Goal: Use online tool/utility: Utilize a website feature to perform a specific function

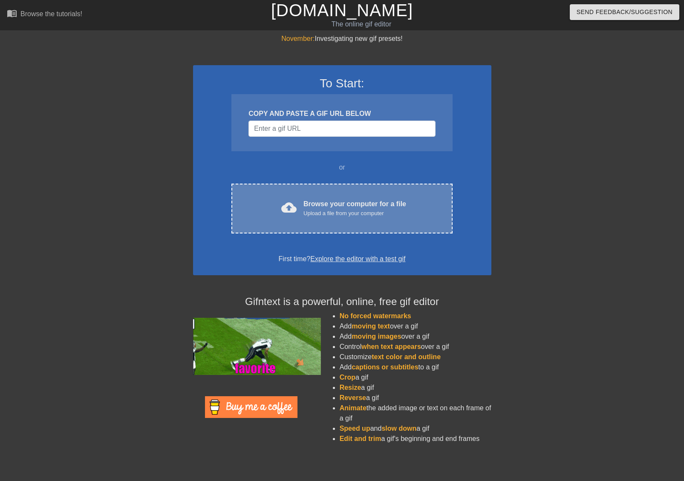
click at [324, 203] on div "Browse your computer for a file Upload a file from your computer" at bounding box center [354, 208] width 103 height 19
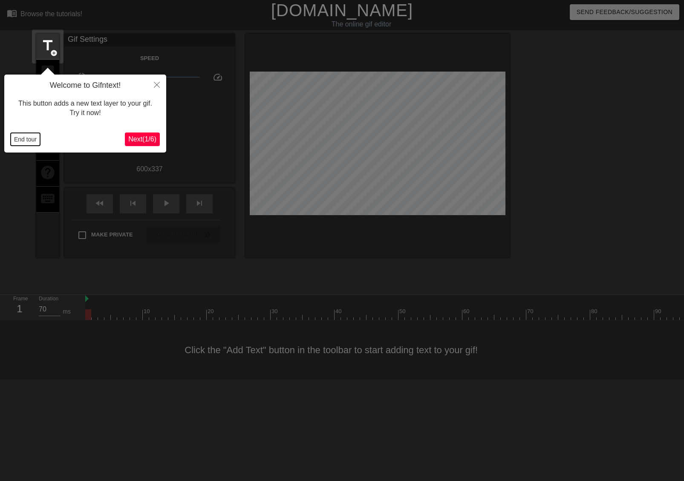
click at [33, 144] on button "End tour" at bounding box center [25, 139] width 29 height 13
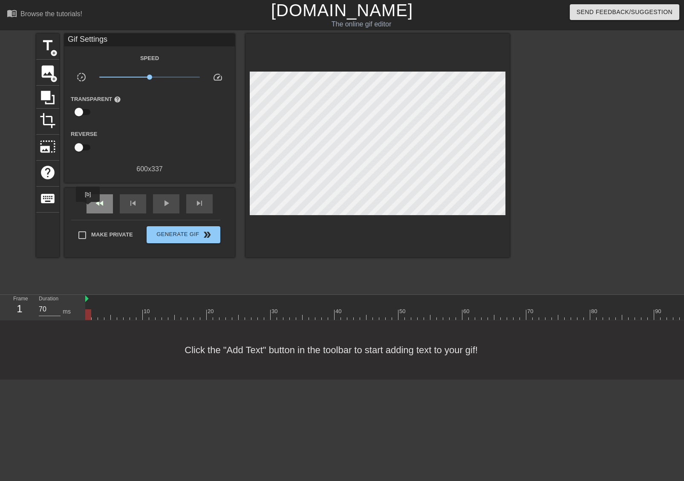
click at [88, 208] on div "fast_rewind" at bounding box center [99, 203] width 26 height 19
click at [194, 207] on span "skip_next" at bounding box center [199, 203] width 10 height 10
click at [147, 207] on div "fast_rewind skip_previous play_arrow skip_next" at bounding box center [149, 204] width 139 height 32
click at [146, 207] on div "fast_rewind skip_previous play_arrow skip_next" at bounding box center [149, 204] width 139 height 32
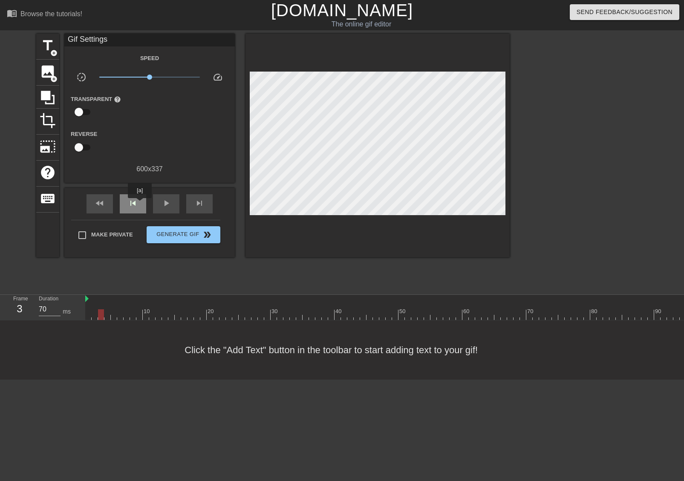
click at [139, 204] on div "skip_previous" at bounding box center [133, 203] width 26 height 19
click at [195, 208] on div "skip_next" at bounding box center [199, 203] width 26 height 19
click at [54, 55] on span "add_circle" at bounding box center [53, 52] width 7 height 7
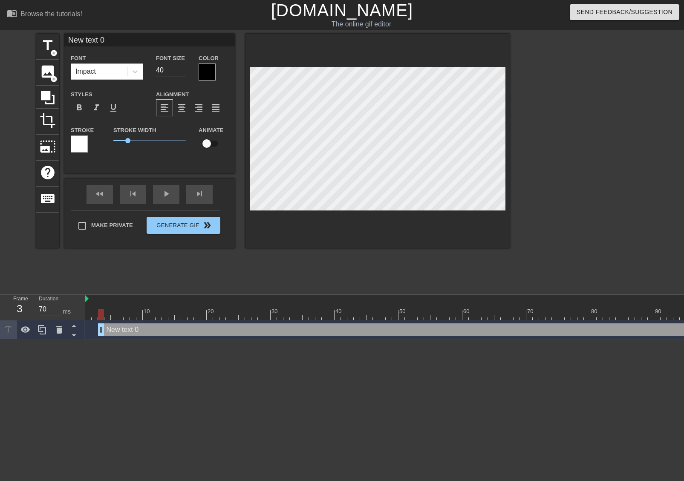
scroll to position [1, 1]
type input "A"
type textarea "A"
type input "Ah"
type textarea "Ah"
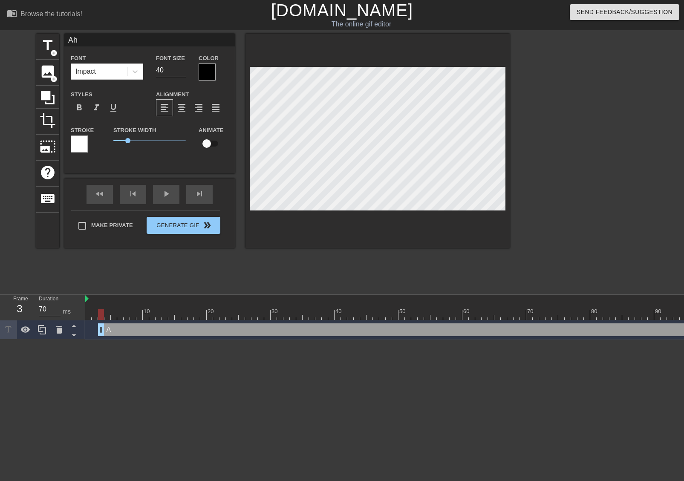
type input "Ahh"
type textarea "Ahh"
type input "Ahhh"
type textarea "Ahhh"
type input "Ahhh!"
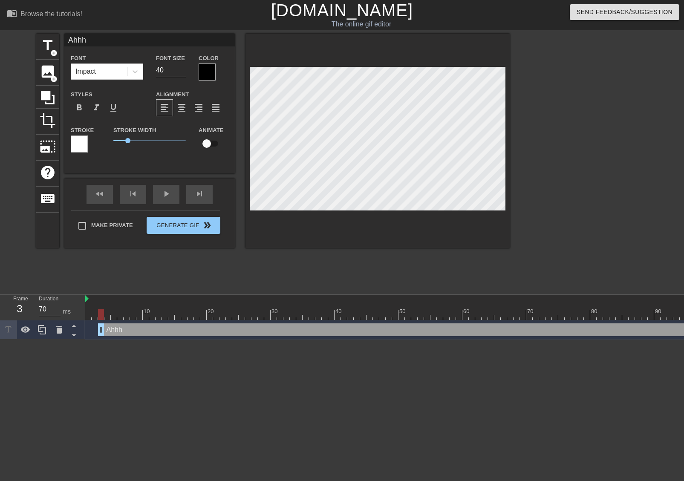
type textarea "Ahhh!"
click at [136, 73] on icon at bounding box center [135, 71] width 9 height 9
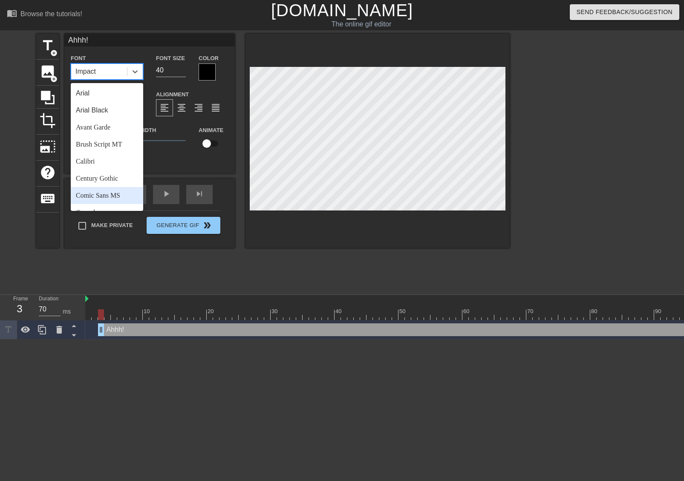
click at [112, 191] on div "Comic Sans MS" at bounding box center [107, 195] width 72 height 17
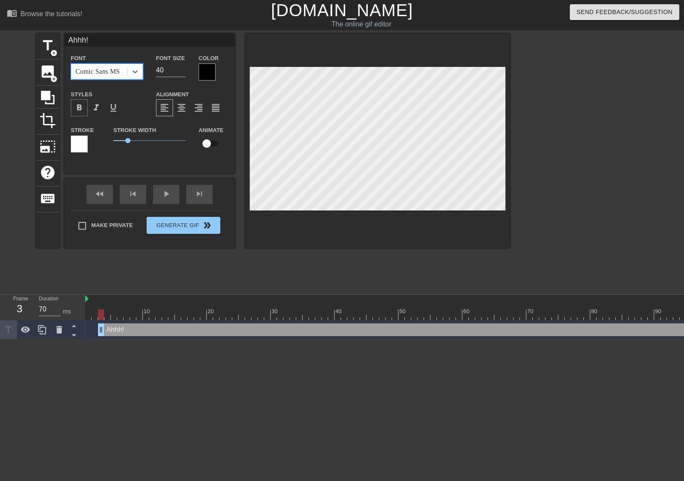
click at [83, 112] on span "format_bold" at bounding box center [79, 108] width 10 height 10
click at [203, 75] on div at bounding box center [207, 71] width 17 height 17
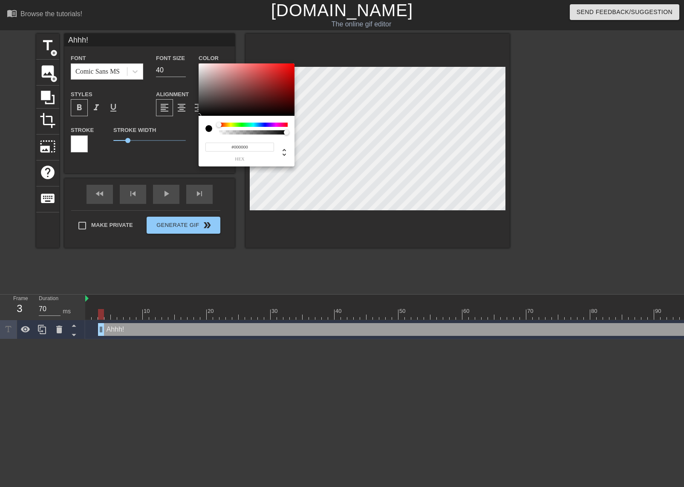
type input "#F6F1F1"
click at [200, 65] on div at bounding box center [247, 89] width 96 height 53
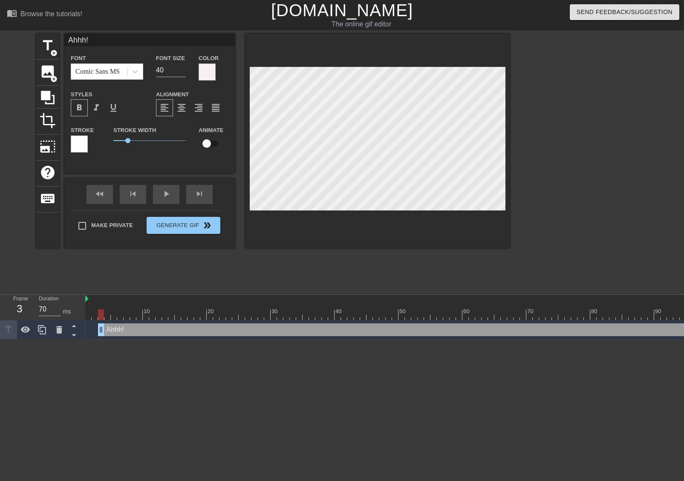
click at [83, 149] on div at bounding box center [79, 143] width 17 height 17
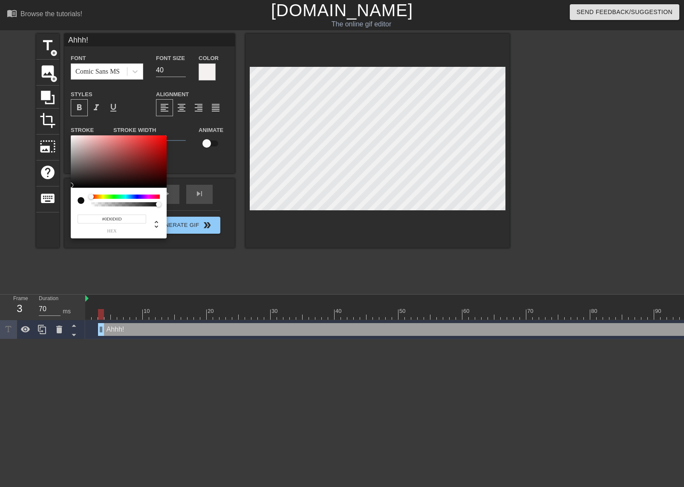
type input "#0B0B0B"
click at [73, 186] on div at bounding box center [119, 161] width 96 height 53
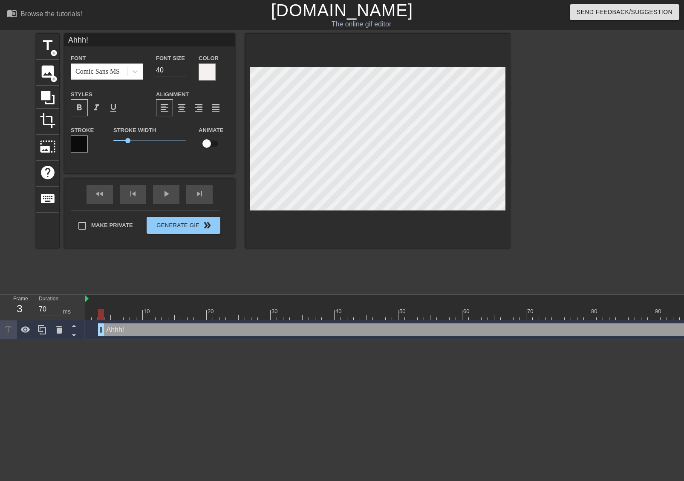
drag, startPoint x: 161, startPoint y: 72, endPoint x: 143, endPoint y: 78, distance: 19.1
click at [143, 78] on div "Font Comic Sans MS Font Size 40 Color" at bounding box center [149, 67] width 170 height 28
type input "30"
click at [359, 218] on div at bounding box center [377, 141] width 264 height 214
click at [173, 199] on div "play_arrow" at bounding box center [166, 194] width 26 height 19
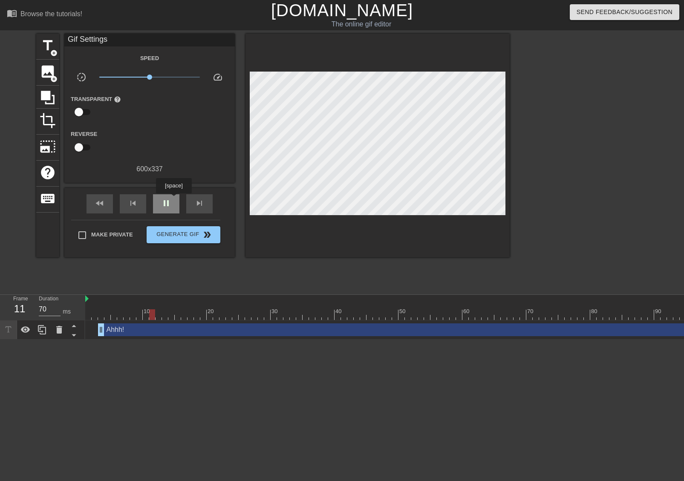
click at [173, 199] on div "pause" at bounding box center [166, 203] width 26 height 19
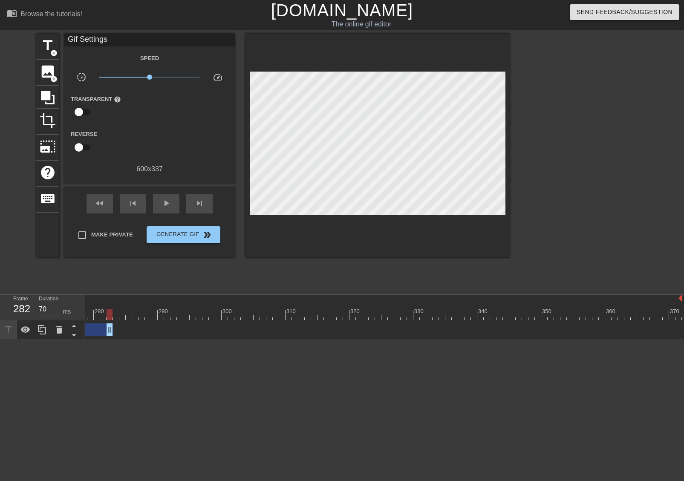
drag, startPoint x: 675, startPoint y: 331, endPoint x: 103, endPoint y: 342, distance: 572.6
click at [106, 339] on div "10 20 30 40 50 60 70 80 90 100 110 120 130 140 150 160" at bounding box center [384, 317] width 598 height 45
drag, startPoint x: 630, startPoint y: 329, endPoint x: 101, endPoint y: 314, distance: 529.7
click at [102, 313] on div "10 20 30 40 50 60 70 80 90 100 110 120 130 140 150 160" at bounding box center [384, 317] width 598 height 45
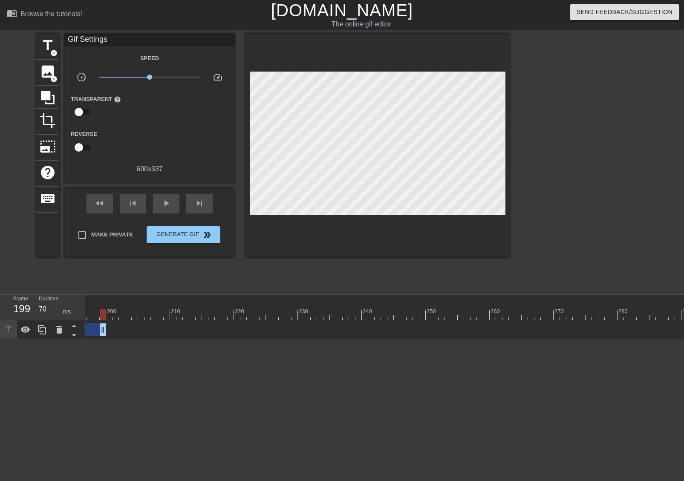
scroll to position [0, 727]
drag, startPoint x: 624, startPoint y: 330, endPoint x: 101, endPoint y: 318, distance: 523.2
click at [103, 316] on div "10 20 30 40 50 60 70 80 90 100 110 120 130 140 150 160" at bounding box center [384, 317] width 598 height 45
drag, startPoint x: 626, startPoint y: 328, endPoint x: 95, endPoint y: 309, distance: 531.5
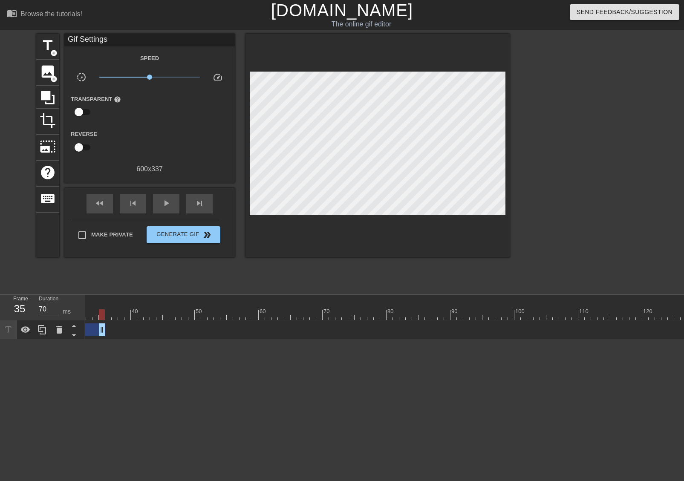
click at [99, 298] on div "10 20 30 40 50 60 70 80 90 100 110 120 130 140 150 160" at bounding box center [384, 317] width 598 height 45
drag, startPoint x: 305, startPoint y: 331, endPoint x: 139, endPoint y: 316, distance: 166.4
click at [139, 316] on div "10 20 30 40 50 60 70 80 90 100 110 120 130 140 150 160" at bounding box center [384, 317] width 598 height 45
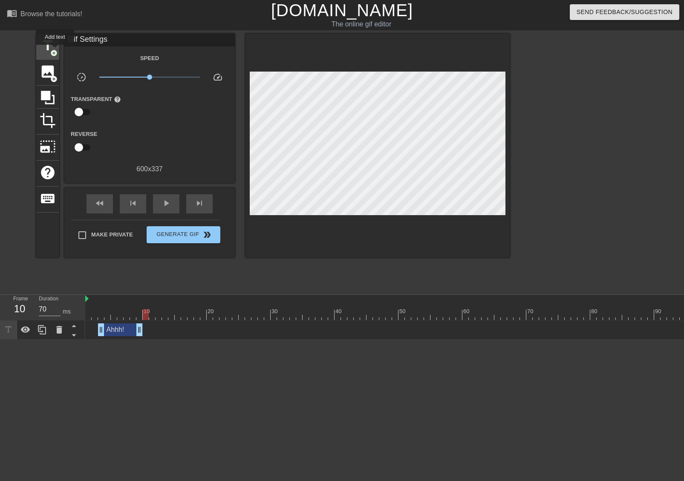
click at [55, 51] on span "add_circle" at bounding box center [53, 52] width 7 height 7
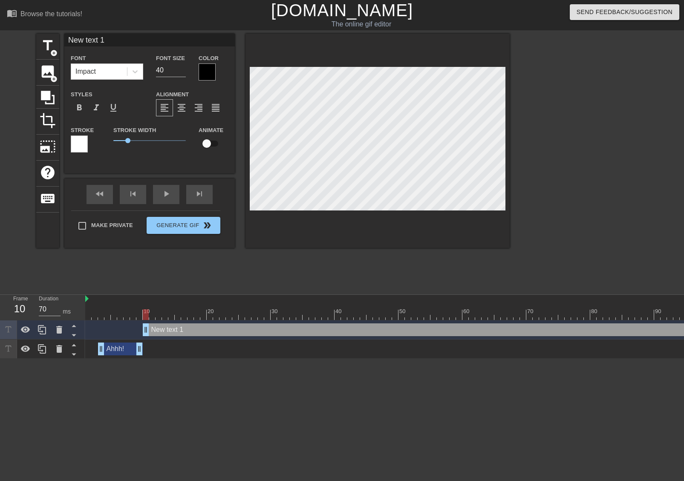
scroll to position [1, 2]
type input "T"
type textarea "T"
type input "Th"
type textarea "Th"
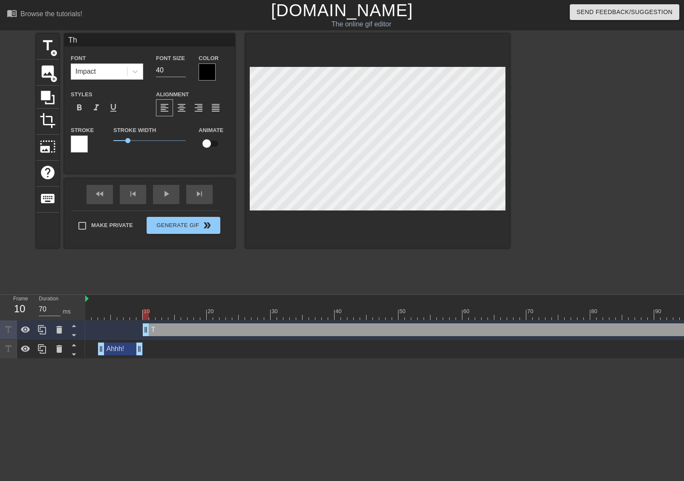
type input "The"
type textarea "The"
type input "Ther"
type textarea "Ther"
type input "There"
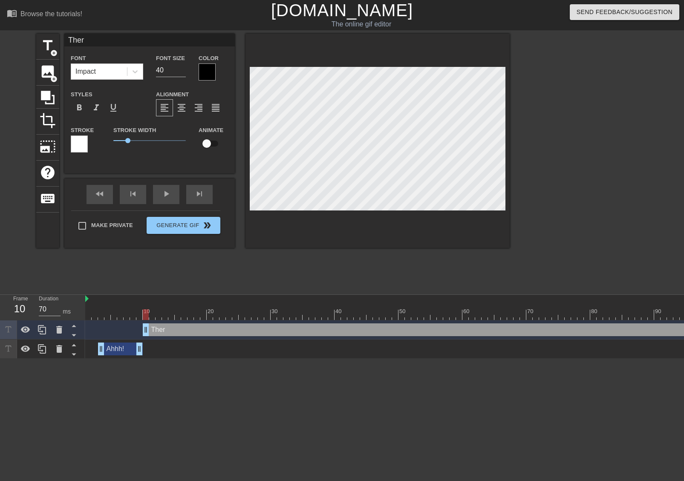
type textarea "There"
type input "There"
type textarea "There"
type input "There s"
type textarea "There s"
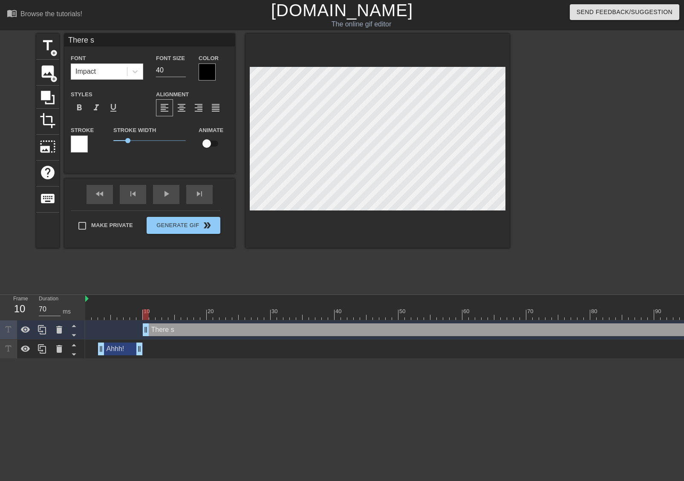
type input "There se"
type textarea "There se"
type input "There see"
type textarea "There see"
type input "There seem"
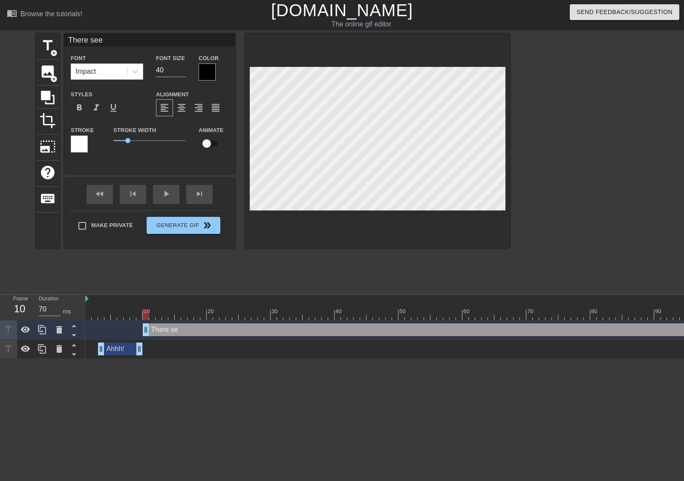
type textarea "There seem"
type input "There seems"
type textarea "There seems"
type input "There seems"
type textarea "There seems"
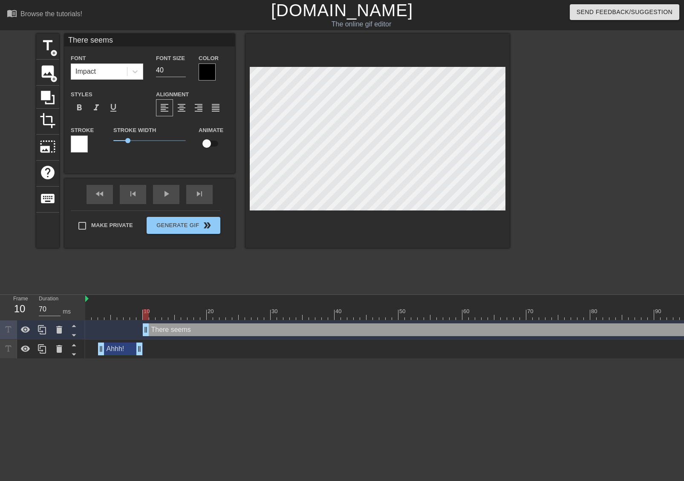
type input "There seems t"
type textarea "There seems t"
type input "There seems to"
type textarea "There seems to"
type input "There seems to"
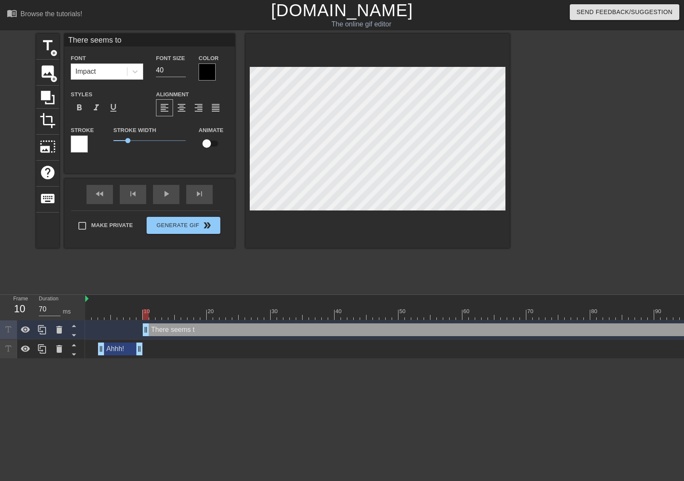
type textarea "There seems to"
type input "There seems to b"
type textarea "There seems to b"
type input "There seems to be"
type textarea "There seems to be"
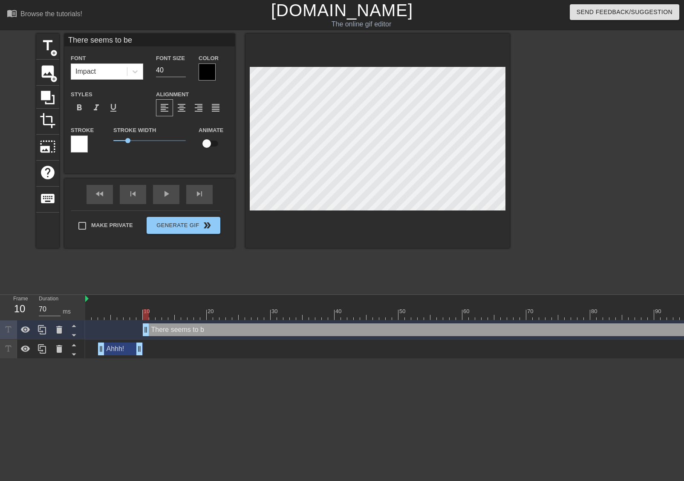
type input "There seems to be"
type textarea "There seems to be"
type input "There seems to be a"
type textarea "There seems to be a"
type input "There seems to be a"
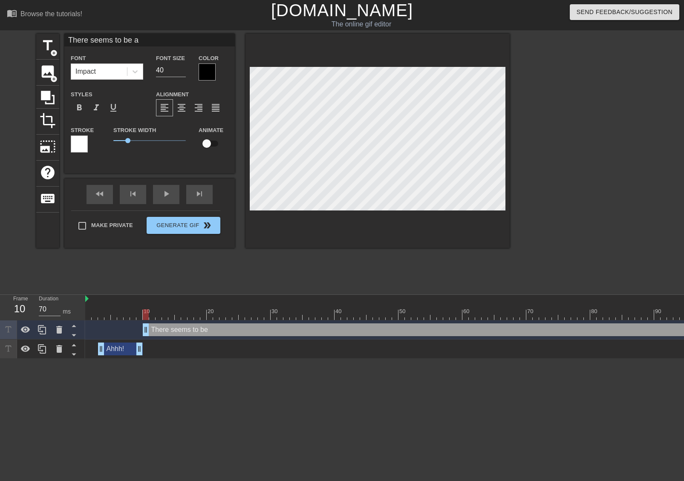
type textarea "There seems to be a n"
type input "There seems to be a no"
type textarea "There seems to be a no"
type input "There seems to be a not"
type textarea "There seems to be a not"
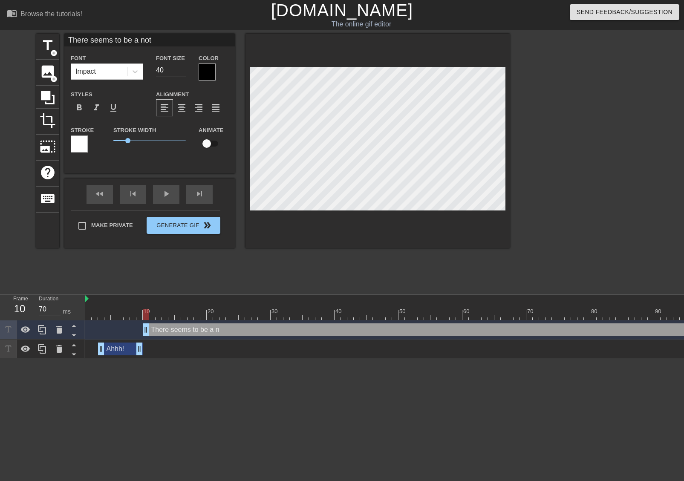
type input "There seems to be a note"
type textarea "There seems to be a note"
type input "There seems to be a note"
type textarea "There seems to be a note"
type input "There seems to be a note o"
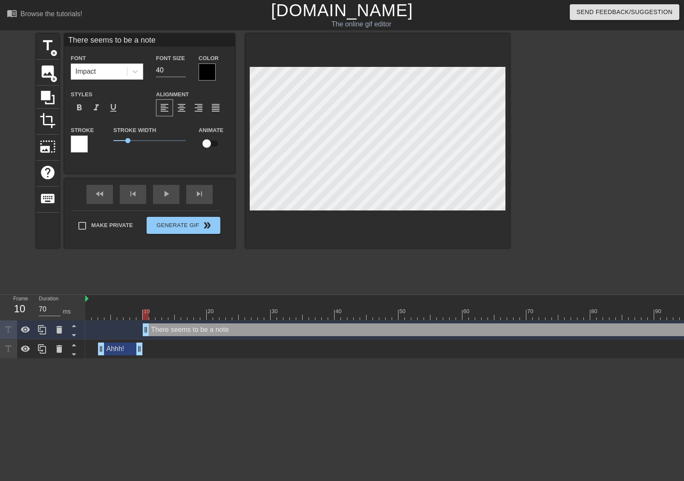
type textarea "There seems to be a note o"
type input "There seems to be a note on"
type textarea "There seems to be a note on"
type input "There seems to be a note on"
type textarea "There seems to be a note on"
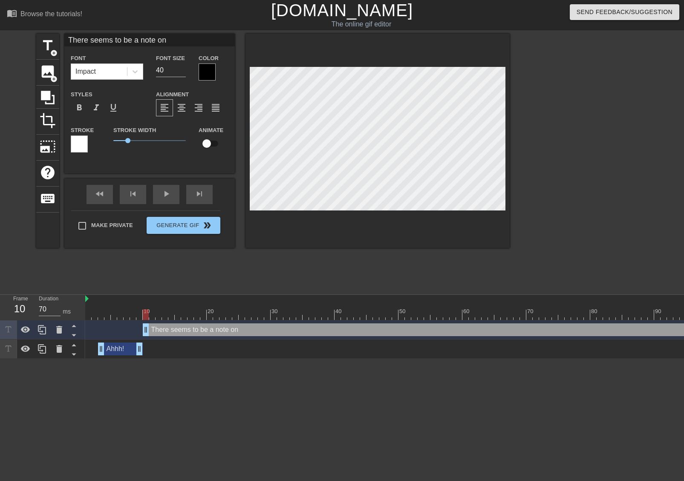
type input "There seems to be a note on y"
type textarea "There seems to be a note on y"
type input "There seems to be a note on yo"
type textarea "There seems to be a note on yo"
type input "There seems to be a note on you"
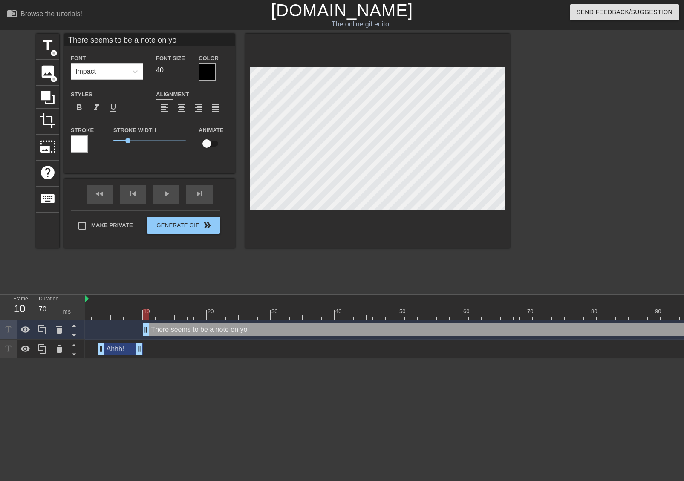
type textarea "There seems to be a note on you"
type input "There seems to be a note on your"
type textarea "There seems to be a note on your"
type input "There seems to be a note on your"
type textarea "There seems to be a note on your"
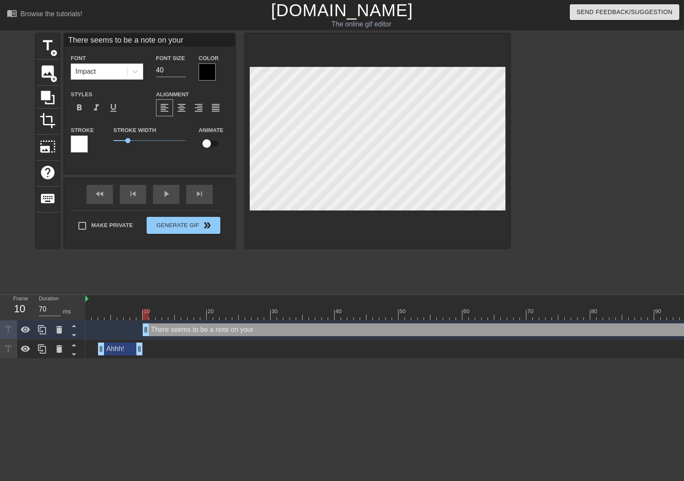
type input "There seems to be a note on your l"
type textarea "There seems to be a note on your l"
type input "There seems to be a note on your lo"
type textarea "There seems to be a note on your lo"
type input "There seems to be a note on your loc"
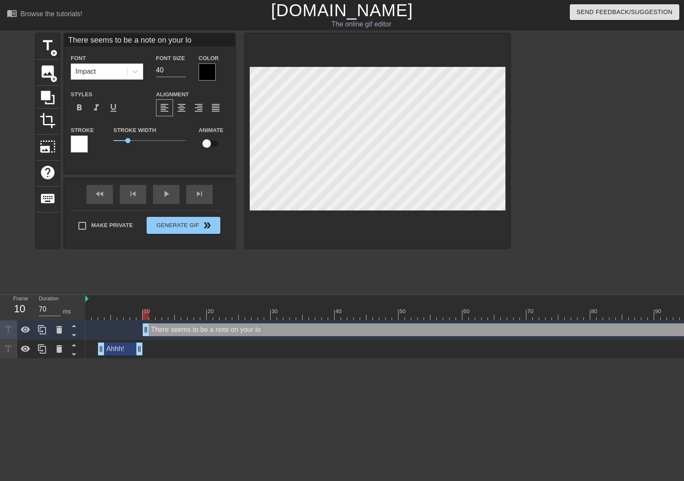
type textarea "There seems to be a note on your loc"
type input "There seems to be a note on your lock"
type textarea "There seems to be a note on your lock"
type input "There seems to be a note on your [PERSON_NAME]"
type textarea "There seems to be a note on your [PERSON_NAME]"
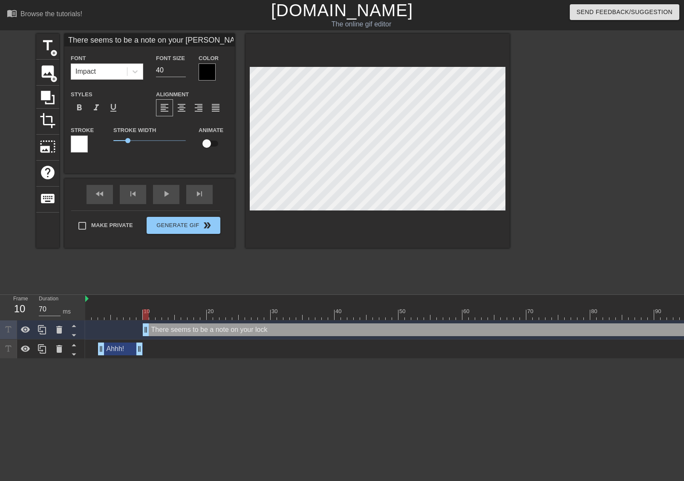
type input "There seems to be a note on your locker"
type textarea "There seems to be a note on your locker"
type input "There seems to be a note on your locker!"
type textarea "There seems to be a note on your locker!"
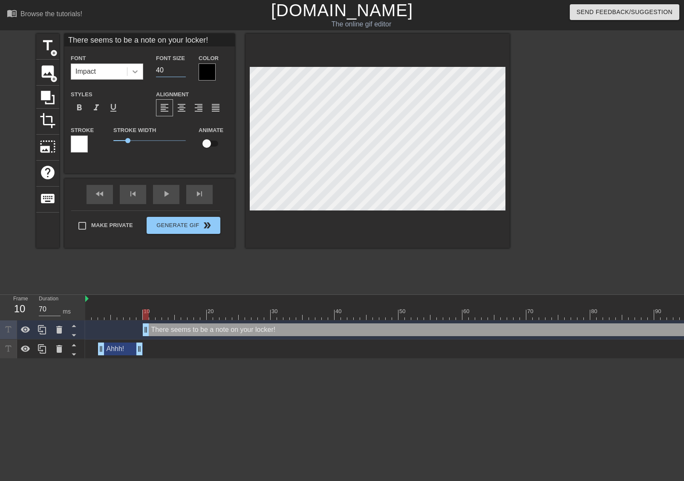
drag, startPoint x: 161, startPoint y: 72, endPoint x: 140, endPoint y: 74, distance: 21.8
click at [140, 74] on div "Font Impact Font Size 40 Color" at bounding box center [149, 67] width 170 height 28
type input "30"
click at [136, 74] on icon at bounding box center [135, 71] width 9 height 9
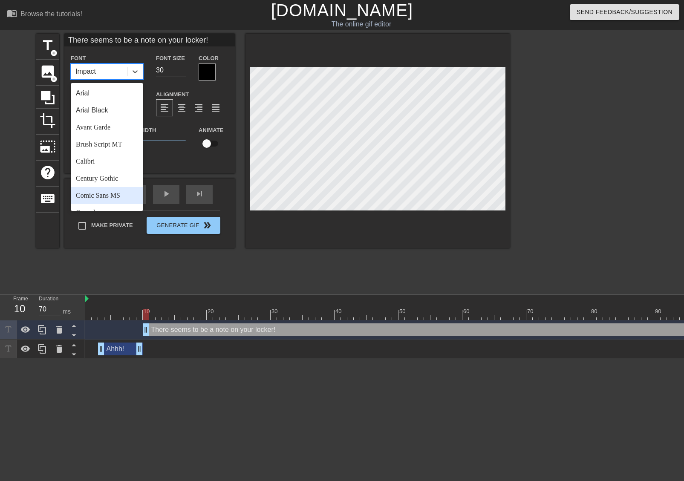
drag, startPoint x: 112, startPoint y: 192, endPoint x: 111, endPoint y: 187, distance: 4.9
click at [112, 193] on div "Comic Sans MS" at bounding box center [107, 195] width 72 height 17
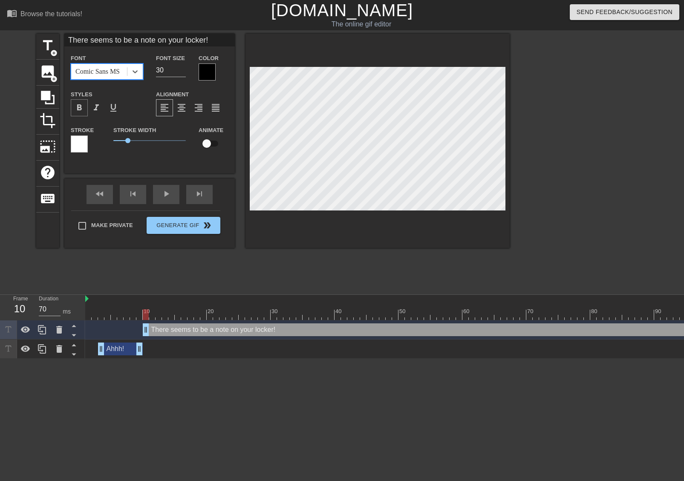
click at [82, 109] on span "format_bold" at bounding box center [79, 108] width 10 height 10
click at [83, 146] on div at bounding box center [79, 143] width 17 height 17
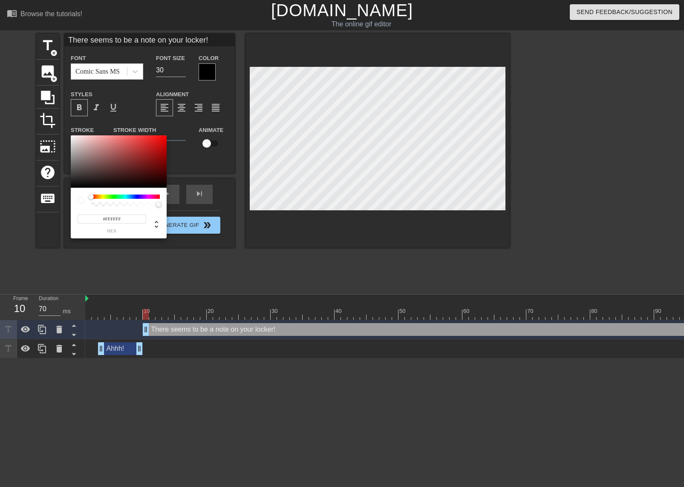
type input "#0B0B0B"
click at [72, 186] on div at bounding box center [119, 161] width 96 height 53
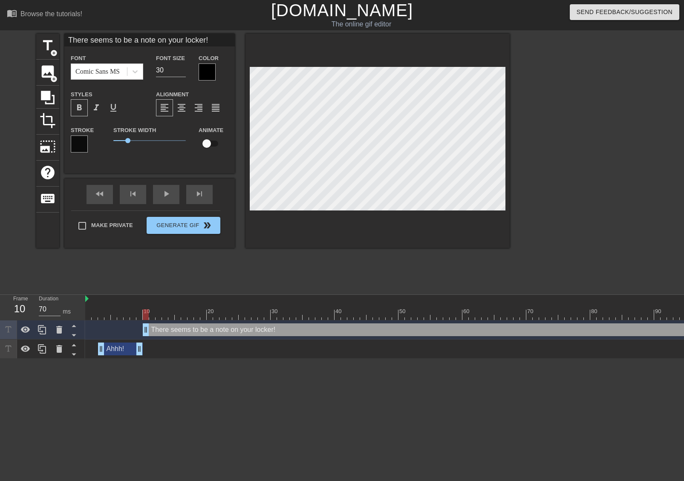
click at [213, 77] on div at bounding box center [207, 71] width 17 height 17
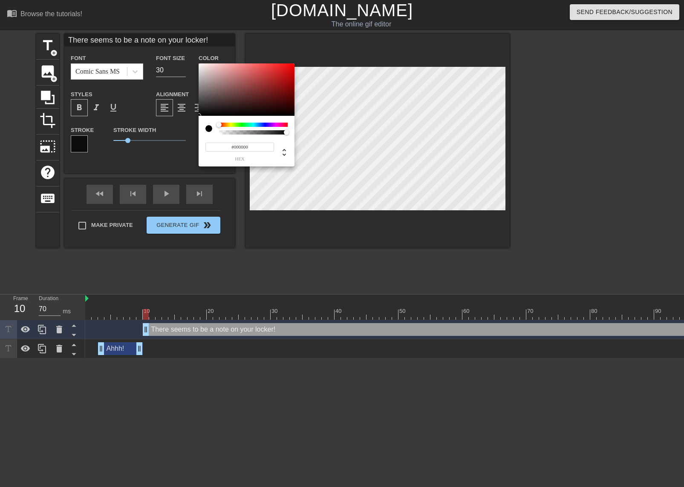
type input "#F8F3F3"
click at [200, 65] on div at bounding box center [247, 89] width 96 height 53
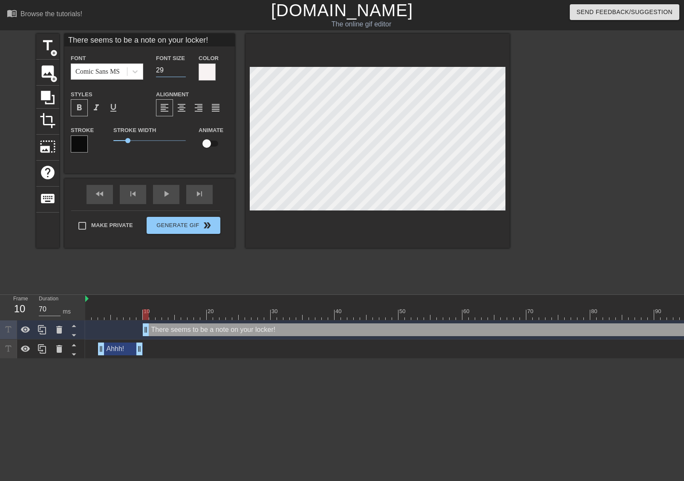
click at [182, 71] on input "29" at bounding box center [171, 70] width 30 height 14
type input "28"
click at [182, 71] on input "28" at bounding box center [171, 70] width 30 height 14
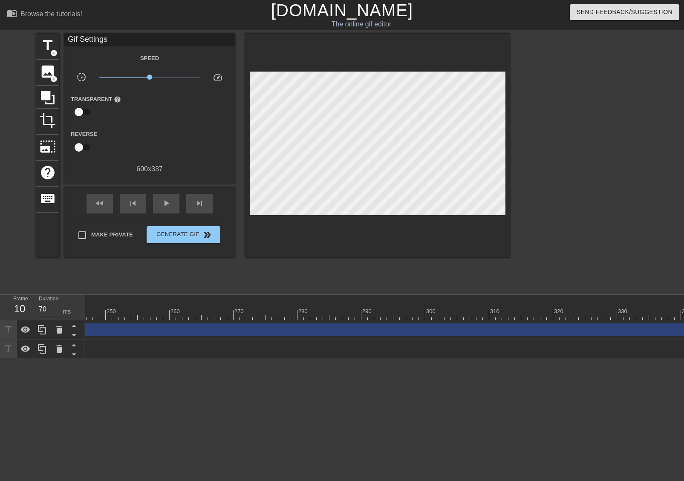
scroll to position [0, 1774]
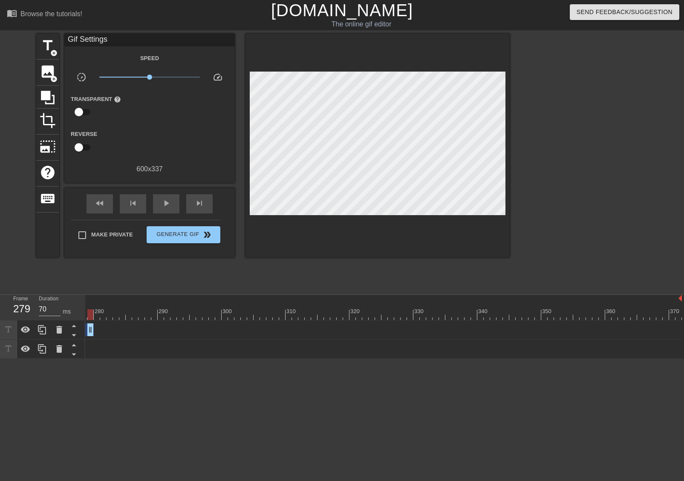
drag, startPoint x: 674, startPoint y: 331, endPoint x: 81, endPoint y: 336, distance: 593.0
click at [82, 336] on div "Frame 279 Duration 70 ms 10 20 30 40 50 60 70 80 90 100 110 120 130 140 150" at bounding box center [342, 327] width 684 height 64
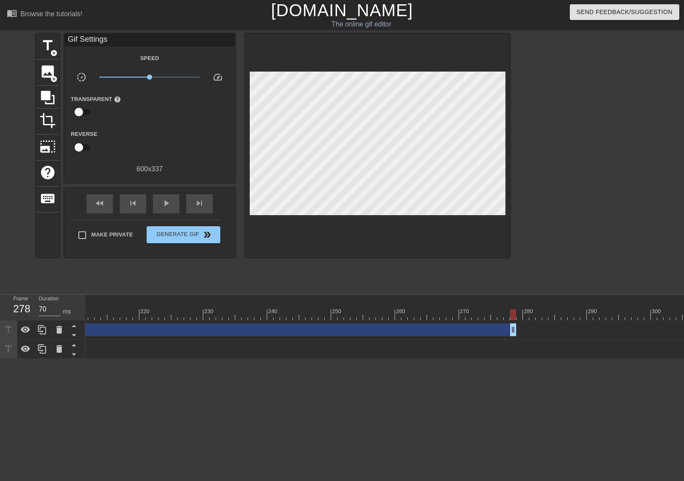
scroll to position [0, 1251]
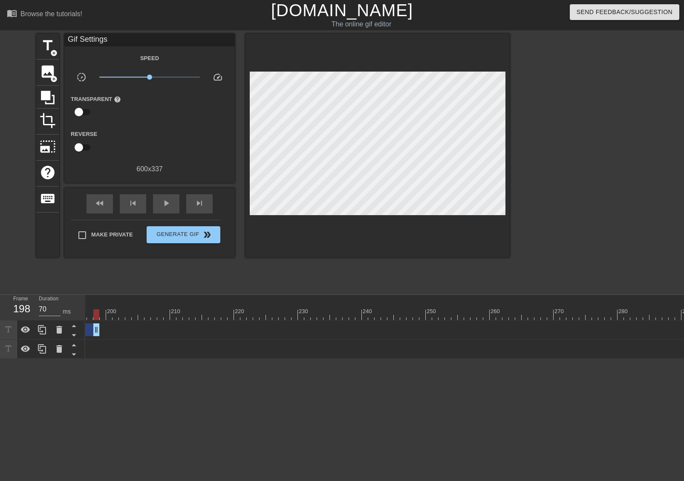
drag, startPoint x: 607, startPoint y: 331, endPoint x: 93, endPoint y: 342, distance: 514.3
drag, startPoint x: 618, startPoint y: 331, endPoint x: 83, endPoint y: 325, distance: 535.5
click at [83, 325] on div "Frame 122 Duration 70 ms 10 20 30 40 50 60 70 80 90 100 110 120 130 140 150" at bounding box center [342, 327] width 684 height 64
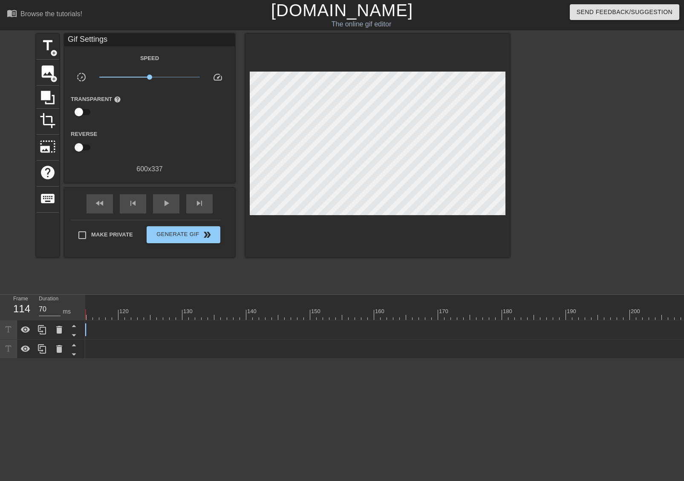
scroll to position [0, 204]
drag, startPoint x: 605, startPoint y: 331, endPoint x: 96, endPoint y: 328, distance: 509.5
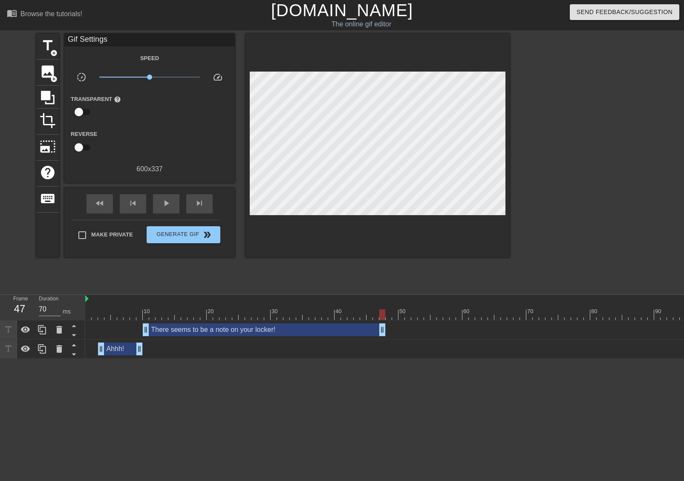
drag, startPoint x: 305, startPoint y: 329, endPoint x: 382, endPoint y: 329, distance: 77.1
click at [209, 206] on div "skip_next" at bounding box center [199, 203] width 26 height 19
click at [208, 206] on div "skip_next" at bounding box center [199, 203] width 26 height 19
click at [47, 47] on span "title" at bounding box center [48, 45] width 16 height 16
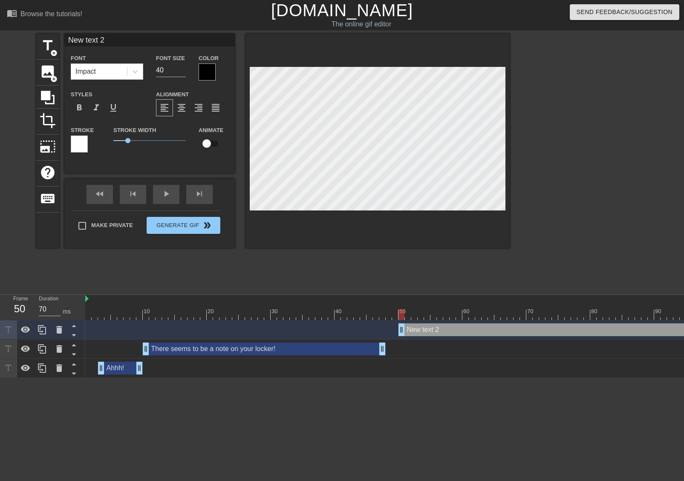
scroll to position [1, 1]
type input "F"
type textarea "F"
type input "Fr"
type textarea "Fr"
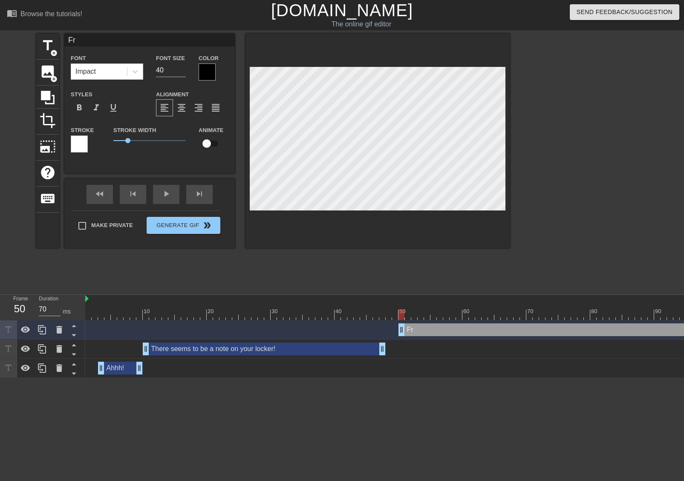
type input "Fro"
type textarea "Fro"
type input "From"
type textarea "From"
type input "From"
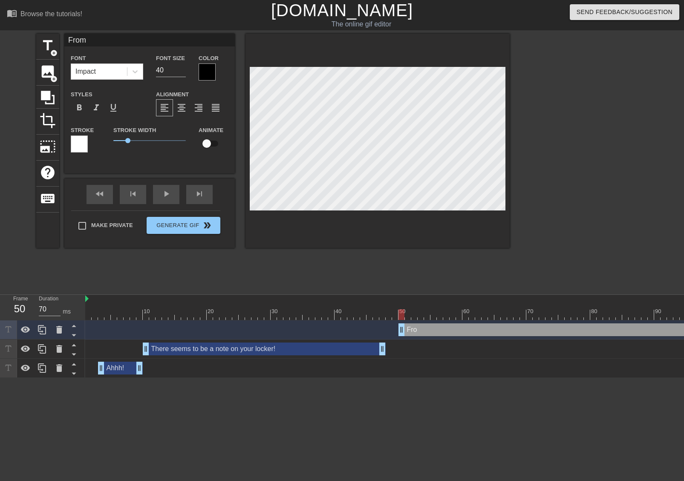
type textarea "From"
type input "From a"
type textarea "From a"
type input "From a"
type textarea "From a"
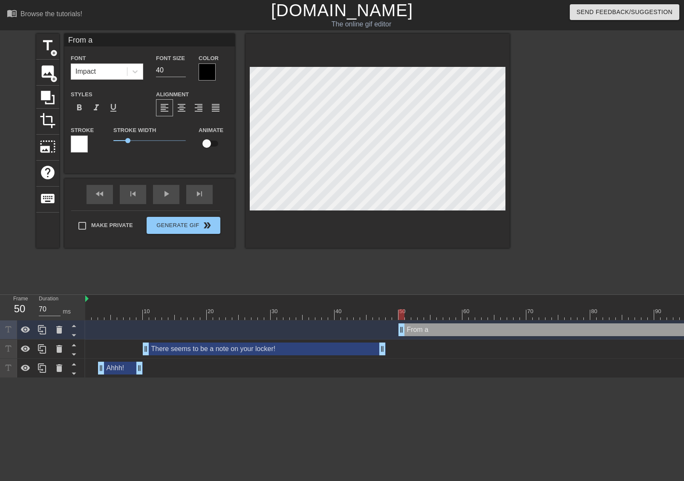
type input "From a s"
type textarea "From a s"
type input "From a se"
type textarea "From a se"
type input "From a sec"
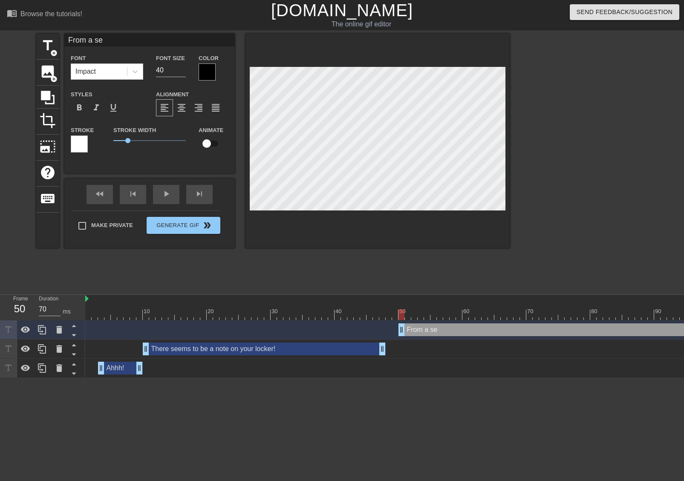
type textarea "From a sec"
type input "From a secr"
type textarea "From a secr"
type input "From a secre"
type textarea "From a secre"
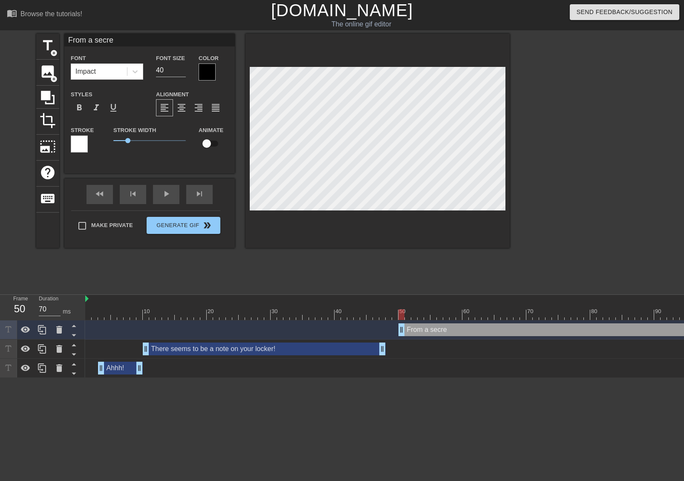
type input "From a secret"
type textarea "From a secret"
type input "From a secret"
type textarea "From a secret"
type input "From a secret a"
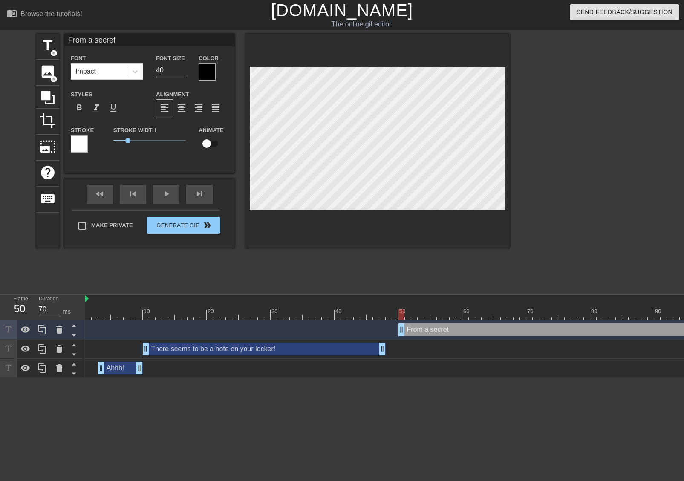
type textarea "From a secret a"
type input "From a secret ad"
type textarea "From a secret ad"
type input "From a secret adm"
type textarea "From a secret adm"
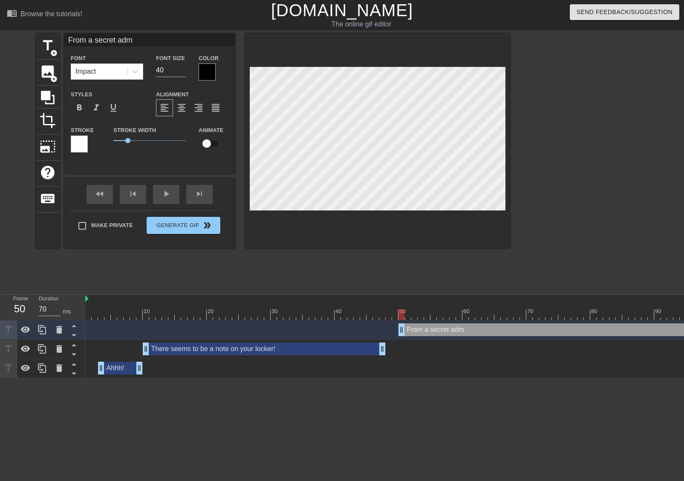
type input "From a secret admi"
type textarea "From a secret admi"
type input "From a secret [PERSON_NAME]"
type textarea "From a secret [PERSON_NAME]"
type input "From a secret admire"
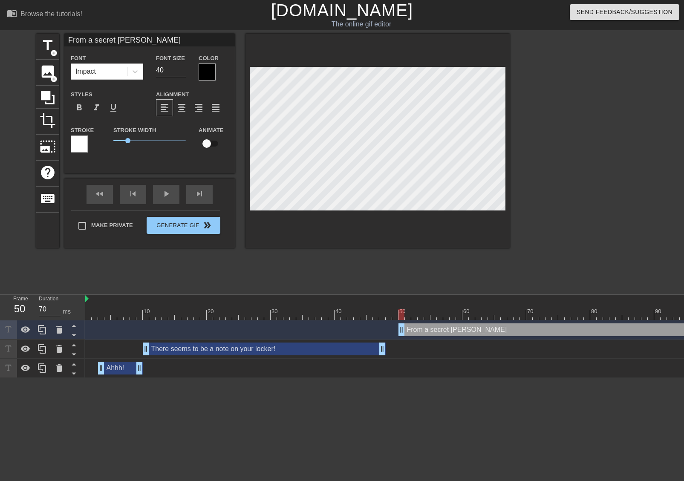
type textarea "From a secret admire"
type input "From a secret admirer"
type textarea "From a secret admirer"
type input "From a secret admirer"
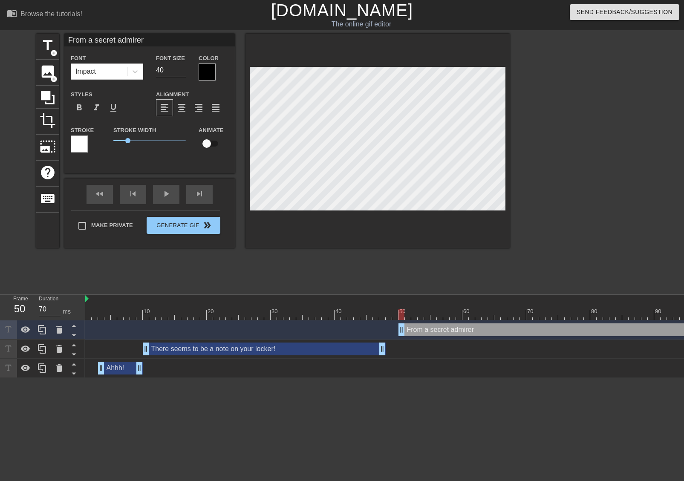
type textarea "From a secret admirer"
type input "From a secret admirer p"
type textarea "From a secret admirer p"
type input "From a secret admirer pe"
type textarea "From a secret admirer pe"
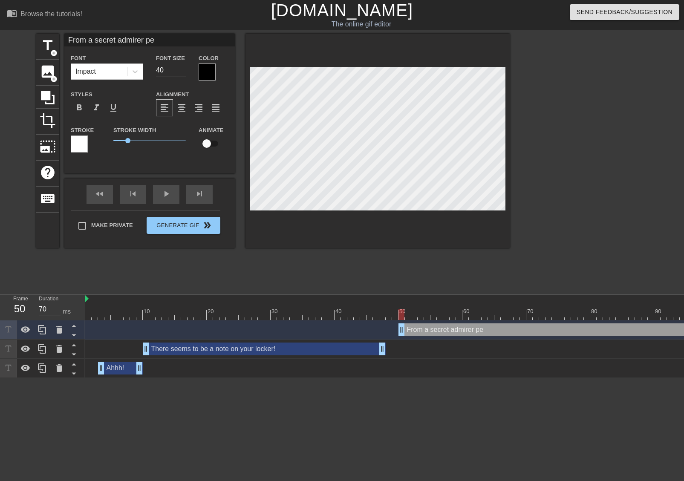
type input "From a secret admirer per"
type textarea "From a secret admirer per"
type input "From a secret admirer perh"
type textarea "From a secret admirer perh"
type input "From a secret admirer perha"
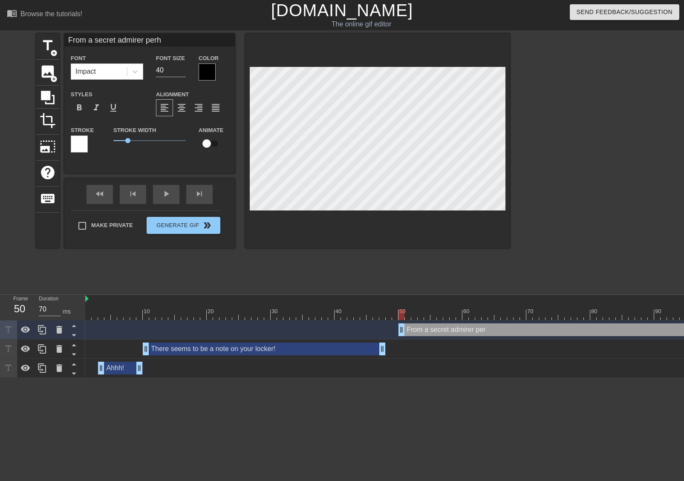
type textarea "From a secret admirer perha"
type input "From a secret admirer perhap"
type textarea "From a secret admirer perhap"
type input "From a secret admirer perhaps"
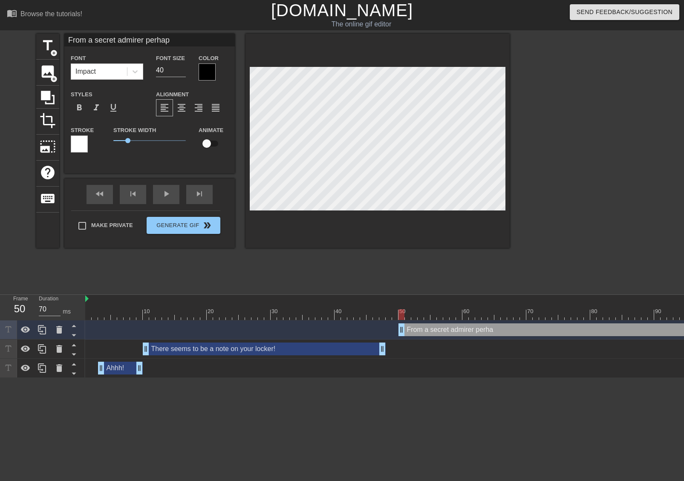
type textarea "From a secret admirer perhaps"
type input "From a secret admirer perhaps!"
type textarea "From a secret admirer perhaps!"
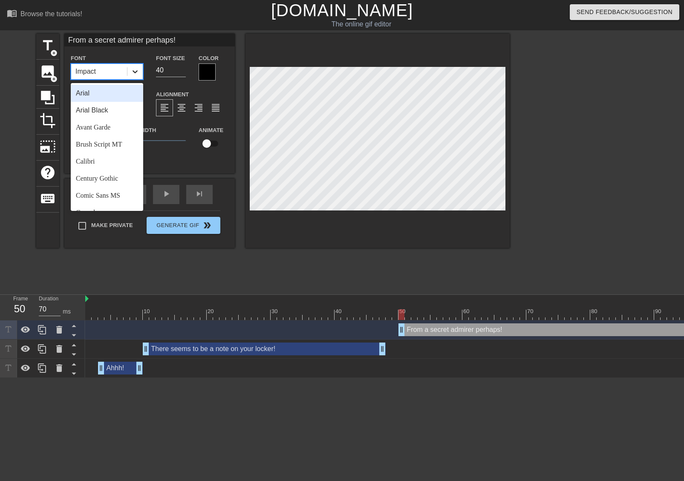
click at [134, 71] on icon at bounding box center [134, 71] width 5 height 3
click at [114, 189] on div "Comic Sans MS" at bounding box center [107, 195] width 72 height 17
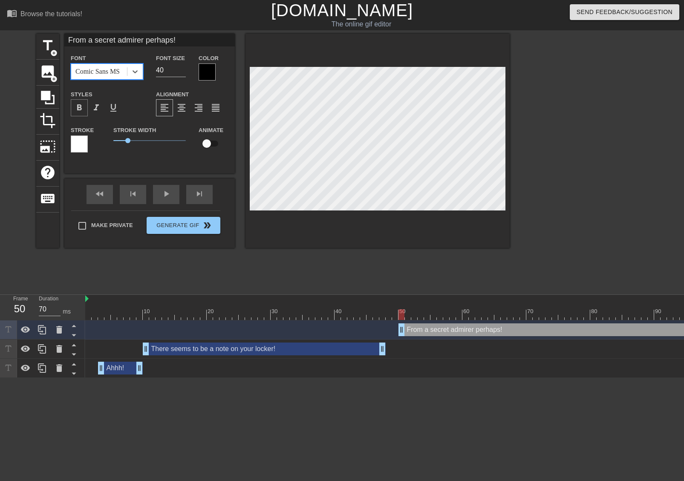
click at [82, 111] on span "format_bold" at bounding box center [79, 108] width 10 height 10
click at [206, 79] on div at bounding box center [207, 71] width 17 height 17
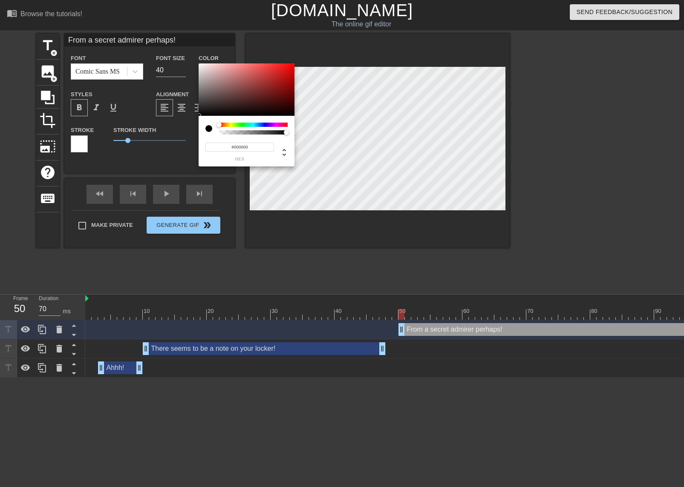
type input "#F6EFEF"
click at [201, 65] on div at bounding box center [247, 89] width 96 height 53
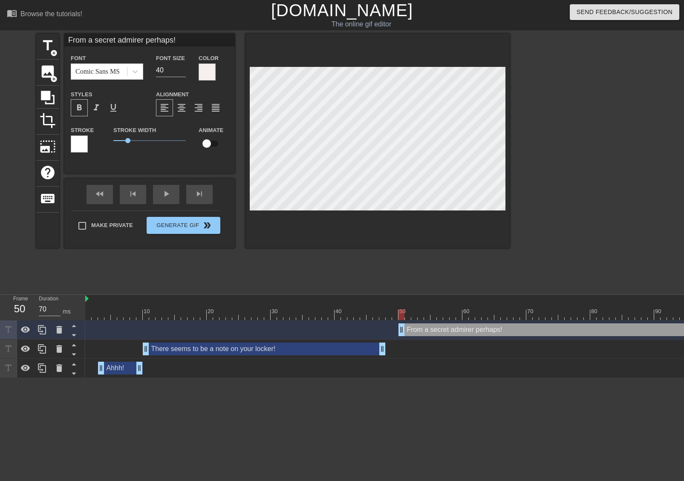
click at [86, 147] on div at bounding box center [79, 143] width 17 height 17
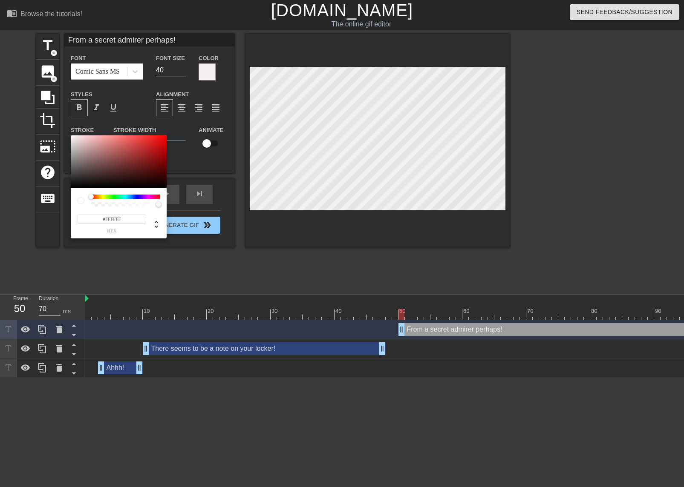
type input "#0D0D0D"
click at [73, 185] on div at bounding box center [119, 161] width 96 height 53
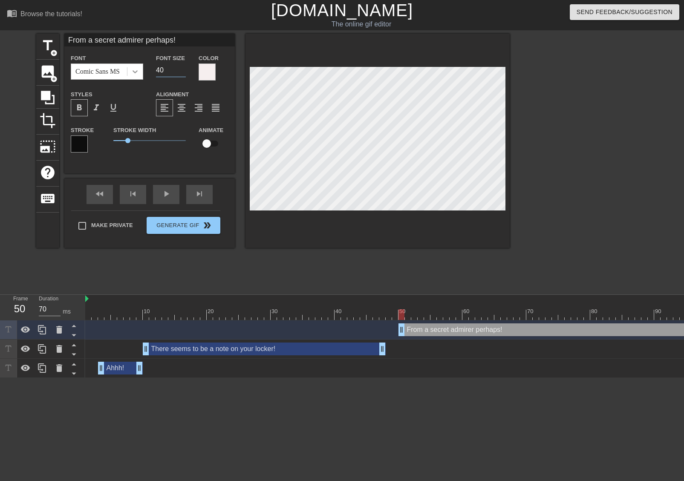
drag, startPoint x: 162, startPoint y: 70, endPoint x: 135, endPoint y: 74, distance: 27.5
click at [136, 73] on div "Font Comic Sans MS Font Size 40 Color" at bounding box center [149, 67] width 170 height 28
type input "30"
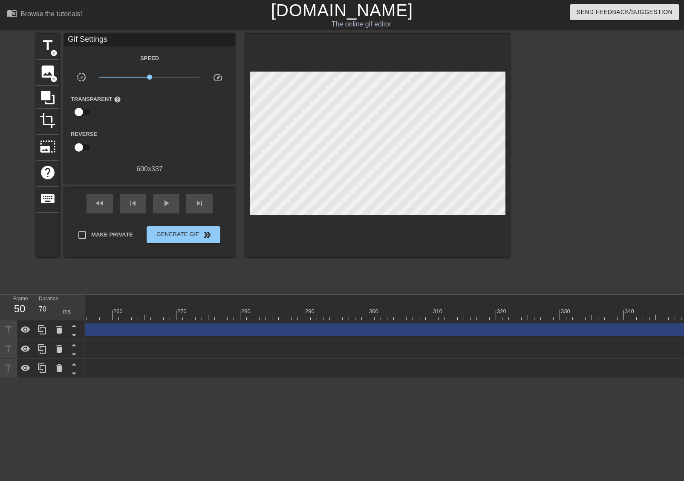
scroll to position [0, 1774]
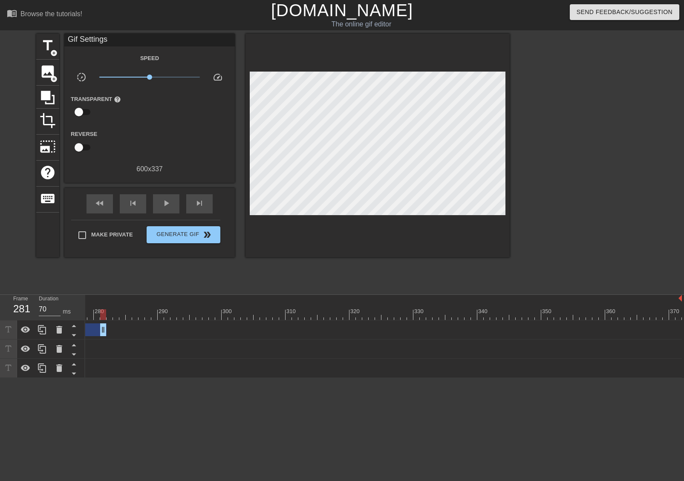
drag, startPoint x: 674, startPoint y: 332, endPoint x: 96, endPoint y: 333, distance: 578.0
drag, startPoint x: 622, startPoint y: 330, endPoint x: 98, endPoint y: 324, distance: 524.4
drag, startPoint x: 624, startPoint y: 329, endPoint x: 102, endPoint y: 331, distance: 522.2
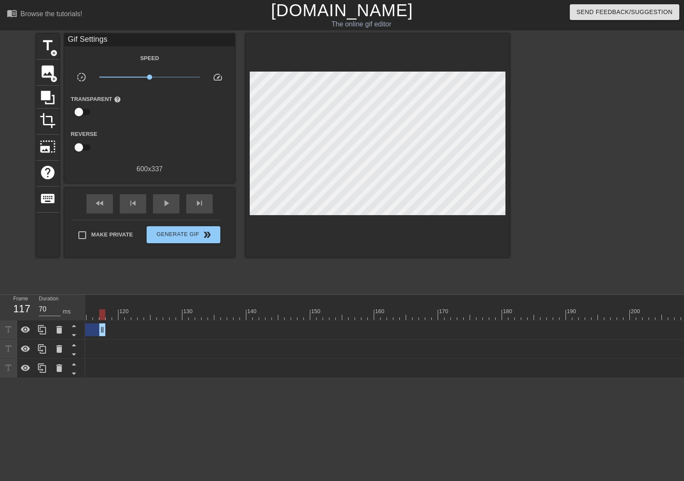
scroll to position [0, 204]
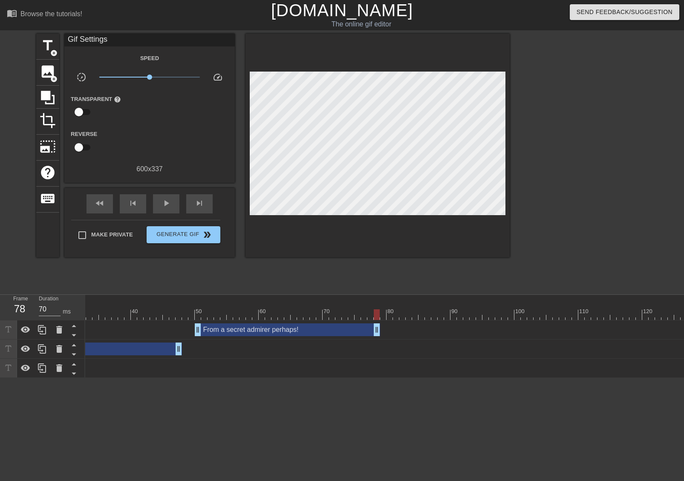
drag, startPoint x: 624, startPoint y: 329, endPoint x: 375, endPoint y: 313, distance: 249.7
click at [375, 313] on div "10 20 30 40 50 60 70 80 90 100 110 120 130 140 150 160" at bounding box center [384, 336] width 598 height 83
click at [204, 203] on span "skip_next" at bounding box center [199, 203] width 10 height 10
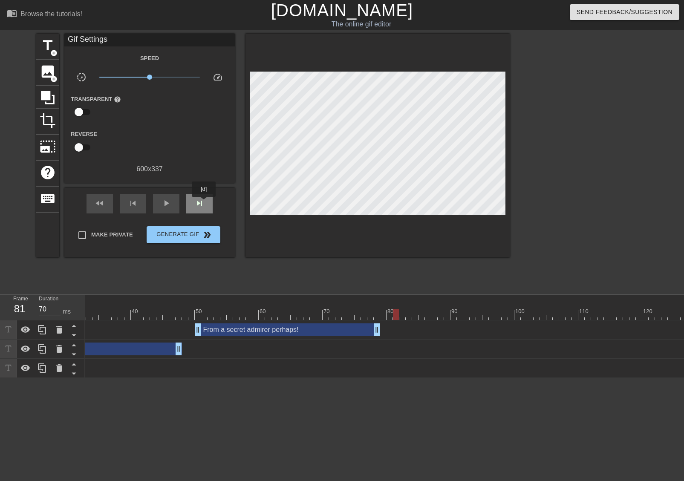
click at [204, 203] on span "skip_next" at bounding box center [199, 203] width 10 height 10
click at [111, 208] on div "fast_rewind" at bounding box center [99, 203] width 26 height 19
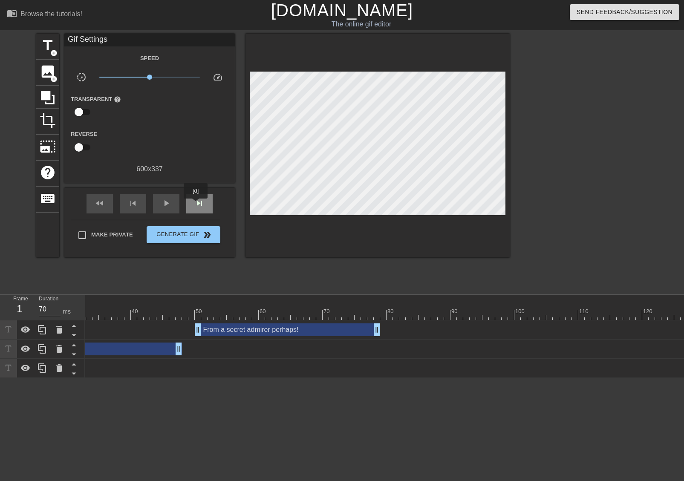
click at [196, 204] on span "skip_next" at bounding box center [199, 203] width 10 height 10
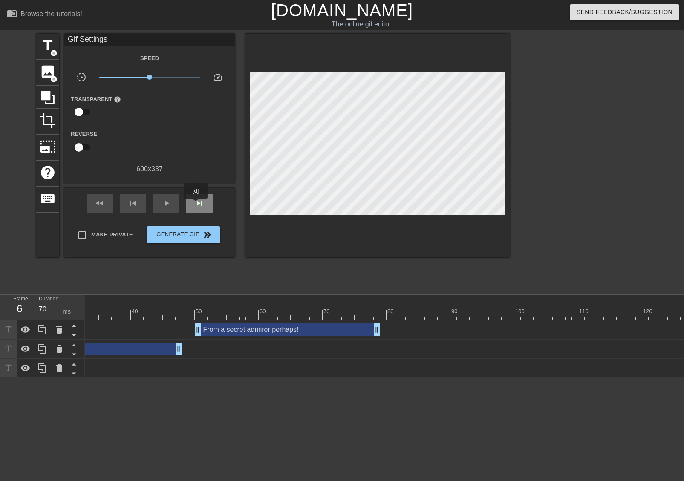
click at [196, 204] on span "skip_next" at bounding box center [199, 203] width 10 height 10
click at [166, 203] on span "play_arrow" at bounding box center [166, 203] width 10 height 10
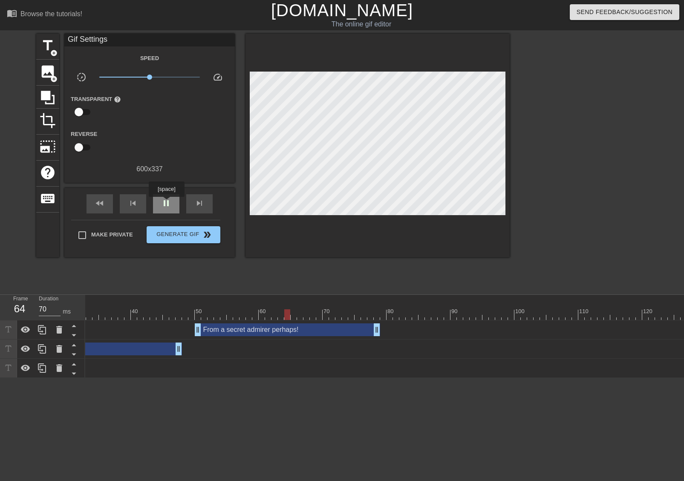
click at [166, 203] on span "pause" at bounding box center [166, 203] width 10 height 10
click at [202, 206] on span "skip_next" at bounding box center [199, 203] width 10 height 10
click at [201, 205] on span "skip_next" at bounding box center [199, 203] width 10 height 10
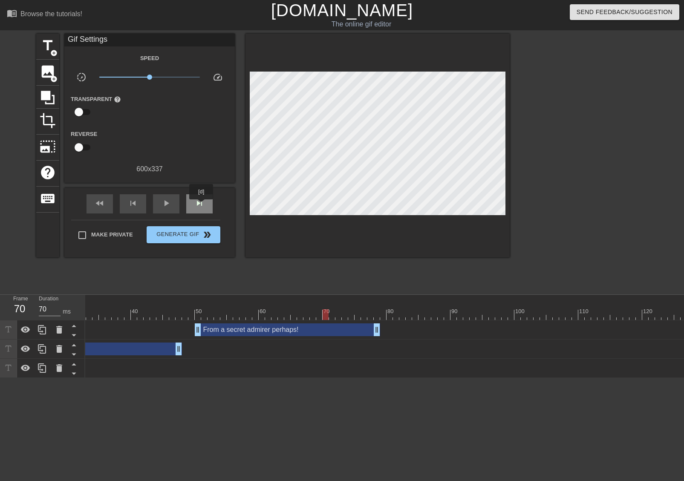
click at [201, 205] on span "skip_next" at bounding box center [199, 203] width 10 height 10
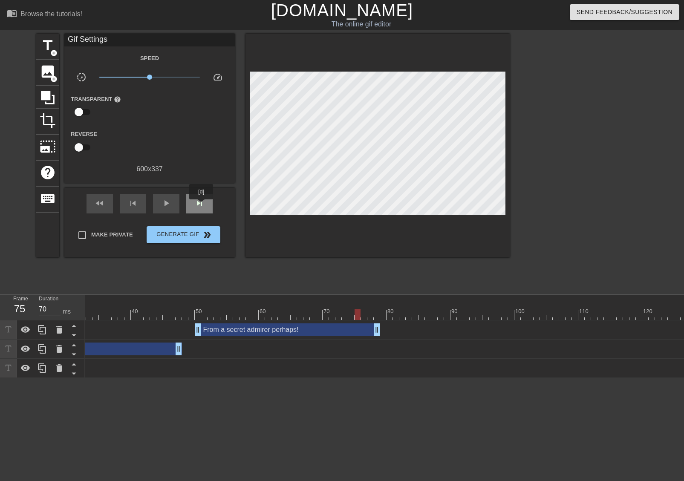
click at [201, 205] on span "skip_next" at bounding box center [199, 203] width 10 height 10
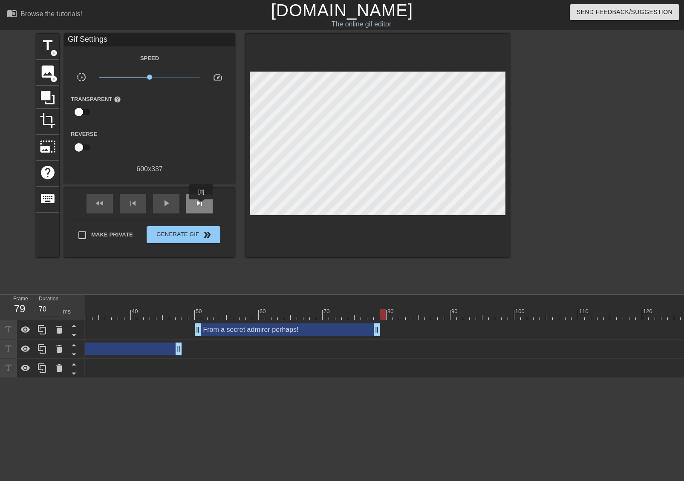
click at [201, 205] on span "skip_next" at bounding box center [199, 203] width 10 height 10
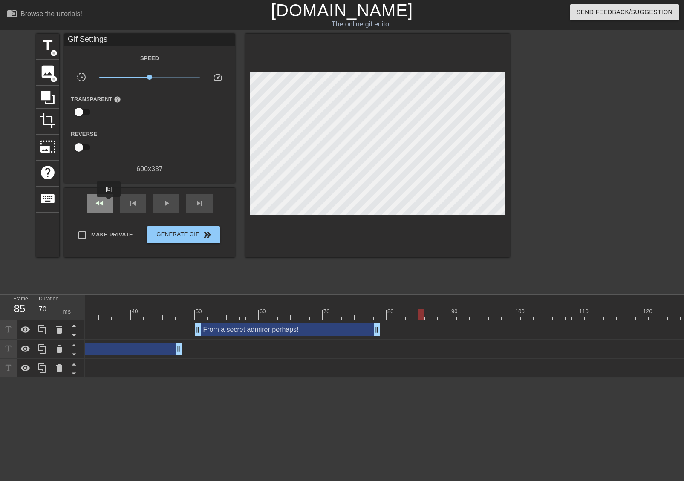
click at [109, 203] on div "fast_rewind" at bounding box center [99, 203] width 26 height 19
click at [53, 75] on span "add_circle" at bounding box center [53, 78] width 7 height 7
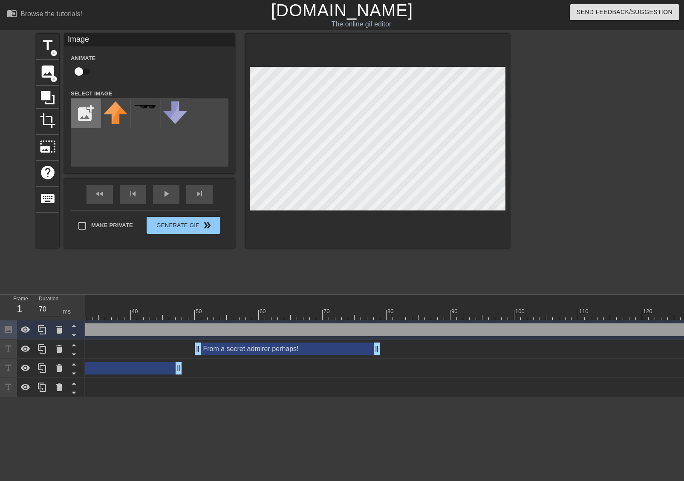
click at [81, 112] on input "file" at bounding box center [85, 113] width 29 height 29
type input "C:\fakepath\birdo no wordso.png"
click at [119, 113] on img at bounding box center [116, 112] width 24 height 23
click at [83, 70] on input "checkbox" at bounding box center [79, 71] width 49 height 16
checkbox input "true"
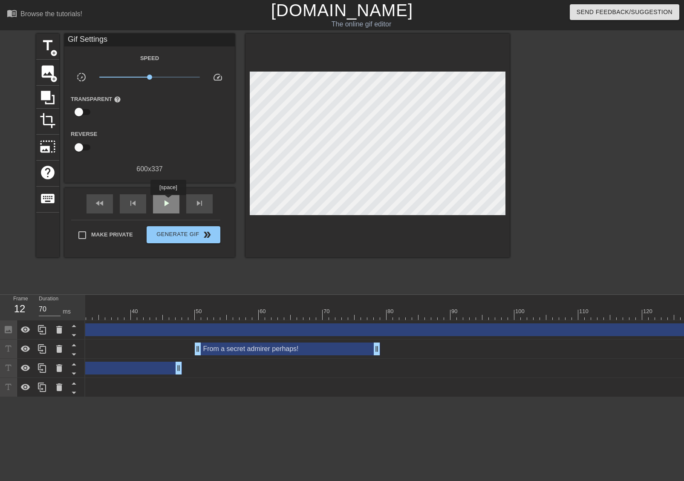
click at [168, 201] on span "play_arrow" at bounding box center [166, 203] width 10 height 10
click at [168, 201] on span "pause" at bounding box center [166, 203] width 10 height 10
click at [196, 201] on span "skip_next" at bounding box center [199, 203] width 10 height 10
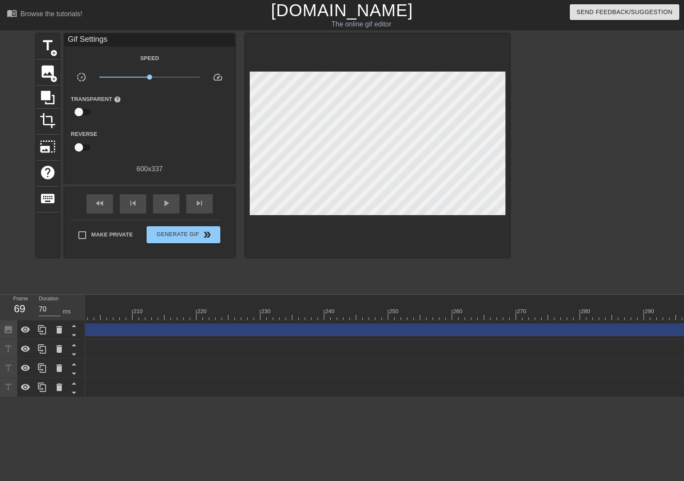
scroll to position [0, 1774]
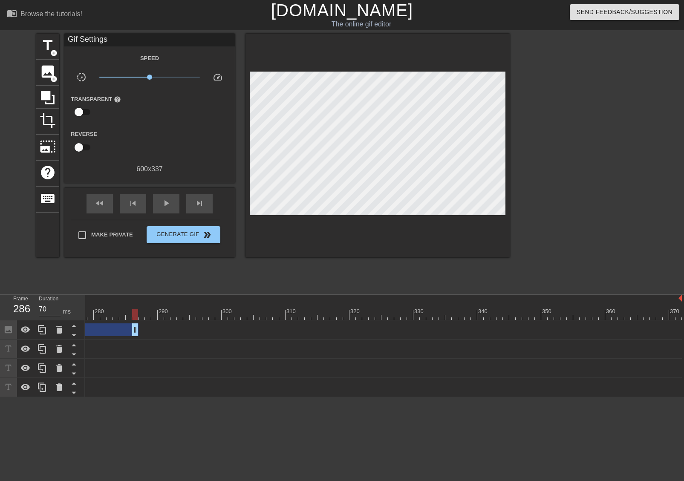
drag, startPoint x: 676, startPoint y: 332, endPoint x: 85, endPoint y: 331, distance: 591.2
drag, startPoint x: 615, startPoint y: 332, endPoint x: 97, endPoint y: 329, distance: 517.6
drag, startPoint x: 618, startPoint y: 331, endPoint x: 122, endPoint y: 328, distance: 495.8
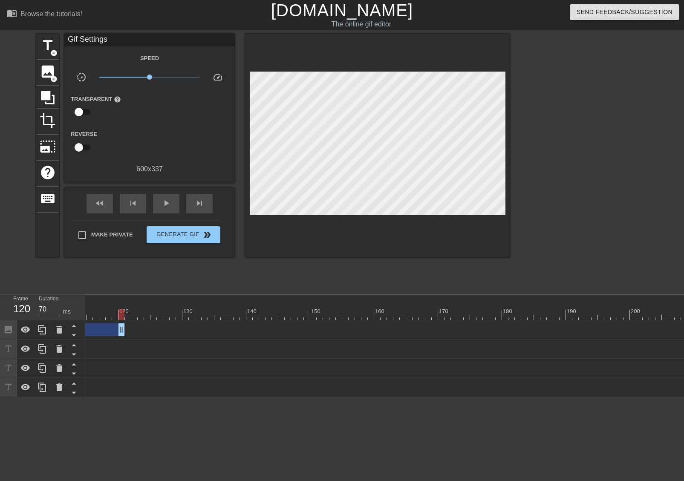
click at [113, 395] on div "Ahhh! drag_handle drag_handle" at bounding box center [543, 387] width 2371 height 19
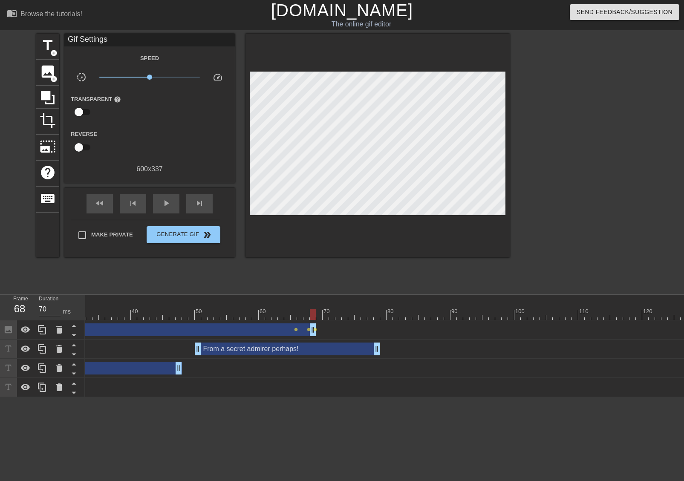
drag, startPoint x: 643, startPoint y: 331, endPoint x: 309, endPoint y: 313, distance: 334.4
click at [309, 313] on div "10 20 30 40 50 60 70 80 90 100 110 120 130 140 150 160" at bounding box center [384, 346] width 598 height 102
click at [170, 205] on span "play_arrow" at bounding box center [166, 203] width 10 height 10
click at [170, 205] on span "pause" at bounding box center [166, 203] width 10 height 10
click at [198, 208] on div "skip_next" at bounding box center [199, 203] width 26 height 19
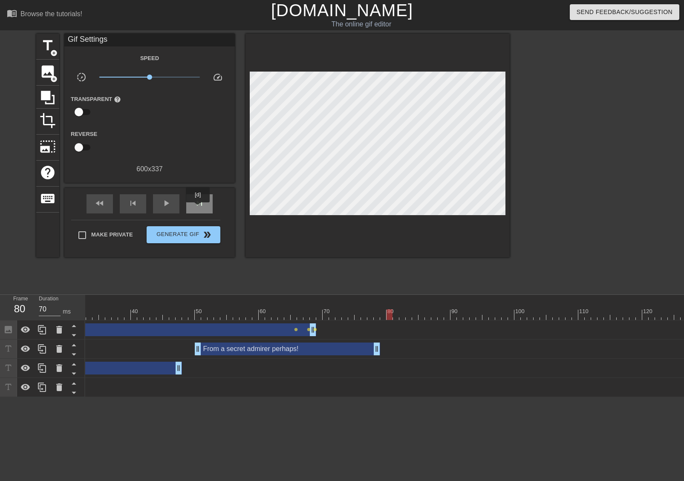
click at [198, 208] on div "skip_next" at bounding box center [199, 203] width 26 height 19
click at [199, 208] on div "skip_next" at bounding box center [199, 203] width 26 height 19
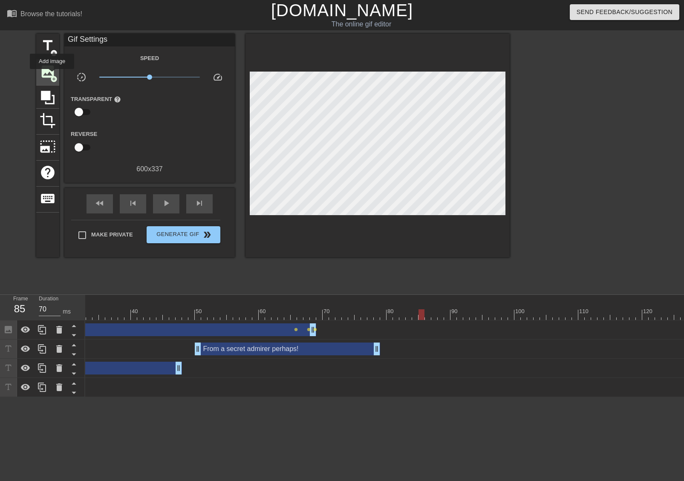
click at [52, 75] on span "add_circle" at bounding box center [53, 78] width 7 height 7
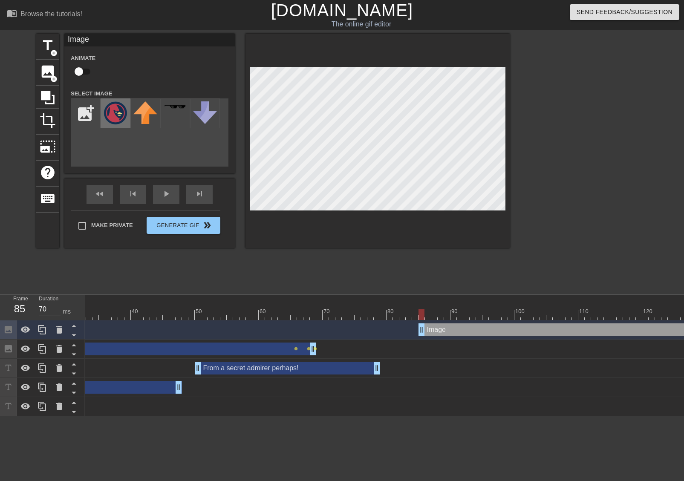
drag, startPoint x: 107, startPoint y: 107, endPoint x: 112, endPoint y: 108, distance: 5.6
click at [107, 107] on img at bounding box center [116, 112] width 24 height 23
click at [86, 71] on input "checkbox" at bounding box center [79, 71] width 49 height 16
checkbox input "true"
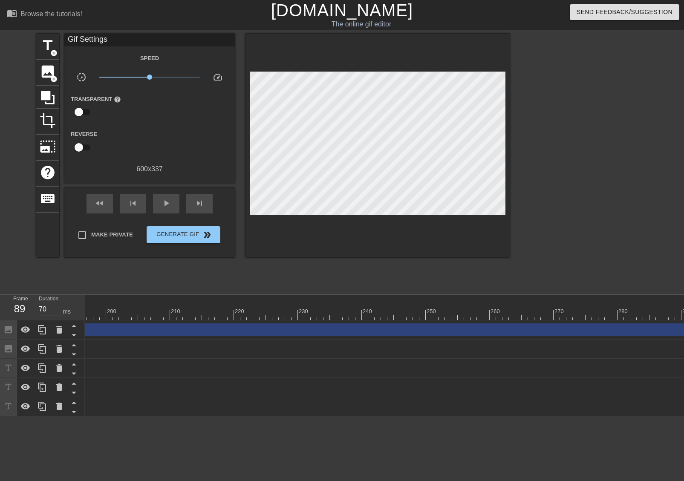
scroll to position [0, 1774]
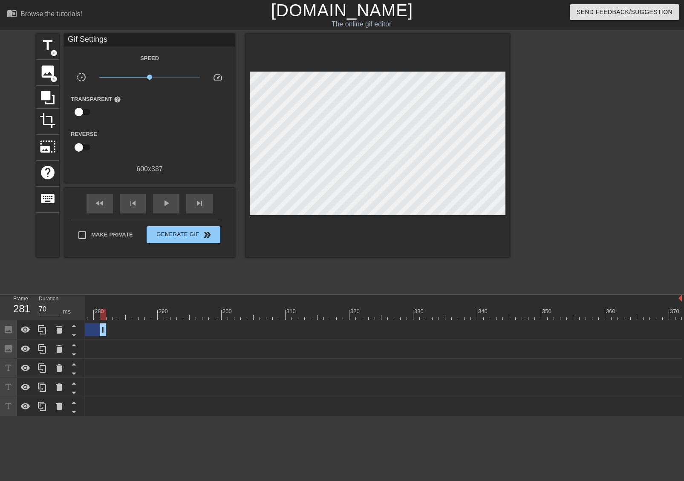
drag, startPoint x: 675, startPoint y: 332, endPoint x: 86, endPoint y: 350, distance: 589.4
click at [80, 346] on div "Frame 281 Duration 70 ms 10 20 30 40 50 60 70 80 90 100 110 120 130 140 150" at bounding box center [342, 355] width 684 height 121
drag, startPoint x: 608, startPoint y: 332, endPoint x: 99, endPoint y: 321, distance: 508.7
click at [100, 321] on div "Image drag_handle drag_handle lens lens lens" at bounding box center [20, 329] width 2371 height 19
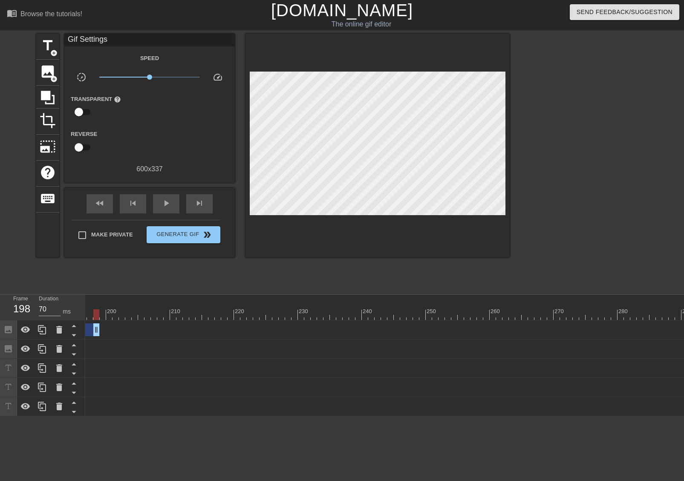
scroll to position [0, 727]
drag, startPoint x: 621, startPoint y: 329, endPoint x: 95, endPoint y: 316, distance: 525.8
click at [95, 316] on div "10 20 30 40 50 60 70 80 90 100 110 120 130 140 150 160" at bounding box center [384, 355] width 598 height 121
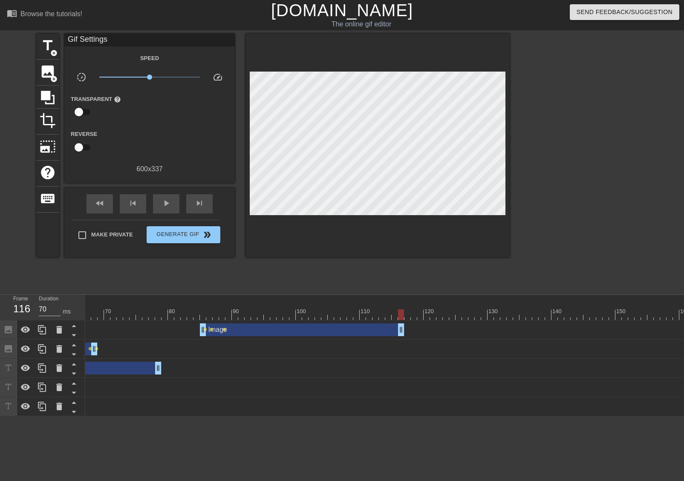
scroll to position [0, 414]
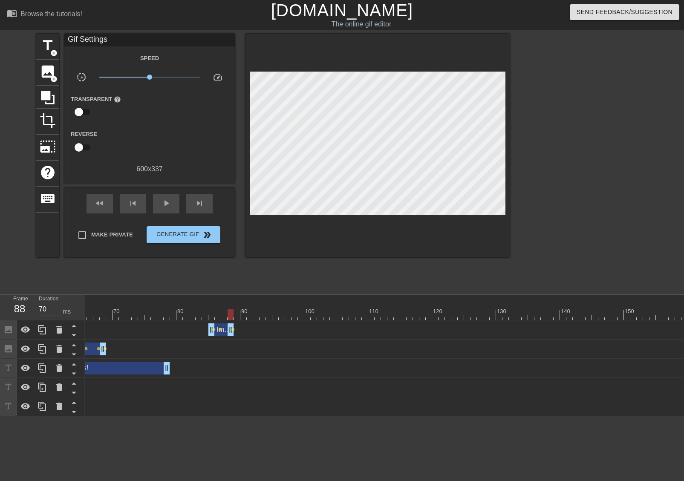
drag, startPoint x: 411, startPoint y: 328, endPoint x: 230, endPoint y: 319, distance: 180.8
click at [230, 319] on div "10 20 30 40 50 60 70 80 90 100 110 120 130 140 150 160" at bounding box center [384, 355] width 598 height 121
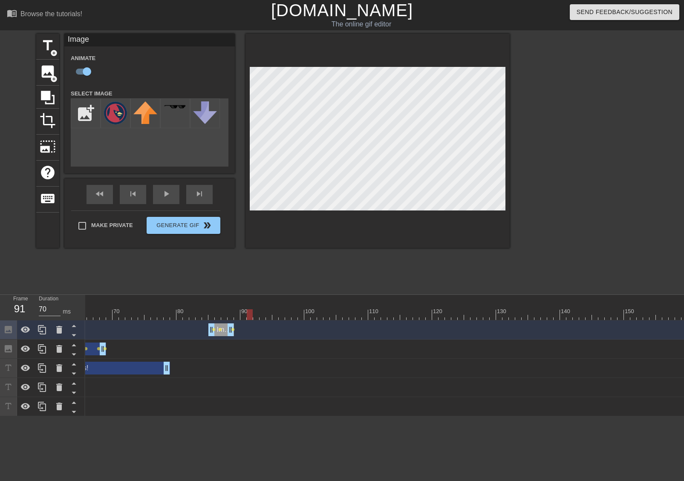
click at [338, 266] on div "title add_circle image add_circle crop photo_size_select_large help keyboard Im…" at bounding box center [272, 162] width 473 height 256
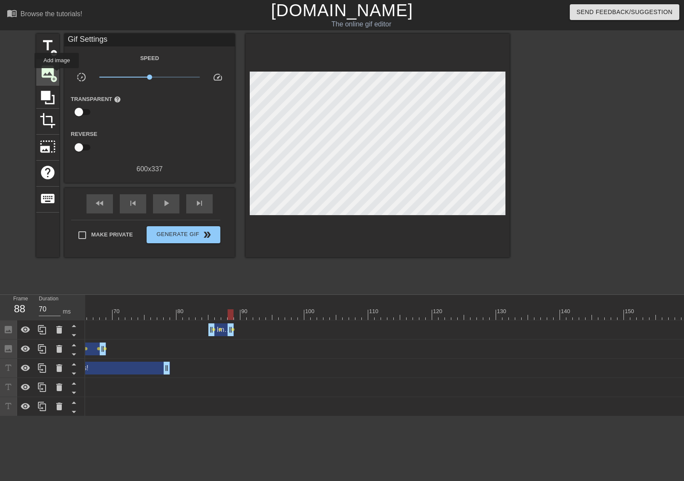
click at [55, 74] on span "image" at bounding box center [48, 71] width 16 height 16
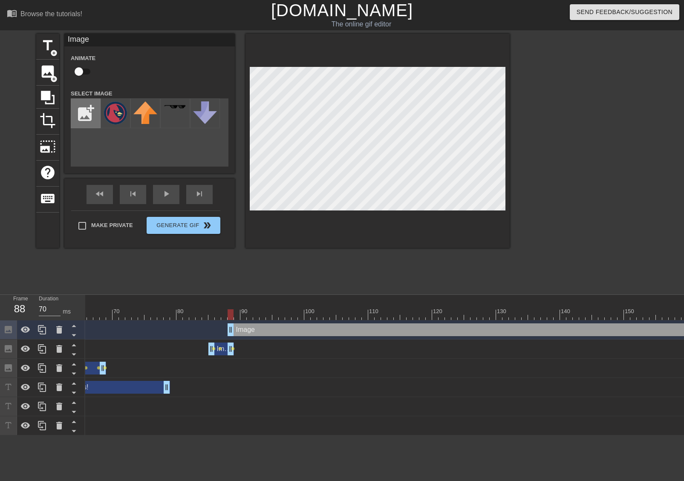
click at [95, 112] on input "file" at bounding box center [85, 113] width 29 height 29
type input "C:\fakepath\paper.png"
click at [125, 112] on img at bounding box center [116, 107] width 24 height 10
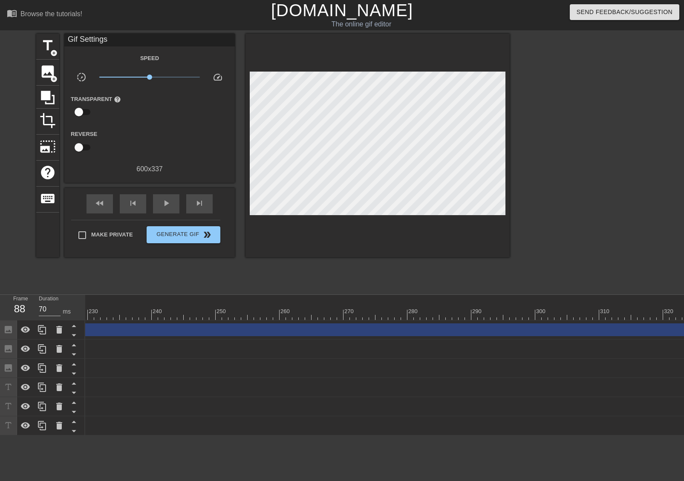
scroll to position [0, 1774]
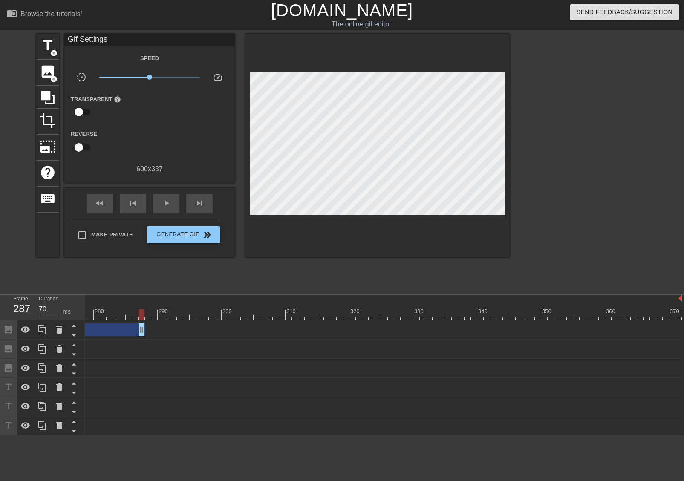
drag, startPoint x: 675, startPoint y: 332, endPoint x: 89, endPoint y: 320, distance: 586.7
click at [89, 320] on div "10 20 30 40 50 60 70 80 90 100 110 120 130 140 150 160" at bounding box center [384, 365] width 598 height 141
drag, startPoint x: 611, startPoint y: 331, endPoint x: 86, endPoint y: 328, distance: 524.8
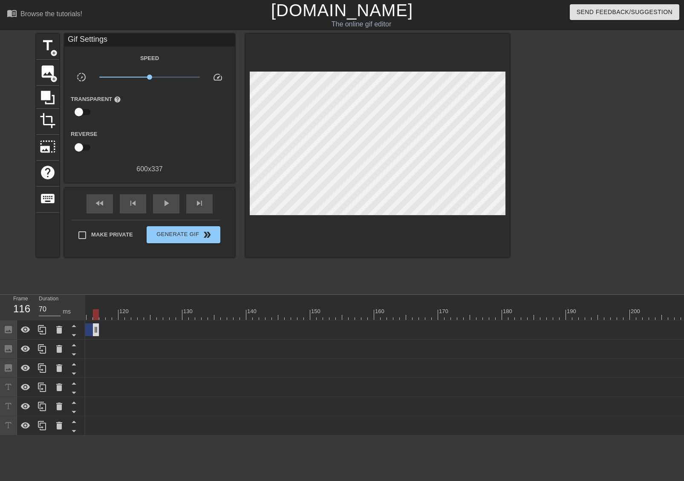
drag, startPoint x: 612, startPoint y: 330, endPoint x: 87, endPoint y: 330, distance: 524.8
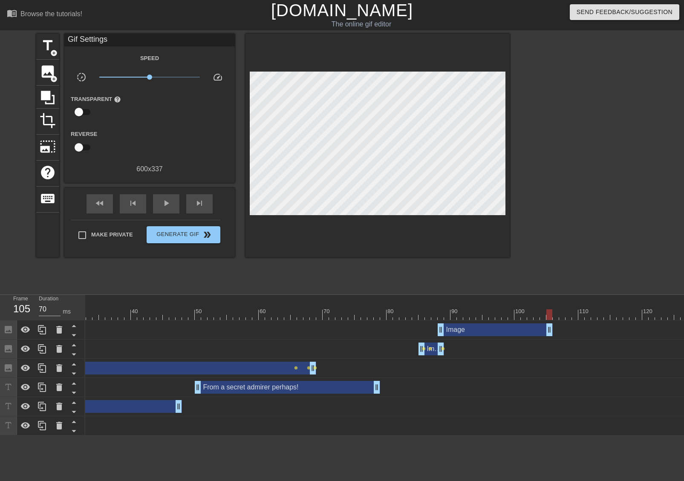
drag, startPoint x: 610, startPoint y: 330, endPoint x: 549, endPoint y: 325, distance: 61.5
click at [55, 77] on span "add_circle" at bounding box center [53, 78] width 7 height 7
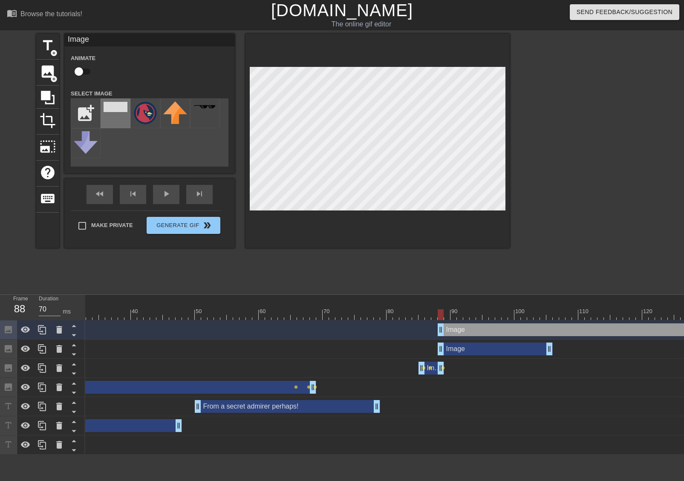
click at [113, 105] on img at bounding box center [116, 107] width 24 height 10
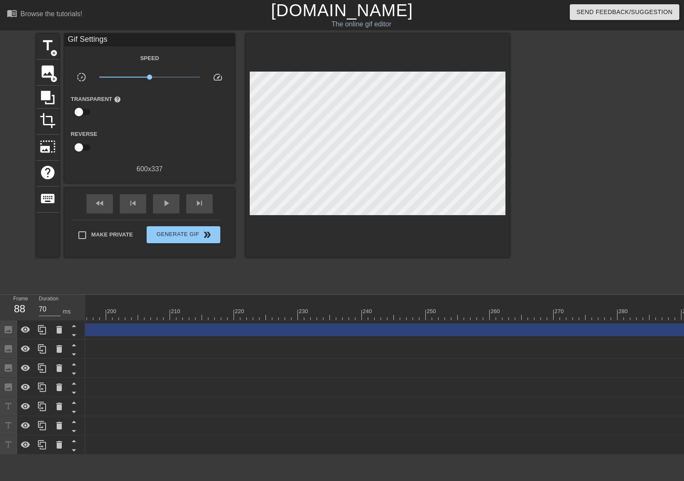
scroll to position [0, 1774]
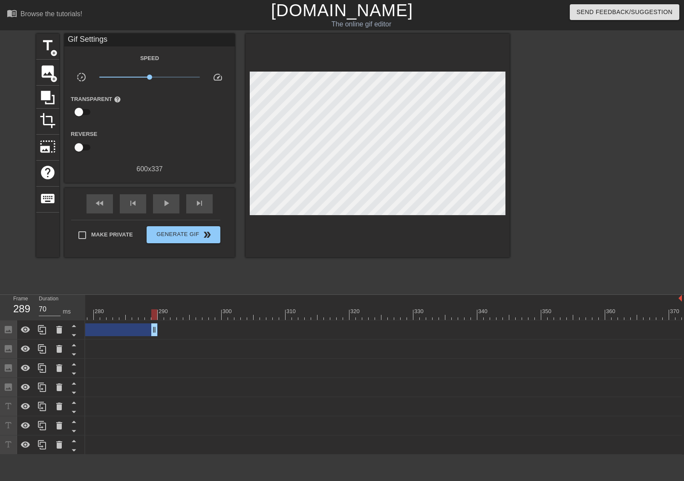
drag, startPoint x: 679, startPoint y: 331, endPoint x: 155, endPoint y: 353, distance: 524.4
drag, startPoint x: 675, startPoint y: 330, endPoint x: 106, endPoint y: 317, distance: 568.8
click at [106, 317] on div "10 20 30 40 50 60 70 80 90 100 110 120 130 140 150 160" at bounding box center [384, 375] width 598 height 160
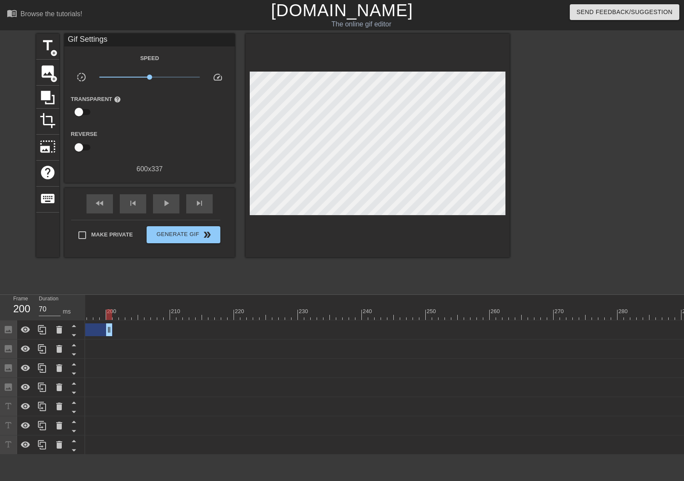
scroll to position [0, 727]
drag, startPoint x: 601, startPoint y: 328, endPoint x: 108, endPoint y: 348, distance: 493.3
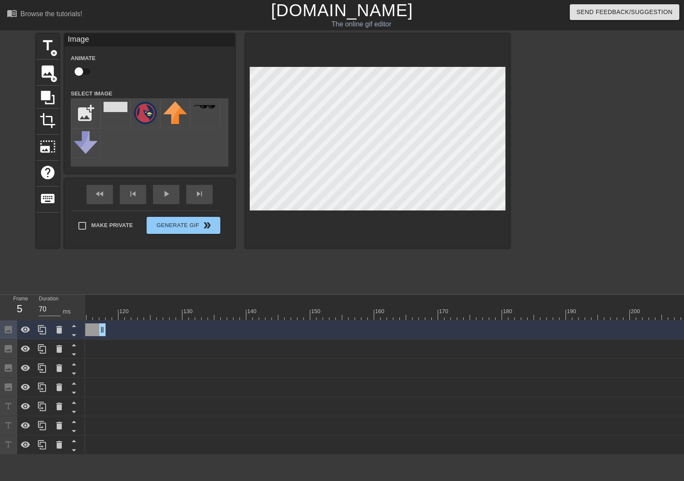
click at [245, 454] on div "Ahhh! drag_handle drag_handle" at bounding box center [543, 444] width 2371 height 19
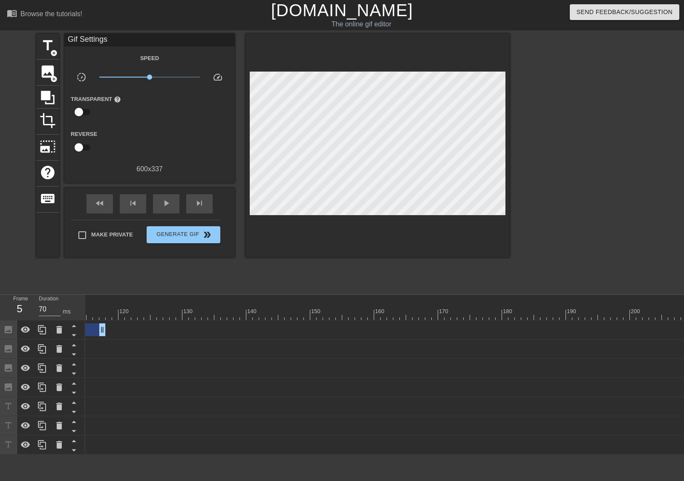
scroll to position [0, 204]
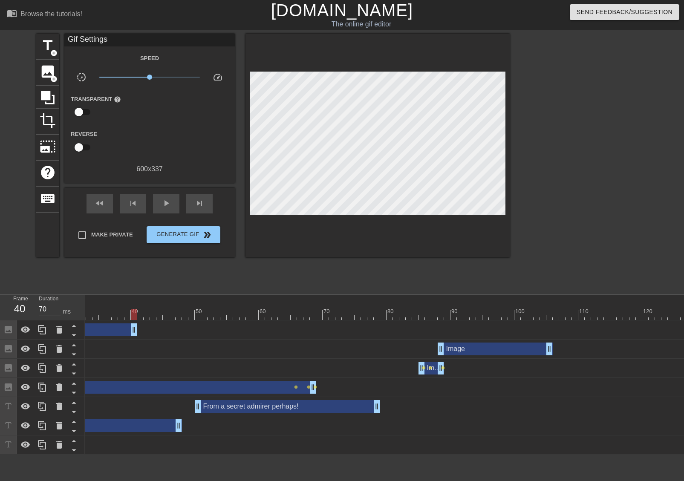
drag, startPoint x: 622, startPoint y: 329, endPoint x: 132, endPoint y: 329, distance: 490.7
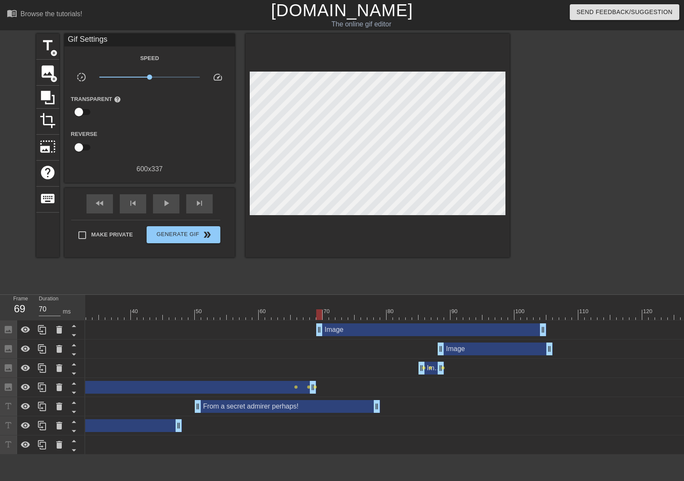
drag, startPoint x: 115, startPoint y: 331, endPoint x: 520, endPoint y: 354, distance: 405.3
click at [480, 354] on div "Image drag_handle drag_handle Image drag_handle drag_handle Image drag_handle d…" at bounding box center [181, 387] width 598 height 134
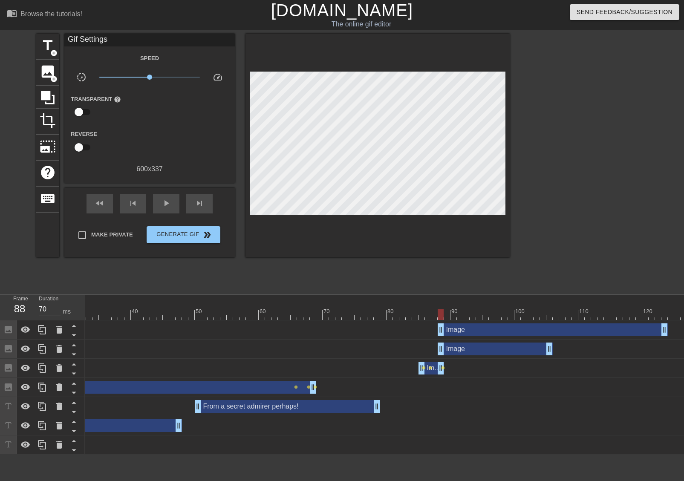
drag, startPoint x: 393, startPoint y: 327, endPoint x: 496, endPoint y: 340, distance: 103.9
click at [480, 340] on div "Image drag_handle drag_handle Image drag_handle drag_handle Image drag_handle d…" at bounding box center [181, 387] width 598 height 134
drag, startPoint x: 664, startPoint y: 331, endPoint x: 551, endPoint y: 326, distance: 113.0
click at [439, 307] on div at bounding box center [440, 308] width 6 height 11
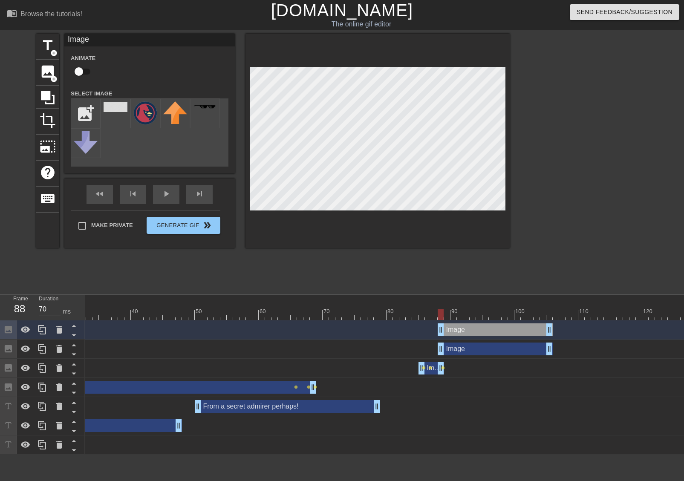
click at [471, 352] on div "Image drag_handle drag_handle" at bounding box center [494, 348] width 115 height 13
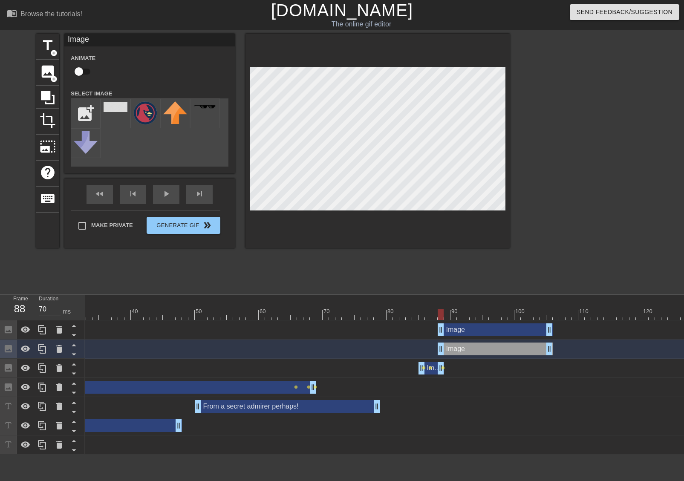
click at [89, 73] on input "checkbox" at bounding box center [79, 71] width 49 height 16
checkbox input "true"
click at [306, 233] on div at bounding box center [377, 141] width 264 height 214
click at [422, 217] on div at bounding box center [377, 141] width 264 height 214
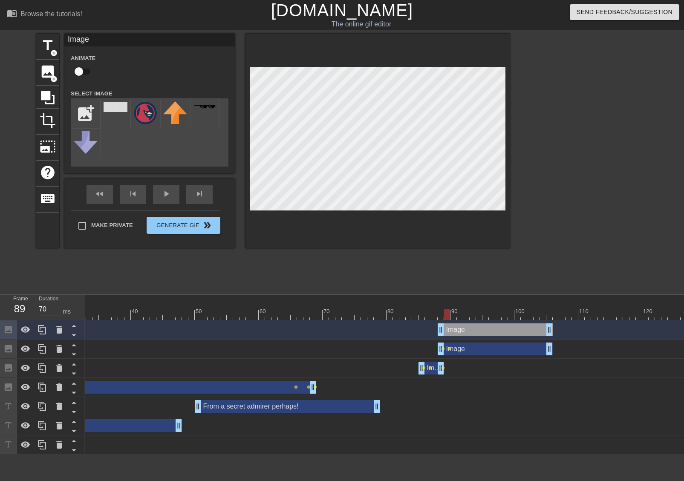
click at [88, 73] on input "checkbox" at bounding box center [79, 71] width 49 height 16
checkbox input "true"
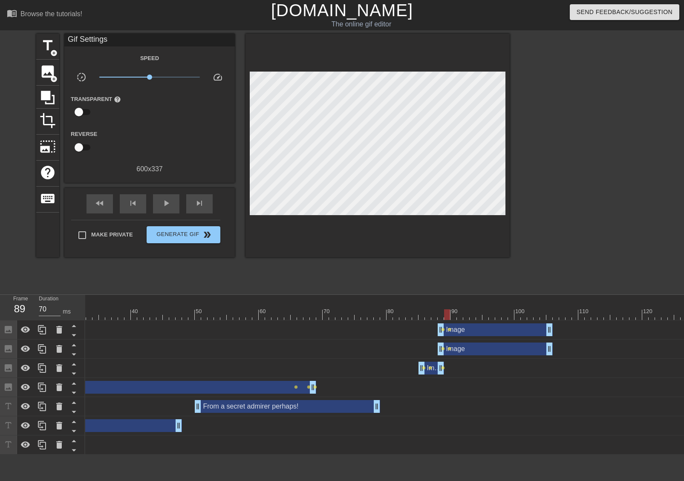
click at [453, 237] on div at bounding box center [377, 146] width 264 height 224
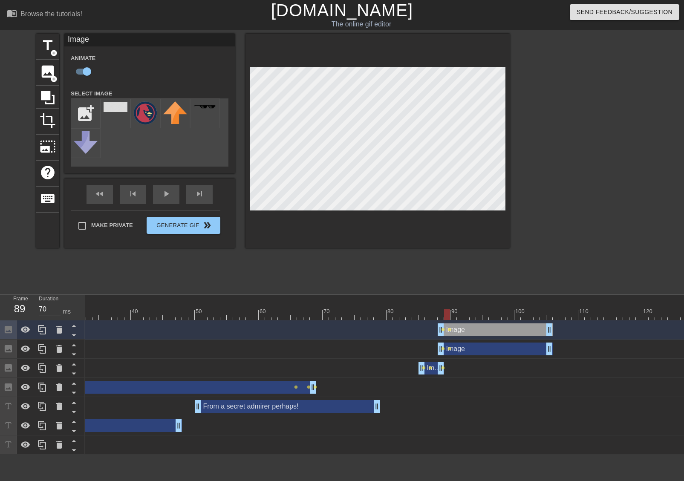
click at [475, 257] on div "title add_circle image add_circle crop photo_size_select_large help keyboard Im…" at bounding box center [272, 162] width 473 height 256
click at [449, 240] on div at bounding box center [377, 141] width 264 height 214
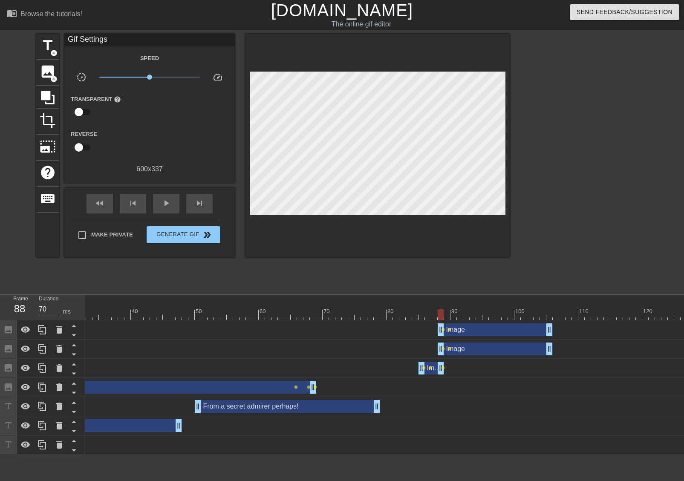
click at [441, 306] on div at bounding box center [440, 308] width 6 height 11
click at [53, 50] on span "add_circle" at bounding box center [53, 52] width 7 height 7
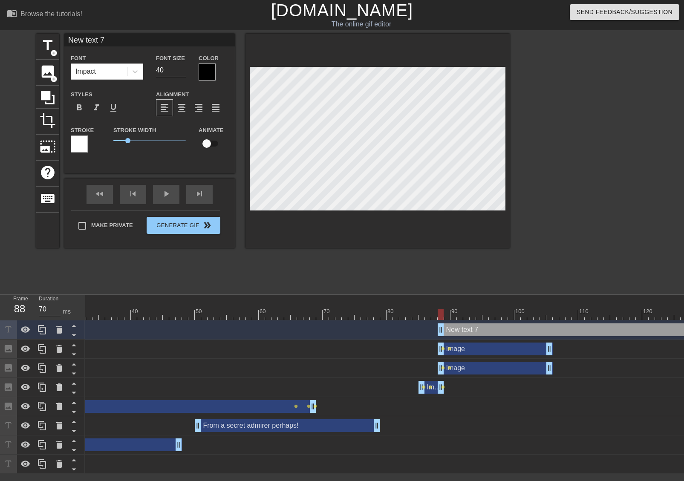
scroll to position [1, 2]
type input "L"
type textarea "L"
type input "L."
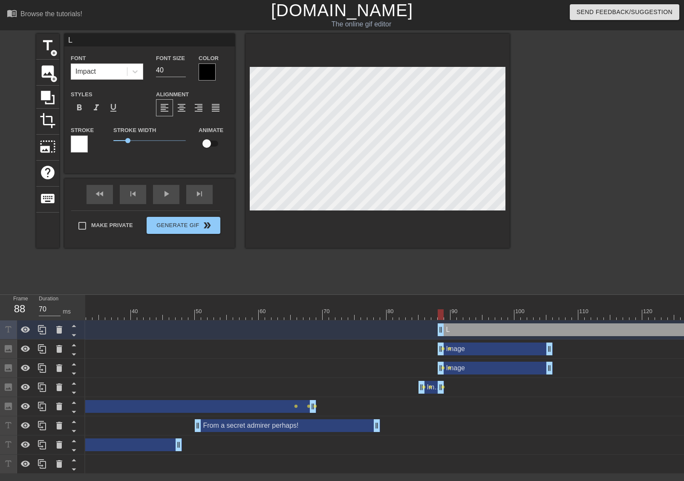
type textarea "L."
type input "L."
type textarea "L."
type input "L. M"
type textarea "L. M"
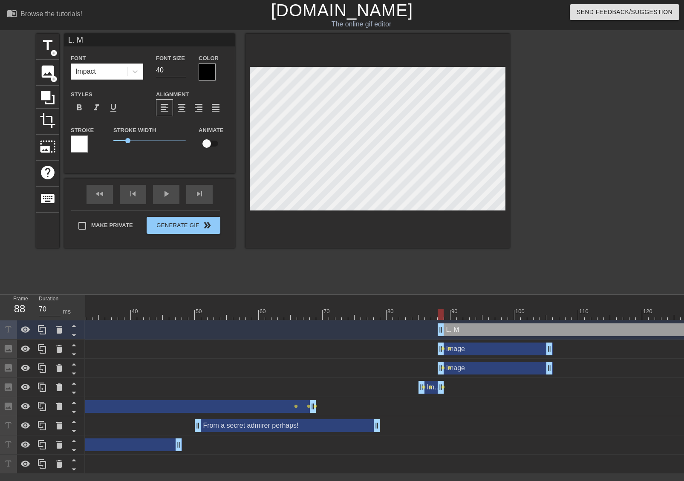
type input "[PERSON_NAME]"
type textarea "[PERSON_NAME]"
type input "[PERSON_NAME]"
type textarea "[PERSON_NAME]"
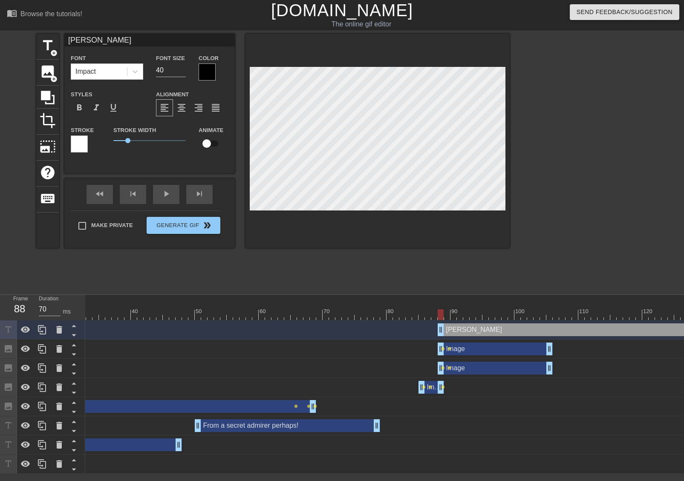
type input "[PERSON_NAME] Z"
type textarea "[PERSON_NAME] Z"
type input "L. M. Z."
type textarea "L. M. Z."
click at [141, 72] on div at bounding box center [134, 71] width 15 height 15
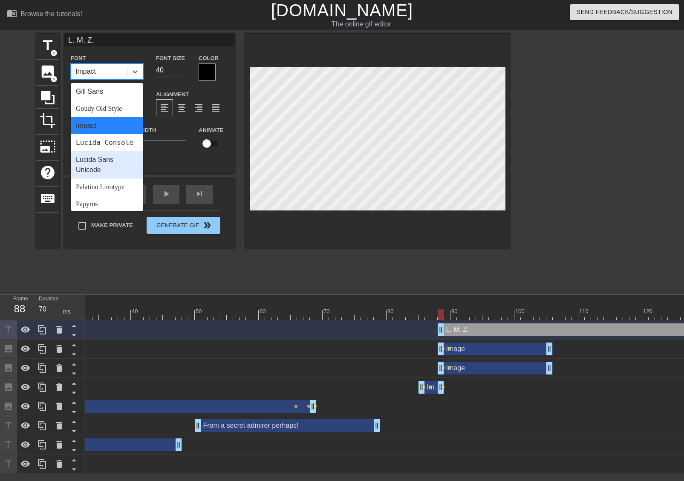
scroll to position [177, 0]
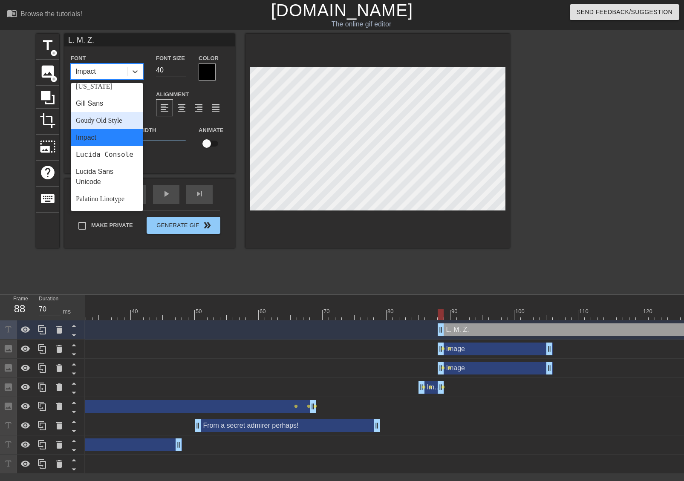
click at [111, 124] on div "Goudy Old Style" at bounding box center [107, 120] width 72 height 17
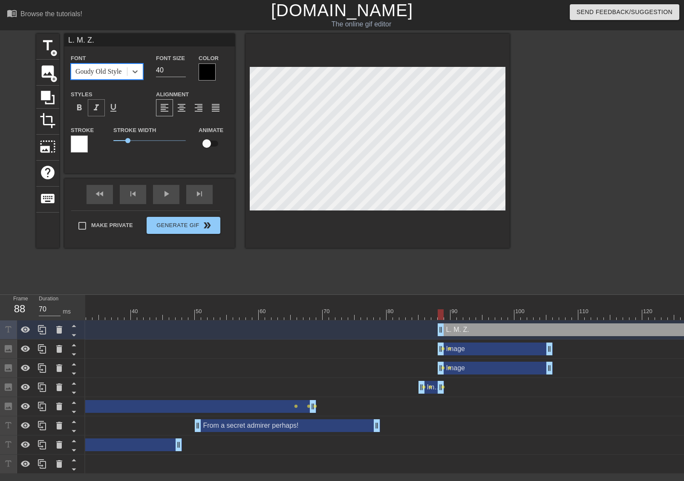
click at [102, 109] on div "format_italic" at bounding box center [96, 107] width 17 height 17
click at [201, 78] on div at bounding box center [207, 71] width 17 height 17
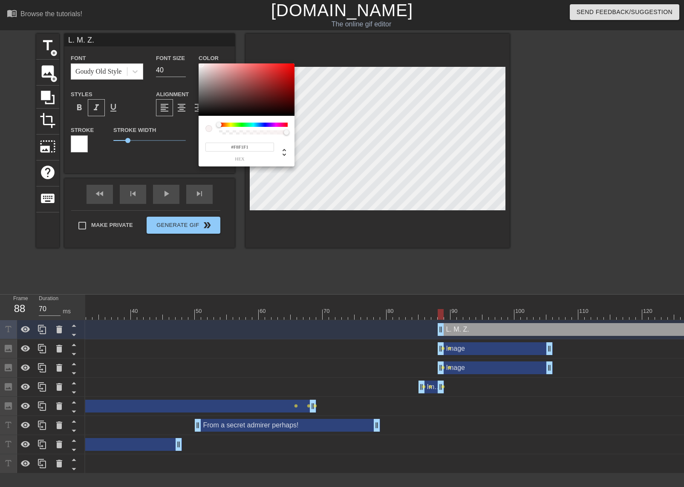
type input "#F8F1F1"
click at [201, 65] on div at bounding box center [247, 89] width 96 height 53
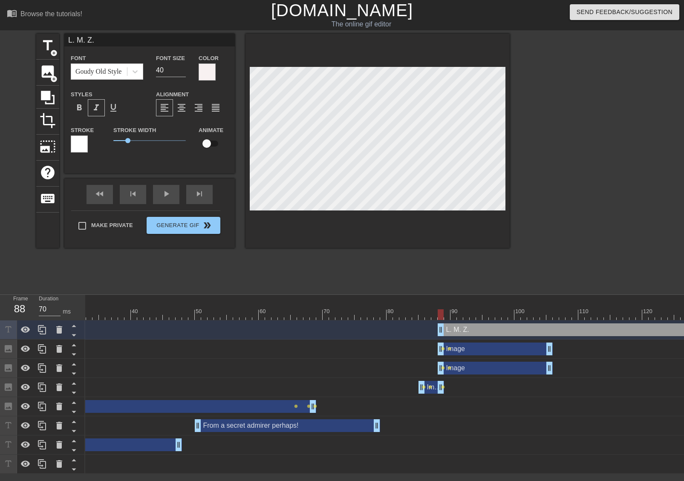
click at [84, 142] on div at bounding box center [79, 143] width 17 height 17
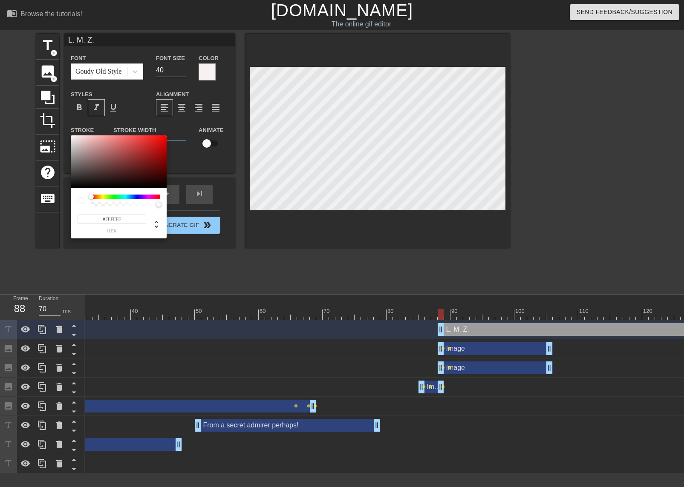
type input "#090909"
click at [72, 186] on div at bounding box center [119, 161] width 96 height 53
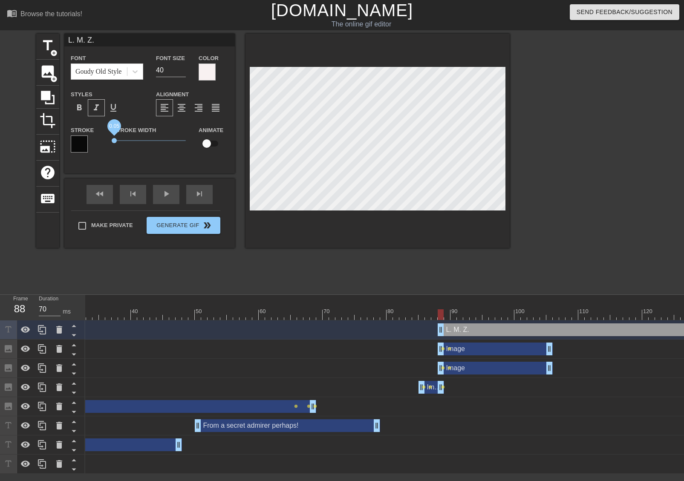
drag, startPoint x: 129, startPoint y: 140, endPoint x: 114, endPoint y: 141, distance: 14.9
click at [114, 141] on span "0.05" at bounding box center [114, 140] width 5 height 5
click at [210, 76] on div at bounding box center [207, 71] width 17 height 17
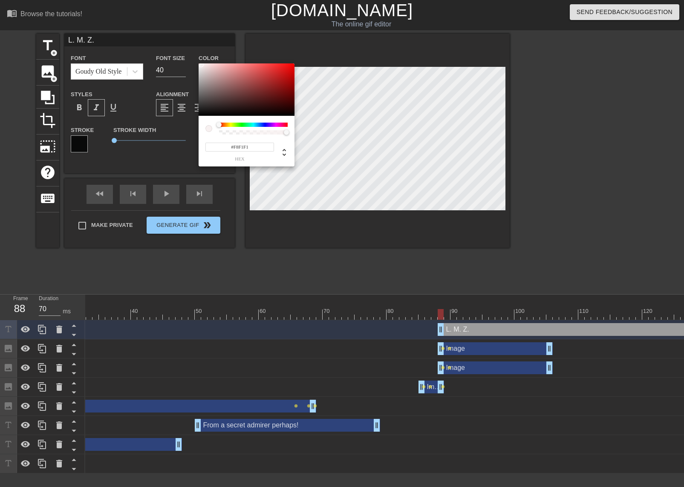
type input "#090808"
click at [201, 114] on div at bounding box center [247, 89] width 96 height 53
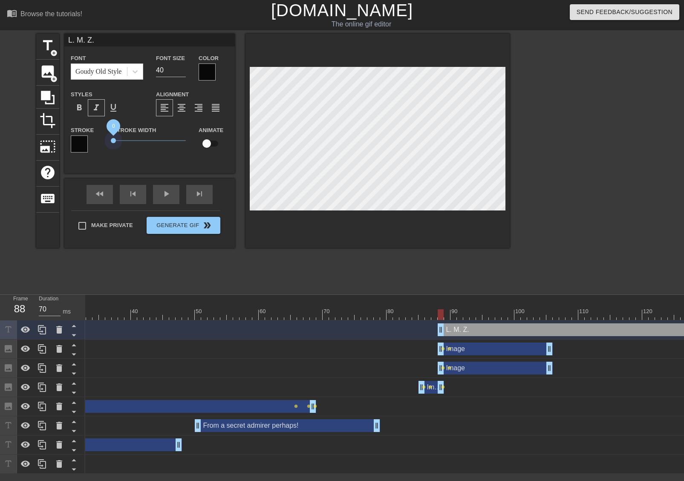
drag, startPoint x: 113, startPoint y: 141, endPoint x: 59, endPoint y: 135, distance: 54.0
click at [59, 135] on div "title add_circle image add_circle crop photo_size_select_large help keyboard L.…" at bounding box center [272, 141] width 473 height 214
click at [207, 74] on div at bounding box center [207, 71] width 17 height 17
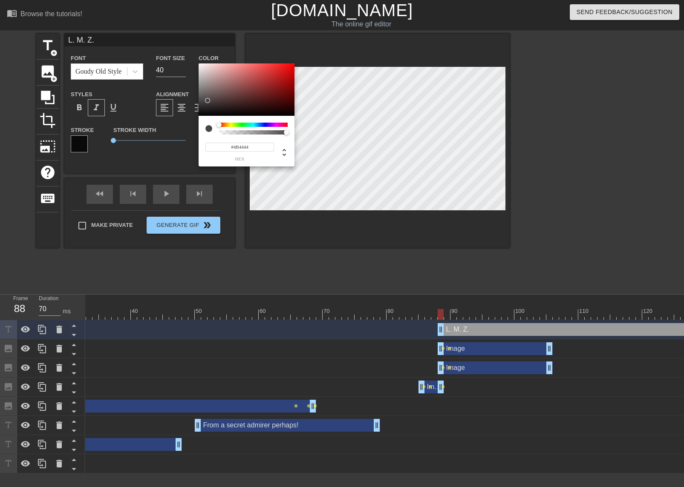
drag, startPoint x: 208, startPoint y: 112, endPoint x: 207, endPoint y: 101, distance: 11.9
click at [207, 101] on div at bounding box center [207, 100] width 5 height 5
type input "#3E3737"
click at [209, 103] on div at bounding box center [209, 103] width 5 height 5
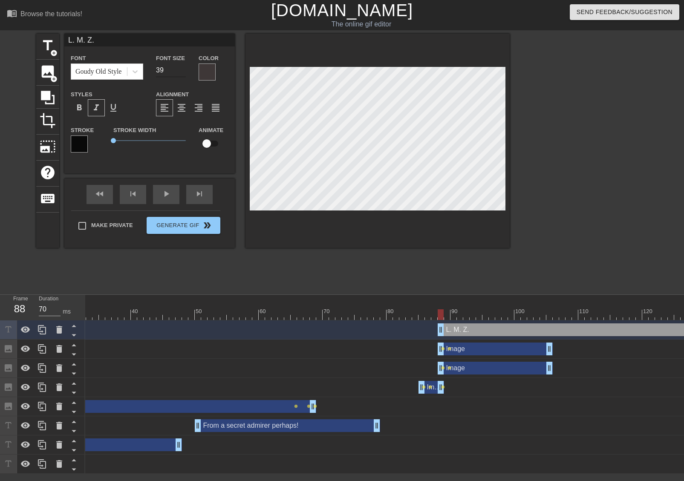
click at [181, 73] on input "39" at bounding box center [171, 70] width 30 height 14
click at [181, 73] on input "38" at bounding box center [171, 70] width 30 height 14
click at [181, 73] on input "37" at bounding box center [171, 70] width 30 height 14
click at [181, 73] on input "36" at bounding box center [171, 70] width 30 height 14
click at [181, 73] on input "35" at bounding box center [171, 70] width 30 height 14
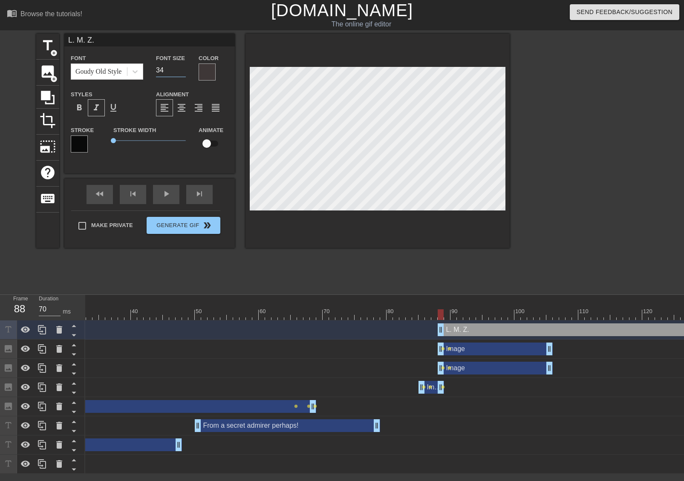
click at [181, 73] on input "34" at bounding box center [171, 70] width 30 height 14
click at [180, 73] on input "33" at bounding box center [171, 70] width 30 height 14
click at [180, 73] on input "32" at bounding box center [171, 70] width 30 height 14
click at [180, 73] on input "31" at bounding box center [171, 70] width 30 height 14
click at [180, 73] on input "30" at bounding box center [171, 70] width 30 height 14
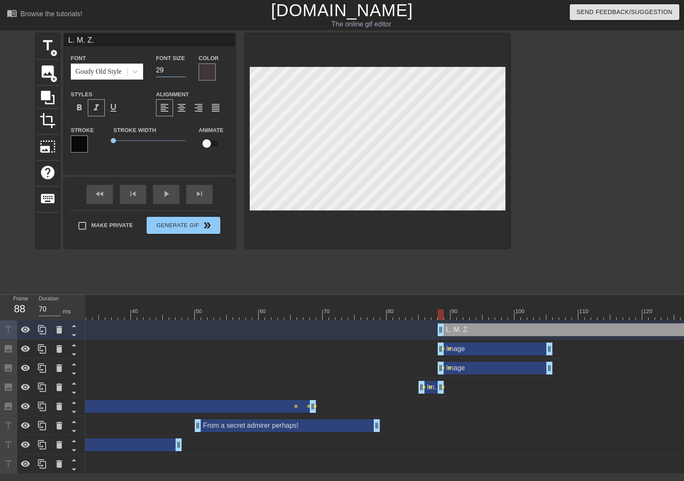
type input "29"
click at [180, 73] on input "29" at bounding box center [171, 70] width 30 height 14
click at [387, 223] on div at bounding box center [377, 141] width 264 height 214
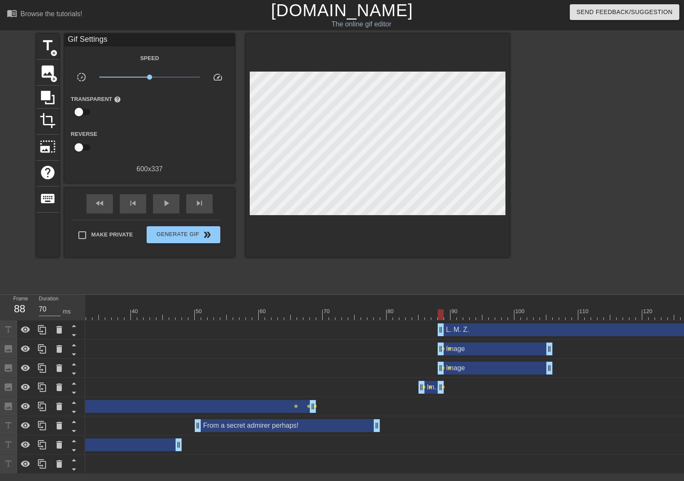
click at [431, 236] on div at bounding box center [377, 146] width 264 height 224
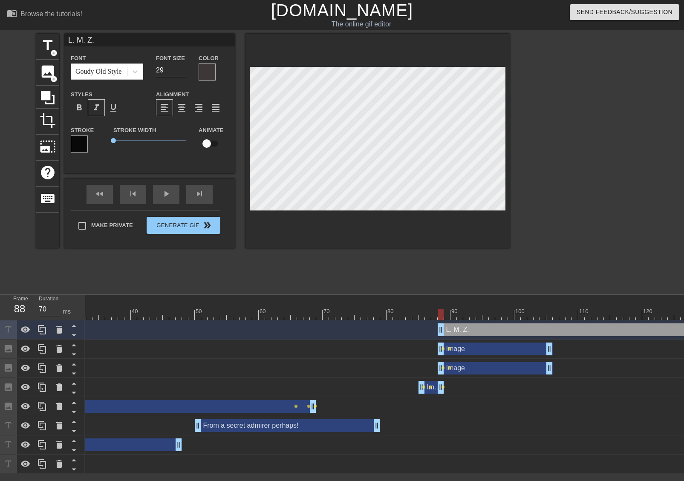
click at [428, 222] on div at bounding box center [377, 141] width 264 height 214
click at [212, 140] on input "checkbox" at bounding box center [206, 143] width 49 height 16
checkbox input "true"
click at [405, 224] on div at bounding box center [377, 141] width 264 height 214
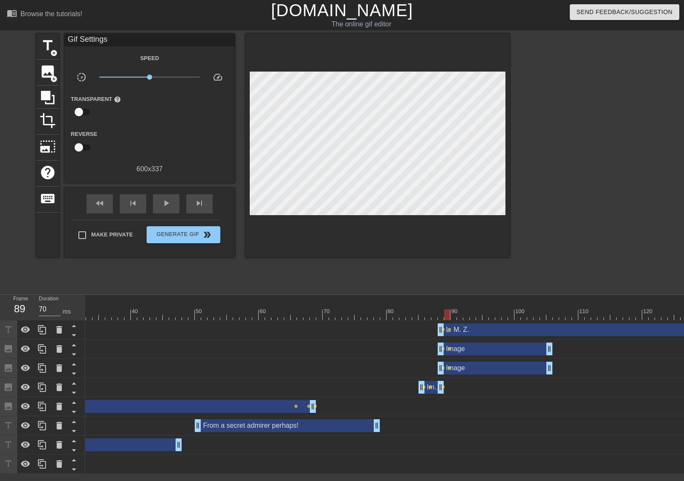
click at [423, 223] on div at bounding box center [377, 146] width 264 height 224
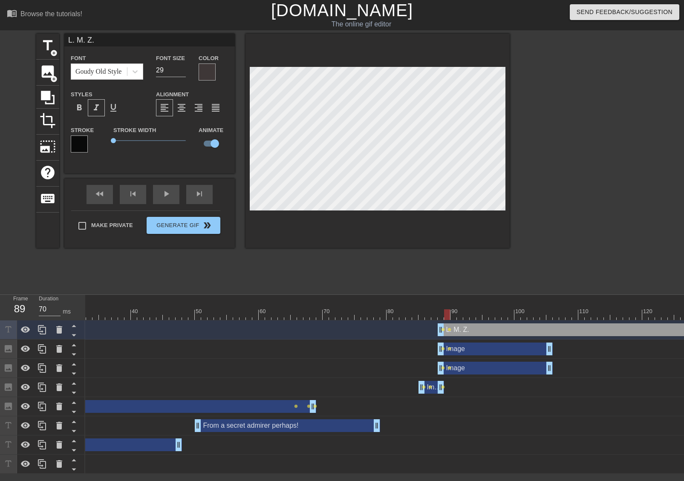
click at [464, 240] on div at bounding box center [377, 141] width 264 height 214
click at [444, 312] on div at bounding box center [447, 314] width 6 height 11
click at [439, 312] on div at bounding box center [440, 314] width 6 height 11
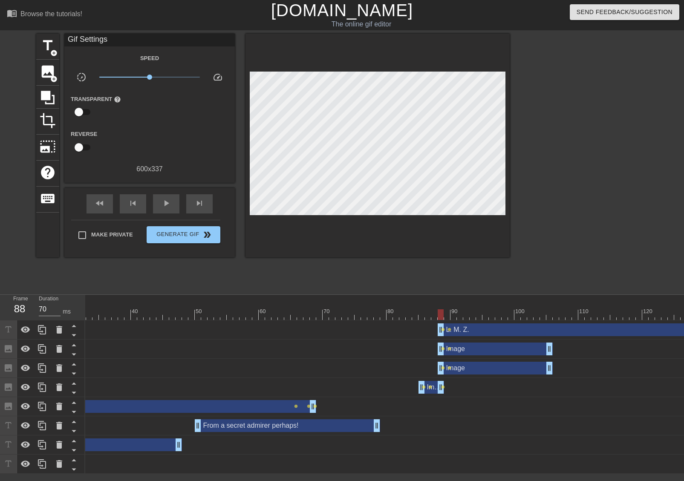
click at [444, 218] on div at bounding box center [377, 146] width 264 height 224
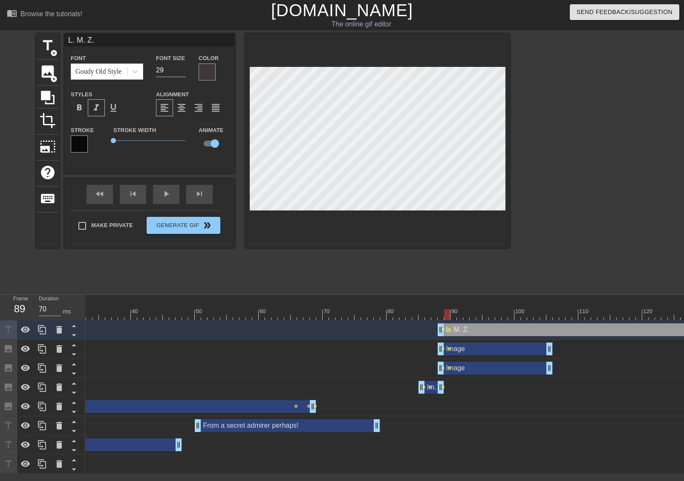
click at [429, 213] on div at bounding box center [377, 141] width 264 height 214
click at [441, 308] on div at bounding box center [440, 308] width 6 height 11
click at [430, 247] on div at bounding box center [377, 141] width 264 height 214
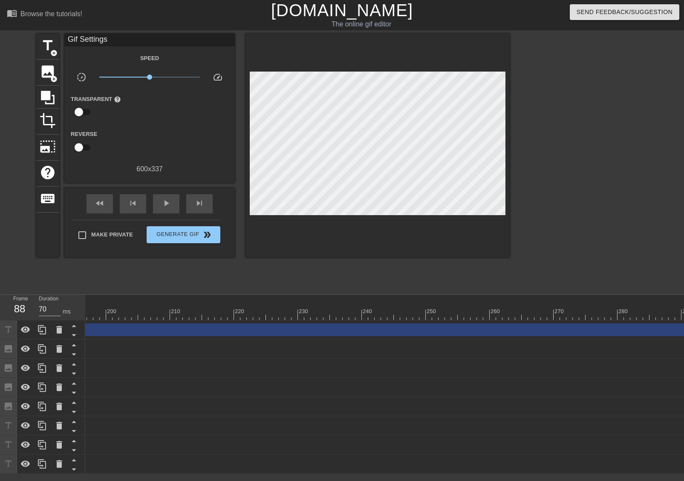
scroll to position [0, 1774]
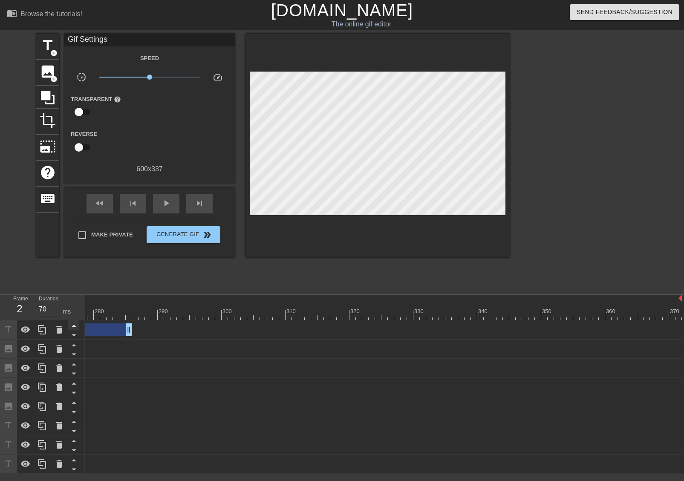
drag, startPoint x: 656, startPoint y: 331, endPoint x: 78, endPoint y: 324, distance: 578.1
click at [87, 317] on div "10 20 30 40 50 60 70 80 90 100 110 120 130 140 150 160" at bounding box center [384, 384] width 598 height 179
drag, startPoint x: 646, startPoint y: 332, endPoint x: 95, endPoint y: 357, distance: 551.4
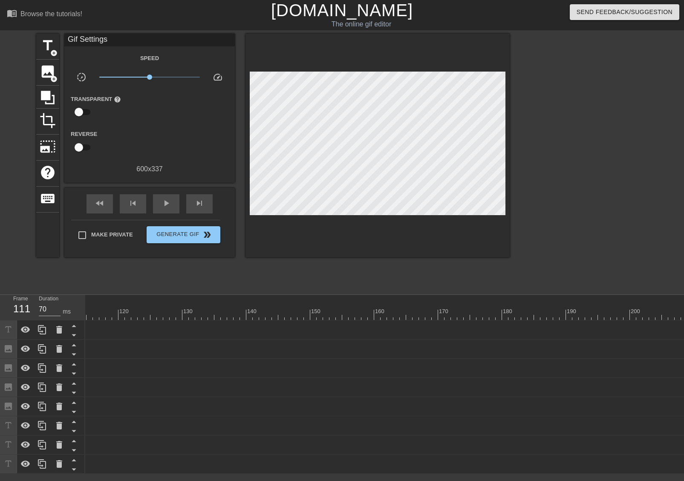
drag, startPoint x: 625, startPoint y: 332, endPoint x: 63, endPoint y: 320, distance: 562.0
click at [63, 319] on div "Frame 111 Duration 70 ms 10 20 30 40 50 60 70 80 90 100 110 120 130 140 150" at bounding box center [342, 384] width 684 height 179
click at [130, 473] on div "Ahhh! drag_handle drag_handle" at bounding box center [543, 464] width 2371 height 19
click at [155, 472] on div "Ahhh! drag_handle drag_handle" at bounding box center [543, 464] width 2371 height 19
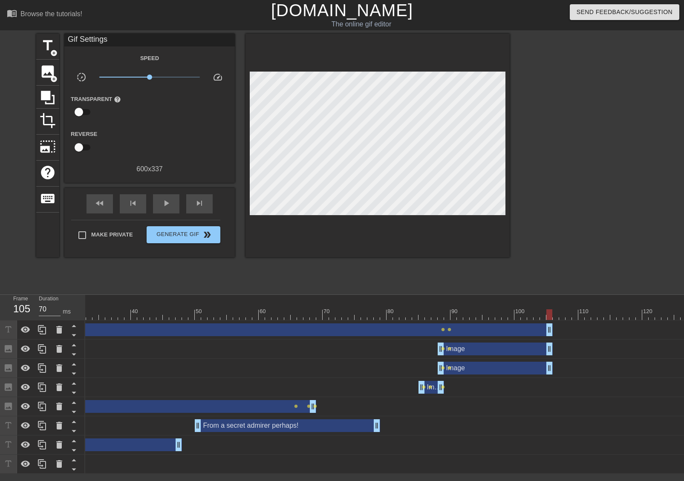
drag, startPoint x: 587, startPoint y: 329, endPoint x: 550, endPoint y: 325, distance: 37.2
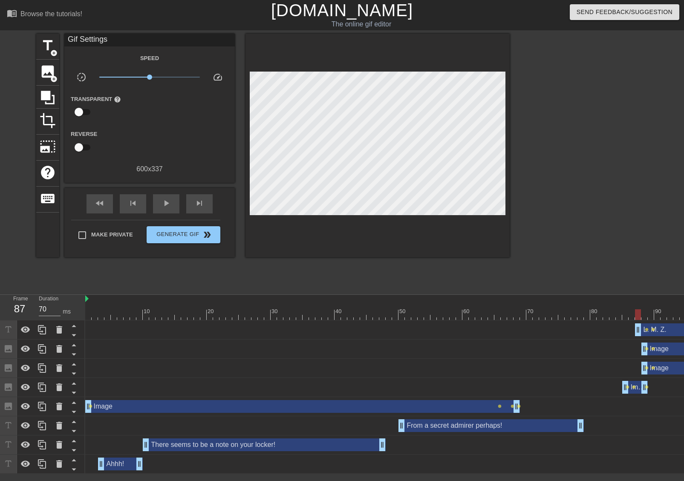
drag, startPoint x: 90, startPoint y: 333, endPoint x: 642, endPoint y: 337, distance: 552.1
drag, startPoint x: 638, startPoint y: 329, endPoint x: 642, endPoint y: 330, distance: 4.3
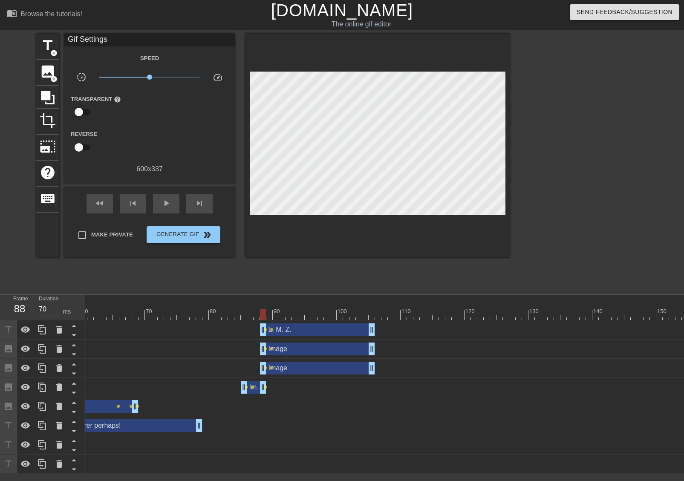
scroll to position [0, 419]
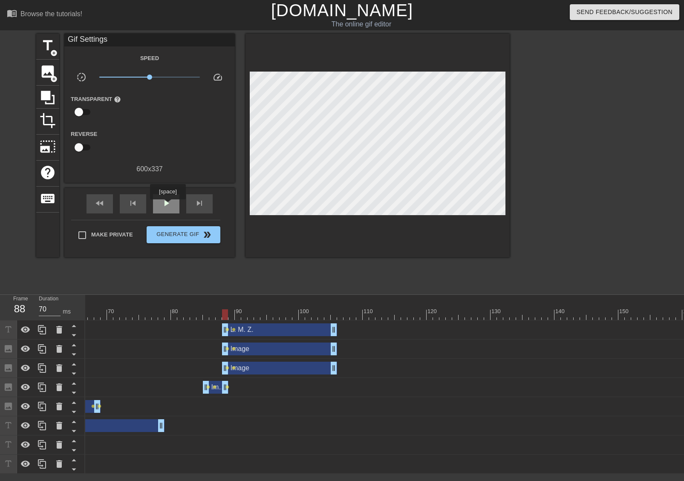
click at [167, 205] on span "play_arrow" at bounding box center [166, 203] width 10 height 10
click at [167, 205] on span "pause" at bounding box center [166, 203] width 10 height 10
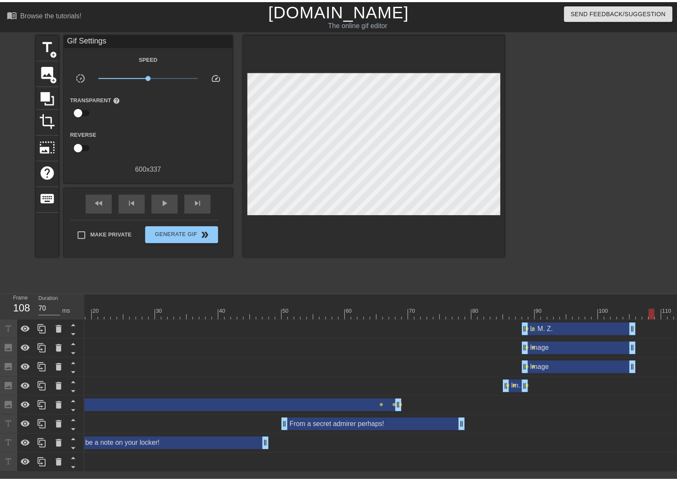
scroll to position [0, 88]
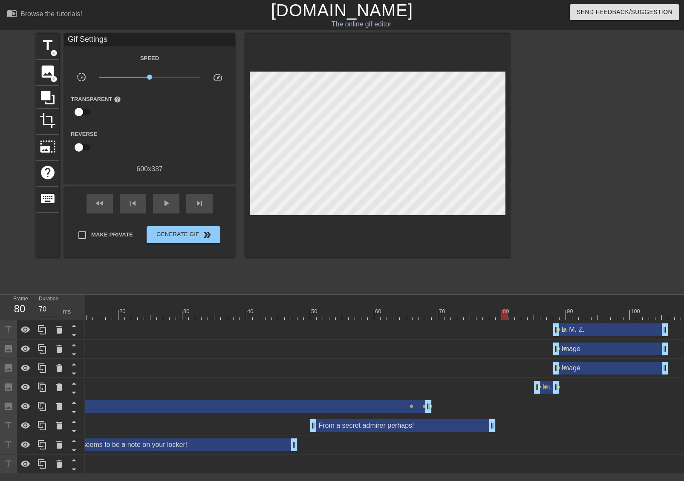
click at [168, 201] on span "play_arrow" at bounding box center [166, 203] width 10 height 10
click at [168, 201] on span "pause" at bounding box center [166, 203] width 10 height 10
click at [549, 307] on div at bounding box center [550, 308] width 6 height 11
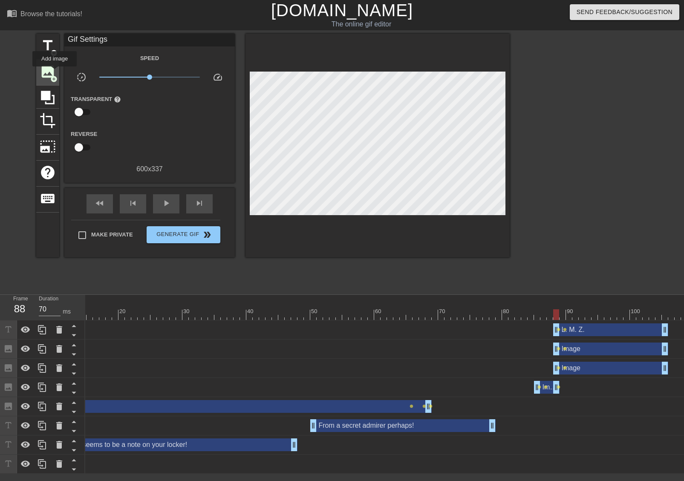
click at [55, 72] on span "image" at bounding box center [48, 71] width 16 height 16
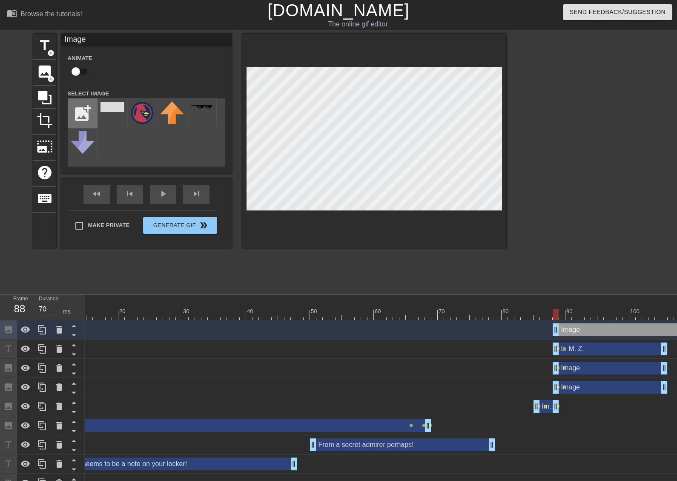
click at [92, 115] on input "file" at bounding box center [82, 113] width 29 height 29
type input "C:\fakepath\shaded paper.png"
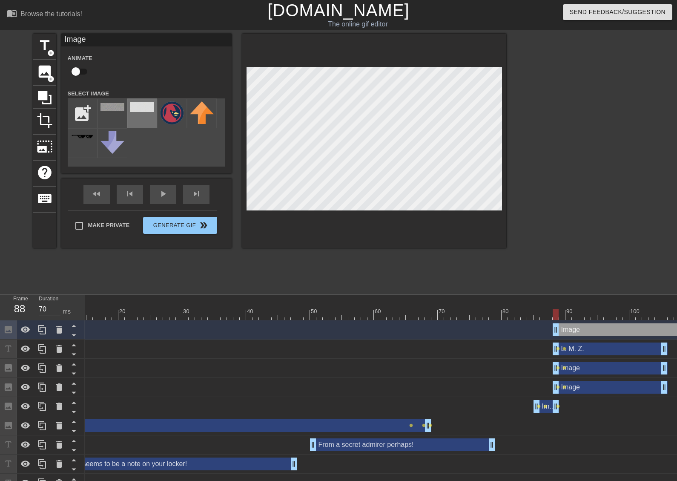
drag, startPoint x: 121, startPoint y: 108, endPoint x: 141, endPoint y: 113, distance: 21.0
click at [120, 108] on img at bounding box center [113, 107] width 24 height 8
click at [85, 73] on input "checkbox" at bounding box center [76, 71] width 49 height 16
checkbox input "true"
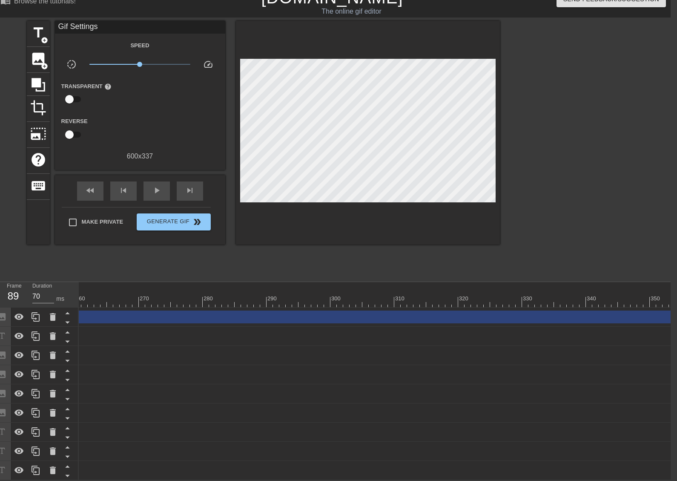
scroll to position [0, 1774]
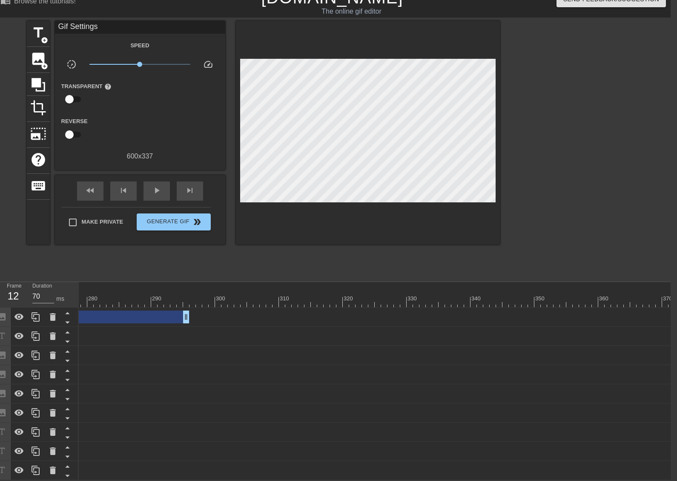
drag, startPoint x: 657, startPoint y: 313, endPoint x: 164, endPoint y: 314, distance: 493.3
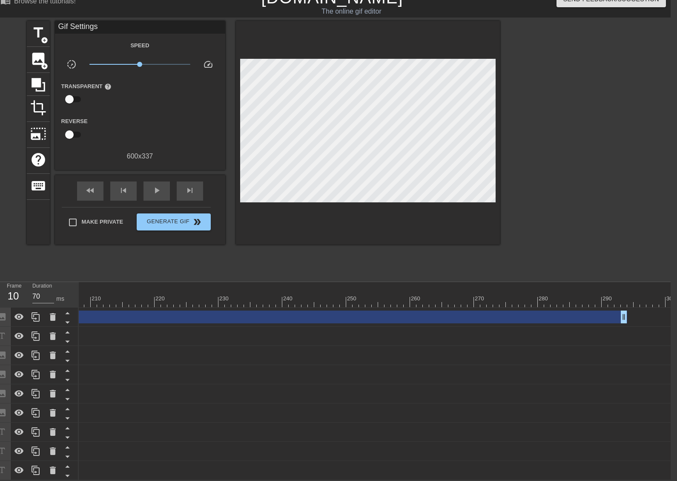
scroll to position [0, 1282]
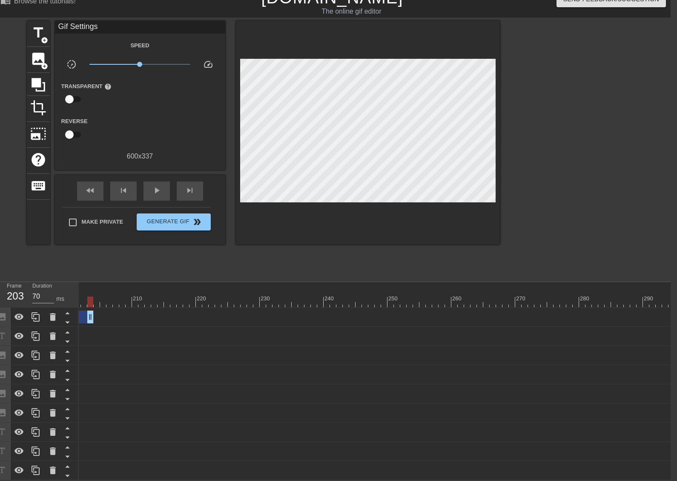
drag, startPoint x: 665, startPoint y: 315, endPoint x: 159, endPoint y: 381, distance: 510.8
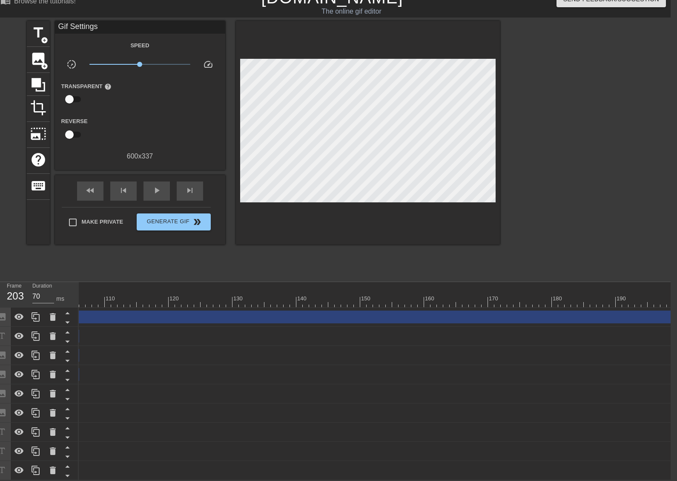
scroll to position [0, 745]
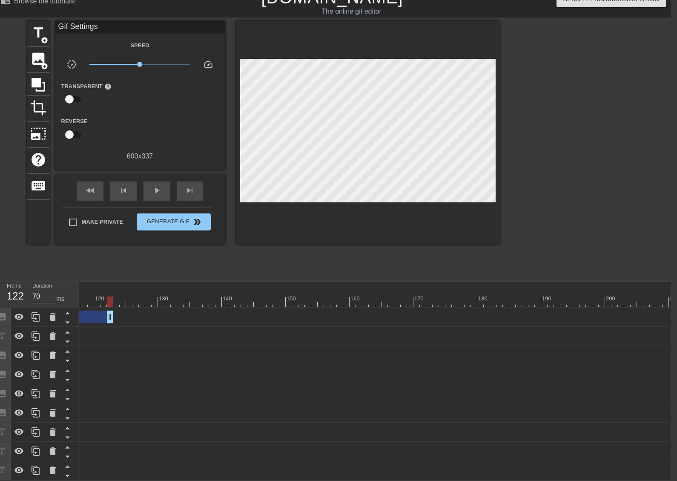
drag, startPoint x: 627, startPoint y: 314, endPoint x: 91, endPoint y: 333, distance: 537.0
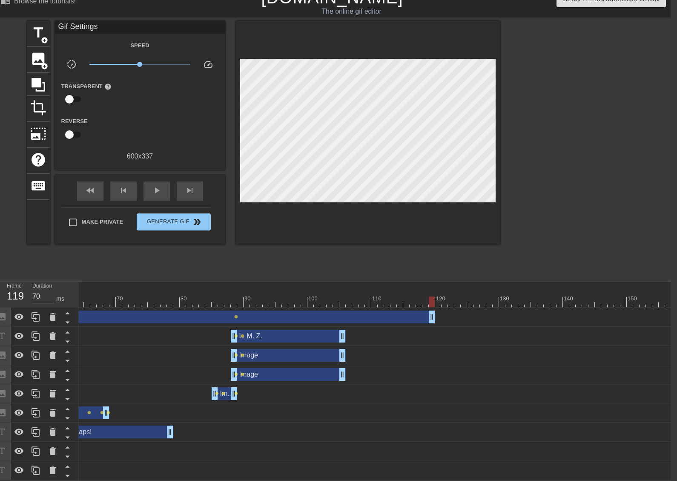
scroll to position [0, 400]
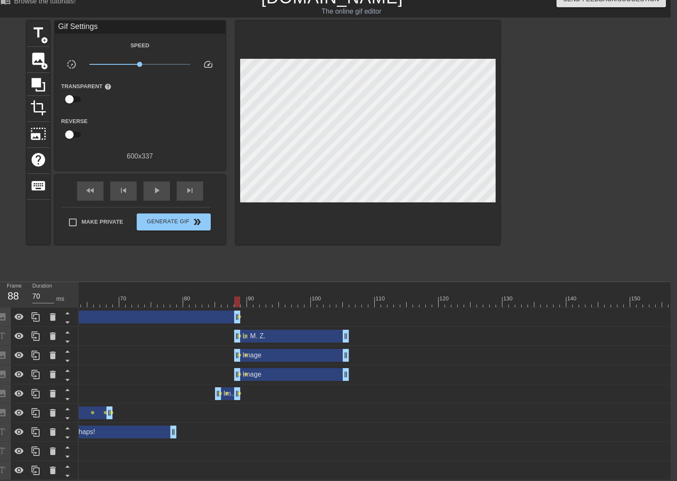
drag, startPoint x: 435, startPoint y: 314, endPoint x: 239, endPoint y: 301, distance: 196.4
click at [239, 301] on div "10 20 30 40 50 60 70 80 90 100 110 120 130 140 150 160" at bounding box center [375, 381] width 592 height 198
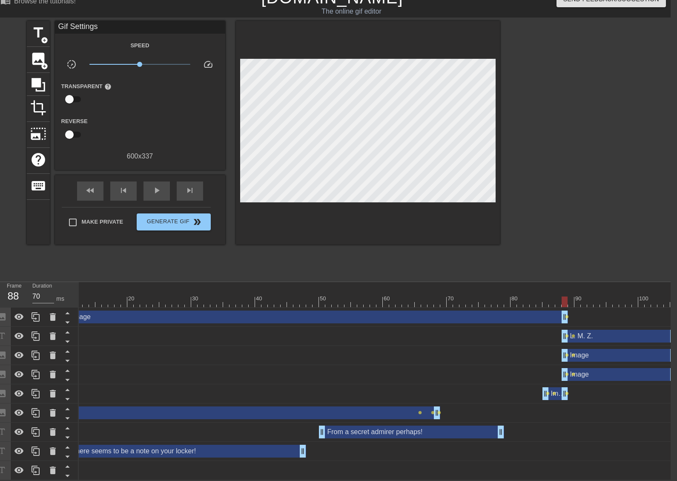
scroll to position [0, 0]
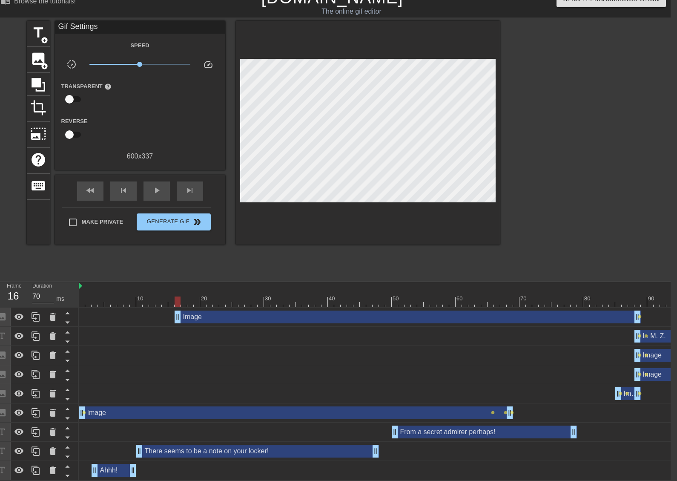
drag, startPoint x: 141, startPoint y: 316, endPoint x: 177, endPoint y: 318, distance: 35.8
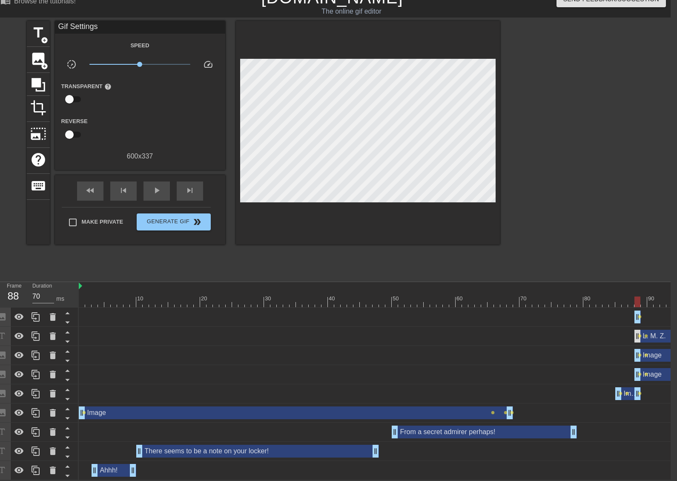
drag, startPoint x: 176, startPoint y: 311, endPoint x: 635, endPoint y: 335, distance: 459.4
click at [635, 335] on div "Image drag_handle drag_handle lens L. M. Z. drag_handle drag_handle lens lens I…" at bounding box center [375, 394] width 592 height 173
click at [46, 54] on div "image add_circle" at bounding box center [38, 60] width 23 height 26
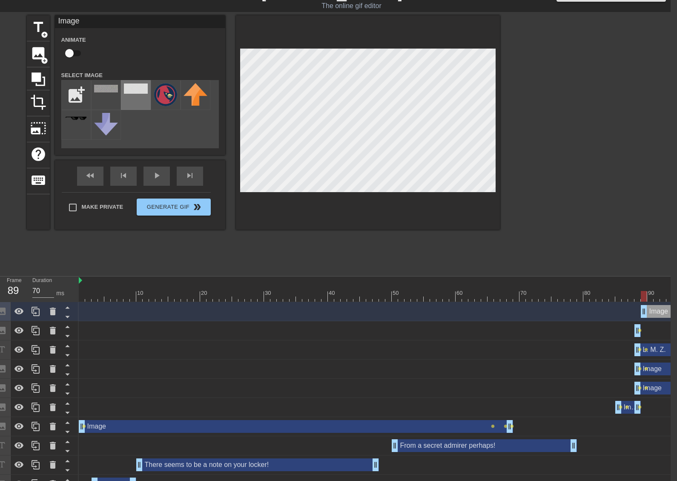
click at [141, 92] on img at bounding box center [136, 88] width 24 height 10
click at [406, 229] on div at bounding box center [368, 122] width 264 height 214
click at [462, 227] on div at bounding box center [368, 122] width 264 height 214
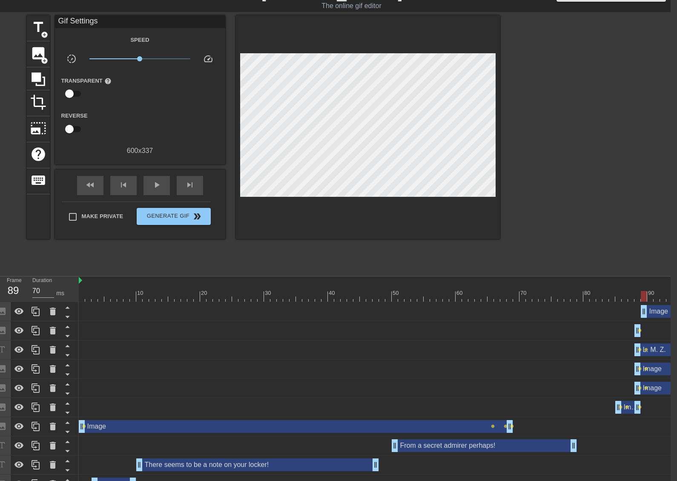
click at [380, 215] on div at bounding box center [368, 127] width 264 height 224
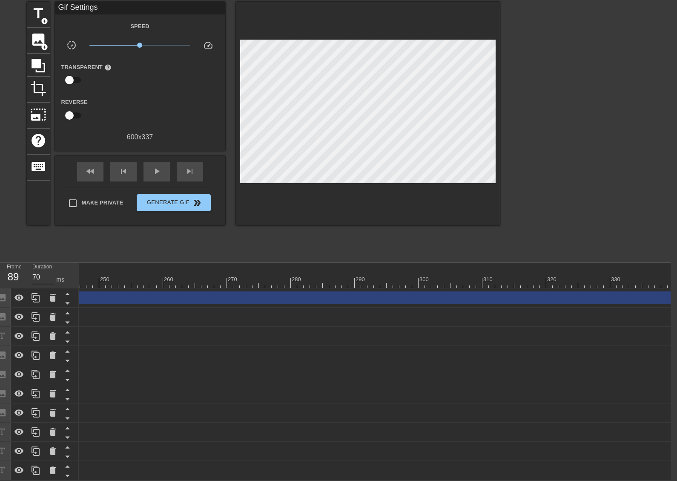
scroll to position [0, 1774]
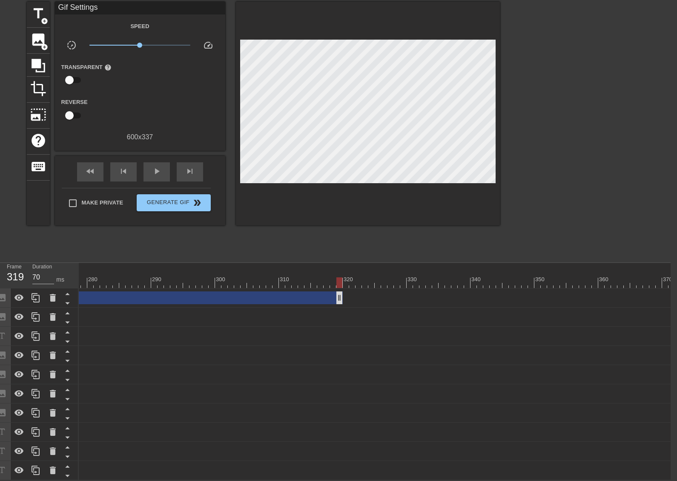
drag, startPoint x: 671, startPoint y: 292, endPoint x: 330, endPoint y: 292, distance: 341.2
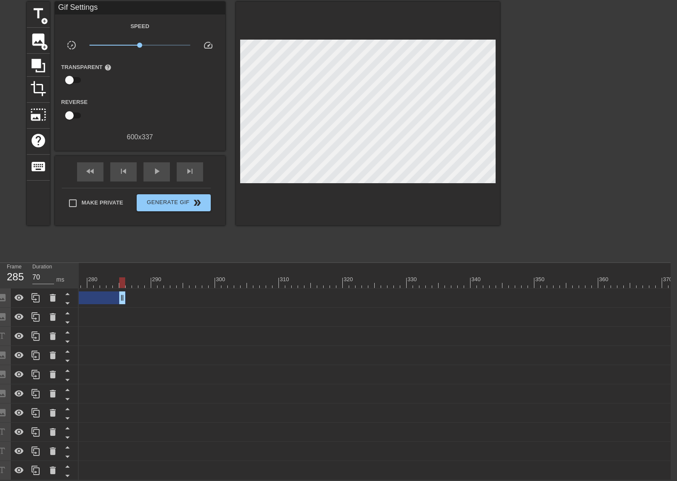
drag, startPoint x: 334, startPoint y: 291, endPoint x: 77, endPoint y: 302, distance: 256.6
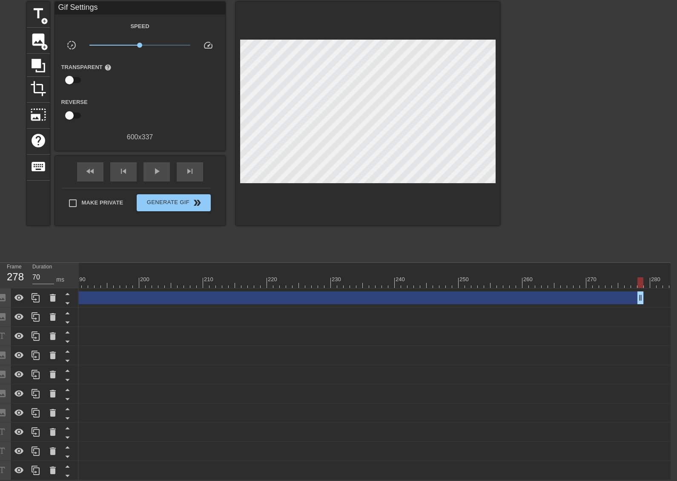
scroll to position [0, 1208]
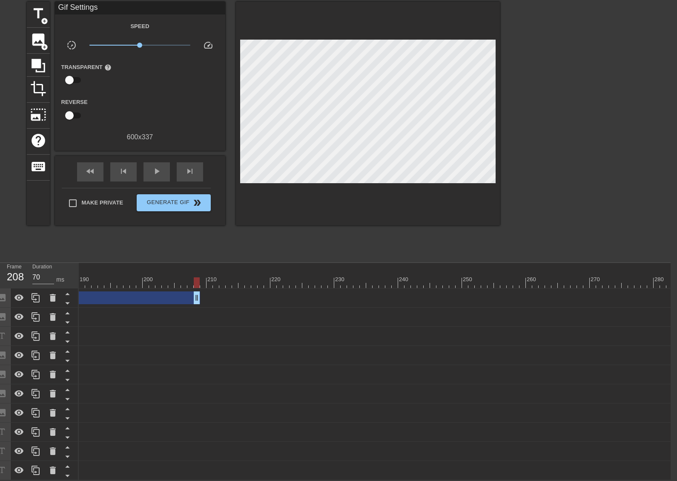
drag, startPoint x: 646, startPoint y: 296, endPoint x: 171, endPoint y: 304, distance: 475.0
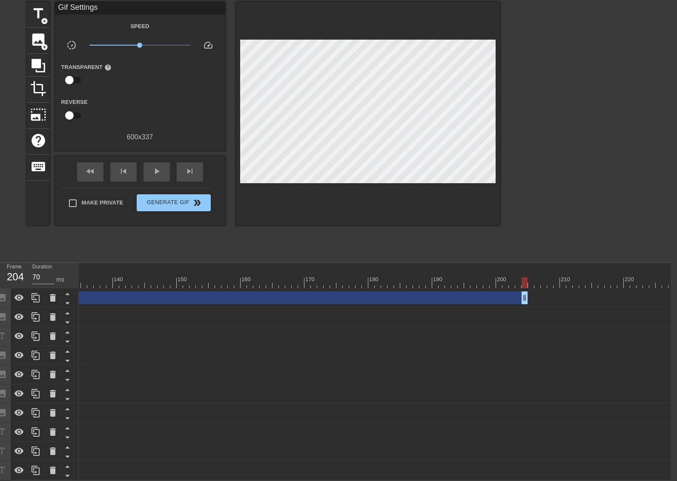
scroll to position [0, 852]
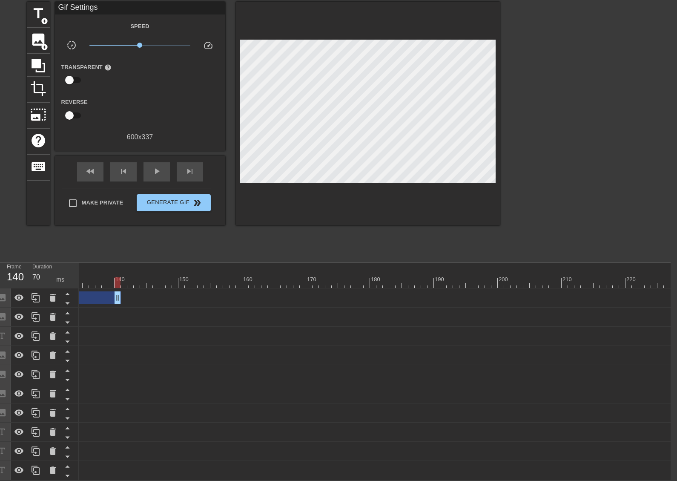
drag, startPoint x: 526, startPoint y: 292, endPoint x: 125, endPoint y: 306, distance: 401.9
click at [105, 279] on div "10 20 30 40 50 60 70 80 90 100 110 120 130 140 150 160" at bounding box center [375, 371] width 592 height 217
drag, startPoint x: 314, startPoint y: 474, endPoint x: 256, endPoint y: 459, distance: 60.2
click at [256, 461] on div "Ahhh! drag_handle drag_handle" at bounding box center [411, 470] width 2371 height 19
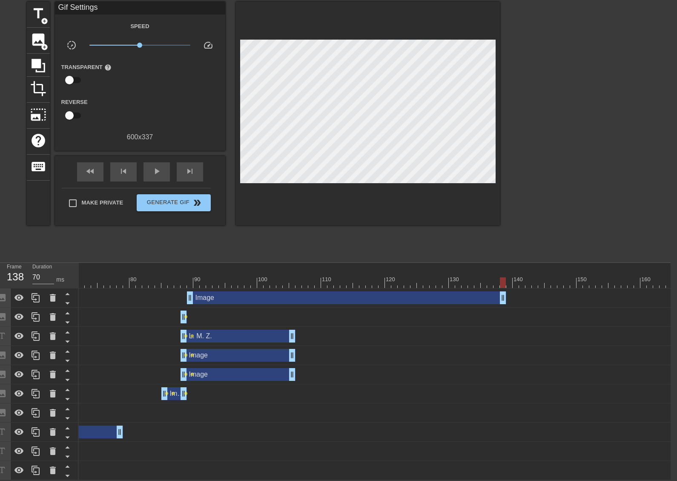
scroll to position [0, 442]
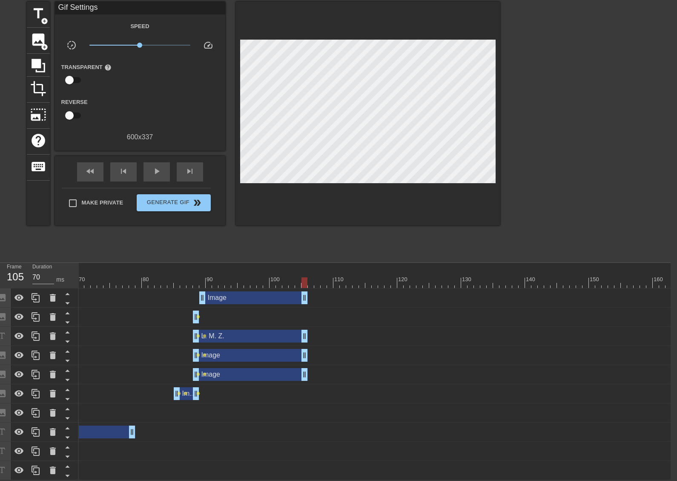
drag, startPoint x: 516, startPoint y: 291, endPoint x: 308, endPoint y: 278, distance: 208.7
click at [308, 278] on div "10 20 30 40 50 60 70 80 90 100 110 120 130 140 150 160" at bounding box center [375, 371] width 592 height 217
click at [42, 17] on span "add_circle" at bounding box center [44, 20] width 7 height 7
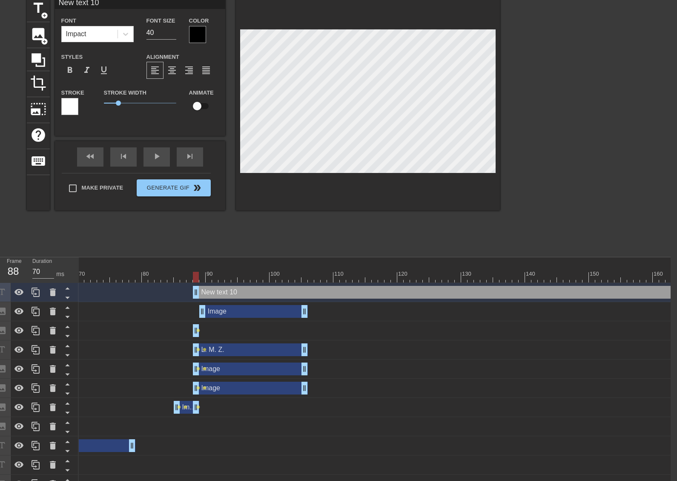
type input "s"
type textarea "s"
type input "st"
type textarea "st"
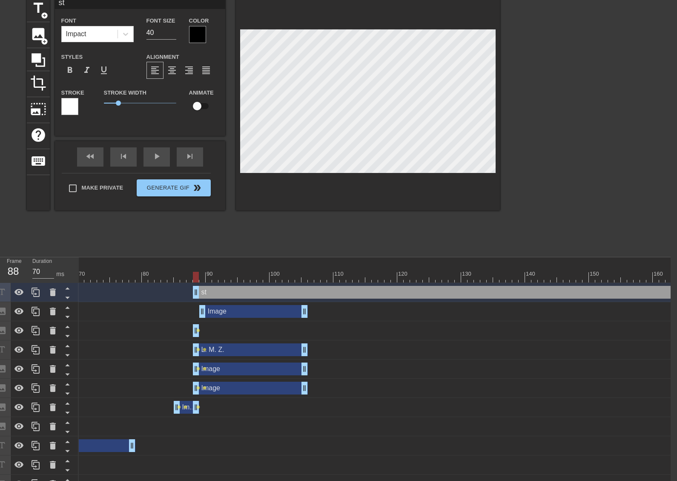
type input "sta"
type textarea "sta"
click at [388, 185] on div at bounding box center [368, 103] width 264 height 214
click at [129, 36] on icon at bounding box center [125, 34] width 9 height 9
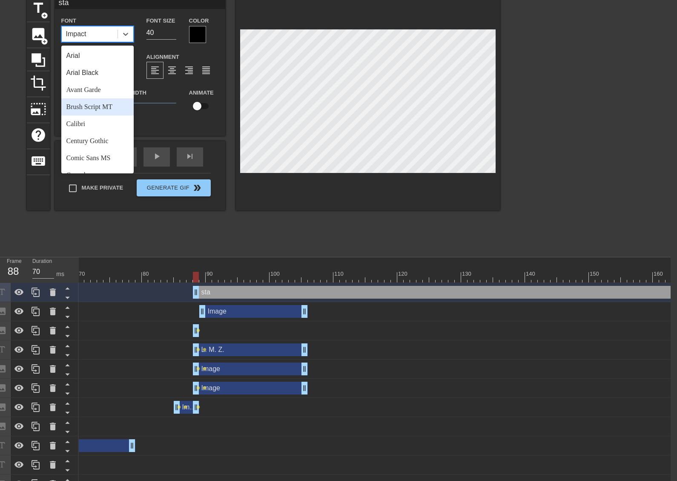
click at [104, 104] on div "Brush Script MT" at bounding box center [97, 106] width 72 height 17
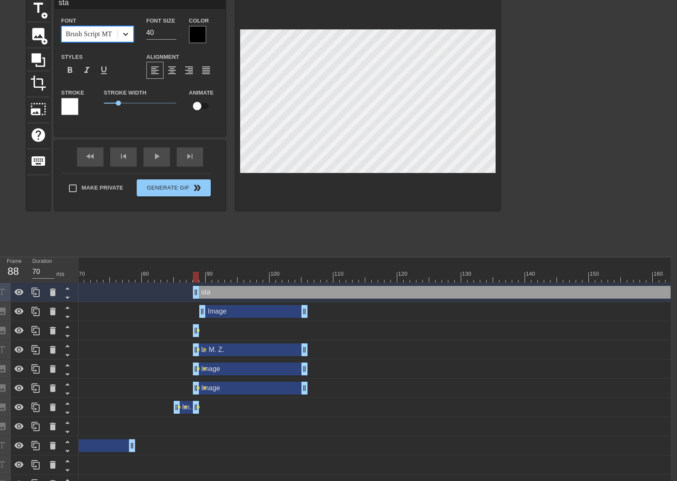
click at [127, 39] on div at bounding box center [125, 33] width 15 height 15
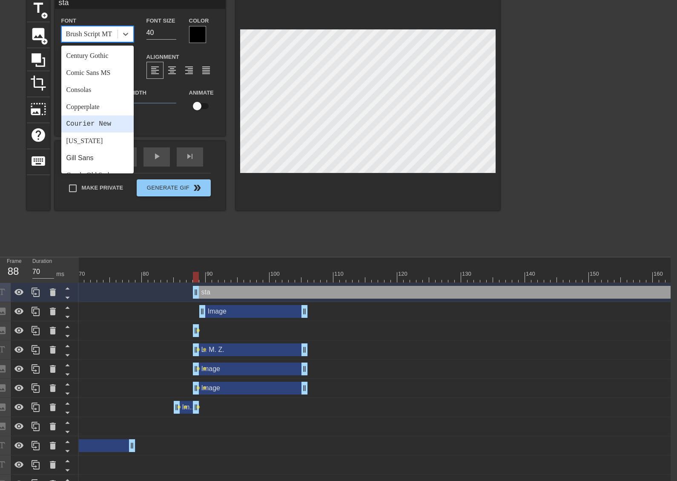
scroll to position [128, 0]
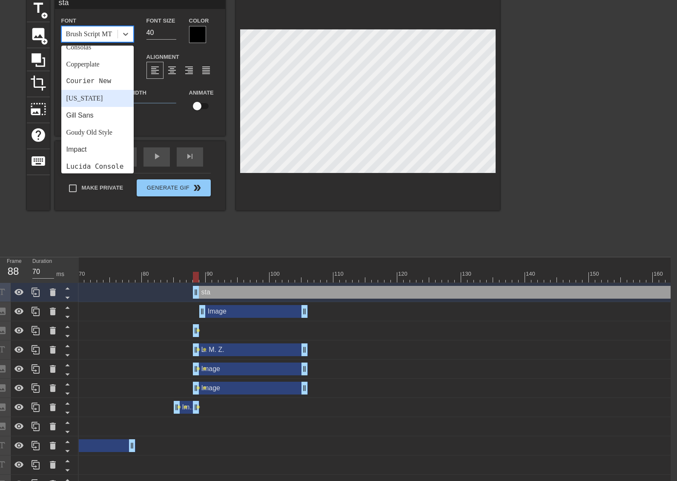
click at [98, 102] on div "[US_STATE]" at bounding box center [97, 98] width 72 height 17
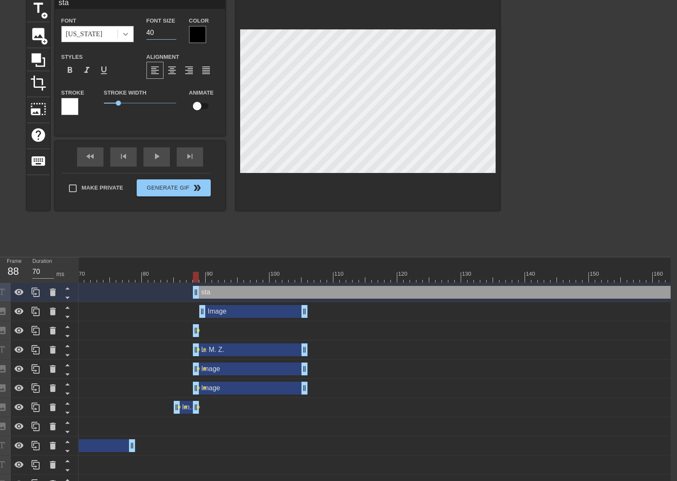
drag, startPoint x: 152, startPoint y: 33, endPoint x: 133, endPoint y: 35, distance: 19.7
click at [133, 35] on div "Font [US_STATE] Font Size 40 Color" at bounding box center [140, 29] width 170 height 28
type input "30"
drag, startPoint x: 118, startPoint y: 102, endPoint x: 98, endPoint y: 101, distance: 20.5
click at [98, 101] on div "Stroke Width 0" at bounding box center [140, 104] width 85 height 35
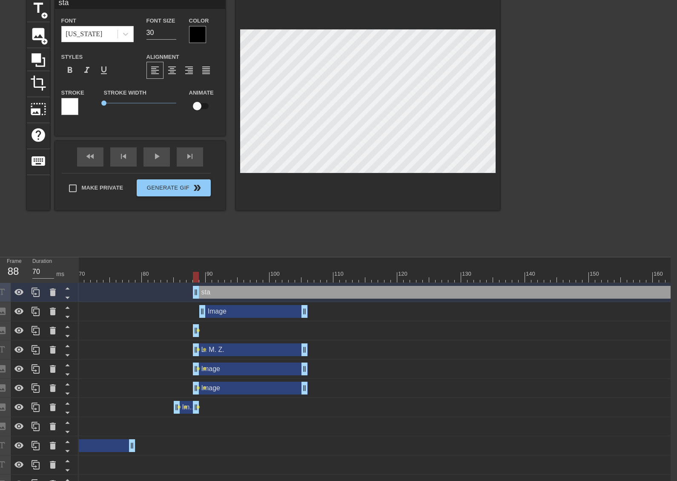
click at [404, 180] on div at bounding box center [368, 103] width 264 height 214
click at [203, 37] on div at bounding box center [197, 34] width 17 height 17
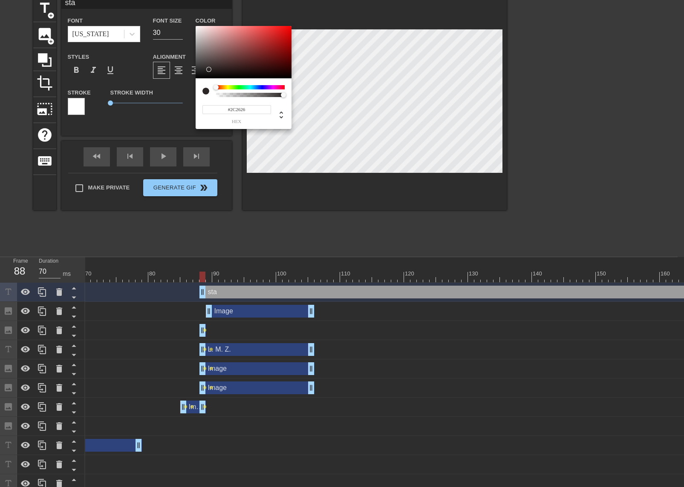
type input "#2C2525"
drag, startPoint x: 196, startPoint y: 76, endPoint x: 210, endPoint y: 69, distance: 15.2
click at [210, 69] on div at bounding box center [209, 69] width 5 height 5
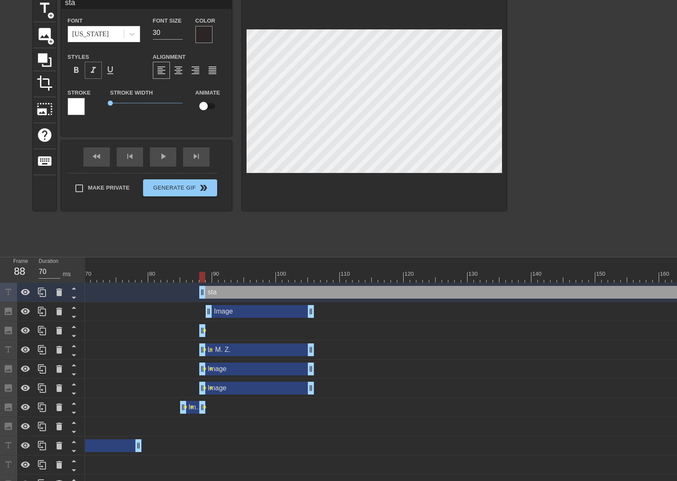
click at [99, 70] on div "format_italic" at bounding box center [93, 70] width 17 height 17
click at [181, 35] on input "29" at bounding box center [168, 33] width 30 height 14
click at [181, 35] on input "28" at bounding box center [168, 33] width 30 height 14
type input "27"
click at [181, 35] on input "27" at bounding box center [168, 33] width 30 height 14
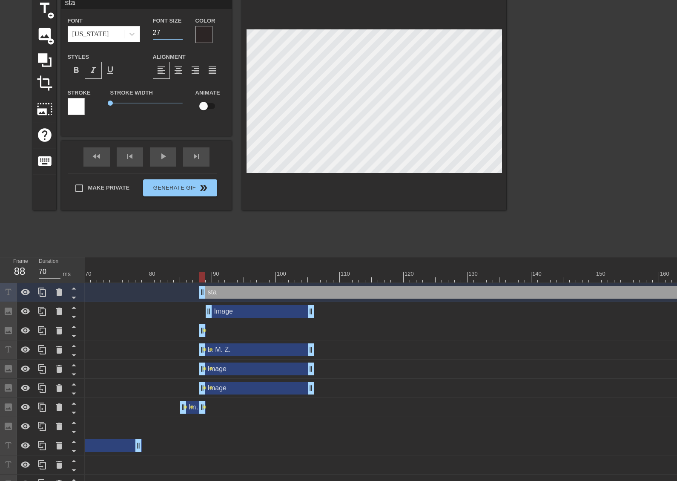
click at [347, 178] on div at bounding box center [374, 103] width 264 height 214
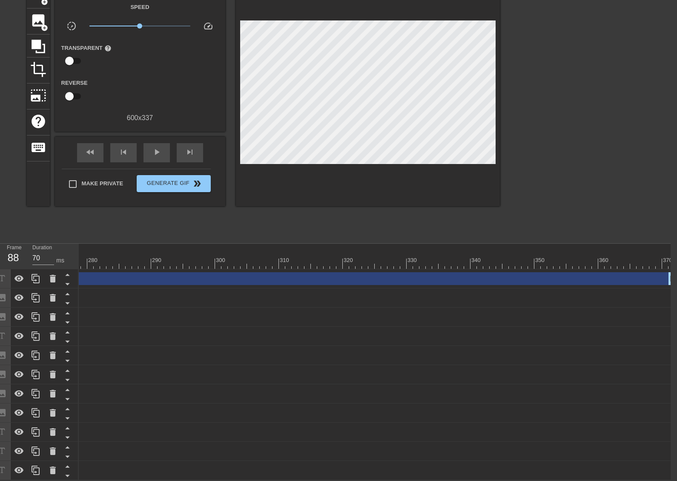
scroll to position [0, 1772]
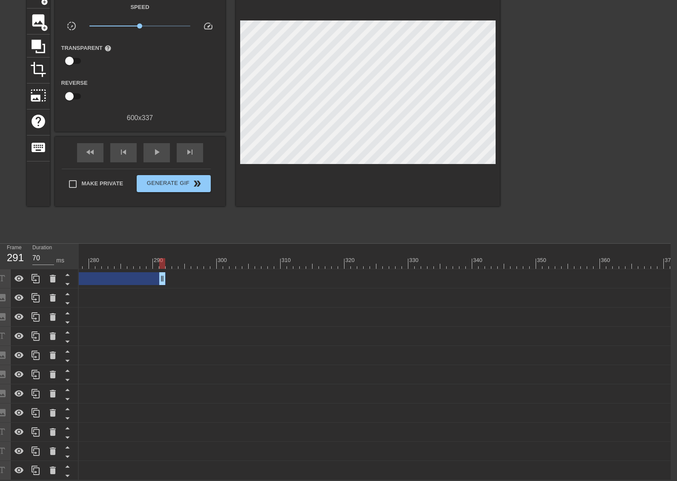
drag, startPoint x: 673, startPoint y: 273, endPoint x: 124, endPoint y: 288, distance: 549.3
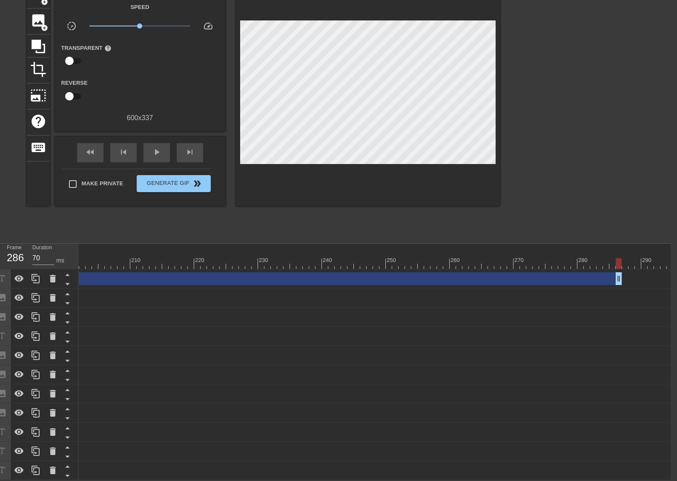
scroll to position [0, 1275]
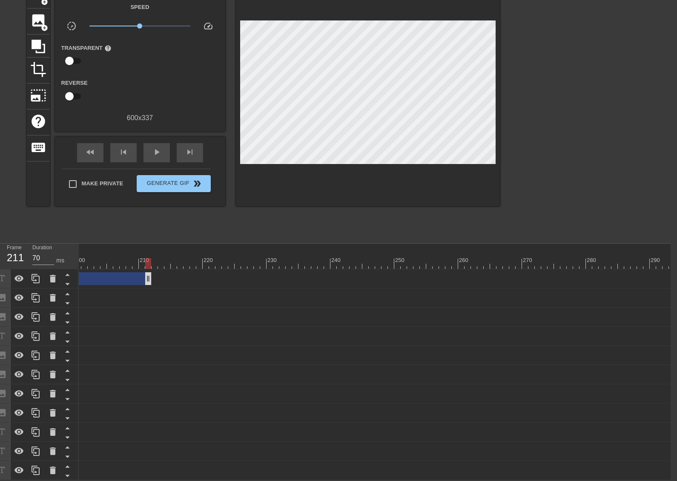
drag, startPoint x: 629, startPoint y: 275, endPoint x: 104, endPoint y: 279, distance: 524.8
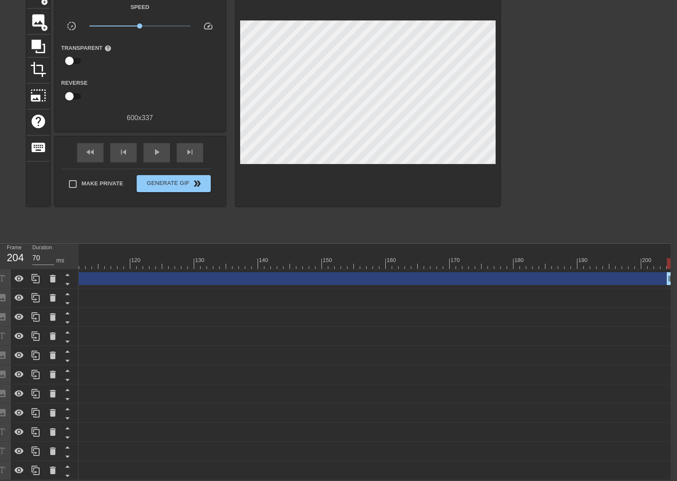
scroll to position [0, 698]
drag, startPoint x: 386, startPoint y: 474, endPoint x: 395, endPoint y: 473, distance: 8.6
click at [399, 474] on div "Ahhh! drag_handle drag_handle" at bounding box center [566, 470] width 2371 height 19
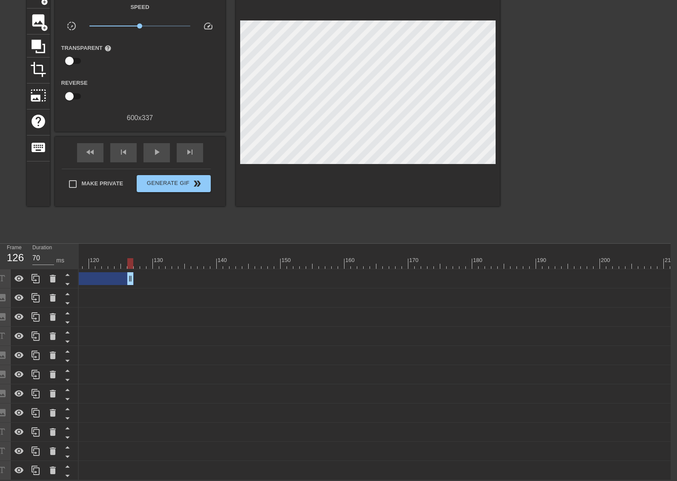
drag, startPoint x: 627, startPoint y: 274, endPoint x: 111, endPoint y: 276, distance: 516.7
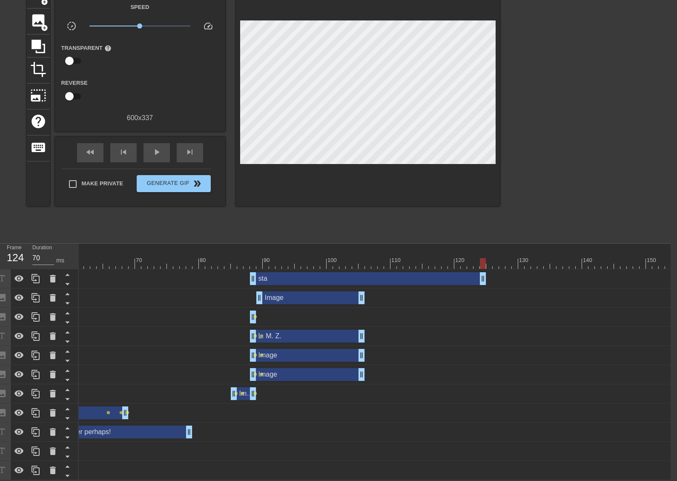
scroll to position [0, 376]
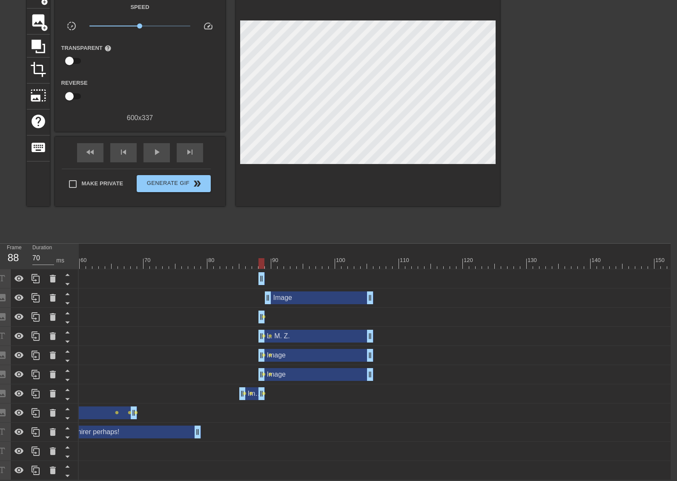
drag, startPoint x: 490, startPoint y: 276, endPoint x: 261, endPoint y: 252, distance: 230.4
click at [261, 252] on div "10 20 30 40 50 60 70 80 90 100 110 120 130 140 150 160" at bounding box center [375, 362] width 592 height 236
click at [192, 147] on span "skip_next" at bounding box center [190, 152] width 10 height 10
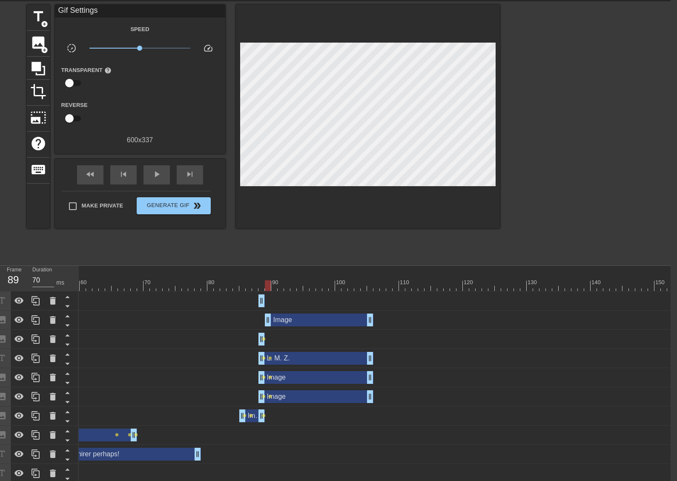
scroll to position [14, 6]
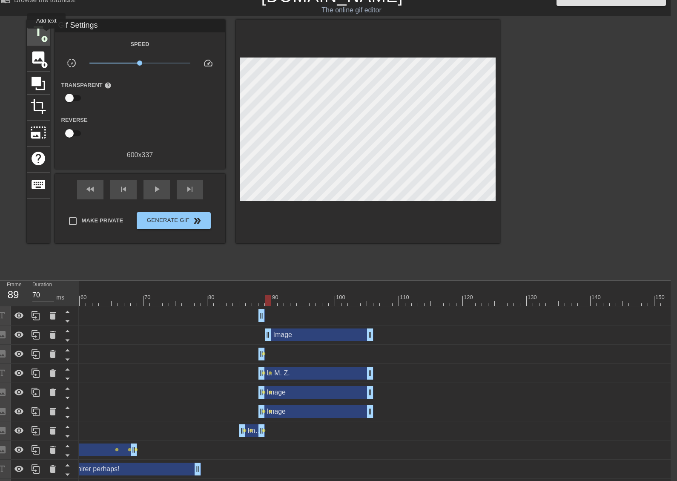
click at [45, 35] on span "title" at bounding box center [38, 31] width 16 height 16
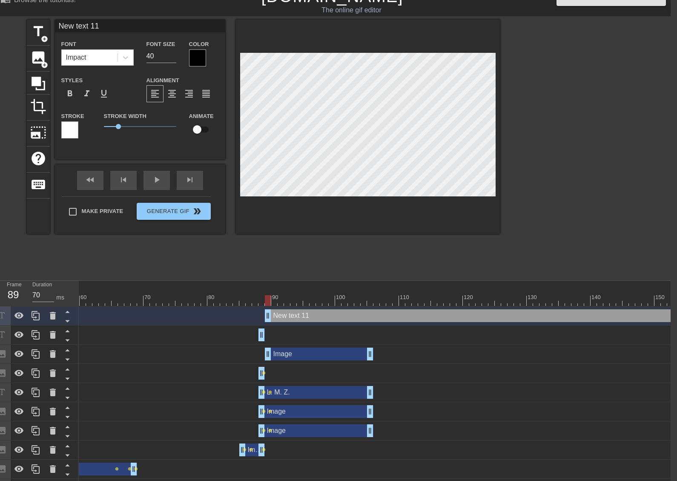
type input "s"
type textarea "s"
type input "st"
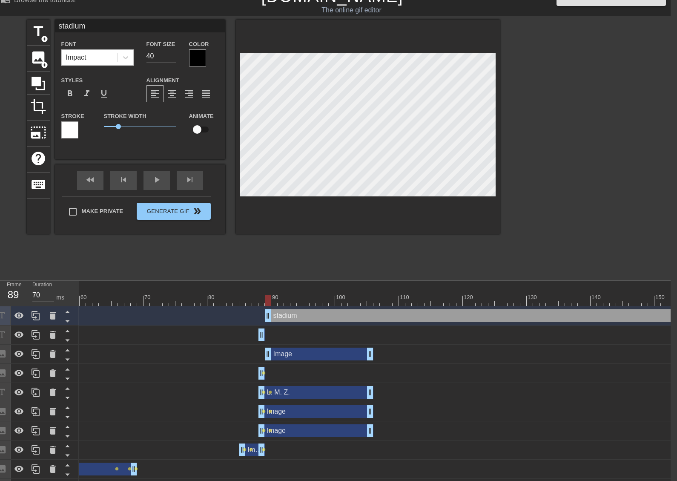
click at [429, 208] on div at bounding box center [368, 127] width 264 height 214
drag, startPoint x: 150, startPoint y: 57, endPoint x: 127, endPoint y: 59, distance: 23.5
click at [127, 59] on div "Font Impact Font Size 40 Color" at bounding box center [140, 53] width 170 height 28
click at [132, 59] on div at bounding box center [125, 57] width 15 height 15
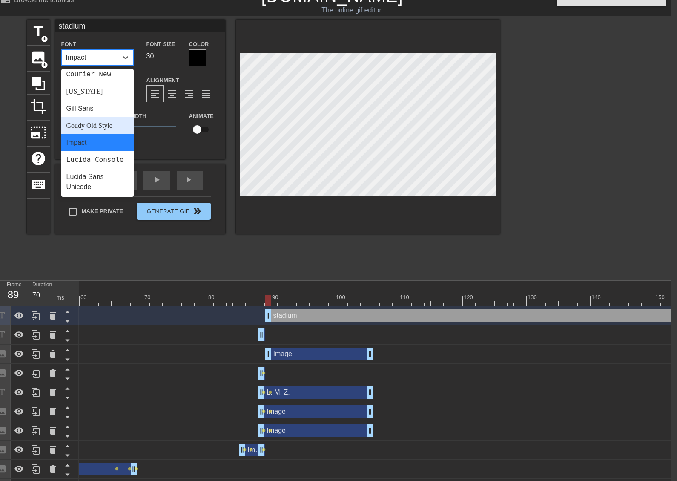
scroll to position [170, 0]
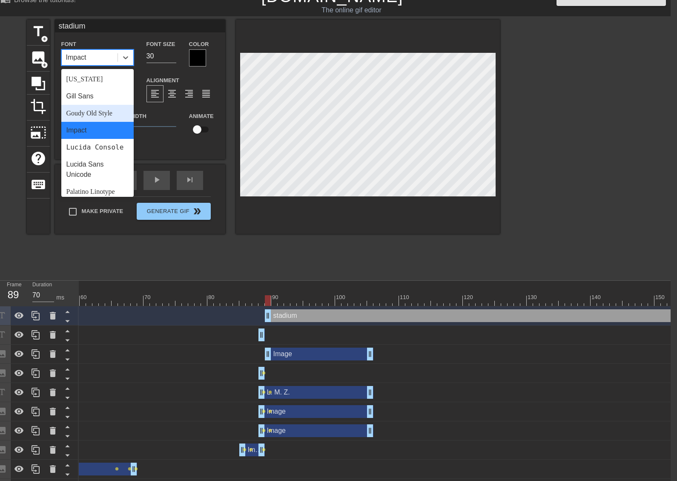
click at [100, 111] on div "Goudy Old Style" at bounding box center [97, 113] width 72 height 17
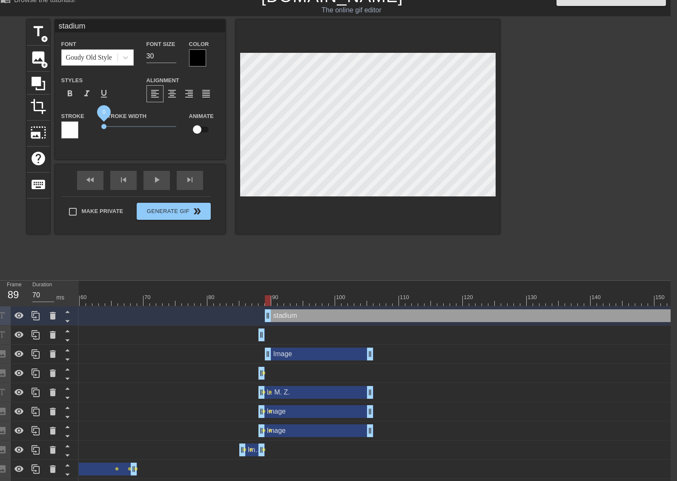
drag, startPoint x: 114, startPoint y: 126, endPoint x: 96, endPoint y: 126, distance: 18.3
click at [96, 126] on div "Stroke Stroke Width 0 Animate" at bounding box center [140, 128] width 170 height 35
click at [92, 96] on div "format_italic" at bounding box center [86, 93] width 17 height 17
click at [175, 59] on input "29" at bounding box center [162, 56] width 30 height 14
click at [175, 59] on input "28" at bounding box center [162, 56] width 30 height 14
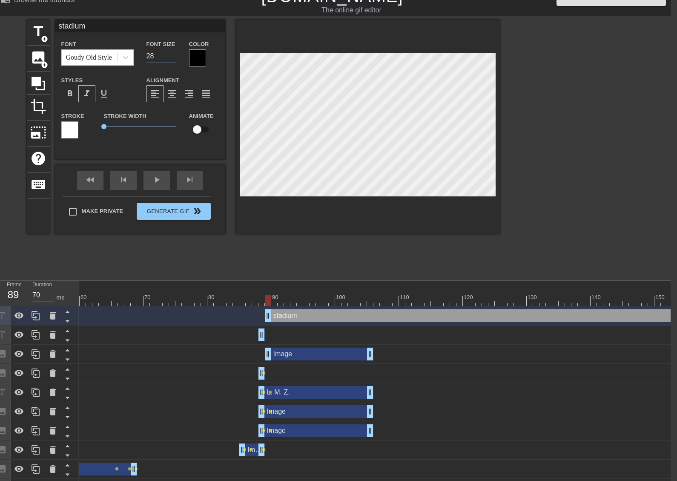
click at [400, 199] on div at bounding box center [368, 127] width 264 height 214
drag, startPoint x: 413, startPoint y: 215, endPoint x: 412, endPoint y: 207, distance: 7.3
click at [413, 214] on div at bounding box center [368, 127] width 264 height 214
click at [428, 214] on div at bounding box center [368, 127] width 264 height 214
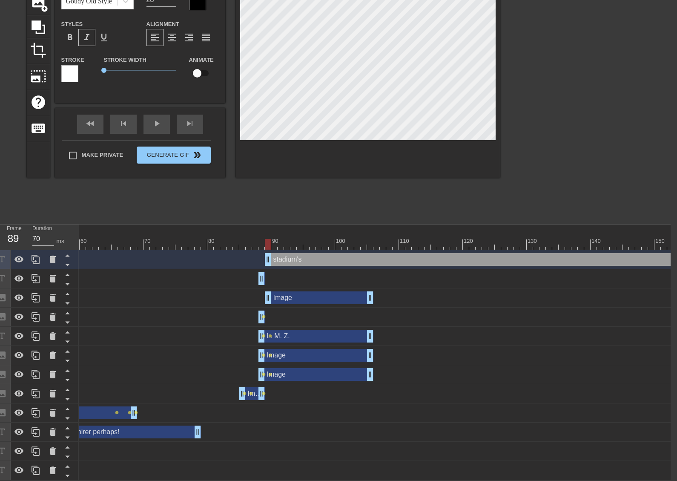
scroll to position [76, 6]
click at [395, 149] on div at bounding box center [368, 70] width 264 height 214
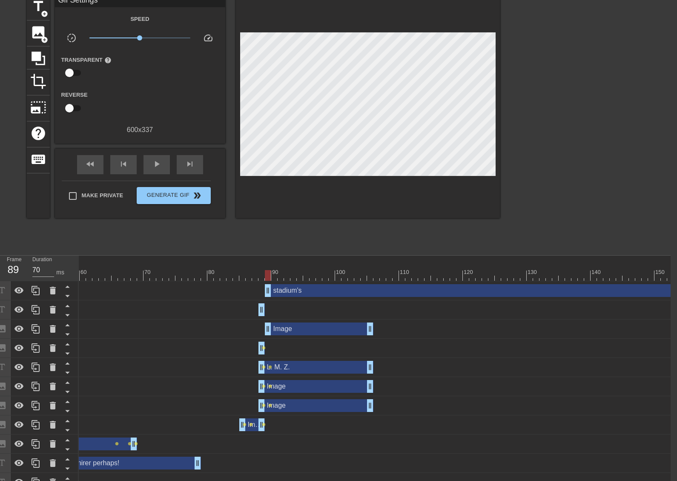
scroll to position [0, 6]
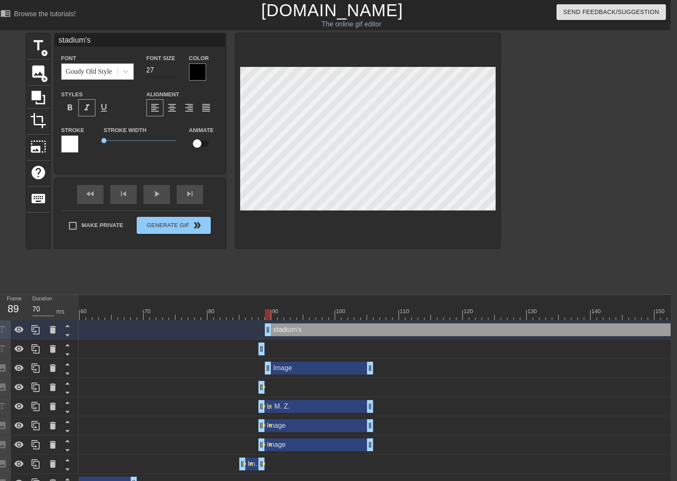
click at [175, 71] on input "27" at bounding box center [162, 70] width 30 height 14
click at [360, 212] on div at bounding box center [368, 141] width 264 height 214
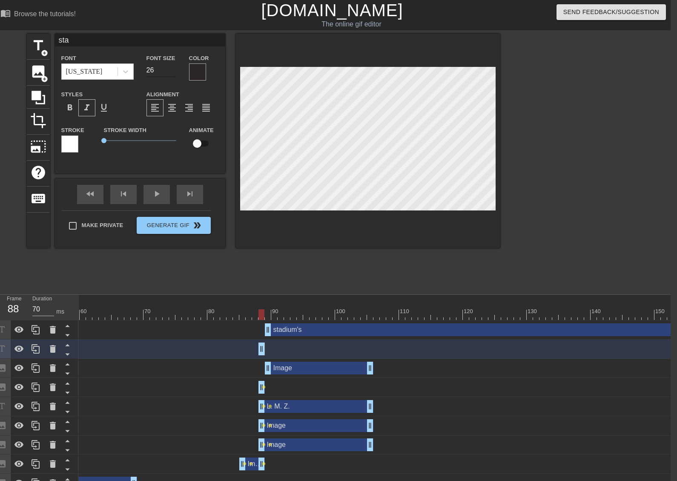
click at [175, 71] on input "26" at bounding box center [162, 70] width 30 height 14
click at [175, 71] on input "25" at bounding box center [162, 70] width 30 height 14
click at [386, 230] on div at bounding box center [368, 141] width 264 height 214
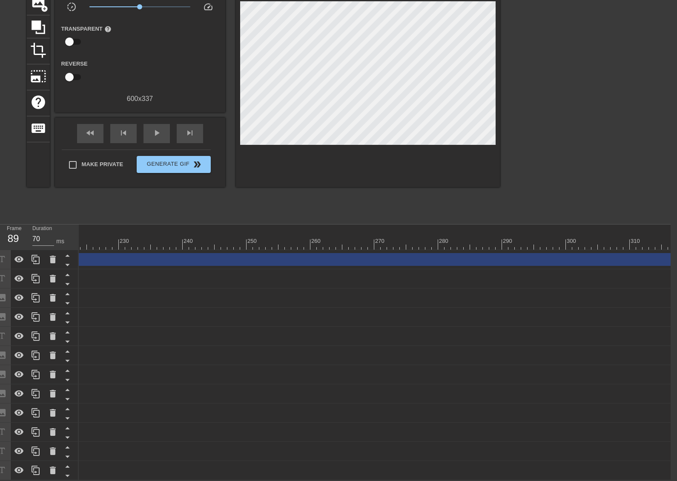
scroll to position [0, 1774]
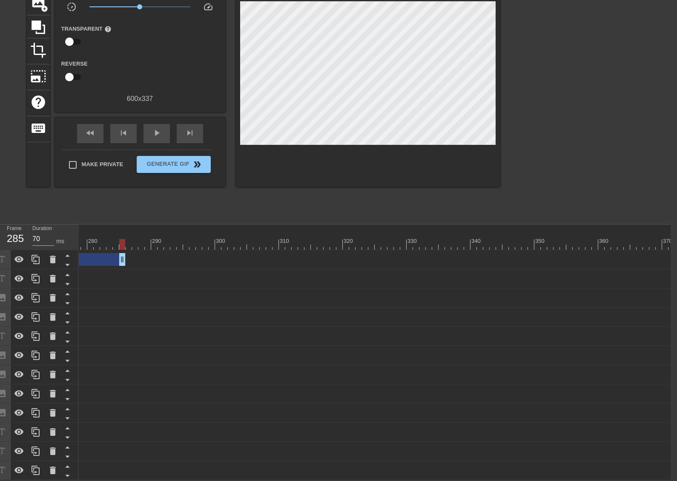
drag, startPoint x: 671, startPoint y: 256, endPoint x: 101, endPoint y: 233, distance: 570.4
click at [103, 229] on div "10 20 30 40 50 60 70 80 90 100 110 120 130 140 150 160" at bounding box center [375, 352] width 592 height 256
drag, startPoint x: 626, startPoint y: 256, endPoint x: 86, endPoint y: 256, distance: 540.6
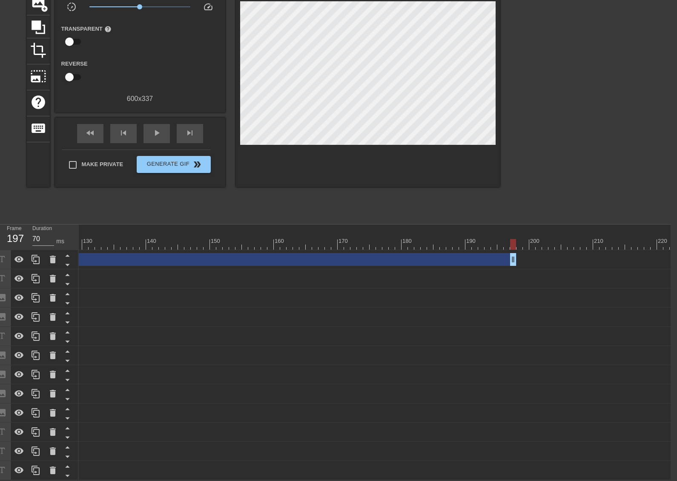
scroll to position [0, 809]
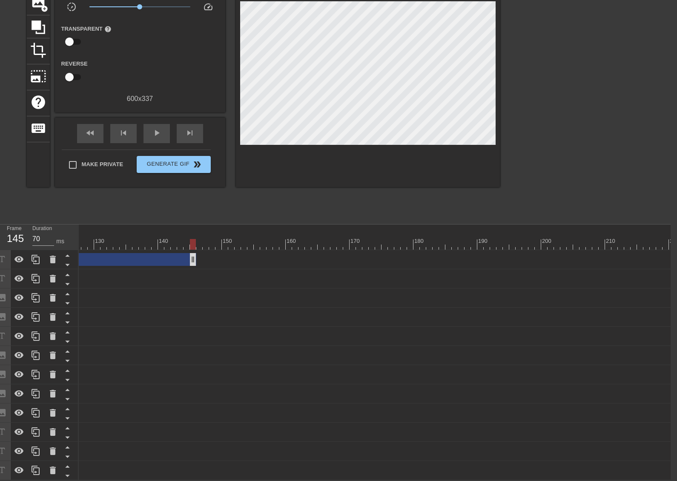
drag, startPoint x: 525, startPoint y: 254, endPoint x: 83, endPoint y: 253, distance: 441.7
drag, startPoint x: 305, startPoint y: 474, endPoint x: 239, endPoint y: 455, distance: 68.5
click at [241, 461] on div "Ahhh! drag_handle drag_handle" at bounding box center [455, 470] width 2371 height 19
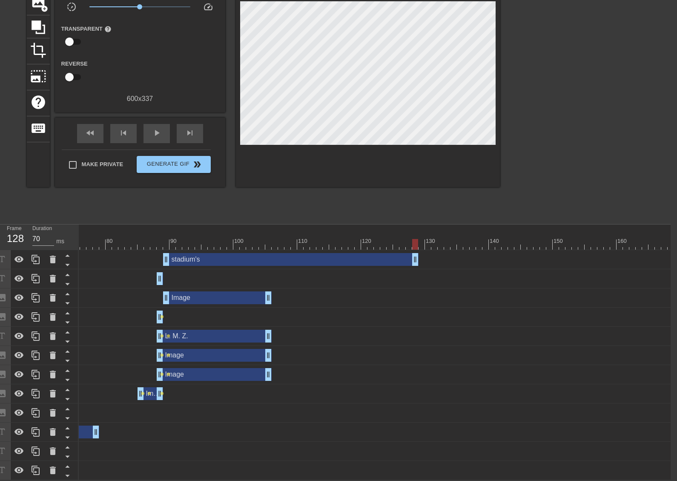
scroll to position [0, 397]
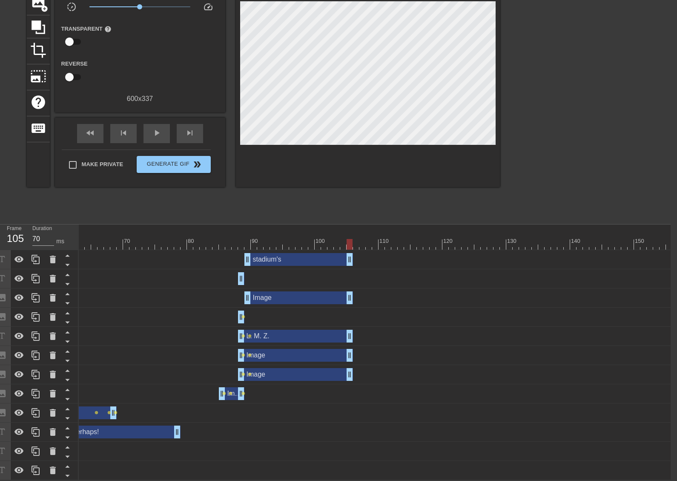
drag, startPoint x: 496, startPoint y: 254, endPoint x: 350, endPoint y: 240, distance: 147.2
click at [350, 240] on div "10 20 30 40 50 60 70 80 90 100 110 120 130 140 150 160" at bounding box center [375, 352] width 592 height 256
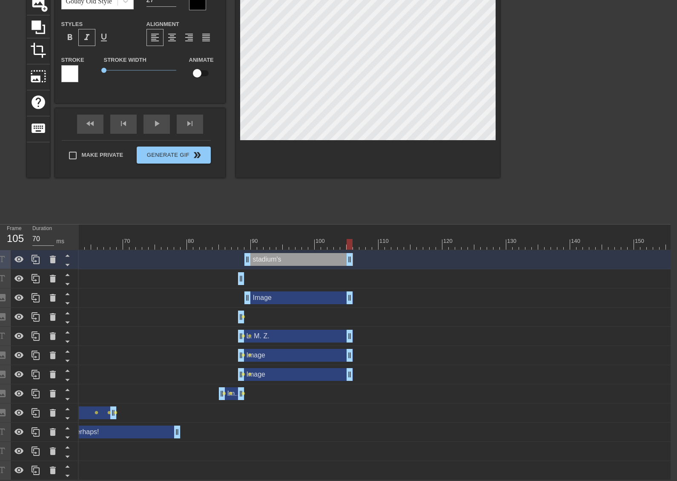
click at [374, 152] on div at bounding box center [368, 70] width 264 height 214
click at [385, 139] on div at bounding box center [368, 70] width 264 height 214
click at [360, 153] on div at bounding box center [368, 70] width 264 height 214
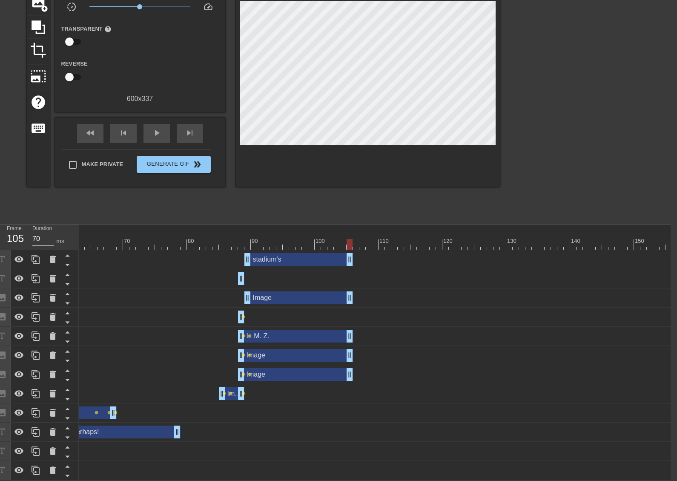
click at [371, 138] on div at bounding box center [368, 75] width 264 height 224
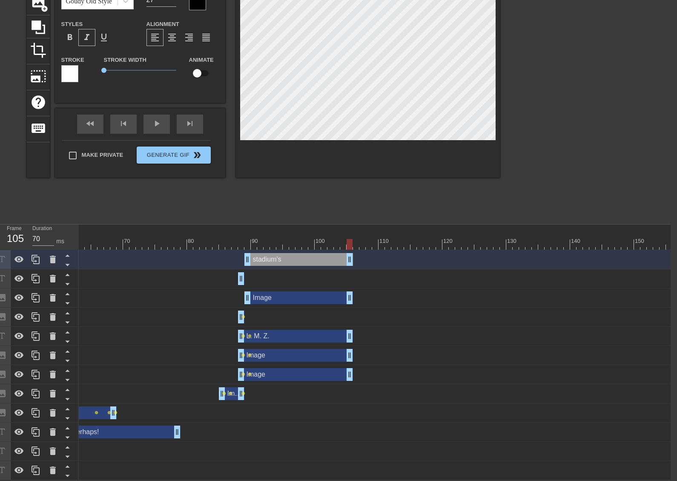
click at [406, 151] on div at bounding box center [368, 70] width 264 height 214
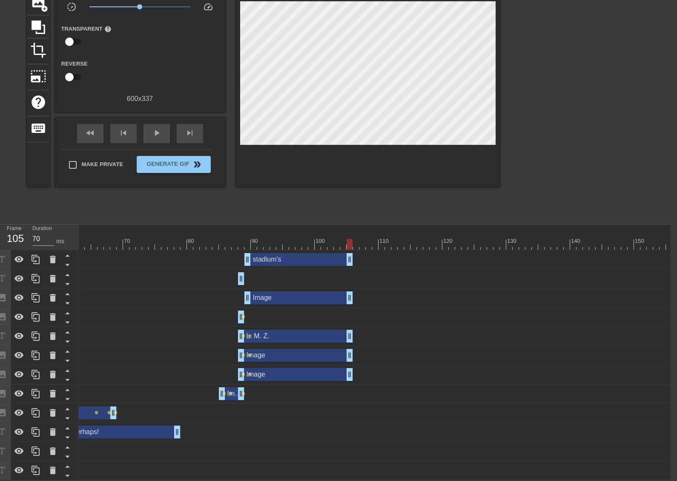
click at [424, 144] on div at bounding box center [368, 75] width 264 height 224
click at [201, 132] on div "skip_next" at bounding box center [190, 133] width 26 height 19
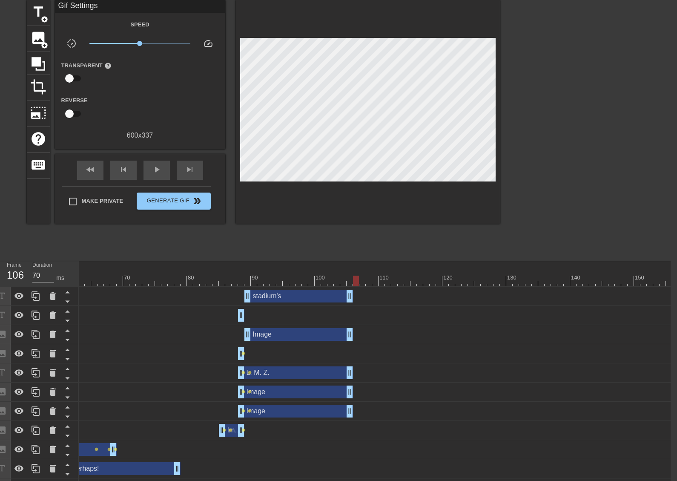
scroll to position [0, 6]
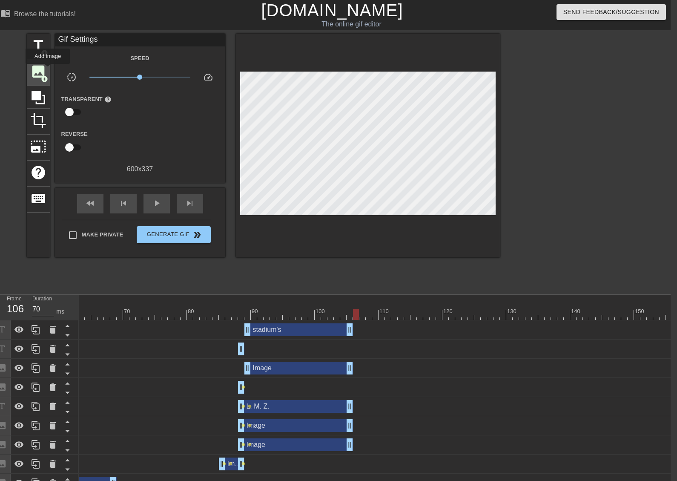
click at [47, 69] on div "image add_circle" at bounding box center [38, 73] width 23 height 26
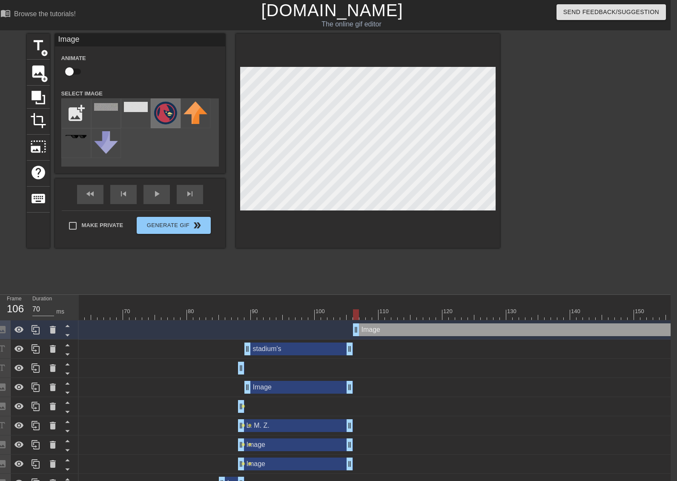
click at [154, 107] on img at bounding box center [166, 112] width 24 height 23
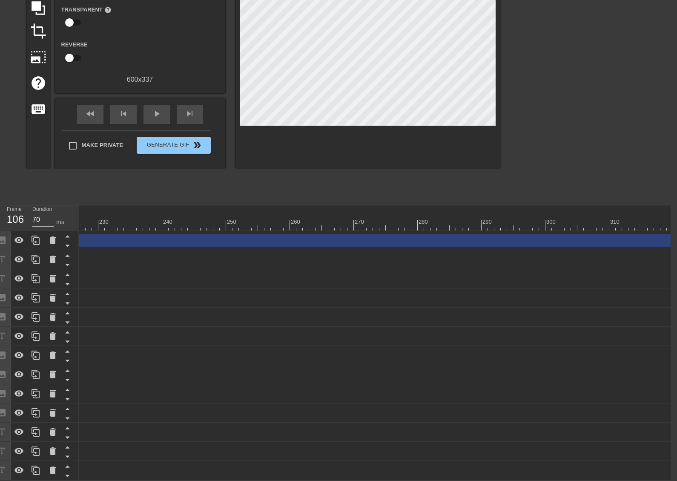
scroll to position [0, 1774]
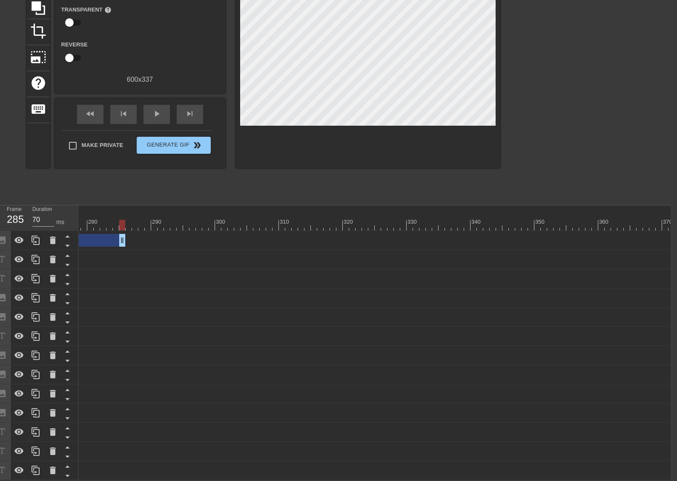
drag, startPoint x: 671, startPoint y: 236, endPoint x: 113, endPoint y: 248, distance: 558.1
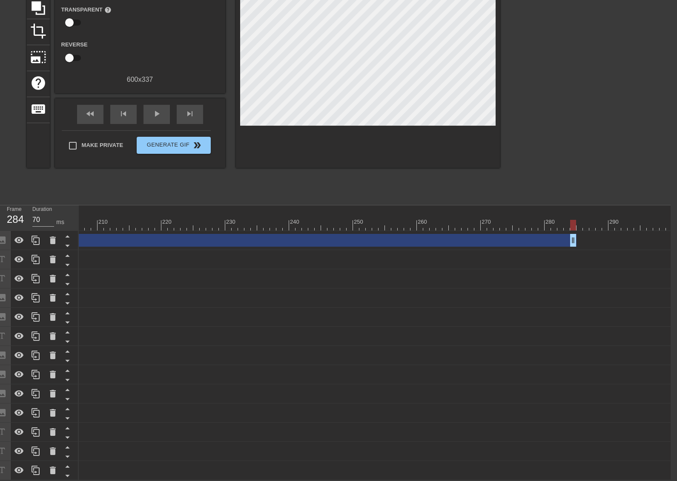
scroll to position [0, 1313]
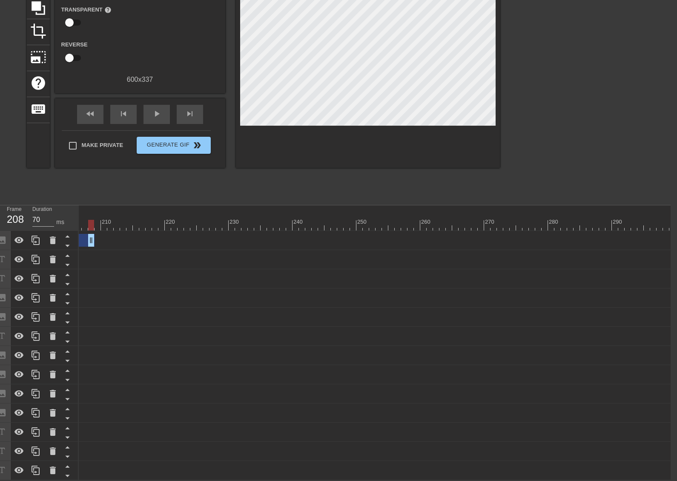
drag, startPoint x: 576, startPoint y: 236, endPoint x: 178, endPoint y: 274, distance: 399.3
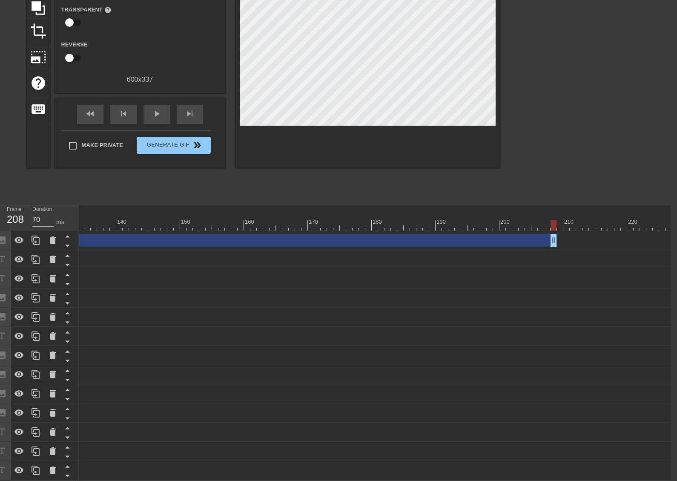
scroll to position [0, 823]
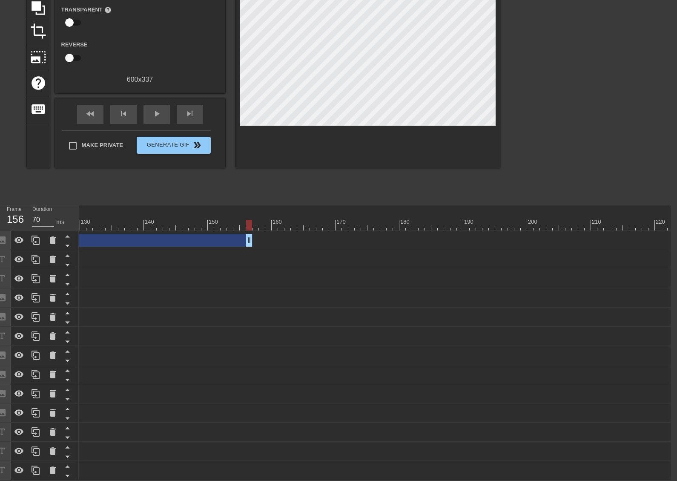
drag, startPoint x: 581, startPoint y: 235, endPoint x: 256, endPoint y: 254, distance: 326.0
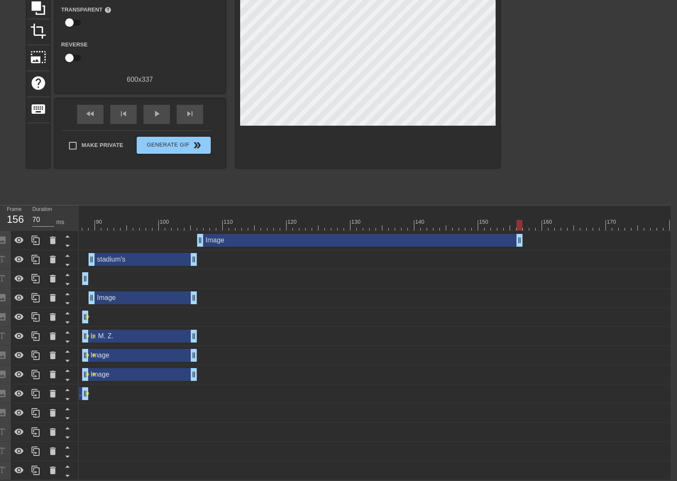
scroll to position [0, 499]
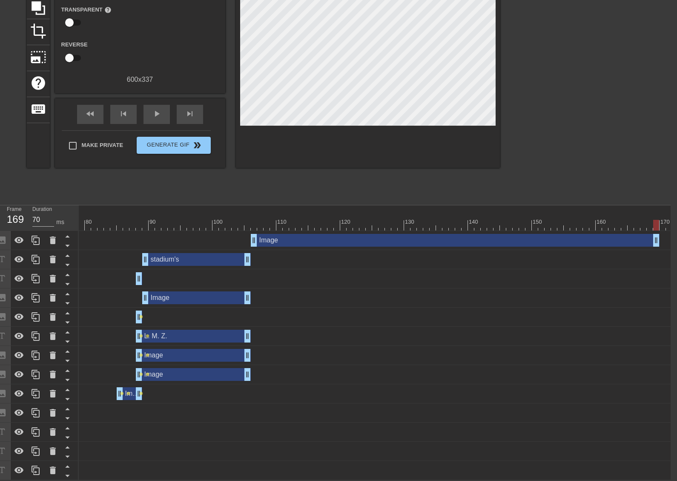
drag, startPoint x: 573, startPoint y: 234, endPoint x: 658, endPoint y: 241, distance: 85.5
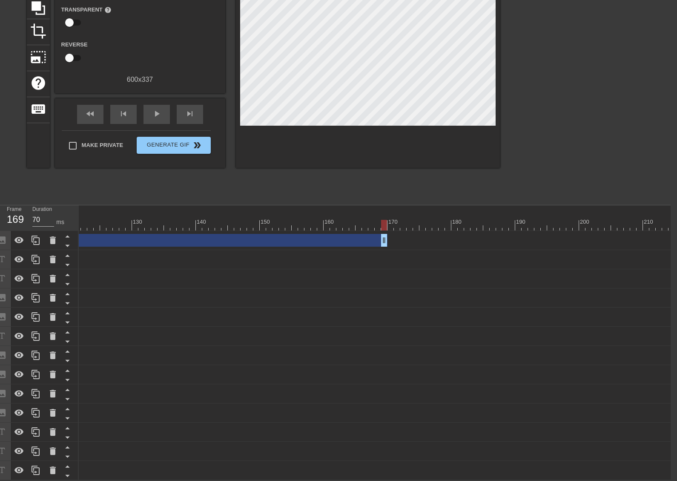
scroll to position [0, 776]
drag, startPoint x: 379, startPoint y: 236, endPoint x: 465, endPoint y: 241, distance: 86.2
click at [465, 241] on div "Image drag_handle drag_handle" at bounding box center [488, 240] width 2371 height 19
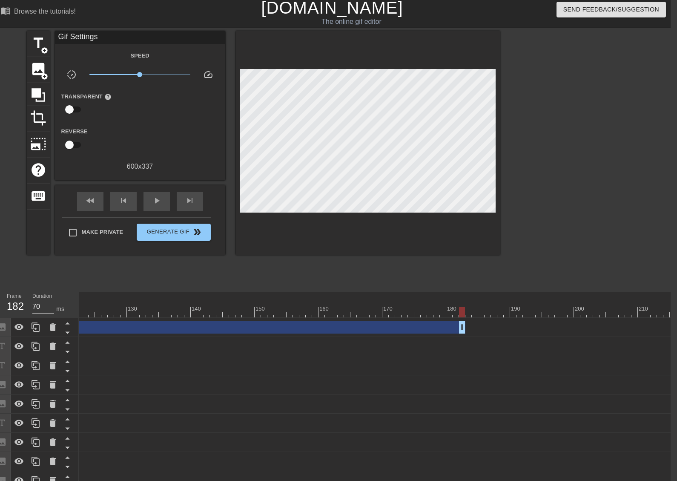
scroll to position [0, 6]
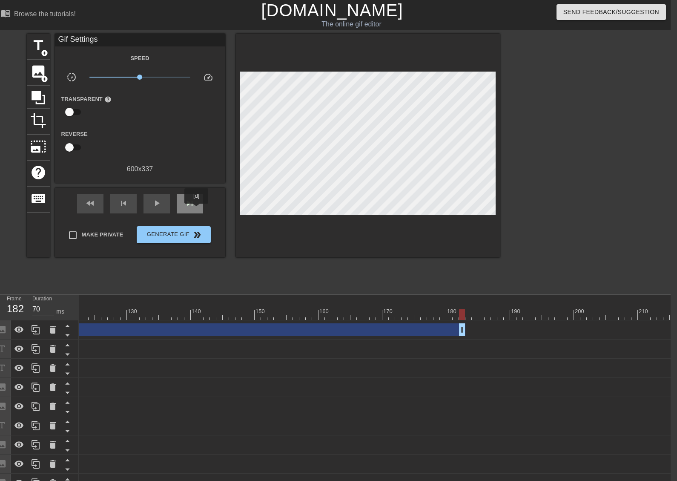
click at [196, 209] on div "skip_next" at bounding box center [190, 203] width 26 height 19
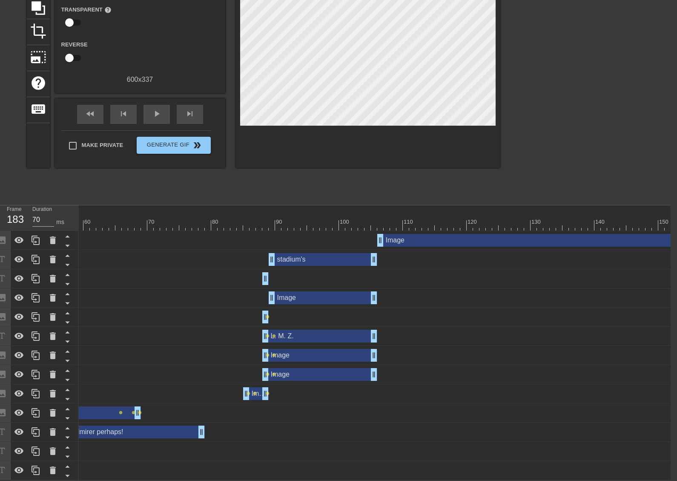
scroll to position [0, 371]
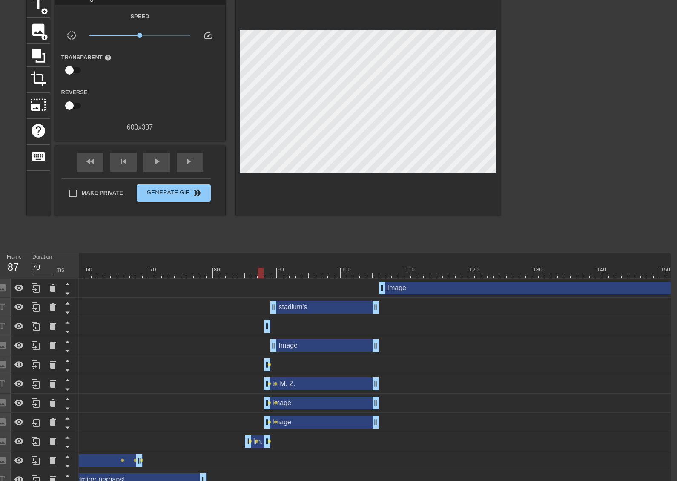
scroll to position [0, 6]
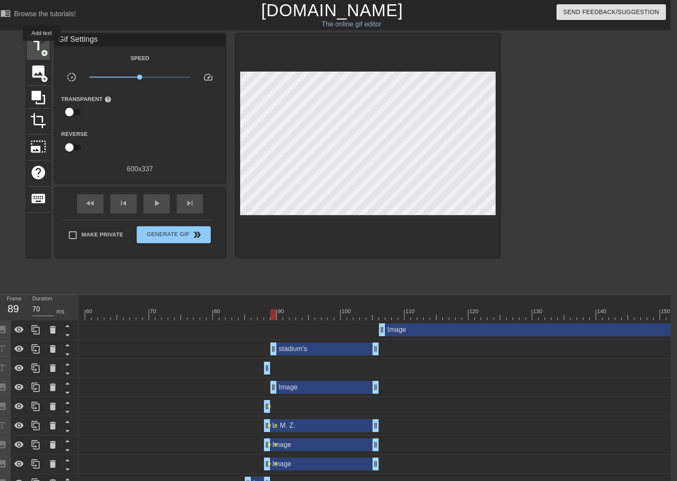
click at [42, 47] on span "title" at bounding box center [38, 45] width 16 height 16
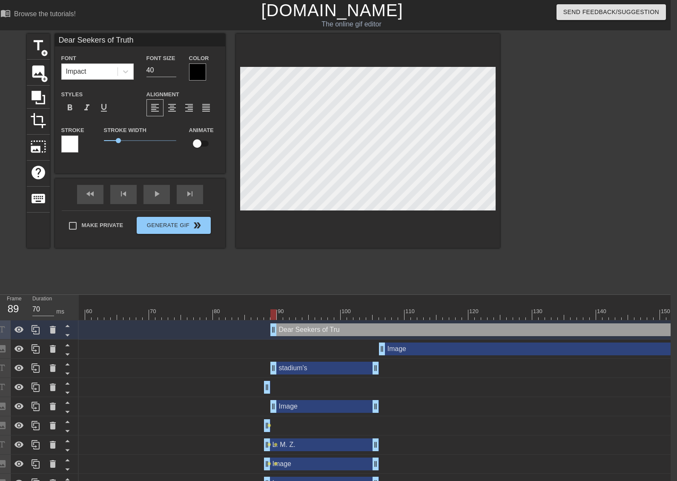
scroll to position [1, 4]
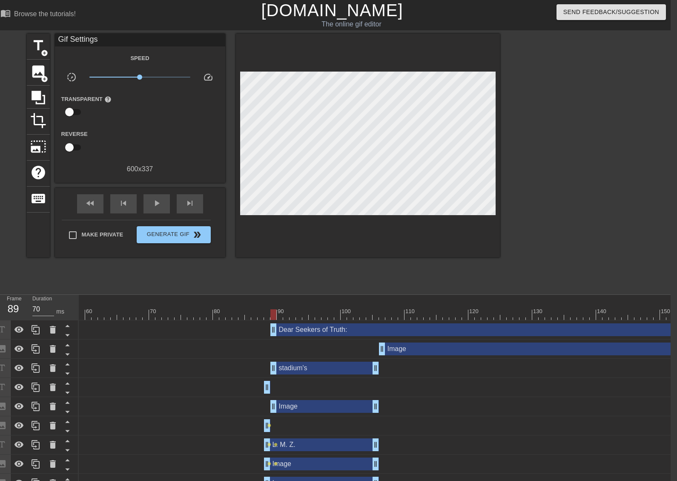
click at [388, 230] on div at bounding box center [368, 146] width 264 height 224
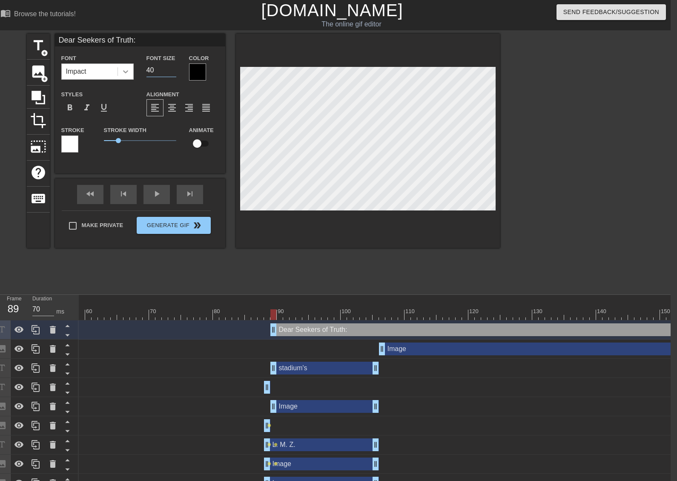
drag, startPoint x: 146, startPoint y: 72, endPoint x: 124, endPoint y: 75, distance: 21.9
click at [124, 75] on div "Font Impact Font Size 40 Color" at bounding box center [140, 67] width 170 height 28
click at [128, 77] on div at bounding box center [125, 71] width 15 height 15
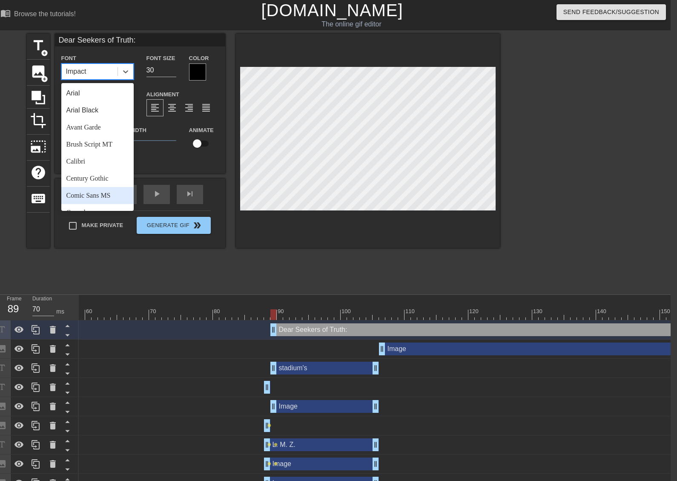
drag, startPoint x: 101, startPoint y: 190, endPoint x: 78, endPoint y: 151, distance: 45.0
click at [98, 185] on div "Arial Arial Black Avant Garde Brush Script MT Calibri Century Gothic Comic Sans…" at bounding box center [97, 147] width 72 height 128
drag, startPoint x: 92, startPoint y: 196, endPoint x: 78, endPoint y: 141, distance: 56.4
click at [92, 195] on div "Comic Sans MS" at bounding box center [97, 195] width 72 height 17
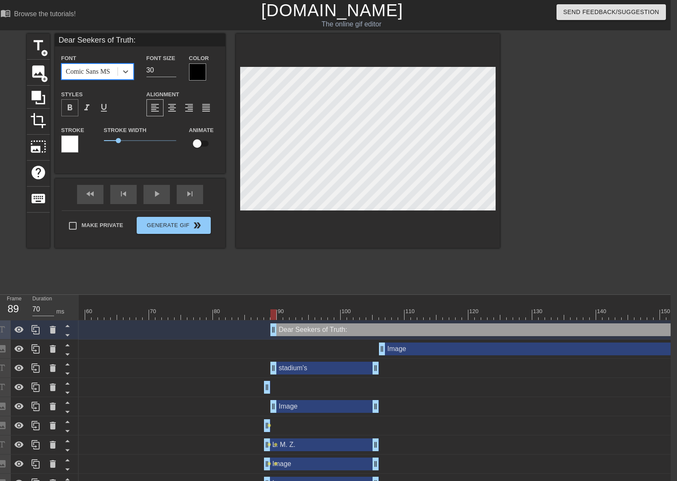
click at [72, 108] on span "format_bold" at bounding box center [70, 108] width 10 height 10
click at [197, 79] on div at bounding box center [197, 71] width 17 height 17
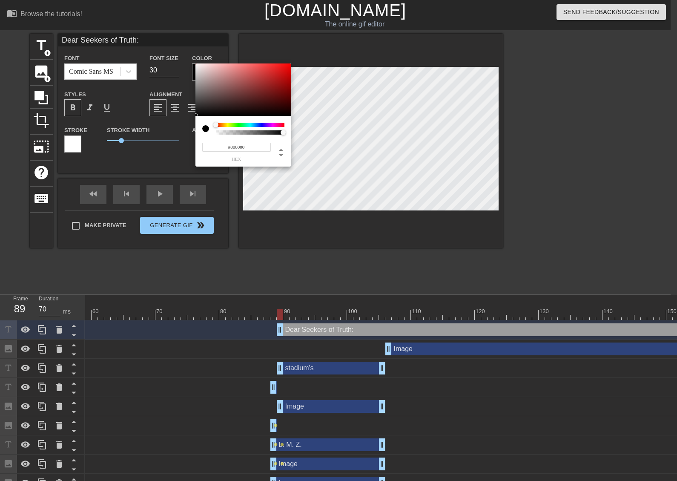
scroll to position [0, 0]
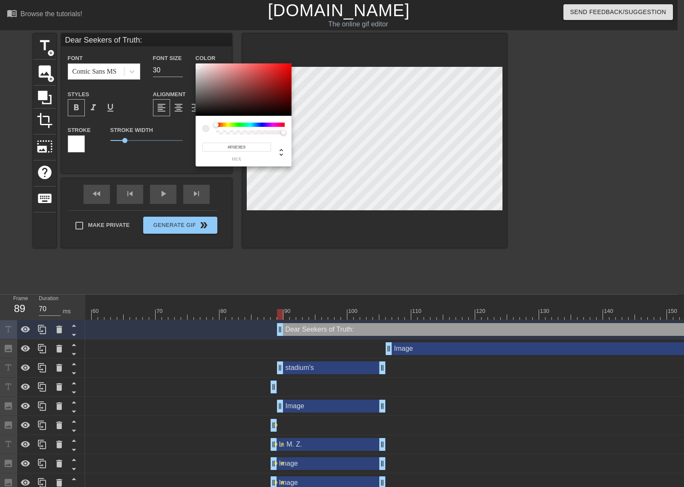
click at [198, 66] on div at bounding box center [244, 89] width 96 height 53
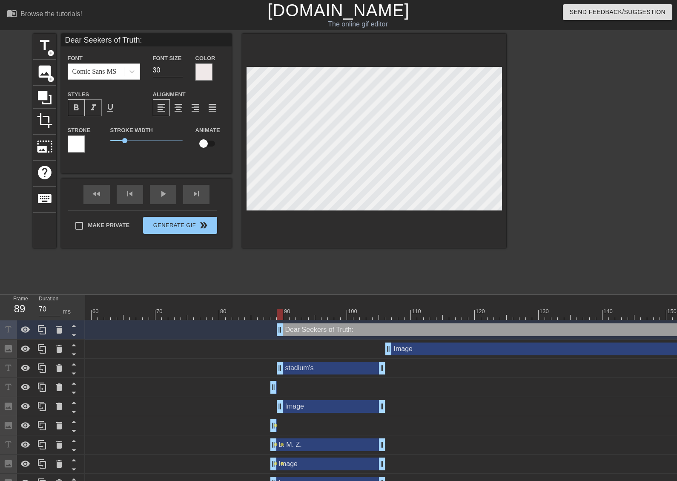
click at [95, 109] on span "format_italic" at bounding box center [93, 108] width 10 height 10
click at [78, 138] on div at bounding box center [76, 143] width 17 height 17
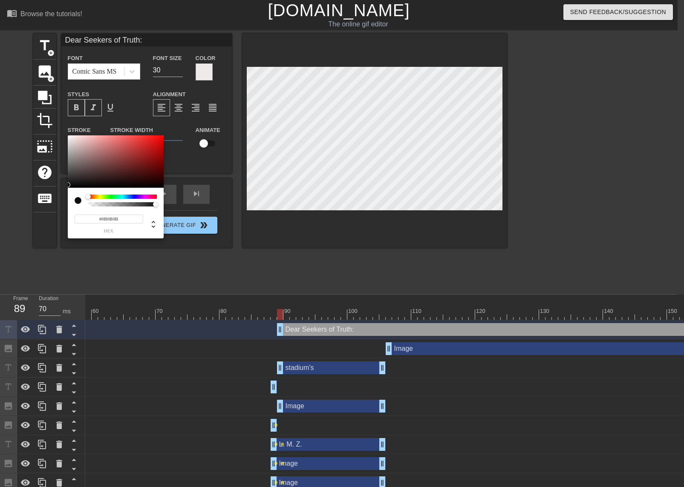
click at [70, 186] on div at bounding box center [116, 161] width 96 height 53
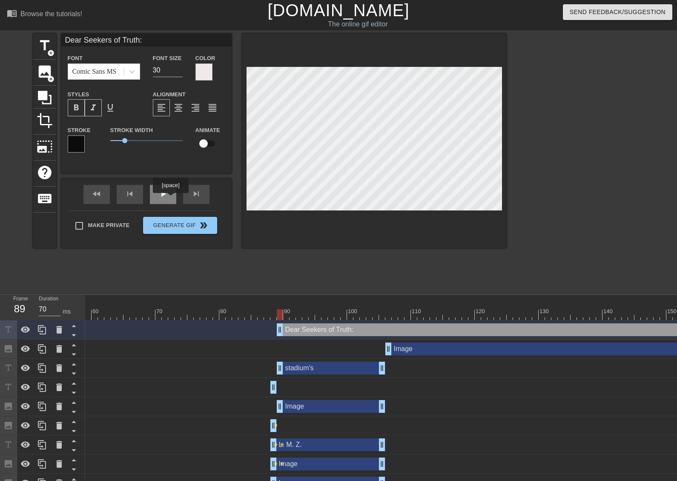
click at [170, 199] on div "play_arrow" at bounding box center [163, 194] width 26 height 19
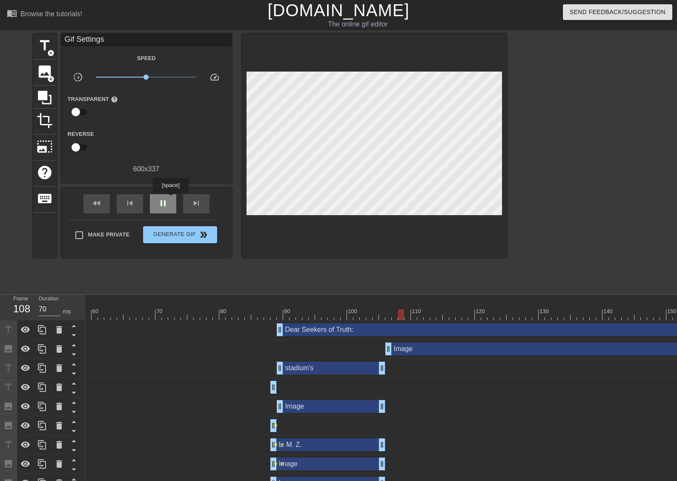
click at [170, 199] on div "pause" at bounding box center [163, 203] width 26 height 19
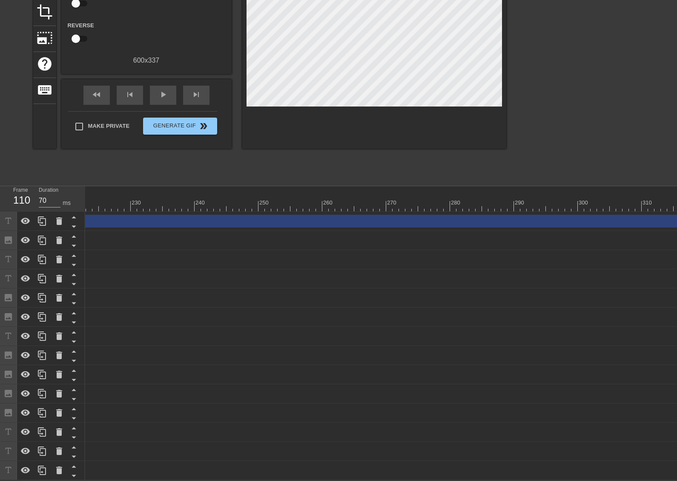
scroll to position [0, 1774]
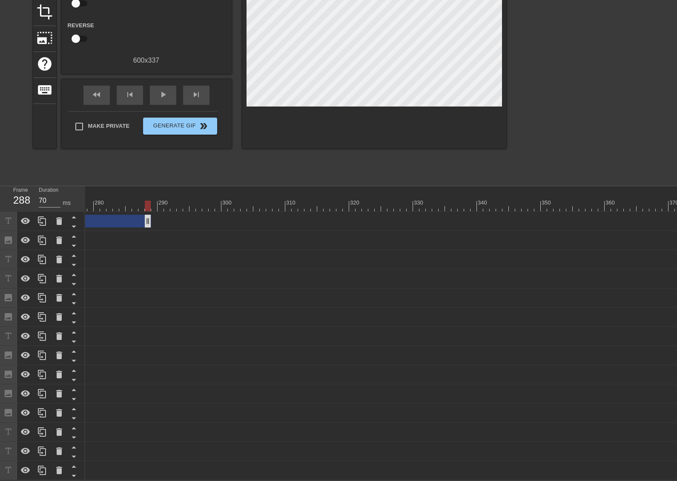
drag, startPoint x: 676, startPoint y: 216, endPoint x: 127, endPoint y: 222, distance: 549.5
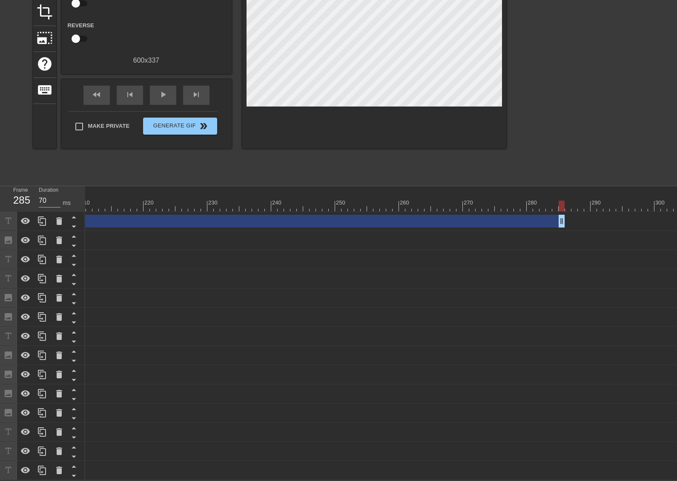
scroll to position [0, 1298]
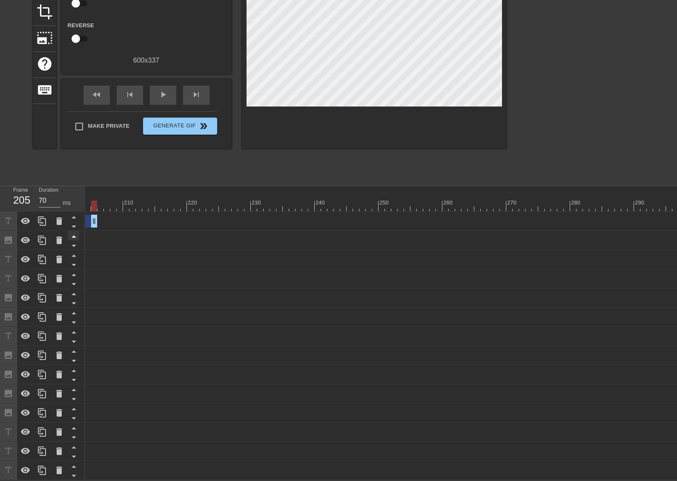
drag, startPoint x: 605, startPoint y: 216, endPoint x: 69, endPoint y: 229, distance: 536.9
click at [69, 227] on div "Frame 205 Duration 70 ms 10 20 30 40 50 60 70 80 90 100 110 120 130 140 150" at bounding box center [338, 333] width 677 height 294
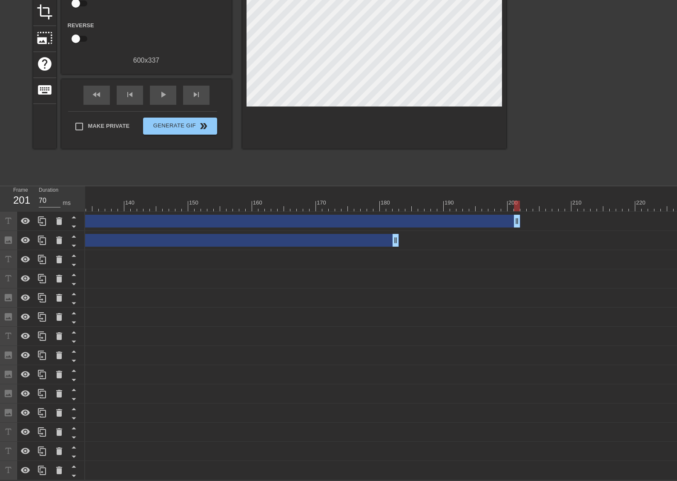
scroll to position [0, 847]
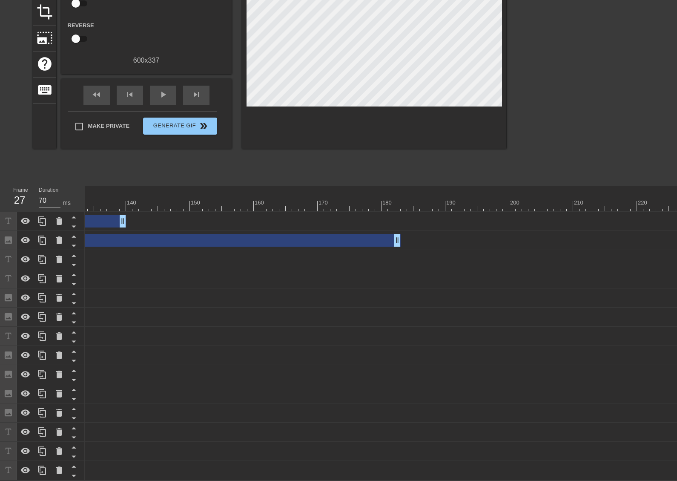
drag, startPoint x: 444, startPoint y: 210, endPoint x: 153, endPoint y: 232, distance: 292.2
click at [115, 212] on div "Dear Seekers of Truth: drag_handle drag_handle" at bounding box center [423, 221] width 2371 height 19
drag, startPoint x: 355, startPoint y: 475, endPoint x: 301, endPoint y: 462, distance: 55.1
click at [301, 462] on div "Ahhh! drag_handle drag_handle" at bounding box center [423, 470] width 2371 height 19
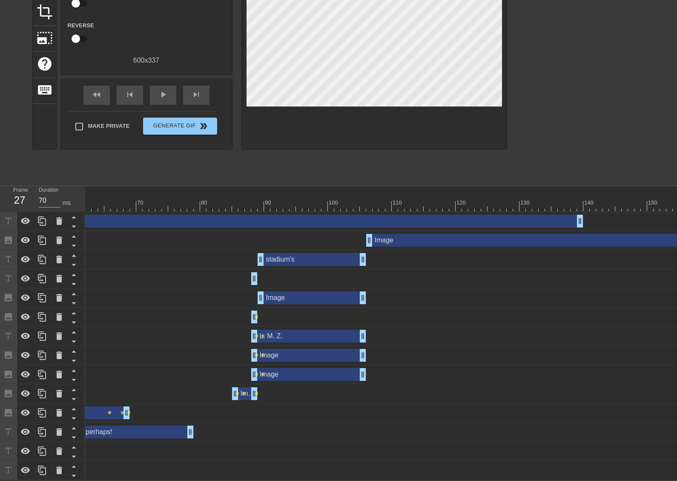
scroll to position [0, 319]
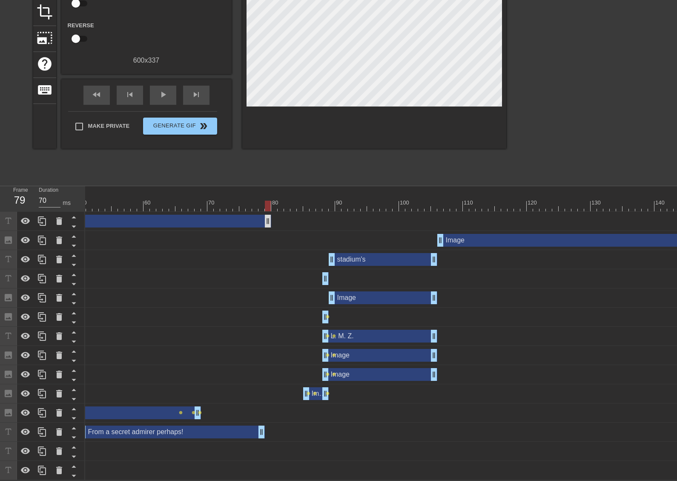
drag, startPoint x: 650, startPoint y: 213, endPoint x: 209, endPoint y: 212, distance: 441.7
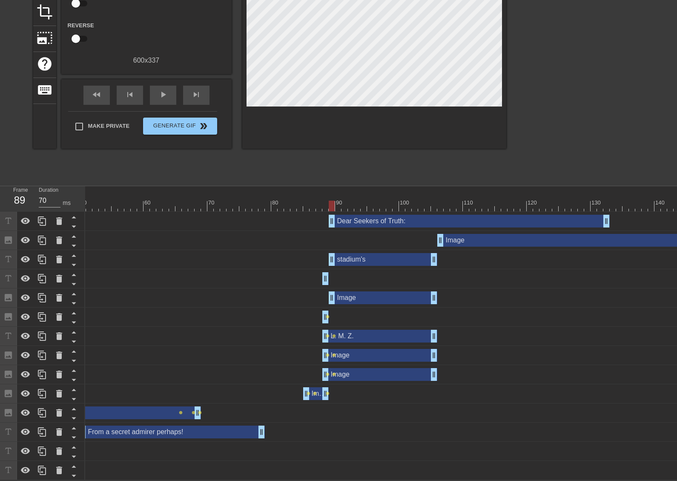
drag, startPoint x: 142, startPoint y: 216, endPoint x: 536, endPoint y: 225, distance: 393.7
click at [359, 225] on div "Dear Seekers of Truth: drag_handle drag_handle Image drag_handle drag_handle st…" at bounding box center [63, 346] width 592 height 268
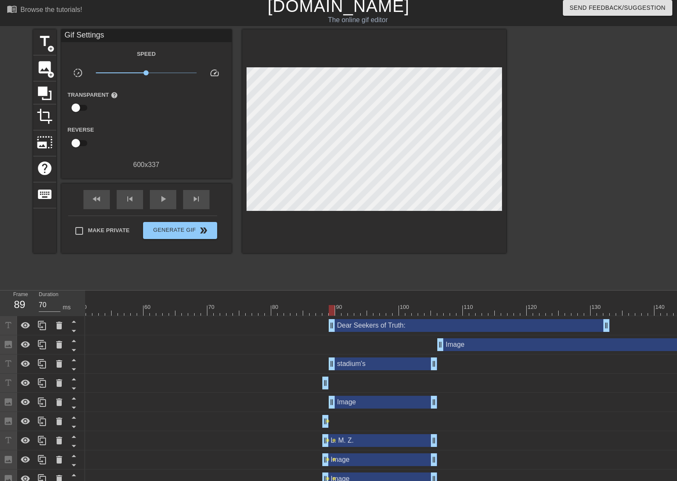
scroll to position [0, 0]
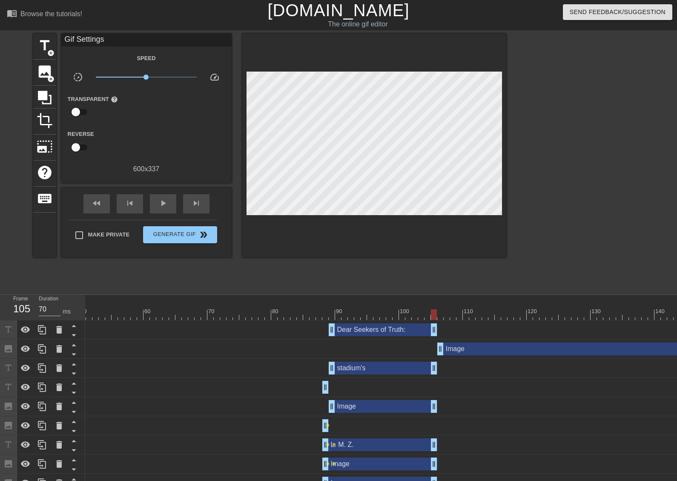
drag, startPoint x: 607, startPoint y: 330, endPoint x: 434, endPoint y: 310, distance: 174.1
click at [434, 310] on div "10 20 30 40 50 60 70 80 90 100 110 120 130 140 150 160" at bounding box center [381, 442] width 592 height 294
drag, startPoint x: 48, startPoint y: 48, endPoint x: 55, endPoint y: 48, distance: 6.4
click at [48, 48] on span "title" at bounding box center [45, 45] width 16 height 16
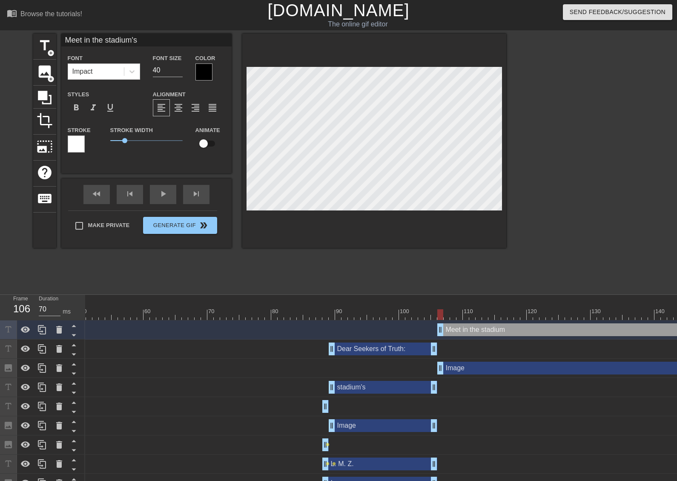
scroll to position [1, 4]
click at [389, 230] on div at bounding box center [374, 141] width 264 height 214
drag, startPoint x: 157, startPoint y: 69, endPoint x: 112, endPoint y: 72, distance: 45.2
click at [113, 72] on div "Font Impact Font Size 40 Color" at bounding box center [146, 67] width 170 height 28
click at [199, 70] on div at bounding box center [204, 71] width 17 height 17
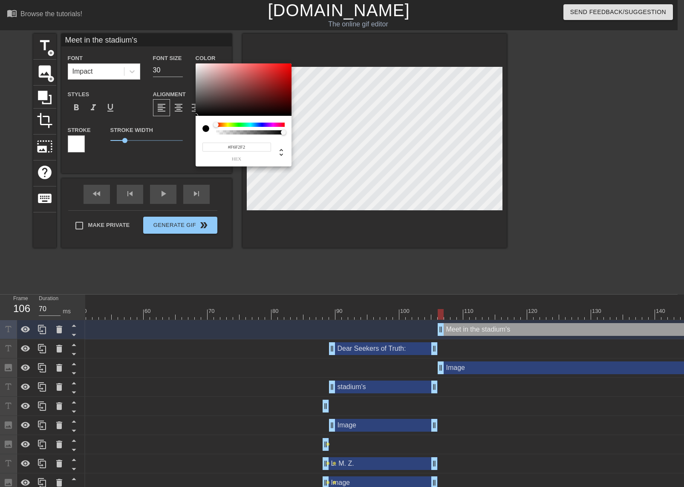
click at [197, 65] on div at bounding box center [244, 89] width 96 height 53
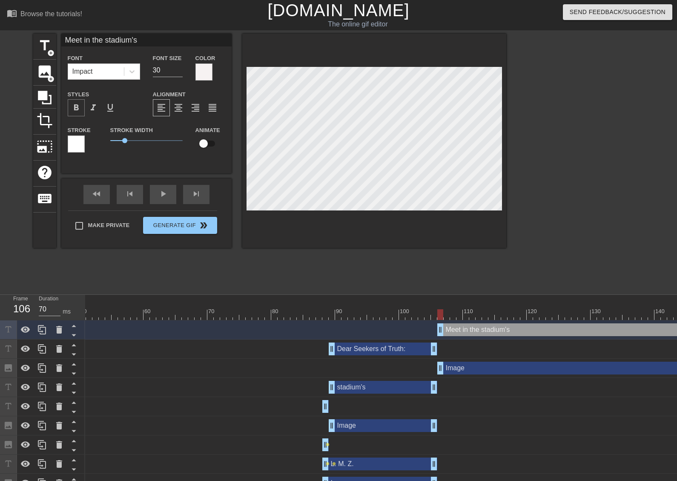
click at [79, 106] on span "format_bold" at bounding box center [76, 108] width 10 height 10
click at [81, 139] on div at bounding box center [76, 143] width 17 height 17
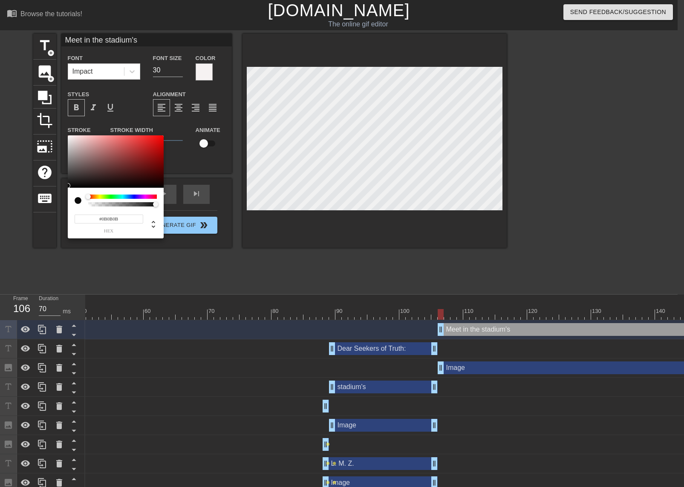
click at [70, 186] on div at bounding box center [116, 161] width 96 height 53
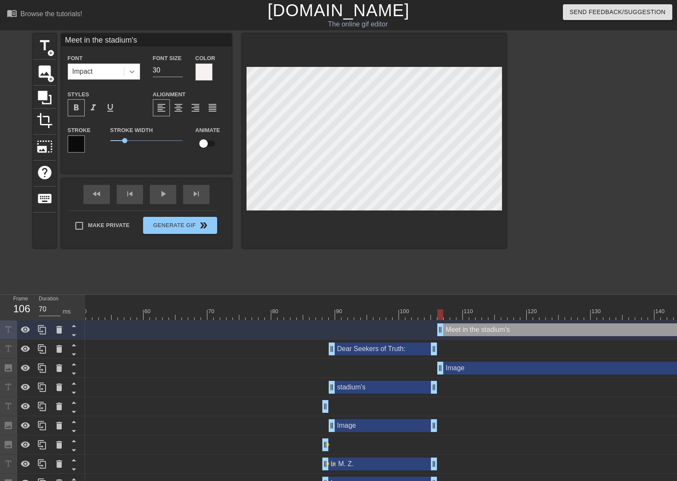
click at [132, 71] on icon at bounding box center [132, 71] width 9 height 9
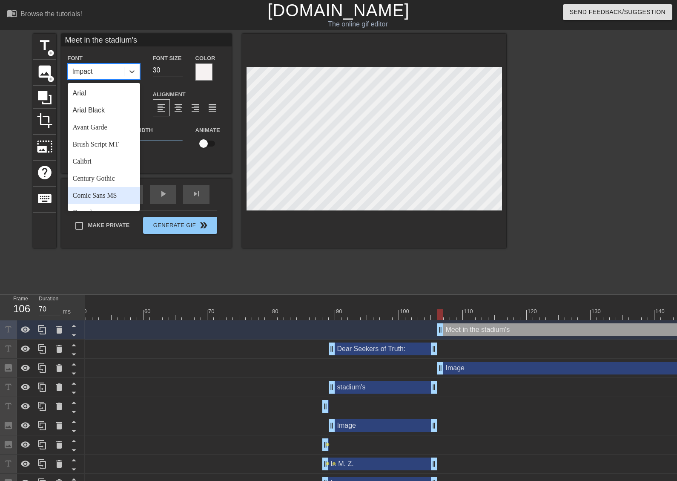
click at [109, 194] on div "Comic Sans MS" at bounding box center [104, 195] width 72 height 17
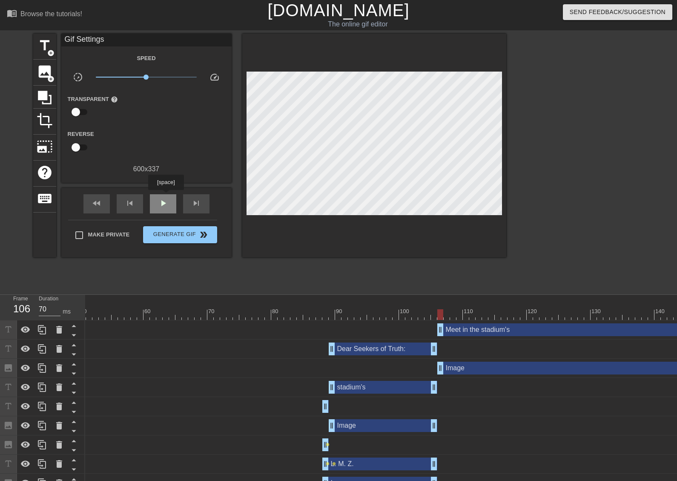
click at [166, 196] on div "play_arrow" at bounding box center [163, 203] width 26 height 19
click at [166, 196] on div "pause" at bounding box center [163, 203] width 26 height 19
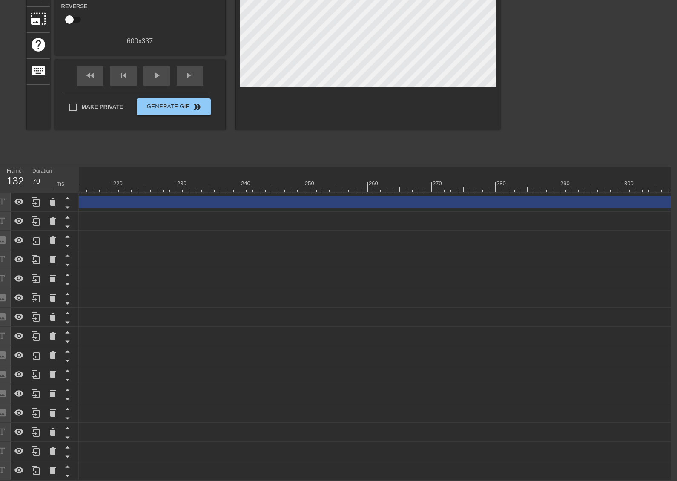
scroll to position [0, 1774]
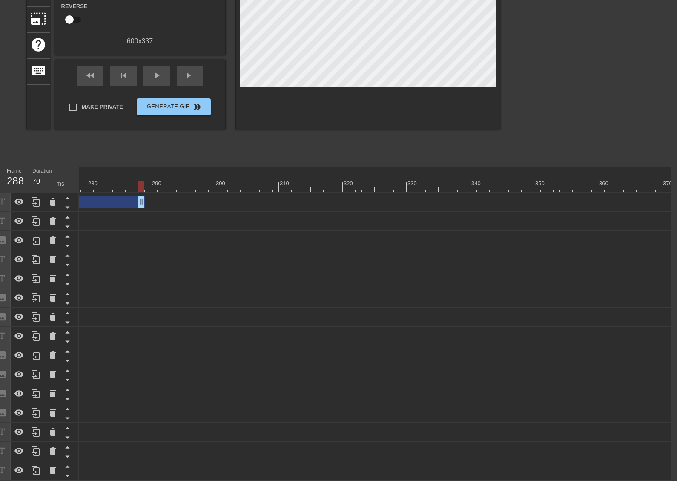
drag, startPoint x: 671, startPoint y: 197, endPoint x: 98, endPoint y: 224, distance: 573.1
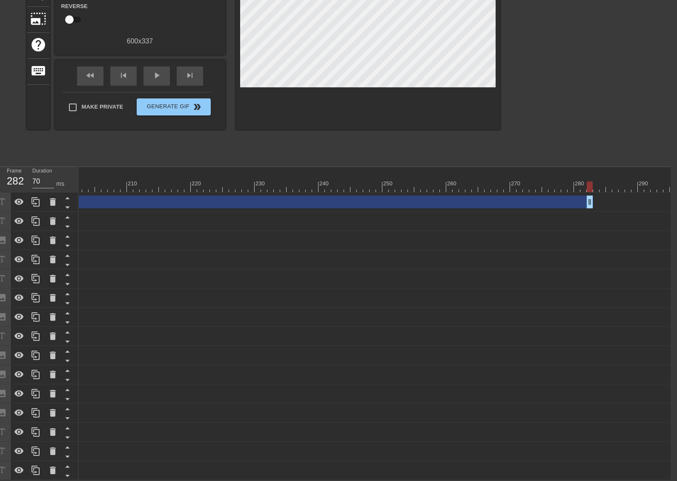
scroll to position [0, 1228]
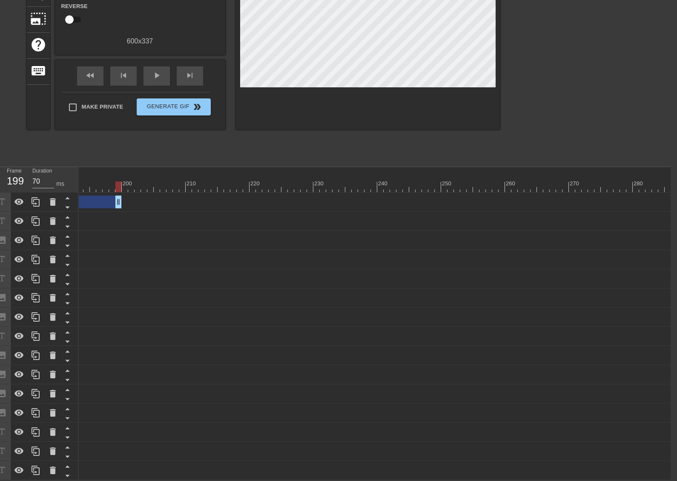
drag, startPoint x: 649, startPoint y: 197, endPoint x: 113, endPoint y: 184, distance: 536.0
click at [115, 182] on div "10 20 30 40 50 60 70 80 90 100 110 120 130 140 150 160" at bounding box center [375, 323] width 592 height 313
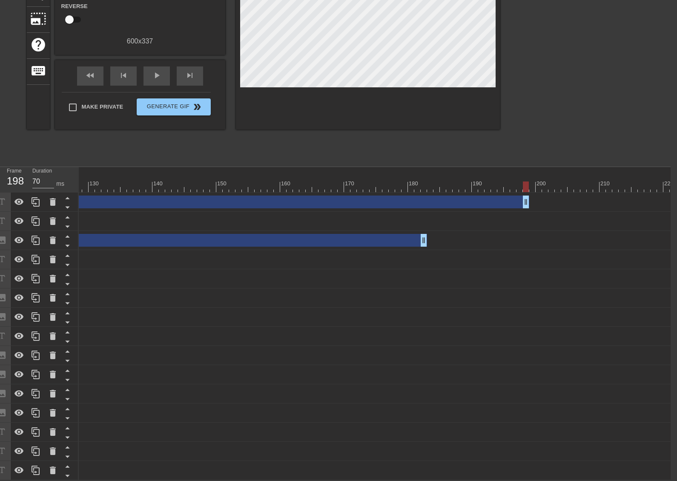
scroll to position [0, 747]
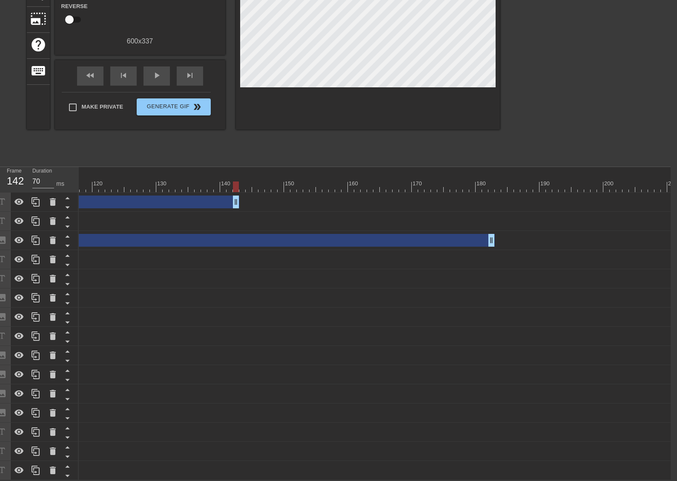
drag, startPoint x: 593, startPoint y: 196, endPoint x: 141, endPoint y: 199, distance: 451.1
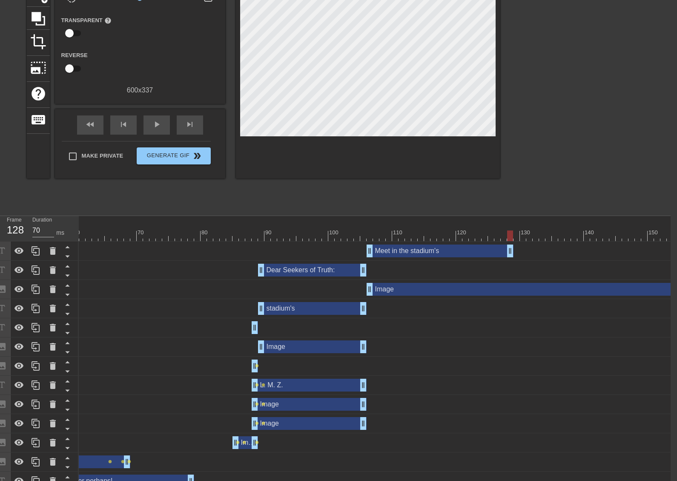
scroll to position [0, 6]
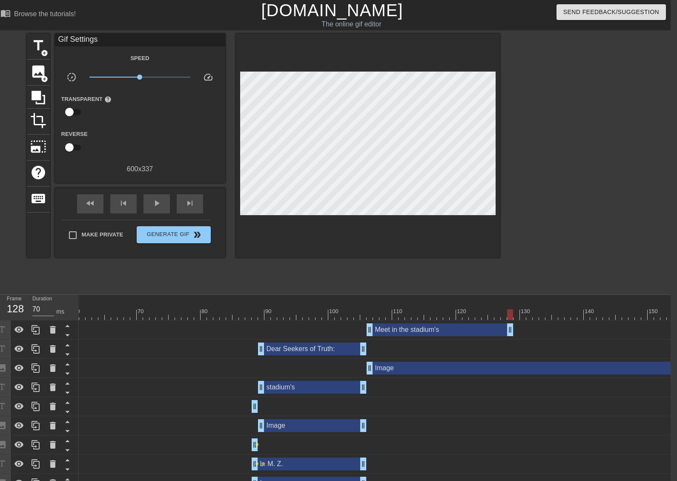
click at [161, 205] on span "play_arrow" at bounding box center [157, 203] width 10 height 10
click at [161, 204] on span "pause" at bounding box center [157, 203] width 10 height 10
drag, startPoint x: 511, startPoint y: 332, endPoint x: 492, endPoint y: 331, distance: 19.2
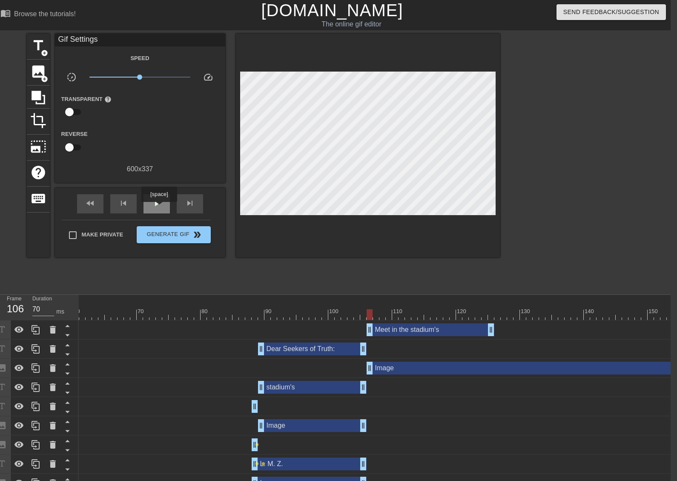
click at [159, 208] on div "play_arrow" at bounding box center [157, 203] width 26 height 19
click at [158, 208] on div "pause" at bounding box center [157, 203] width 26 height 19
drag, startPoint x: 491, startPoint y: 332, endPoint x: 486, endPoint y: 331, distance: 5.6
click at [43, 51] on span "add_circle" at bounding box center [44, 52] width 7 height 7
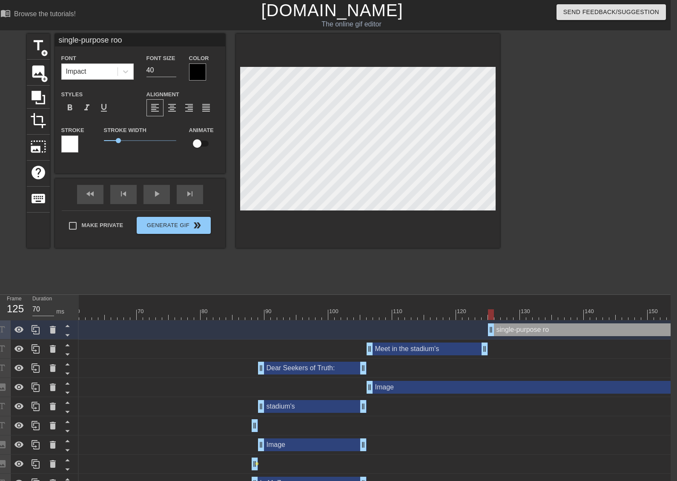
scroll to position [1, 4]
drag, startPoint x: 152, startPoint y: 72, endPoint x: 135, endPoint y: 75, distance: 17.4
click at [135, 74] on div "Font Impact Font Size 40 Color" at bounding box center [140, 67] width 170 height 28
click at [202, 71] on div at bounding box center [197, 71] width 17 height 17
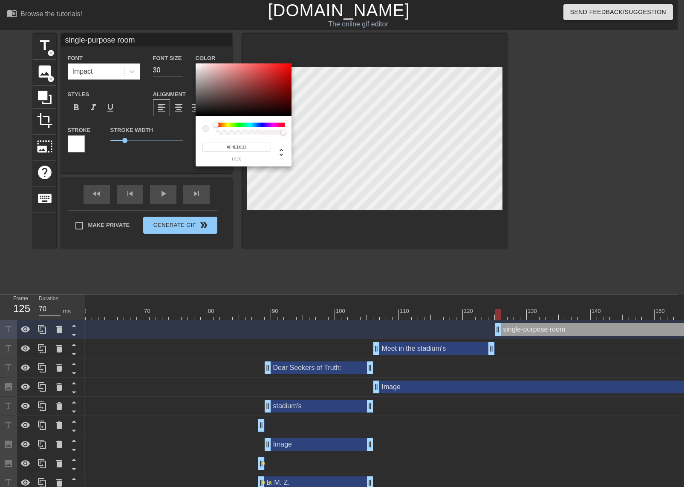
click at [198, 66] on div at bounding box center [244, 89] width 96 height 53
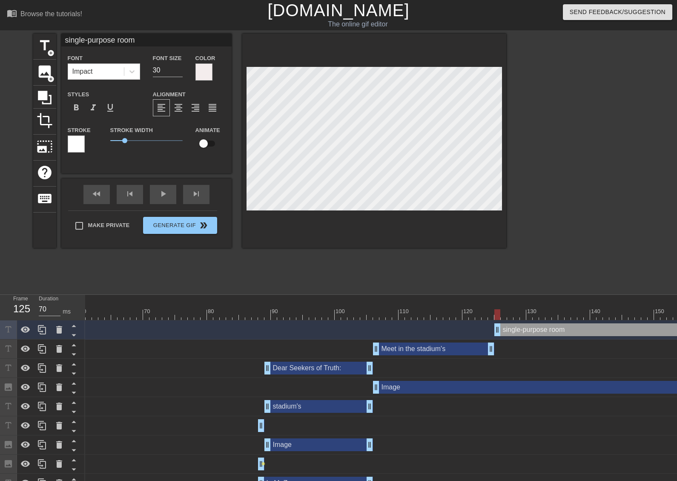
click at [81, 136] on div at bounding box center [76, 143] width 17 height 17
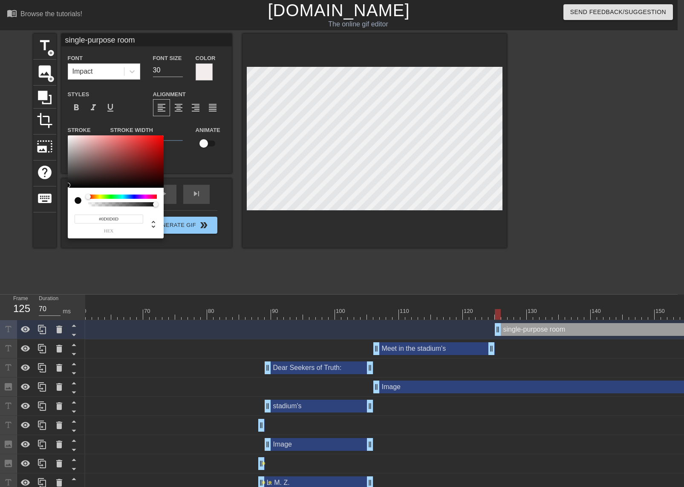
click at [70, 185] on div at bounding box center [116, 161] width 96 height 53
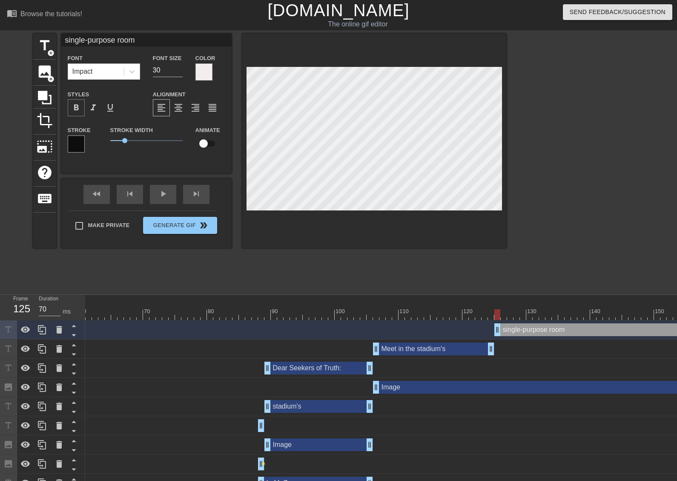
click at [78, 108] on span "format_bold" at bounding box center [76, 108] width 10 height 10
click at [141, 71] on div "Font Impact" at bounding box center [103, 67] width 85 height 28
click at [136, 72] on div at bounding box center [131, 71] width 15 height 15
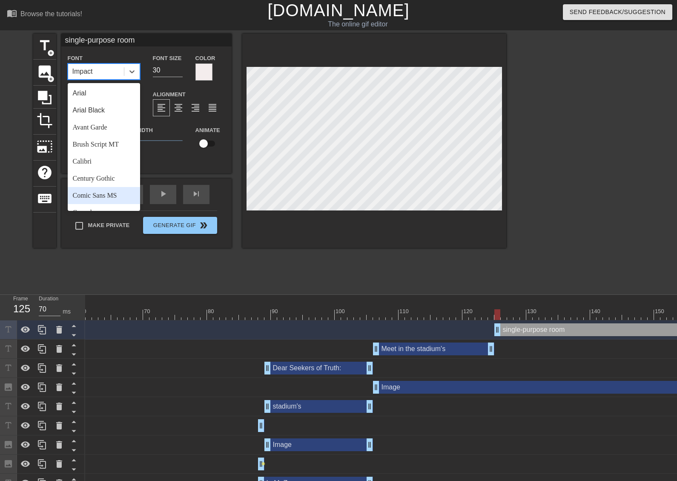
click at [102, 193] on div "Comic Sans MS" at bounding box center [104, 195] width 72 height 17
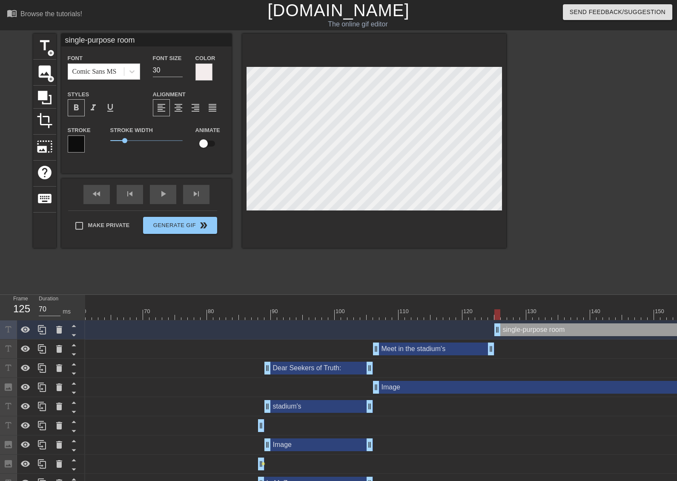
click at [419, 307] on div at bounding box center [421, 308] width 6 height 11
click at [492, 308] on div at bounding box center [491, 308] width 6 height 11
click at [169, 199] on div "play_arrow" at bounding box center [163, 194] width 26 height 19
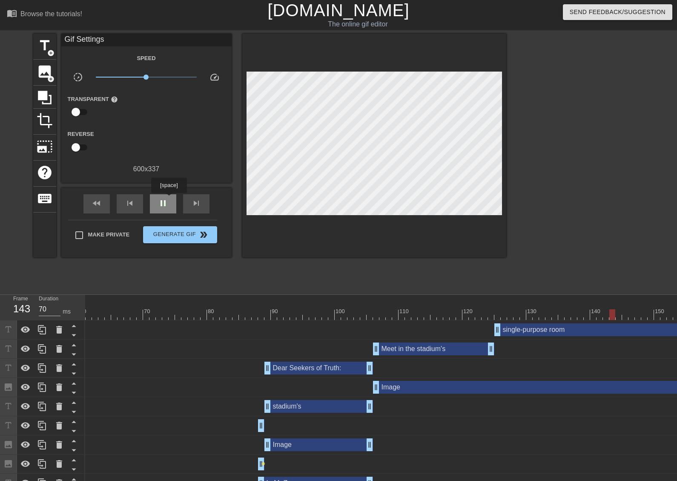
click at [169, 199] on div "pause" at bounding box center [163, 203] width 26 height 19
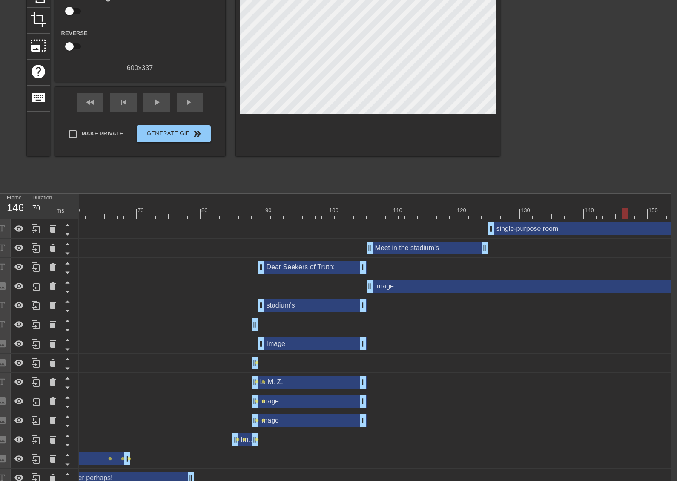
scroll to position [152, 6]
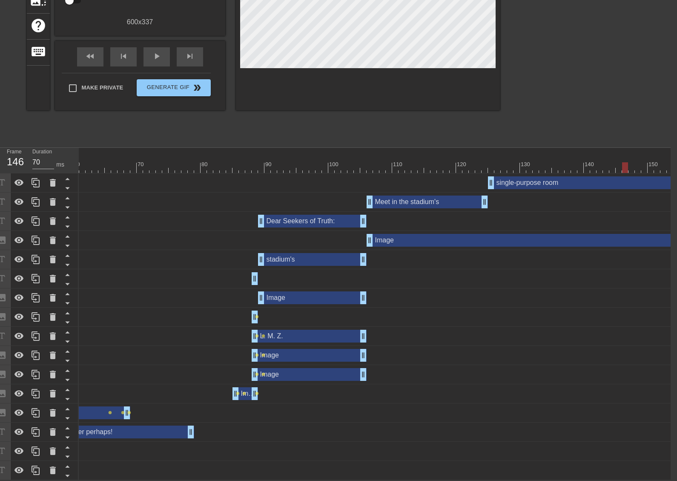
click at [663, 475] on div "10 20 30 40 50 60 70 80 90 100 110 120 130 140 150 160" at bounding box center [375, 314] width 592 height 332
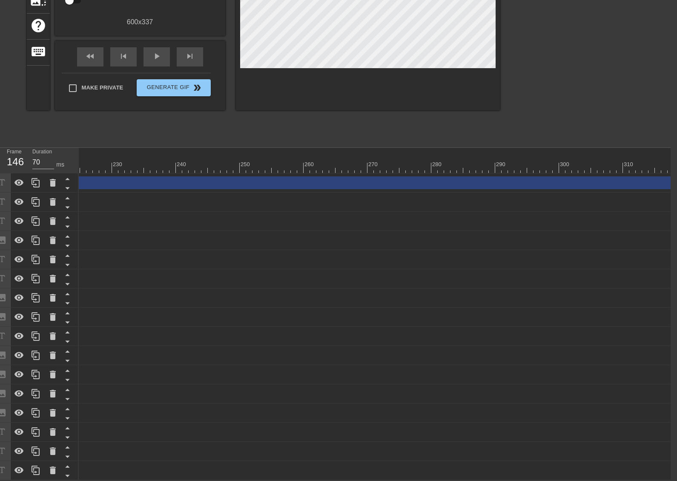
scroll to position [0, 1774]
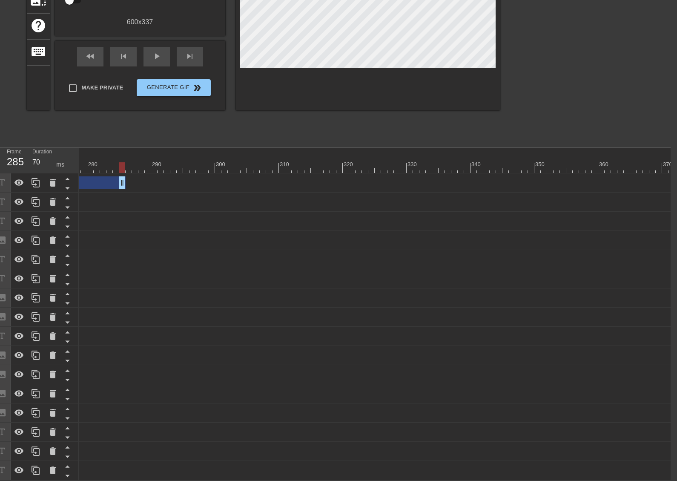
drag, startPoint x: 673, startPoint y: 176, endPoint x: 132, endPoint y: 234, distance: 544.5
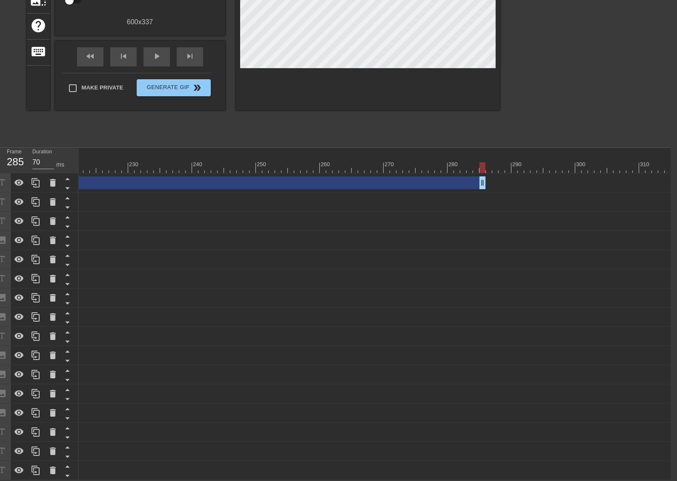
scroll to position [0, 1396]
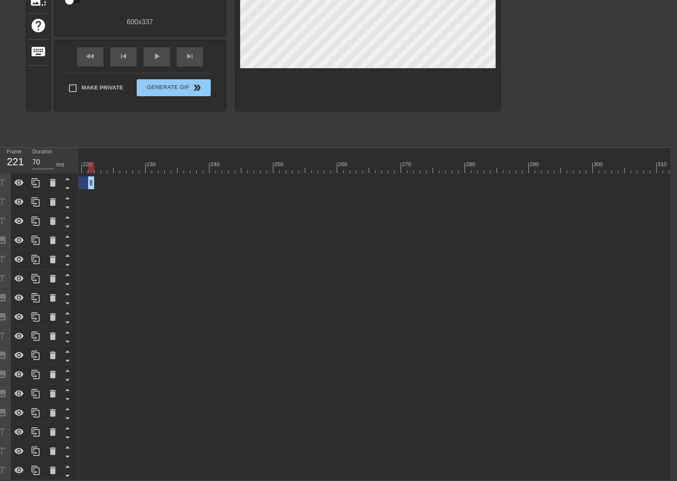
drag, startPoint x: 501, startPoint y: 178, endPoint x: 85, endPoint y: 157, distance: 416.7
click at [88, 155] on div "10 20 30 40 50 60 70 80 90 100 110 120 130 140 150 160" at bounding box center [375, 314] width 592 height 332
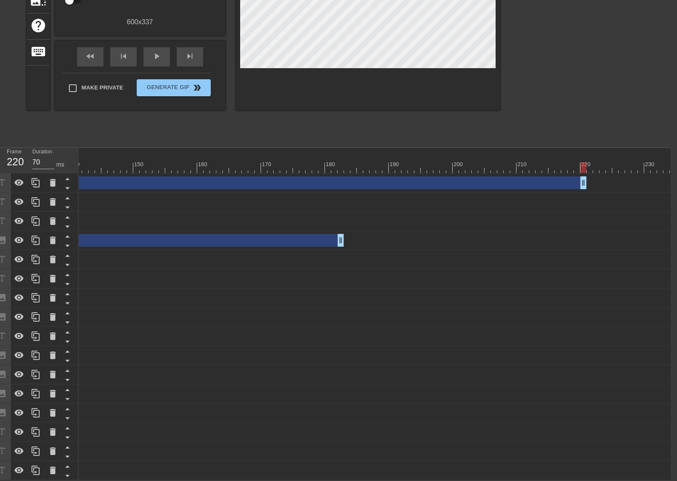
scroll to position [0, 896]
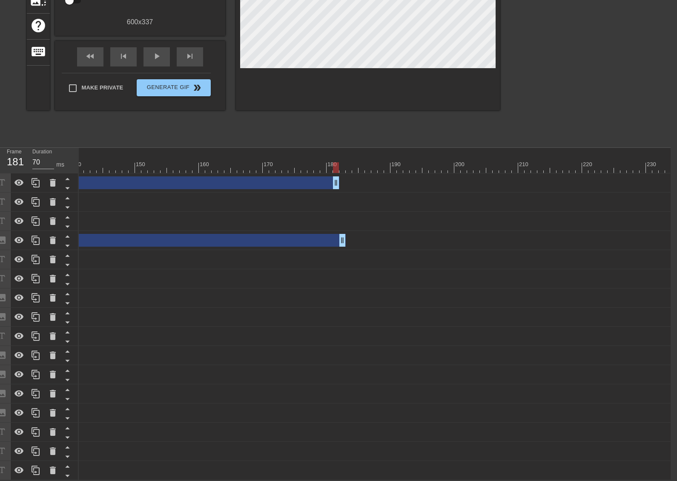
drag, startPoint x: 584, startPoint y: 173, endPoint x: 331, endPoint y: 189, distance: 253.5
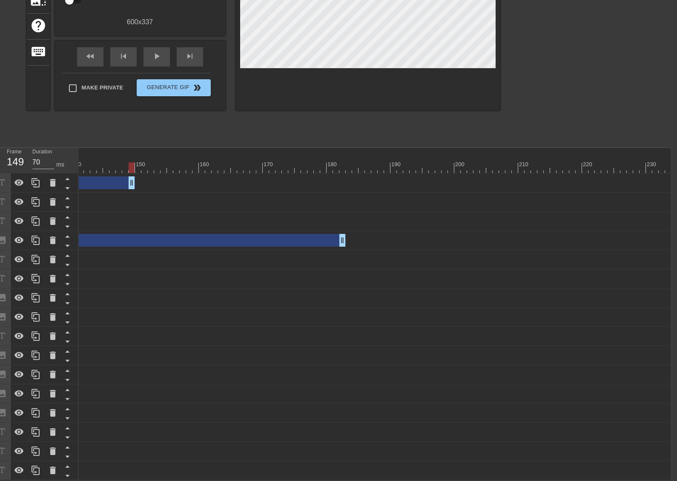
drag, startPoint x: 331, startPoint y: 175, endPoint x: 77, endPoint y: 166, distance: 254.5
click at [77, 166] on div "Frame 149 Duration 70 ms 10 20 30 40 50 60 70 80 90 100 110 120 130 140 150" at bounding box center [332, 314] width 677 height 332
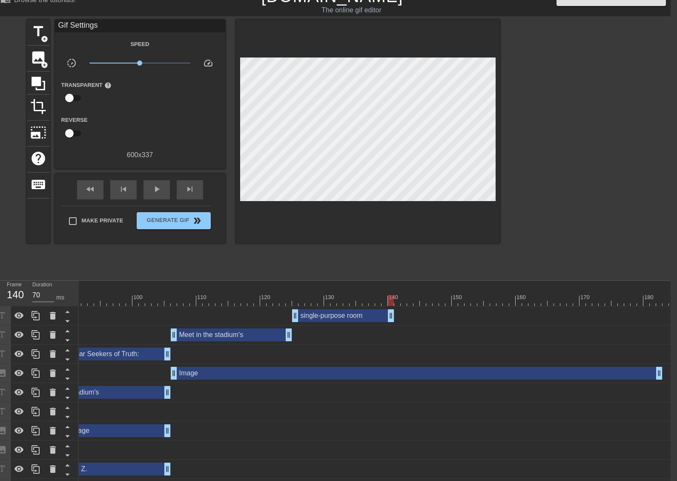
scroll to position [0, 6]
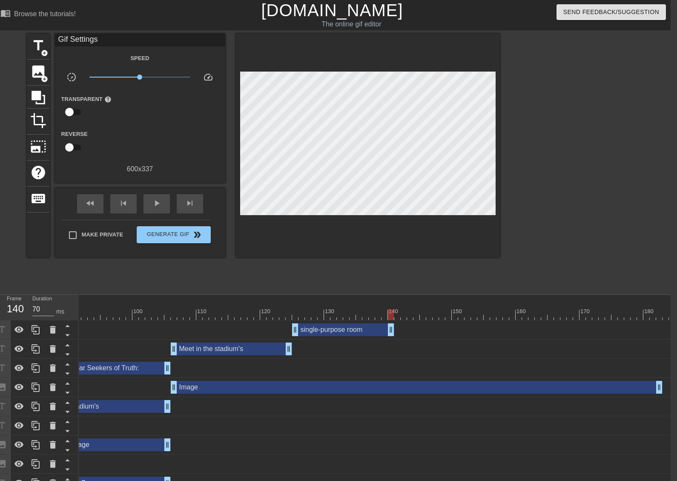
click at [290, 311] on div at bounding box center [685, 314] width 2371 height 11
click at [43, 48] on span "title" at bounding box center [38, 45] width 16 height 16
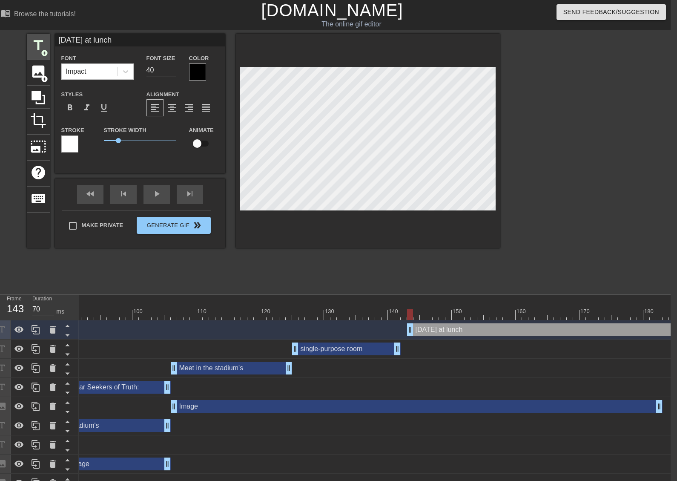
scroll to position [1, 4]
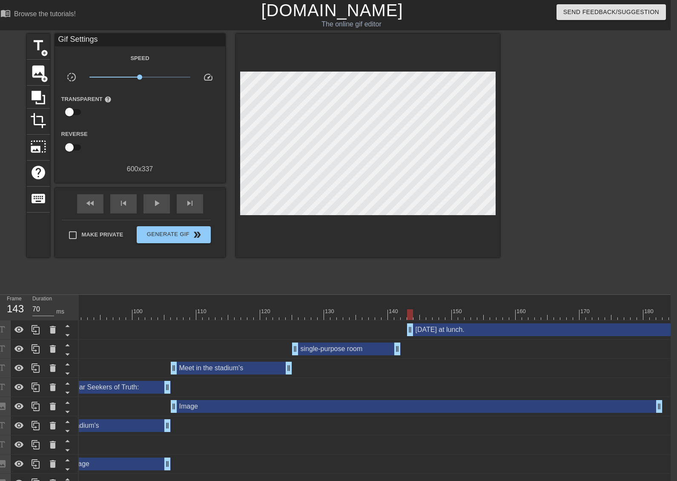
click at [391, 225] on div at bounding box center [368, 146] width 264 height 224
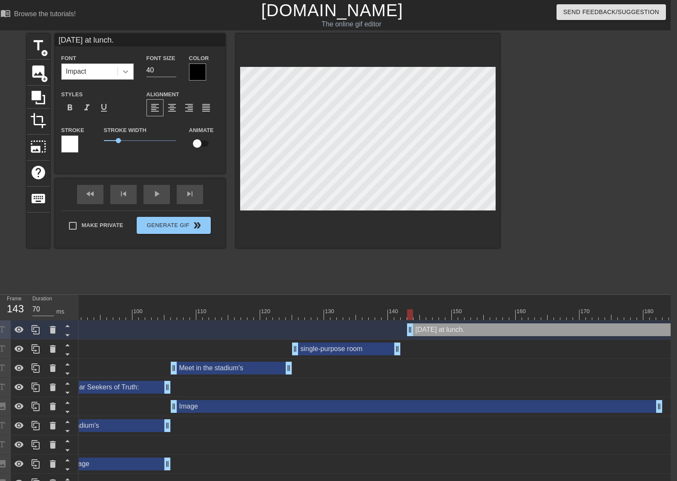
drag, startPoint x: 140, startPoint y: 73, endPoint x: 130, endPoint y: 73, distance: 10.2
click at [130, 73] on div "Font Impact Font Size 40 Color" at bounding box center [140, 67] width 170 height 28
click at [195, 74] on div at bounding box center [197, 71] width 17 height 17
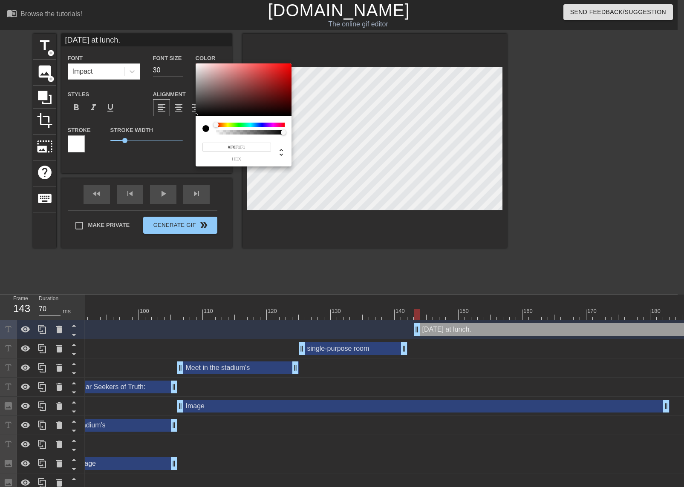
click at [197, 65] on div at bounding box center [244, 89] width 96 height 53
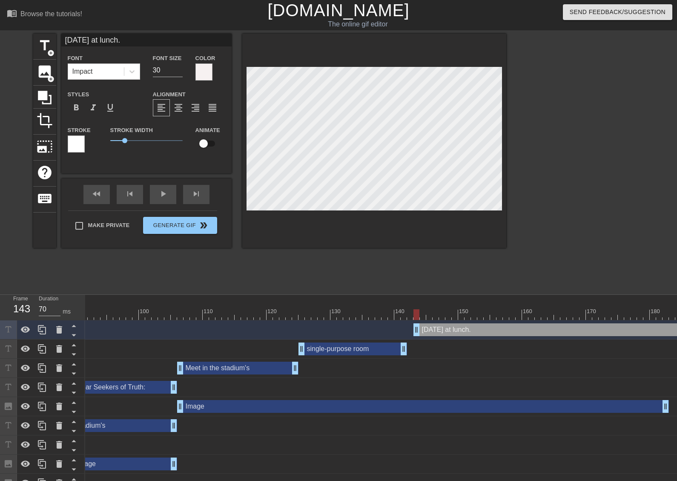
click at [141, 78] on div "Font Impact" at bounding box center [103, 67] width 85 height 28
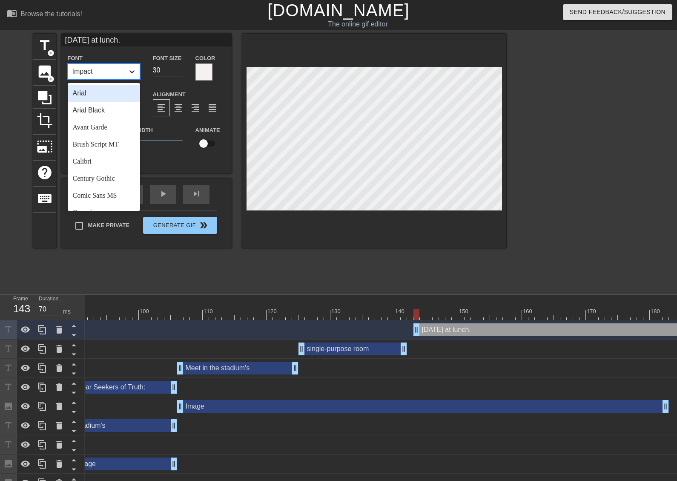
click at [135, 75] on icon at bounding box center [132, 71] width 9 height 9
click at [108, 191] on div "Comic Sans MS" at bounding box center [104, 195] width 72 height 17
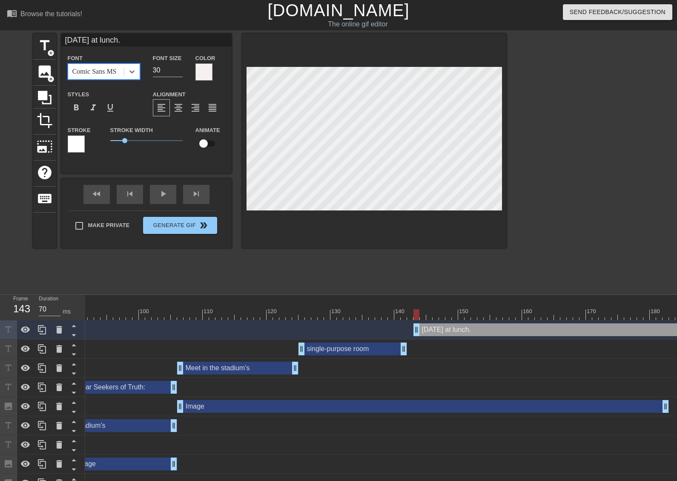
click at [83, 147] on div at bounding box center [76, 143] width 17 height 17
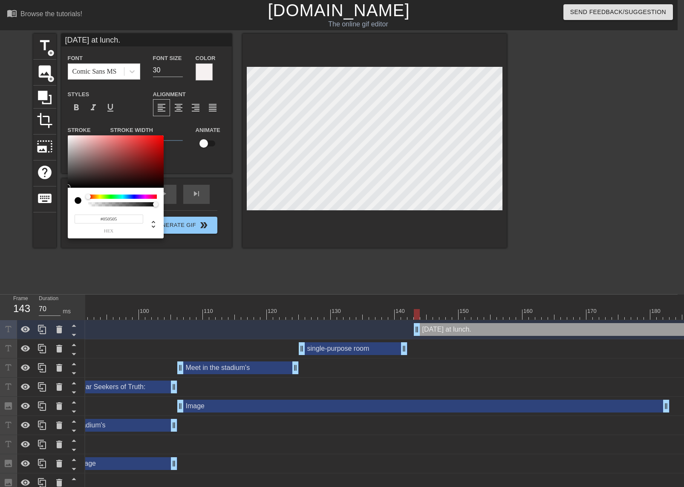
click at [70, 187] on div at bounding box center [116, 161] width 96 height 53
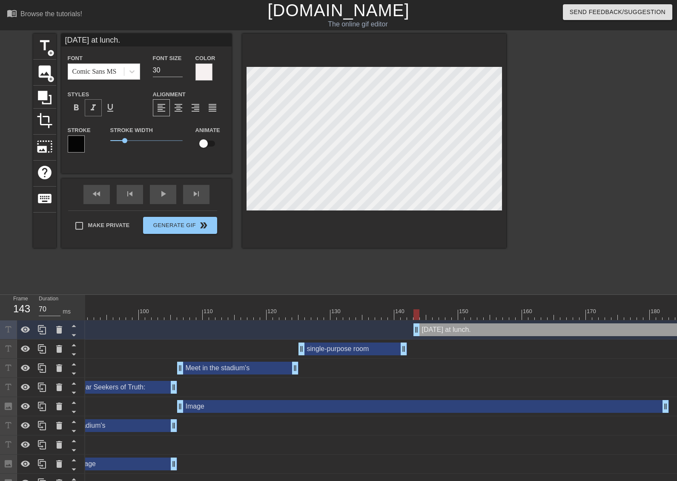
drag, startPoint x: 76, startPoint y: 108, endPoint x: 97, endPoint y: 108, distance: 21.3
click at [77, 108] on span "format_bold" at bounding box center [76, 108] width 10 height 10
click at [94, 107] on span "format_italic" at bounding box center [93, 108] width 10 height 10
click at [98, 109] on span "format_italic" at bounding box center [93, 108] width 10 height 10
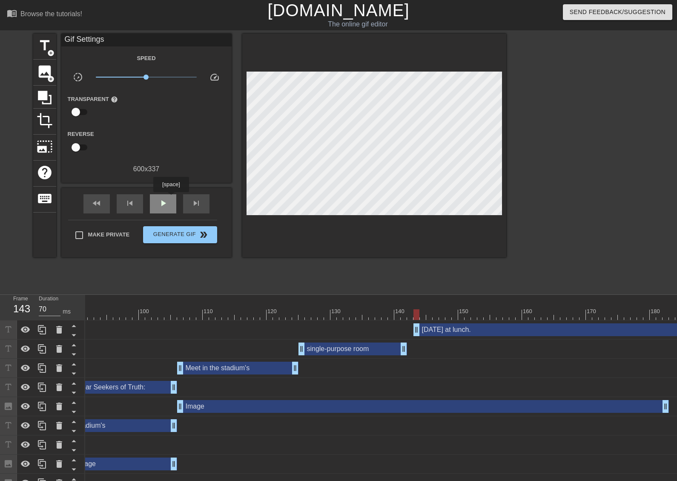
click at [171, 198] on div "play_arrow" at bounding box center [163, 203] width 26 height 19
click at [171, 198] on div "pause" at bounding box center [163, 203] width 26 height 19
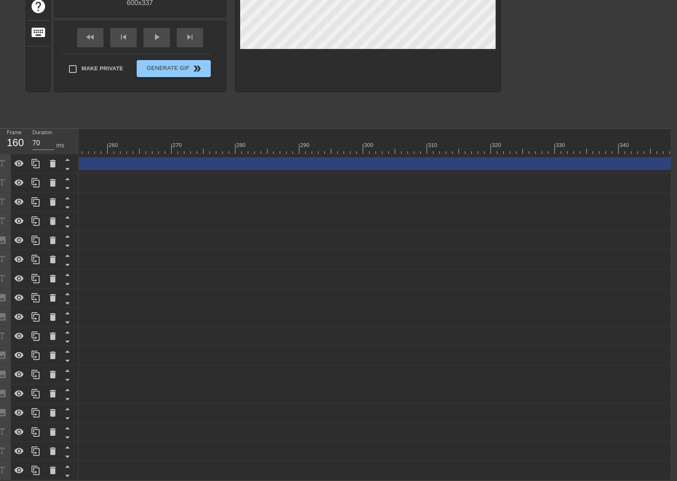
scroll to position [0, 1774]
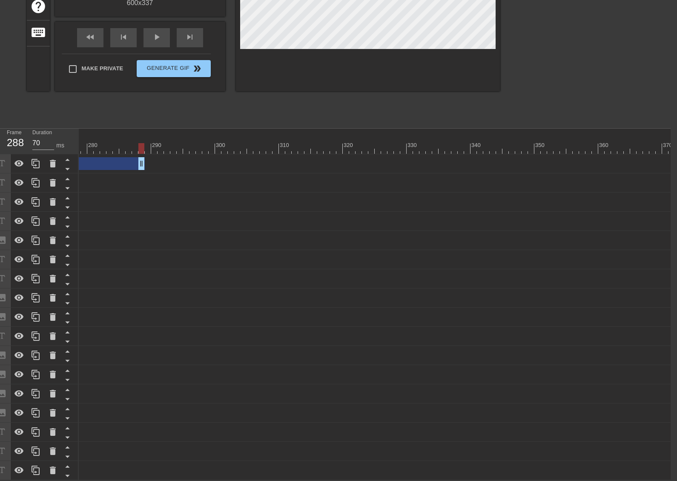
drag, startPoint x: 672, startPoint y: 157, endPoint x: 116, endPoint y: 165, distance: 556.0
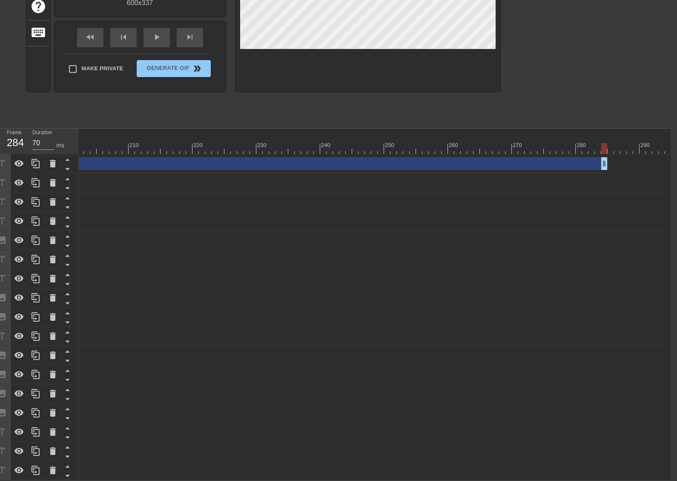
scroll to position [0, 1280]
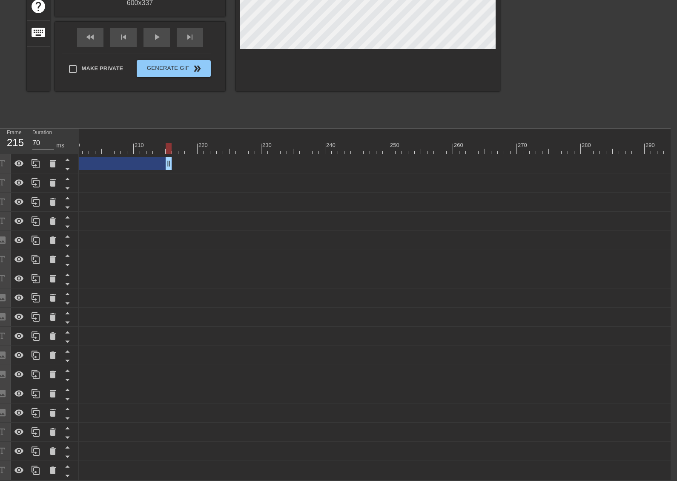
drag, startPoint x: 609, startPoint y: 154, endPoint x: 165, endPoint y: 152, distance: 443.9
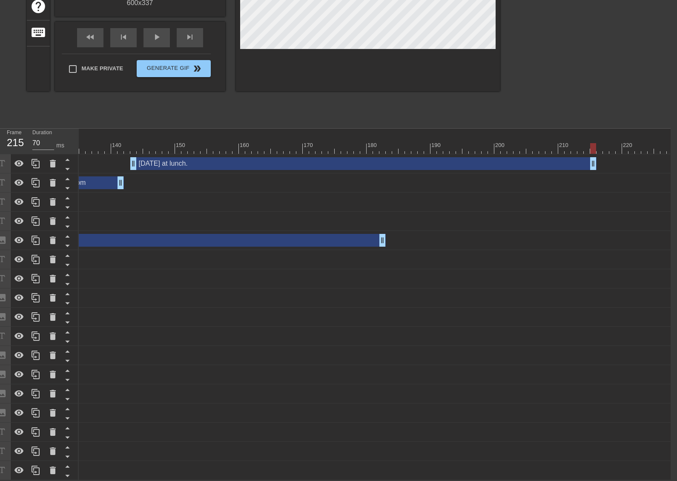
scroll to position [0, 854]
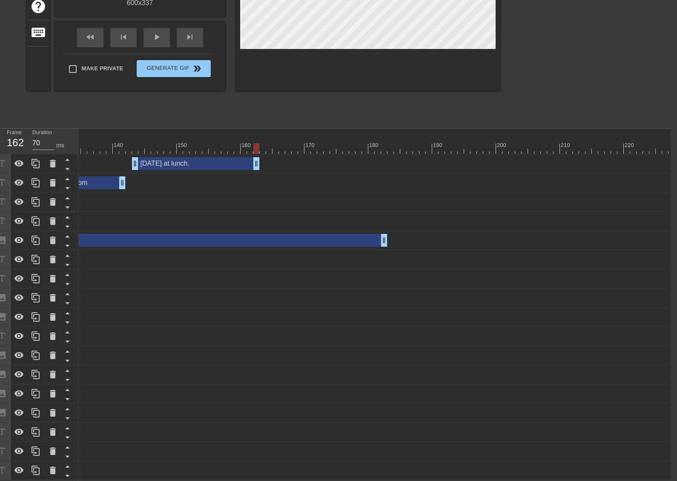
drag, startPoint x: 594, startPoint y: 154, endPoint x: 231, endPoint y: 154, distance: 362.9
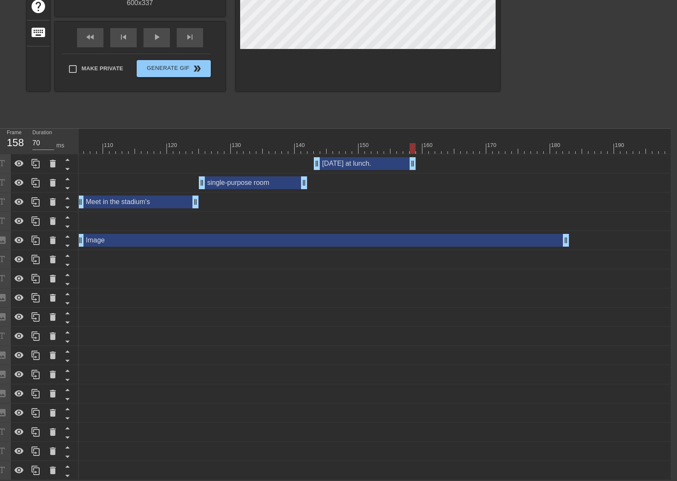
scroll to position [1, 6]
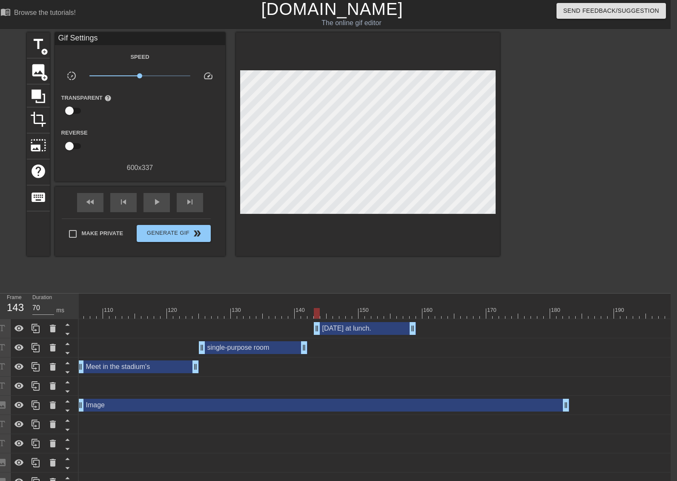
click at [315, 307] on div at bounding box center [316, 310] width 2 height 9
drag, startPoint x: 411, startPoint y: 331, endPoint x: 406, endPoint y: 331, distance: 5.1
click at [44, 46] on span "title" at bounding box center [38, 44] width 16 height 16
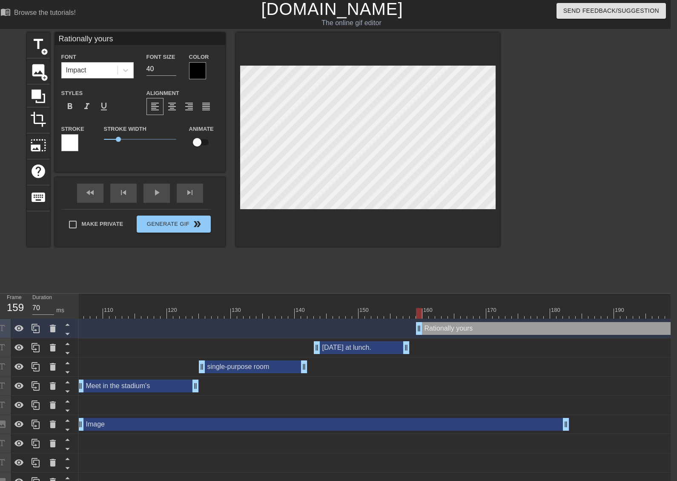
scroll to position [1, 3]
click at [370, 233] on div at bounding box center [368, 139] width 264 height 214
drag, startPoint x: 150, startPoint y: 69, endPoint x: 128, endPoint y: 71, distance: 22.2
click at [132, 71] on div "Font Impact Font Size 40 Color" at bounding box center [140, 66] width 170 height 28
click at [193, 70] on div at bounding box center [197, 70] width 17 height 17
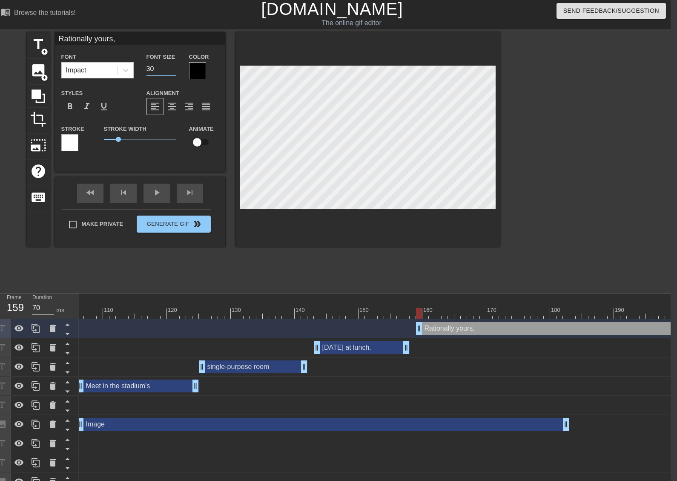
scroll to position [1, 0]
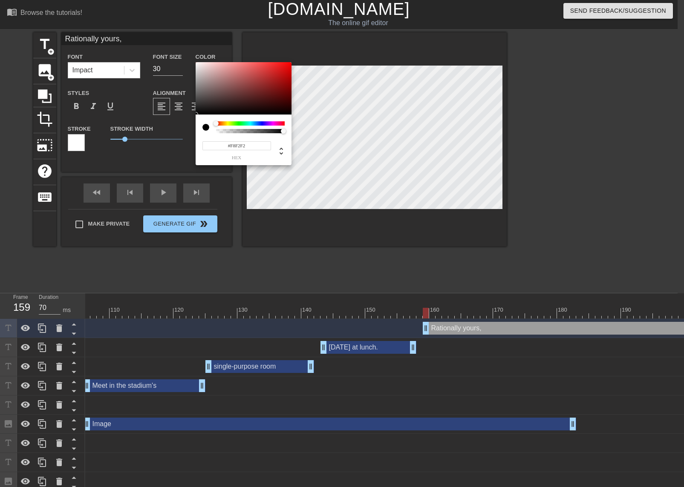
click at [198, 63] on div at bounding box center [244, 88] width 96 height 53
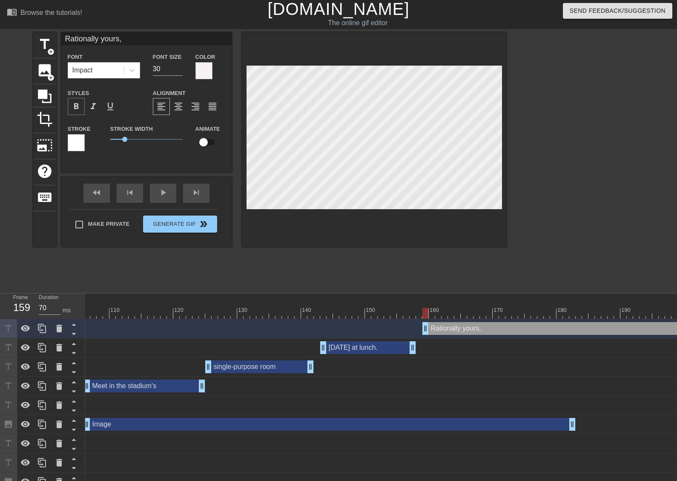
click at [79, 106] on span "format_bold" at bounding box center [76, 106] width 10 height 10
click at [135, 70] on icon at bounding box center [132, 70] width 9 height 9
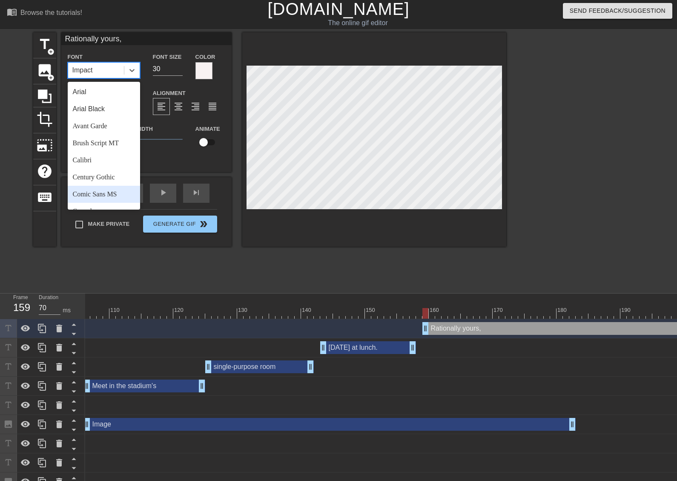
click at [104, 194] on div "Comic Sans MS" at bounding box center [104, 194] width 72 height 17
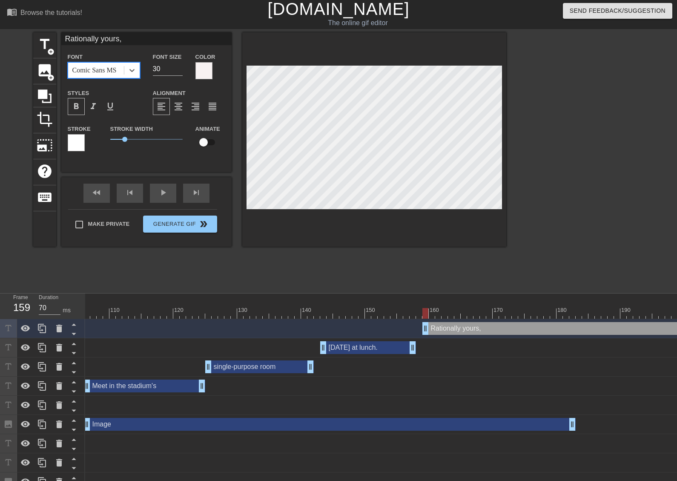
click at [79, 145] on div at bounding box center [76, 142] width 17 height 17
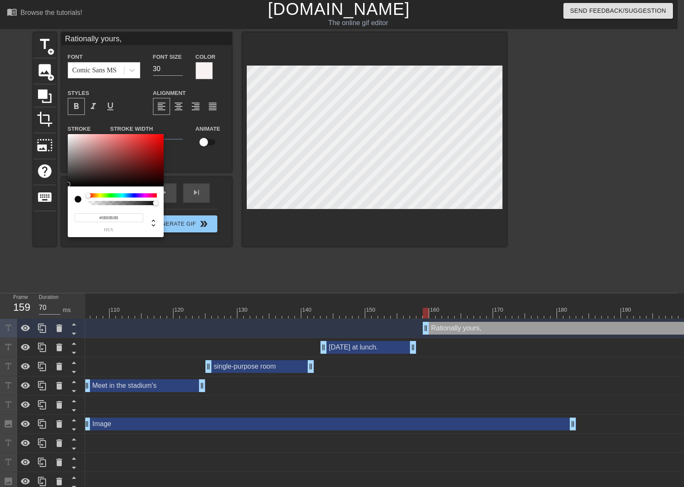
click at [69, 184] on div at bounding box center [116, 160] width 96 height 53
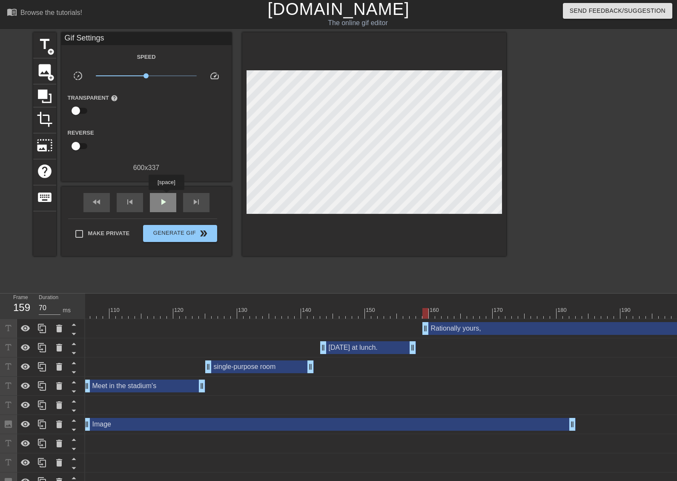
click at [166, 197] on span "play_arrow" at bounding box center [163, 202] width 10 height 10
click at [166, 197] on span "pause" at bounding box center [163, 202] width 10 height 10
drag, startPoint x: 652, startPoint y: 480, endPoint x: 674, endPoint y: 480, distance: 22.2
click at [674, 480] on div "Image drag_handle drag_handle" at bounding box center [598, 481] width 2371 height 13
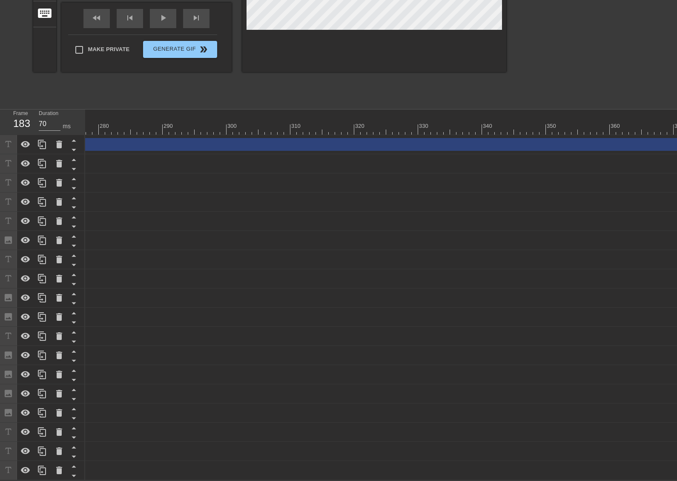
scroll to position [191, 6]
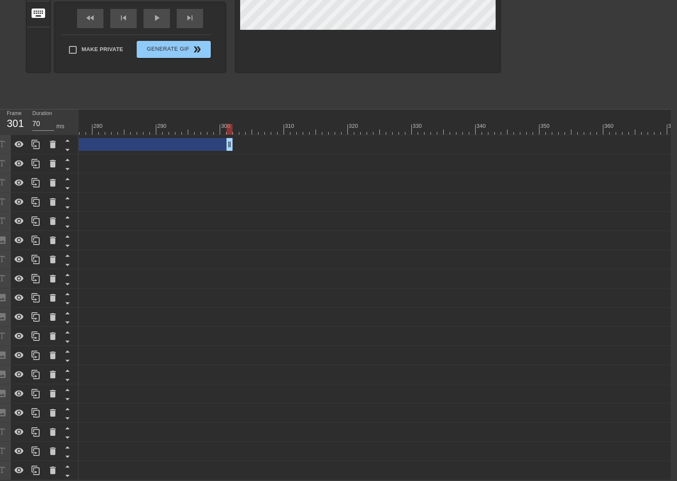
drag, startPoint x: 675, startPoint y: 136, endPoint x: 145, endPoint y: 144, distance: 530.0
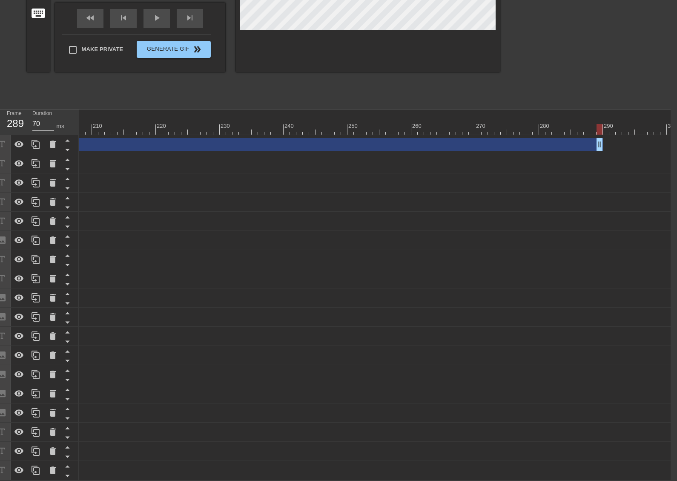
scroll to position [0, 1317]
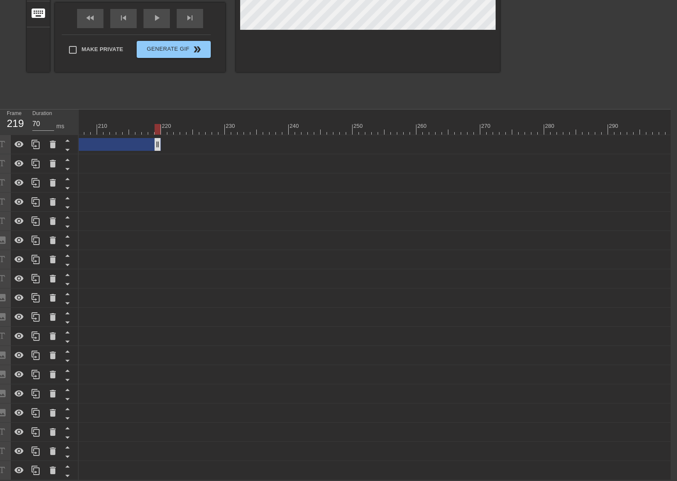
drag, startPoint x: 606, startPoint y: 136, endPoint x: 159, endPoint y: 140, distance: 446.9
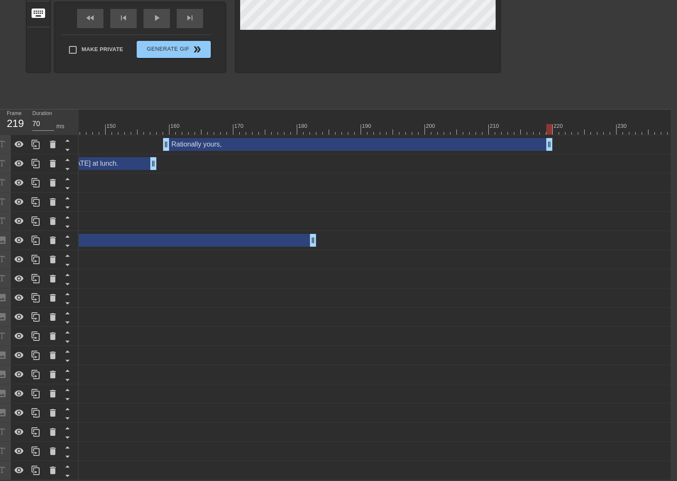
scroll to position [0, 917]
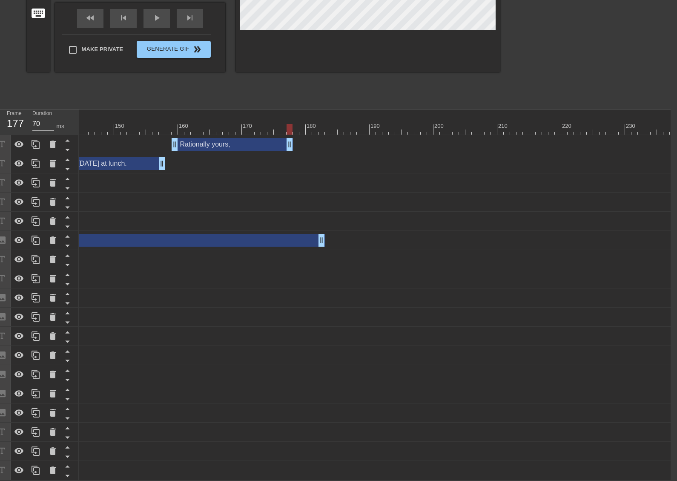
drag, startPoint x: 558, startPoint y: 135, endPoint x: 290, endPoint y: 135, distance: 267.9
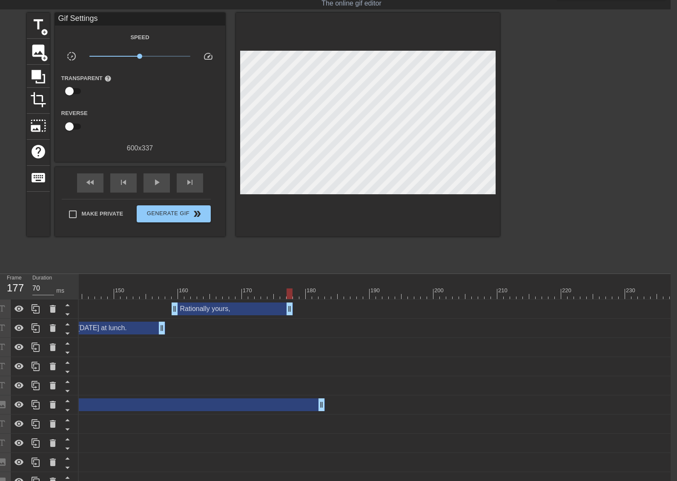
scroll to position [20, 6]
drag, startPoint x: 290, startPoint y: 307, endPoint x: 323, endPoint y: 307, distance: 32.8
click at [164, 287] on div at bounding box center [162, 288] width 6 height 11
click at [163, 187] on div "play_arrow" at bounding box center [157, 183] width 26 height 19
click at [163, 187] on div "pause" at bounding box center [157, 183] width 26 height 19
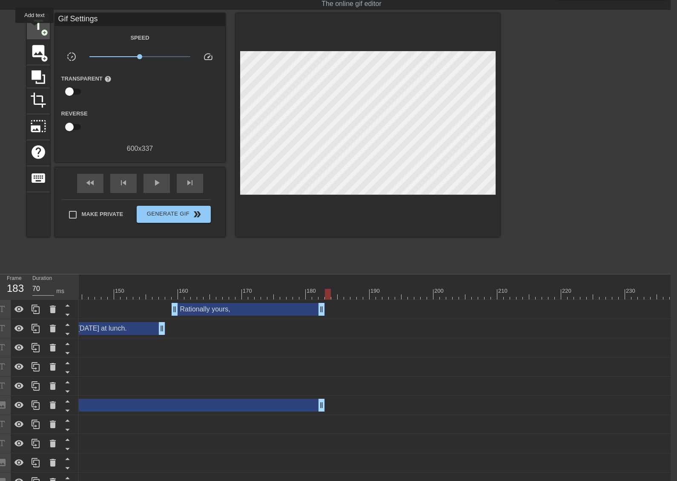
click at [35, 29] on span "title" at bounding box center [38, 25] width 16 height 16
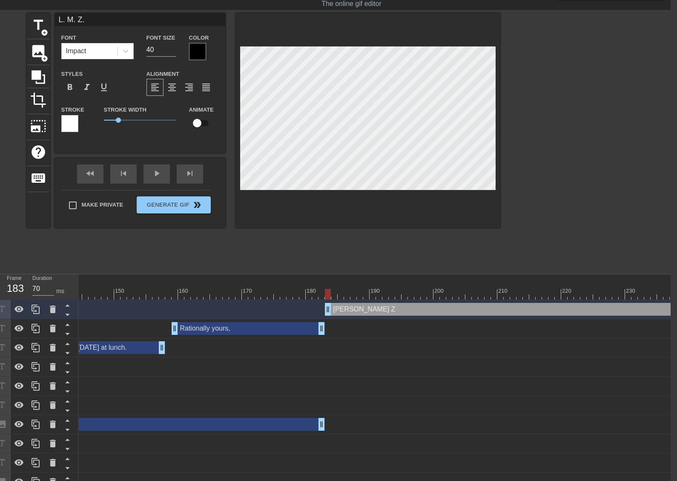
scroll to position [1, 2]
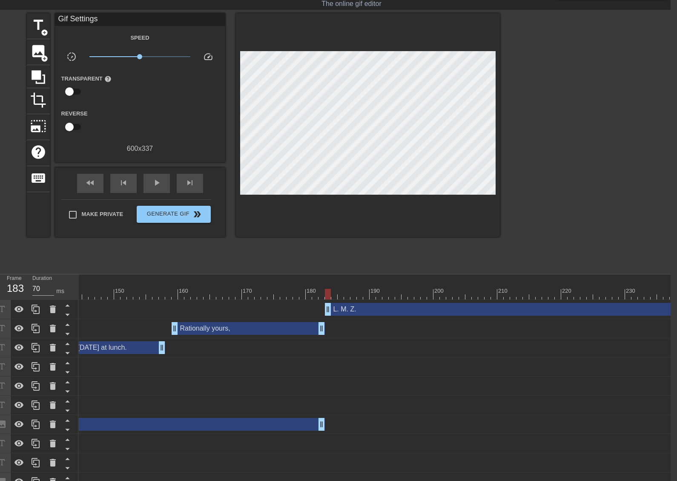
drag, startPoint x: 345, startPoint y: 222, endPoint x: 354, endPoint y: 197, distance: 27.4
click at [345, 222] on div at bounding box center [368, 125] width 264 height 224
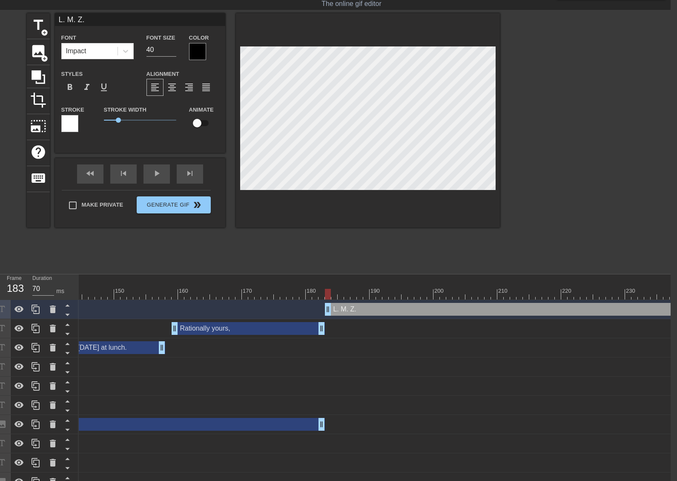
click at [194, 57] on div at bounding box center [197, 51] width 17 height 17
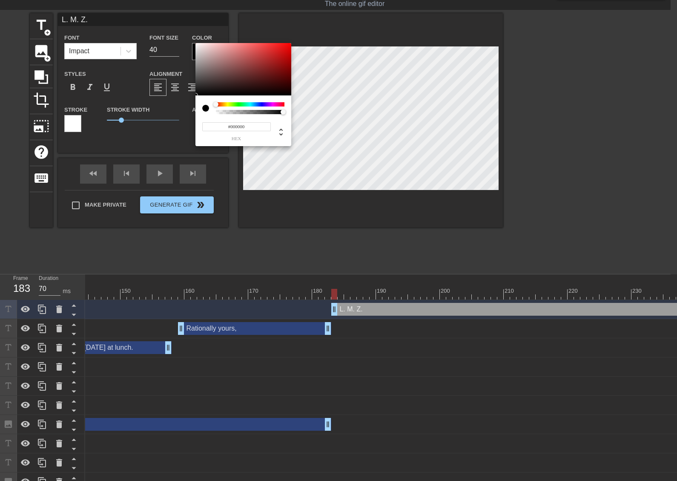
scroll to position [20, 0]
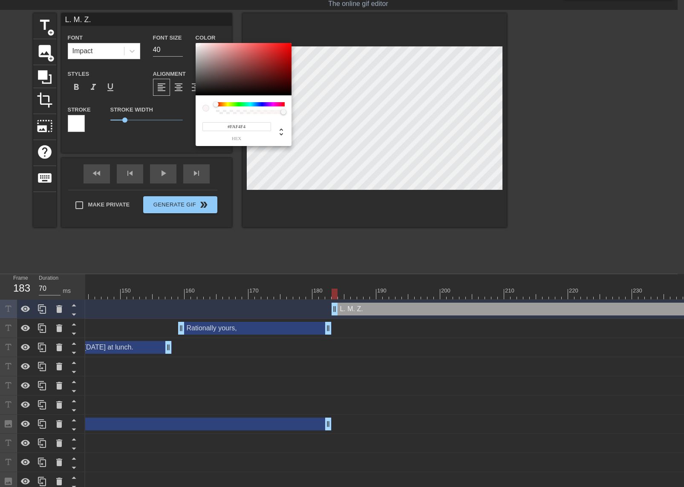
click at [198, 44] on div at bounding box center [244, 69] width 96 height 53
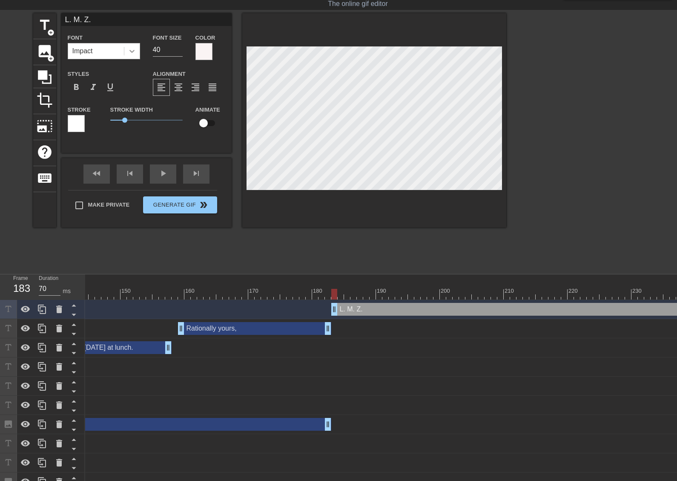
drag, startPoint x: 135, startPoint y: 54, endPoint x: 130, endPoint y: 58, distance: 6.7
click at [135, 54] on icon at bounding box center [132, 51] width 9 height 9
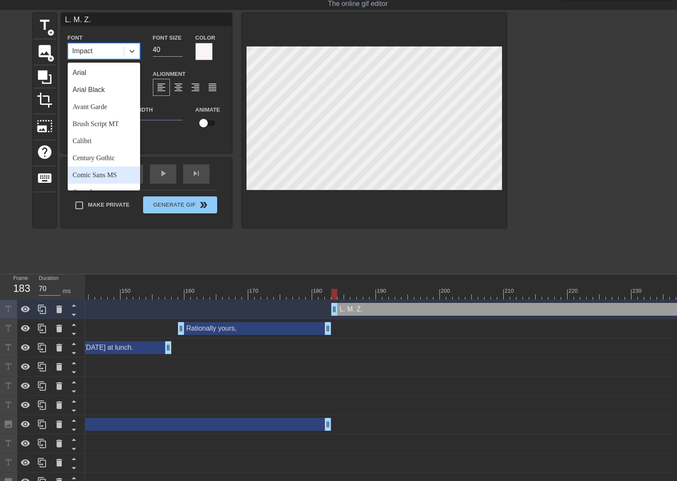
click at [100, 175] on div "Comic Sans MS" at bounding box center [104, 175] width 72 height 17
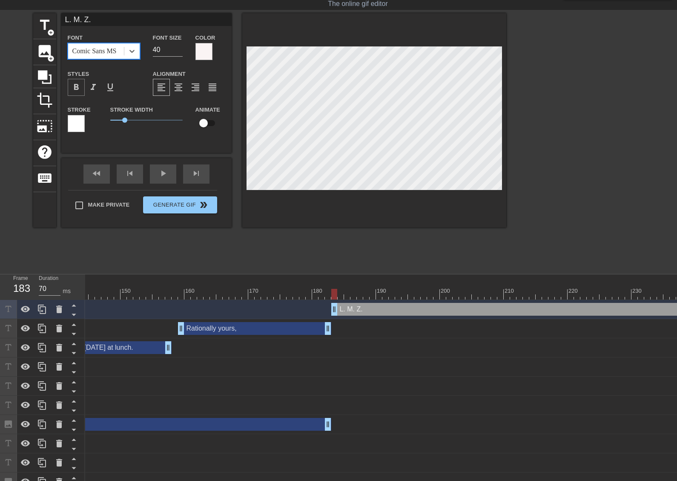
click at [78, 90] on span "format_bold" at bounding box center [76, 87] width 10 height 10
click at [98, 85] on span "format_italic" at bounding box center [93, 87] width 10 height 10
click at [81, 123] on div at bounding box center [76, 123] width 17 height 17
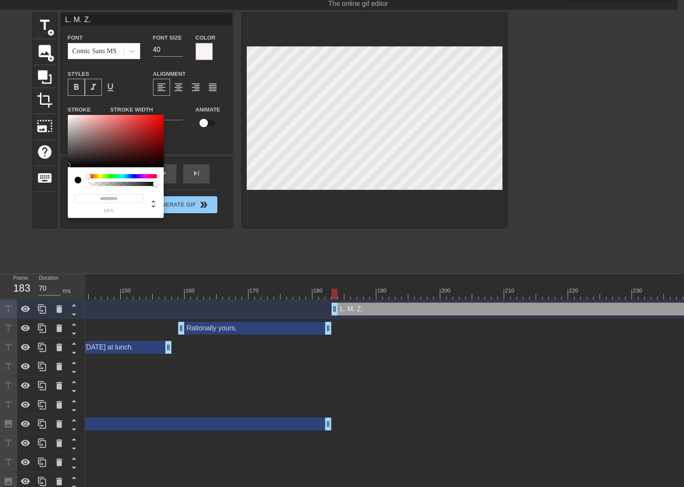
click at [70, 166] on div at bounding box center [116, 141] width 96 height 53
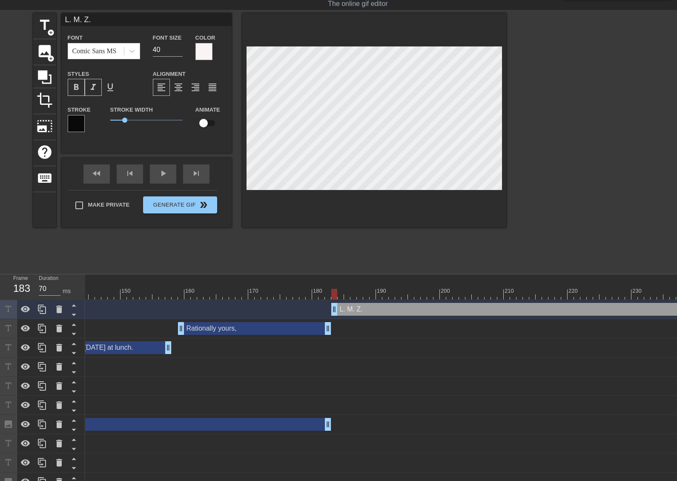
click at [381, 192] on div at bounding box center [374, 120] width 264 height 214
click at [408, 213] on div at bounding box center [374, 120] width 264 height 214
drag, startPoint x: 664, startPoint y: 480, endPoint x: 666, endPoint y: 474, distance: 6.2
click at [665, 480] on div "Image drag_handle drag_handle" at bounding box center [354, 481] width 2371 height 13
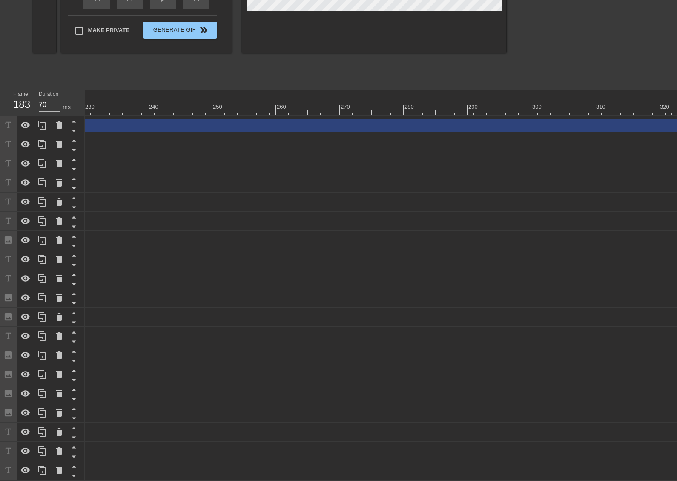
scroll to position [0, 1774]
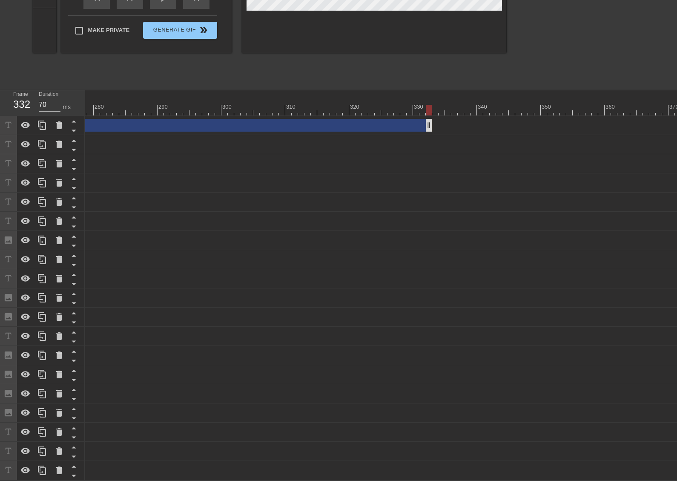
drag, startPoint x: 675, startPoint y: 119, endPoint x: 420, endPoint y: 121, distance: 254.7
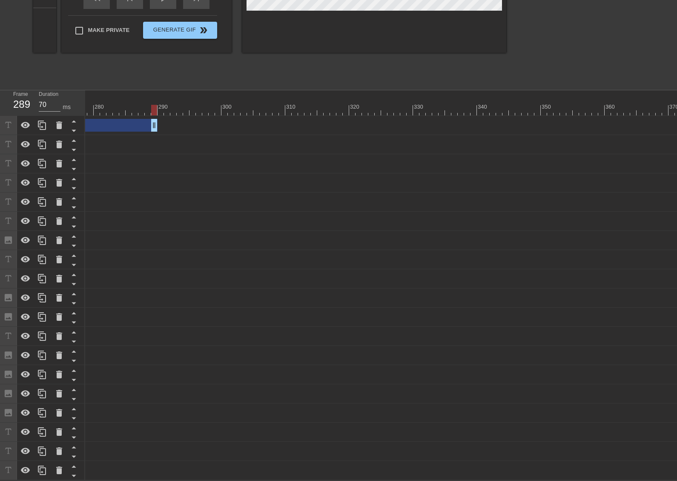
drag, startPoint x: 424, startPoint y: 121, endPoint x: 94, endPoint y: 142, distance: 330.8
drag, startPoint x: 620, startPoint y: 120, endPoint x: 106, endPoint y: 129, distance: 513.8
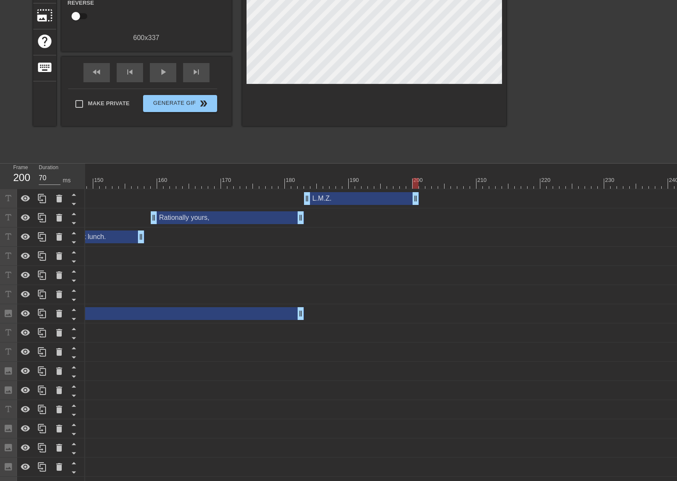
scroll to position [40, 0]
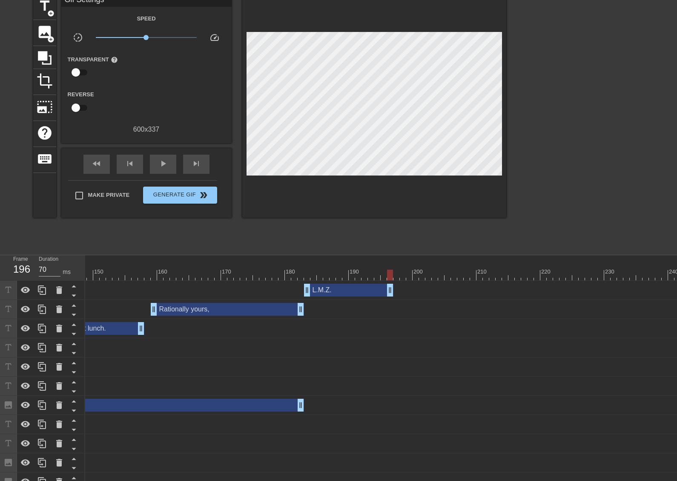
drag, startPoint x: 415, startPoint y: 290, endPoint x: 387, endPoint y: 287, distance: 28.7
click at [296, 274] on div at bounding box center [326, 275] width 2371 height 11
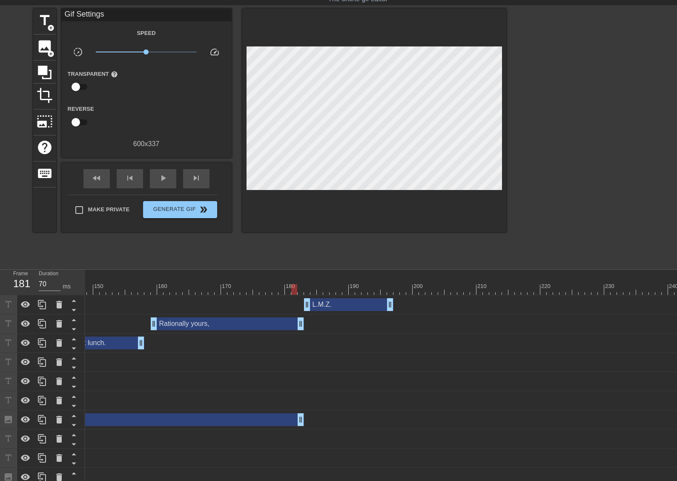
scroll to position [0, 0]
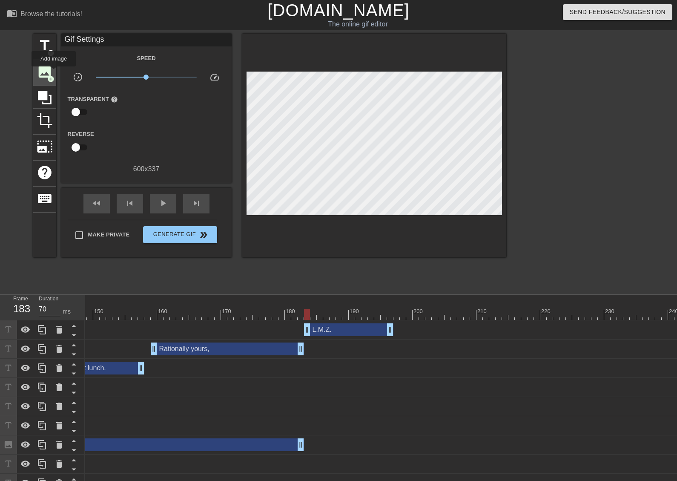
click at [54, 72] on div "image add_circle" at bounding box center [44, 73] width 23 height 26
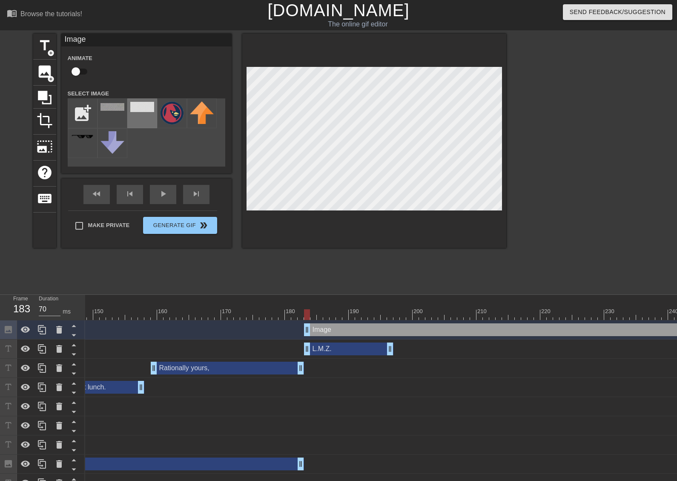
click at [138, 106] on img at bounding box center [142, 107] width 24 height 10
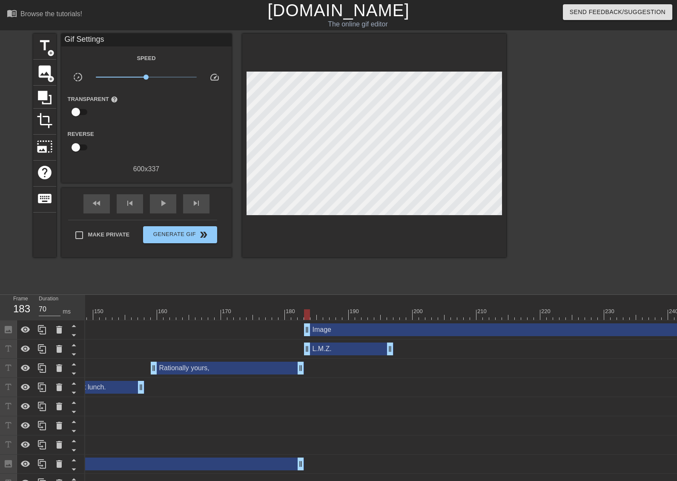
click at [665, 480] on div "stadium's drag_handle drag_handle" at bounding box center [326, 483] width 2371 height 13
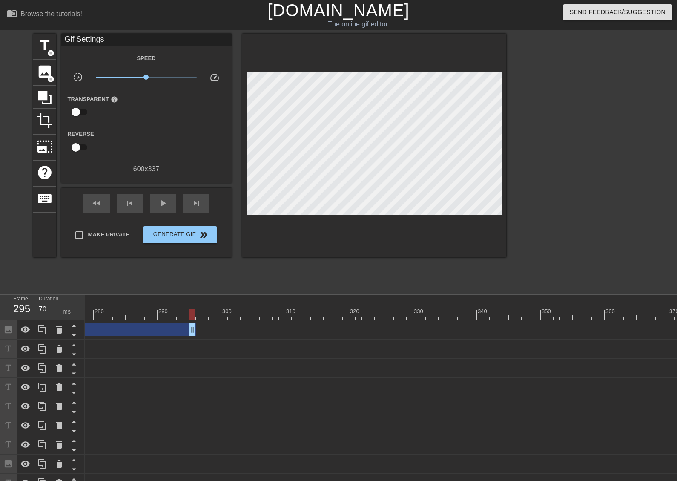
drag, startPoint x: 676, startPoint y: 330, endPoint x: 131, endPoint y: 310, distance: 545.6
drag, startPoint x: 140, startPoint y: 327, endPoint x: 86, endPoint y: 324, distance: 54.2
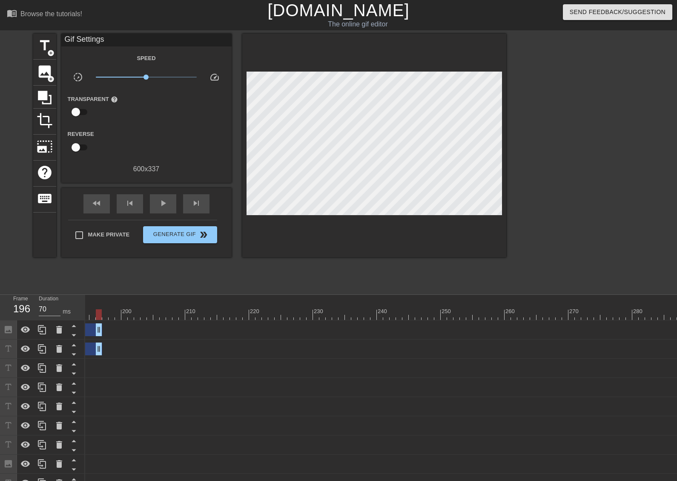
drag, startPoint x: 630, startPoint y: 330, endPoint x: 101, endPoint y: 304, distance: 528.8
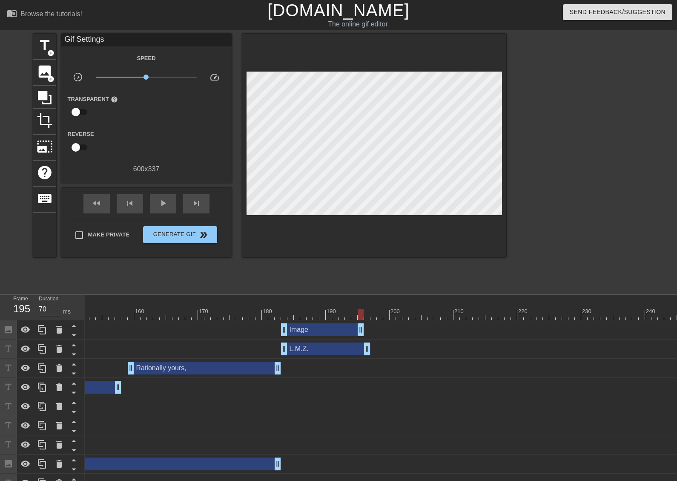
drag, startPoint x: 366, startPoint y: 327, endPoint x: 361, endPoint y: 327, distance: 5.1
click at [281, 312] on div at bounding box center [303, 314] width 2371 height 11
click at [46, 51] on span "title" at bounding box center [45, 45] width 16 height 16
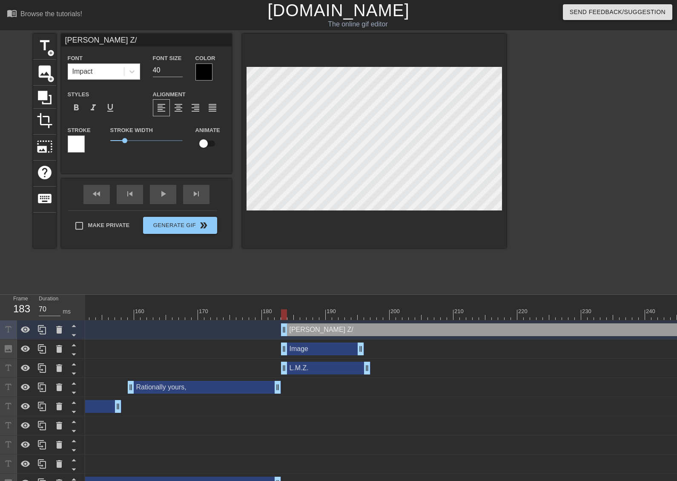
scroll to position [1, 2]
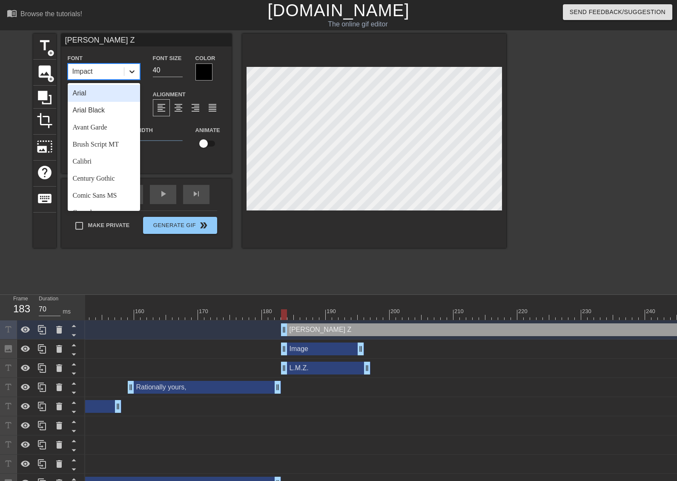
click at [131, 72] on icon at bounding box center [131, 71] width 5 height 3
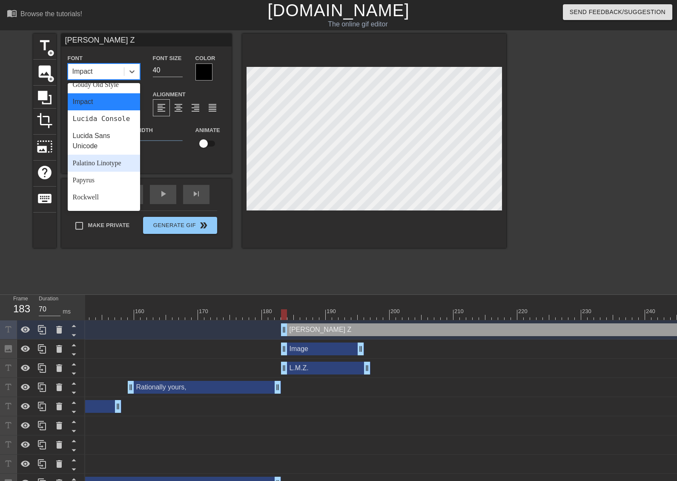
scroll to position [170, 0]
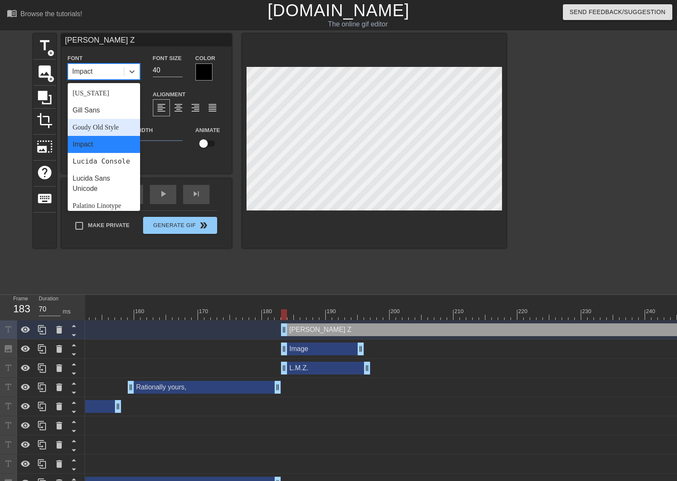
click at [109, 130] on div "Goudy Old Style" at bounding box center [104, 127] width 72 height 17
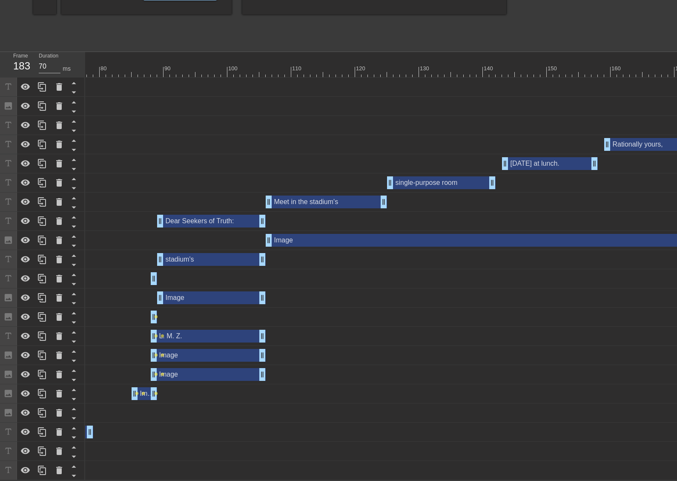
scroll to position [0, 461]
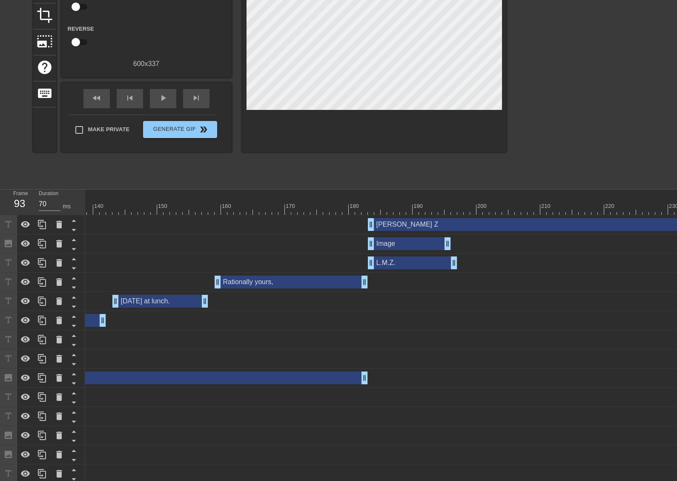
scroll to position [0, 0]
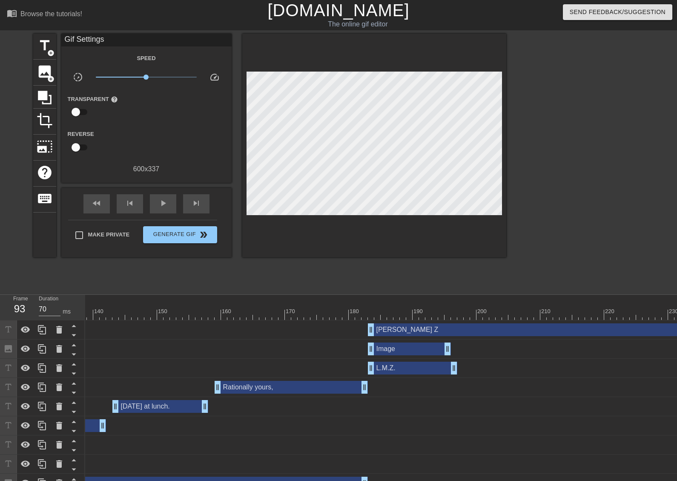
click at [368, 312] on div at bounding box center [390, 314] width 2371 height 11
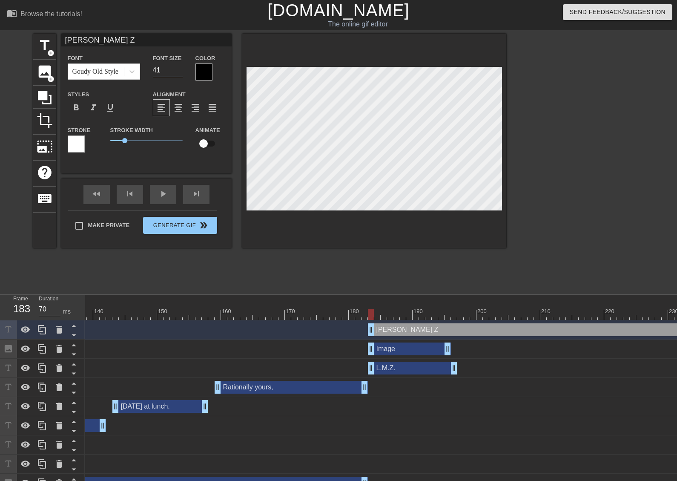
click at [179, 69] on input "41" at bounding box center [168, 70] width 30 height 14
click at [179, 69] on input "42" at bounding box center [168, 70] width 30 height 14
click at [179, 69] on input "43" at bounding box center [168, 70] width 30 height 14
click at [179, 69] on input "44" at bounding box center [168, 70] width 30 height 14
click at [179, 69] on input "45" at bounding box center [168, 70] width 30 height 14
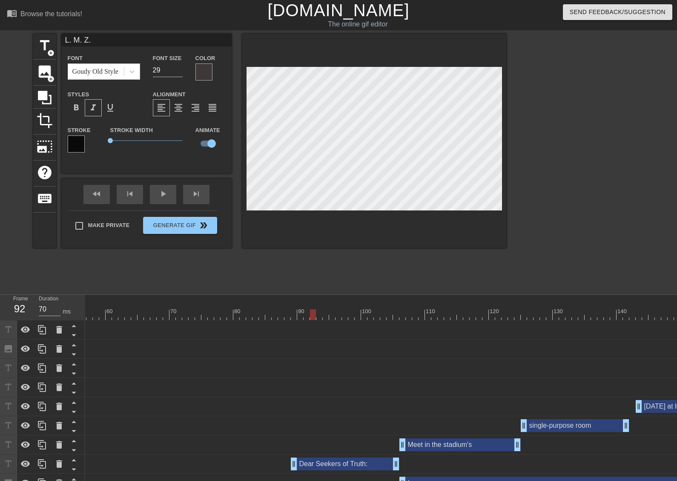
click at [206, 76] on div at bounding box center [204, 71] width 17 height 17
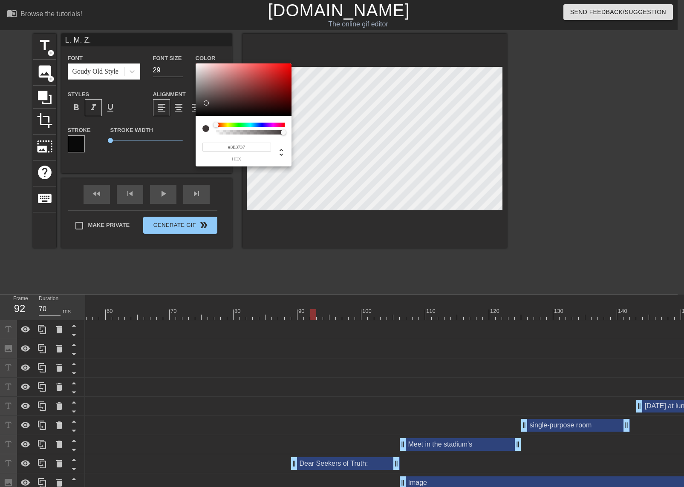
click at [235, 147] on input "#3E3737" at bounding box center [236, 147] width 69 height 9
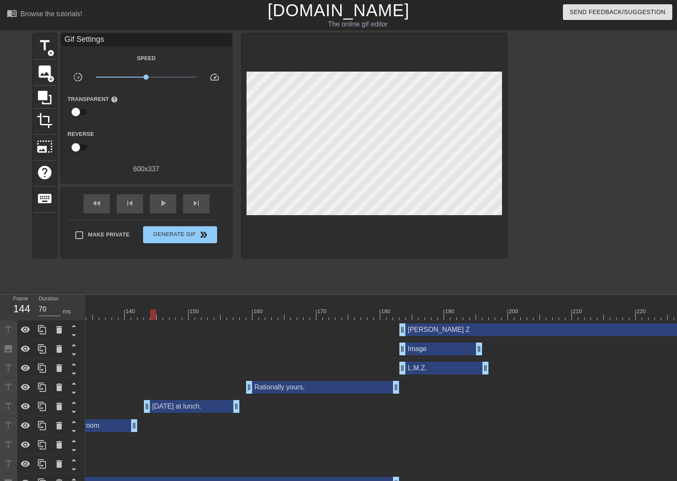
click at [401, 311] on div at bounding box center [422, 314] width 2371 height 11
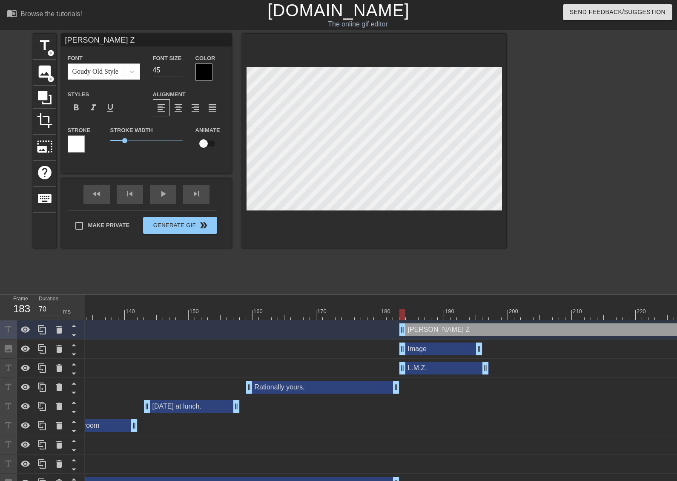
click at [204, 73] on div at bounding box center [204, 71] width 17 height 17
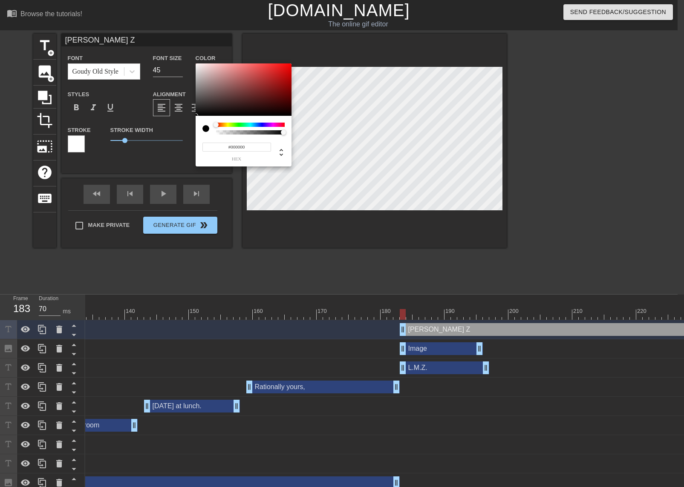
click at [231, 144] on input "#000000" at bounding box center [236, 147] width 69 height 9
paste input "3E3737"
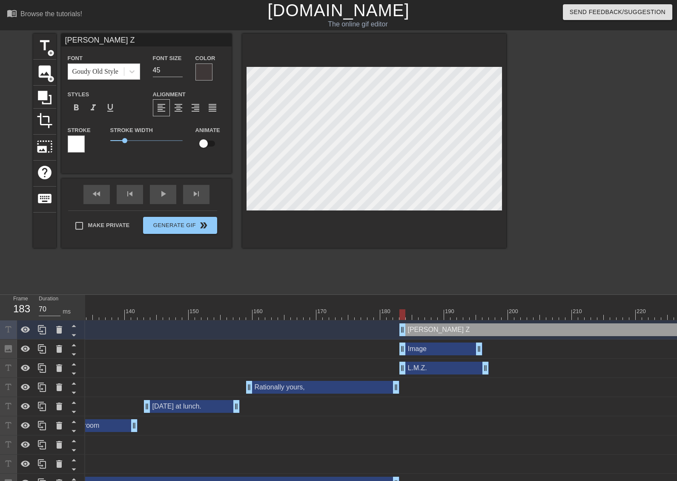
click at [78, 141] on div at bounding box center [76, 143] width 17 height 17
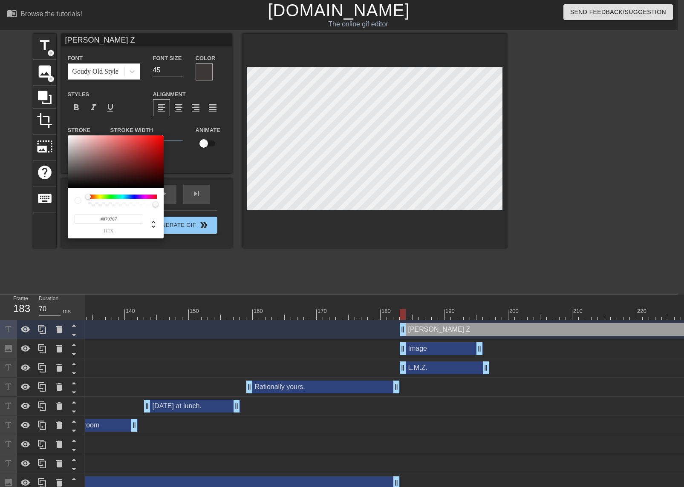
click at [69, 187] on div at bounding box center [116, 161] width 96 height 53
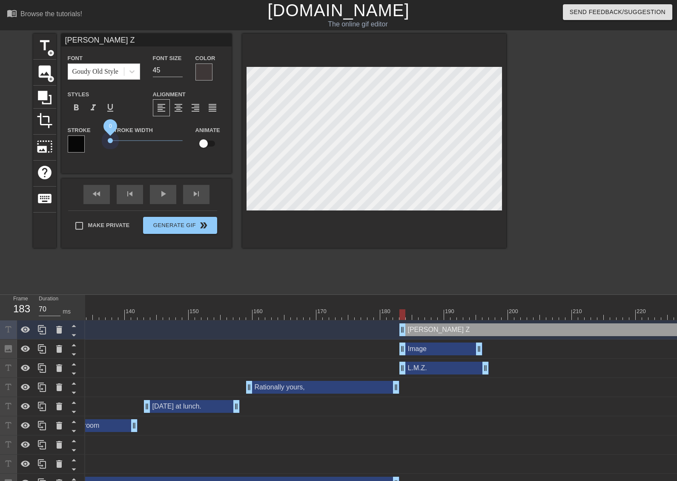
drag, startPoint x: 127, startPoint y: 140, endPoint x: 91, endPoint y: 141, distance: 35.8
click at [91, 141] on div "Stroke Stroke Width 0 Animate" at bounding box center [146, 142] width 170 height 35
click at [95, 109] on span "format_italic" at bounding box center [93, 108] width 10 height 10
click at [178, 68] on input "65" at bounding box center [168, 70] width 30 height 14
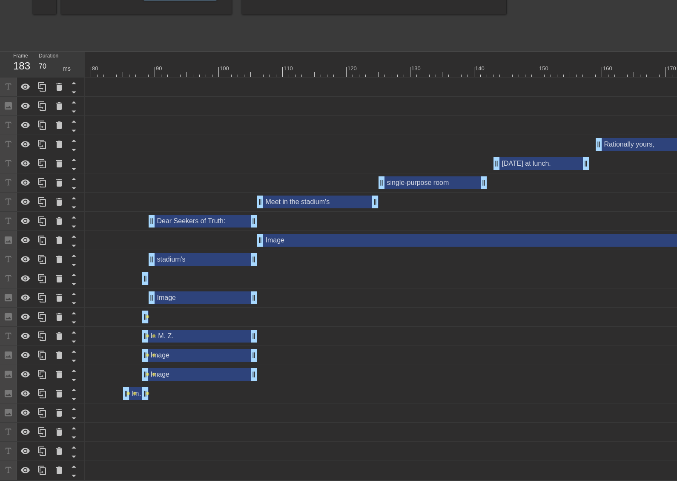
scroll to position [0, 495]
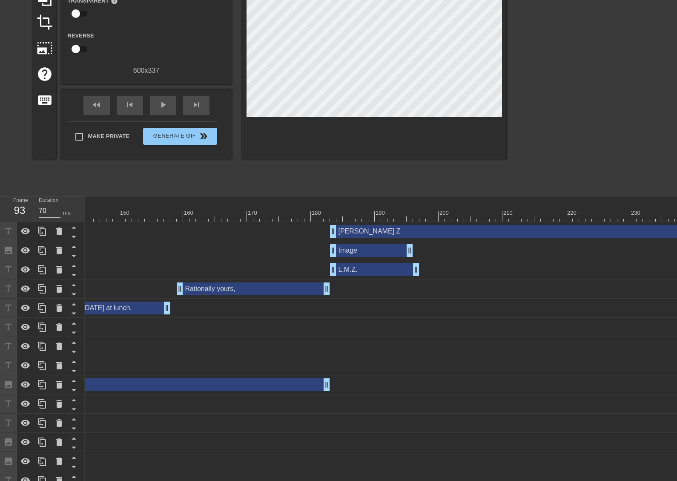
scroll to position [0, 0]
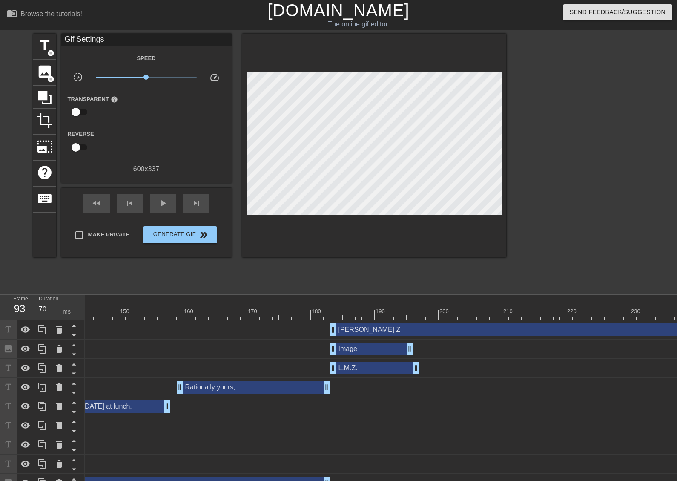
click at [333, 315] on div at bounding box center [352, 314] width 2371 height 11
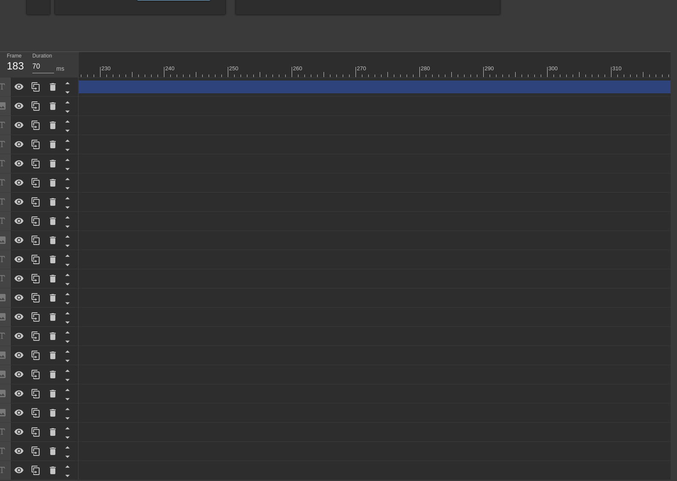
scroll to position [0, 1774]
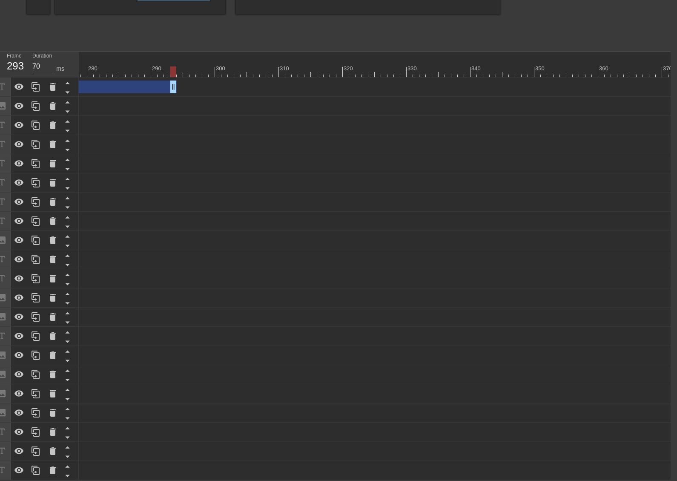
drag, startPoint x: 670, startPoint y: 79, endPoint x: 146, endPoint y: 92, distance: 525.0
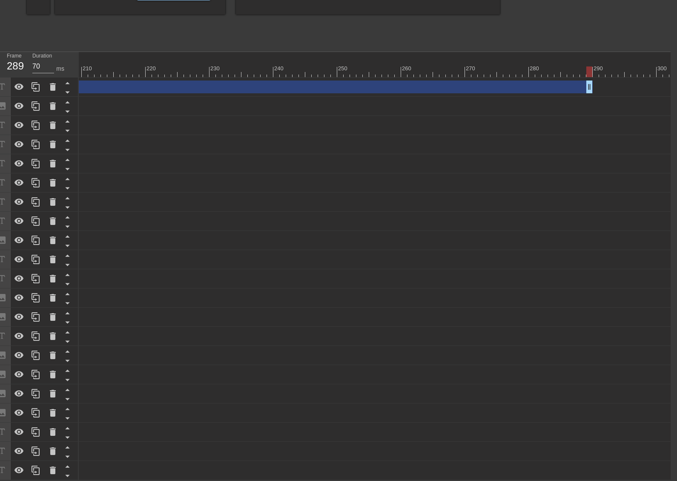
scroll to position [0, 1326]
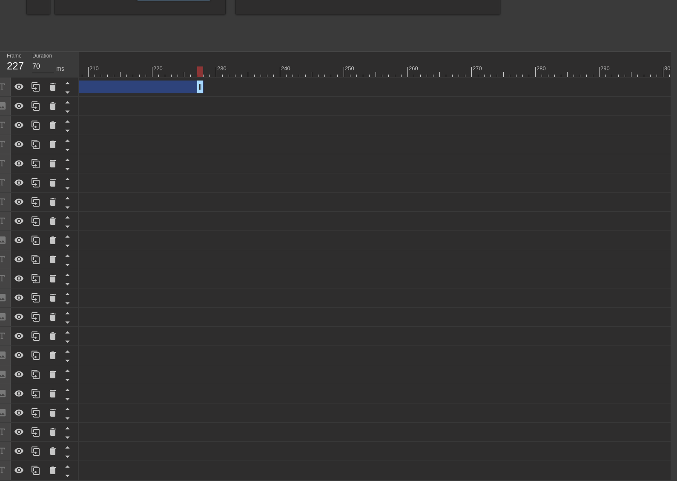
drag, startPoint x: 596, startPoint y: 81, endPoint x: 129, endPoint y: 98, distance: 467.2
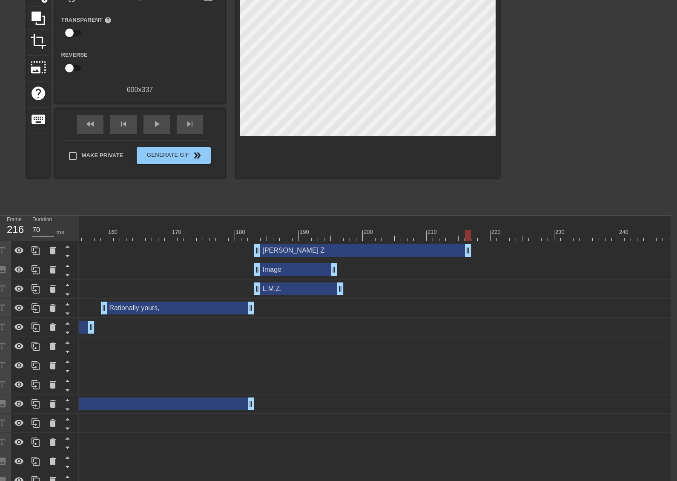
scroll to position [78, 6]
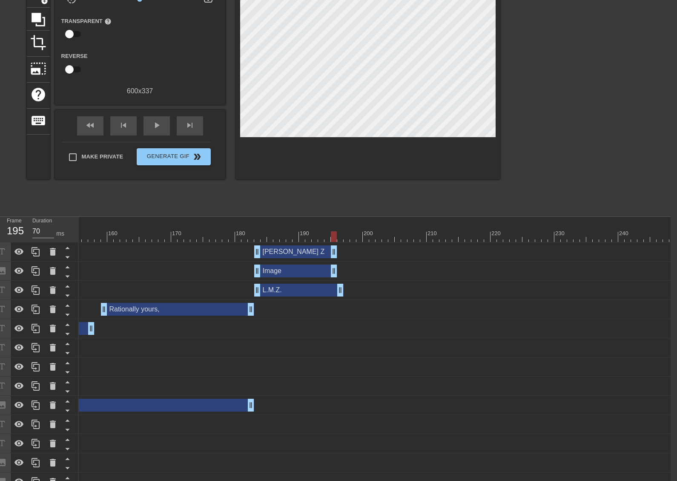
drag, startPoint x: 460, startPoint y: 245, endPoint x: 334, endPoint y: 239, distance: 125.4
click at [334, 239] on div "10 20 30 40 50 60 70 80 90 100 110 120 130 140 150 160" at bounding box center [375, 431] width 592 height 428
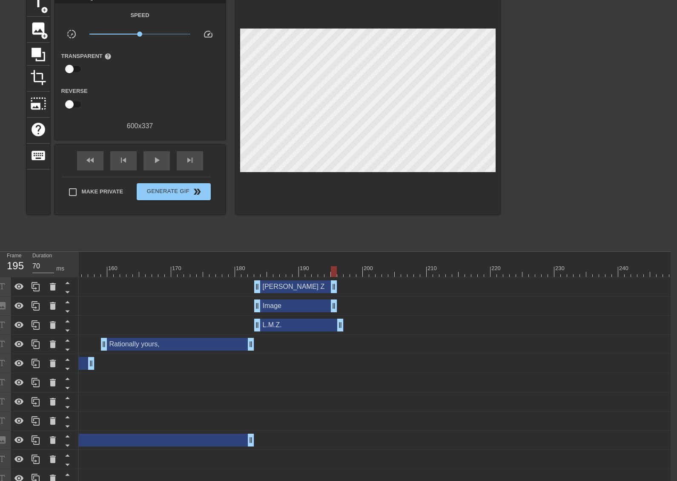
scroll to position [0, 6]
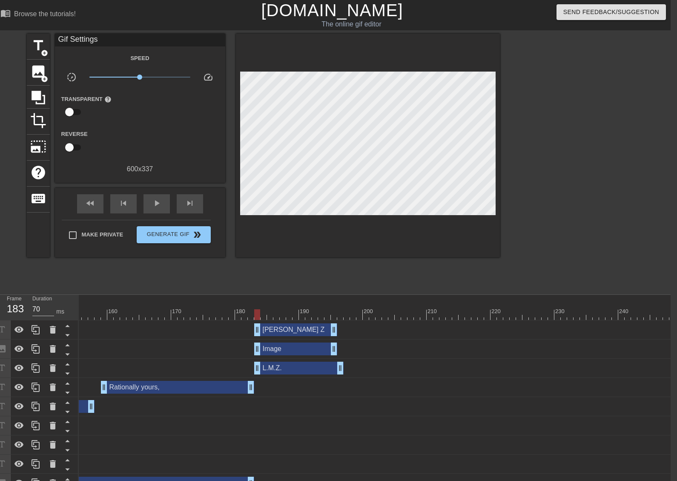
click at [258, 311] on div at bounding box center [276, 314] width 2371 height 11
click at [212, 311] on div at bounding box center [276, 314] width 2371 height 11
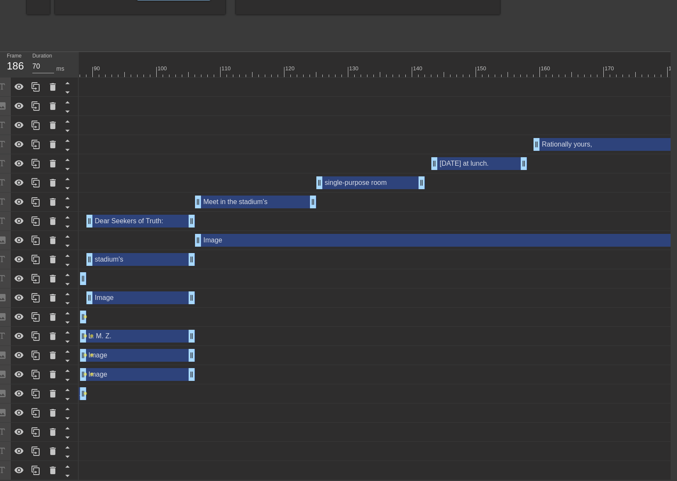
scroll to position [0, 552]
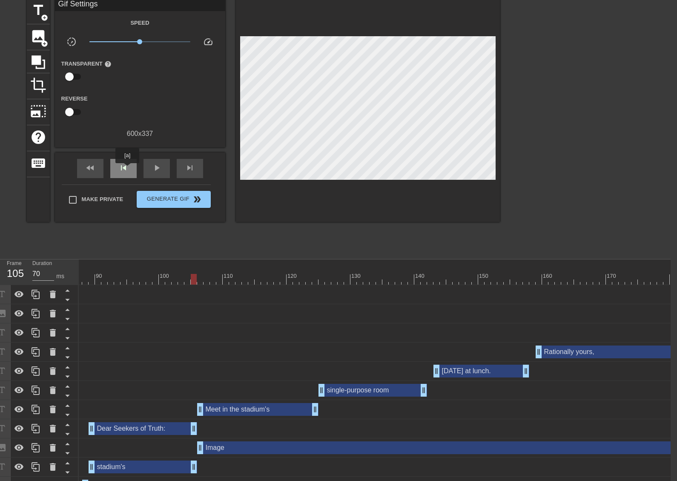
click at [127, 169] on span "skip_previous" at bounding box center [123, 168] width 10 height 10
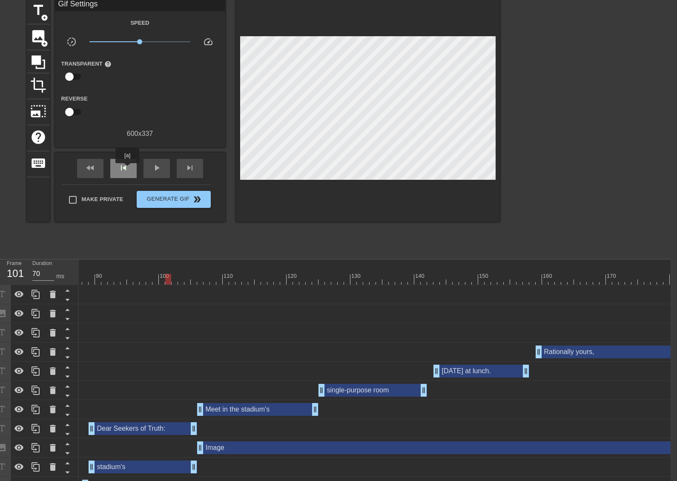
click at [127, 169] on span "skip_previous" at bounding box center [123, 168] width 10 height 10
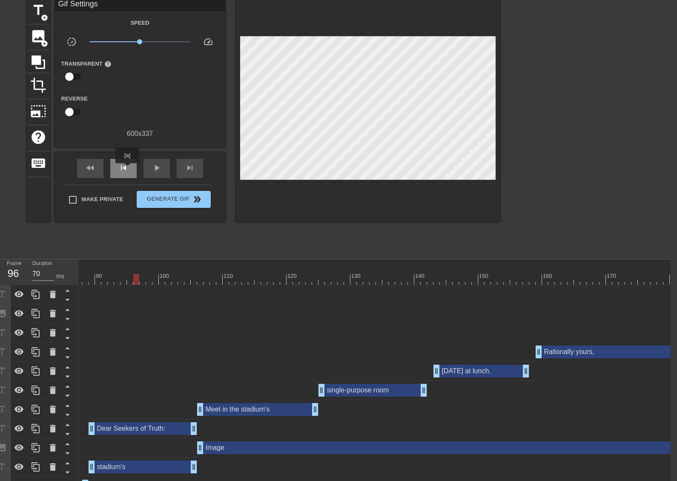
click at [127, 169] on span "skip_previous" at bounding box center [123, 168] width 10 height 10
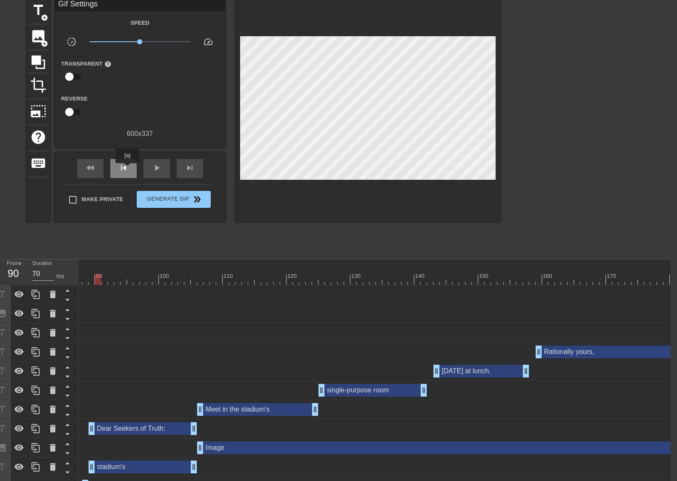
click at [127, 169] on span "skip_previous" at bounding box center [123, 168] width 10 height 10
click at [160, 173] on div "play_arrow" at bounding box center [157, 168] width 26 height 19
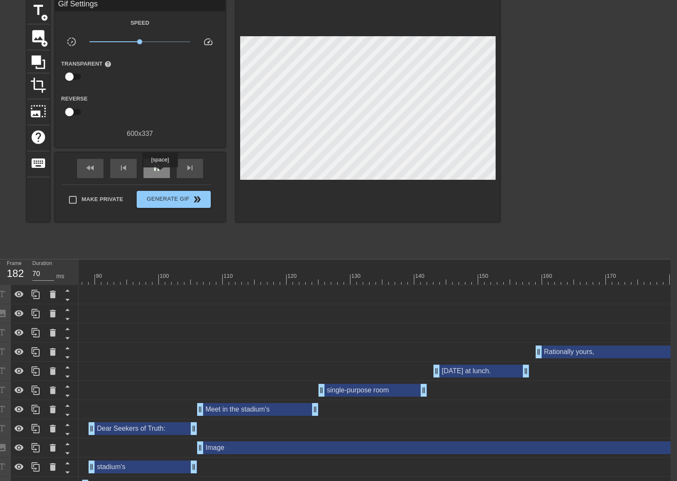
click at [160, 173] on div "pause" at bounding box center [157, 168] width 26 height 19
click at [160, 173] on div "play_arrow" at bounding box center [157, 168] width 26 height 19
click at [160, 173] on div "pause" at bounding box center [157, 168] width 26 height 19
click at [160, 173] on div "play_arrow" at bounding box center [157, 168] width 26 height 19
click at [160, 173] on div "pause" at bounding box center [157, 168] width 26 height 19
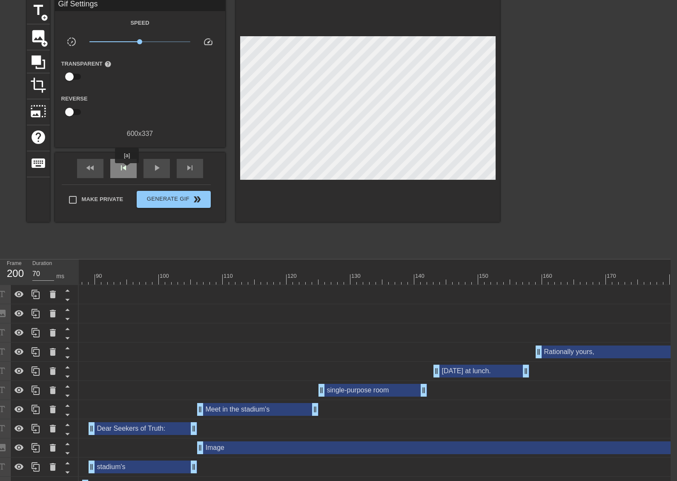
click at [127, 169] on span "skip_previous" at bounding box center [123, 168] width 10 height 10
click at [127, 168] on span "skip_previous" at bounding box center [123, 168] width 10 height 10
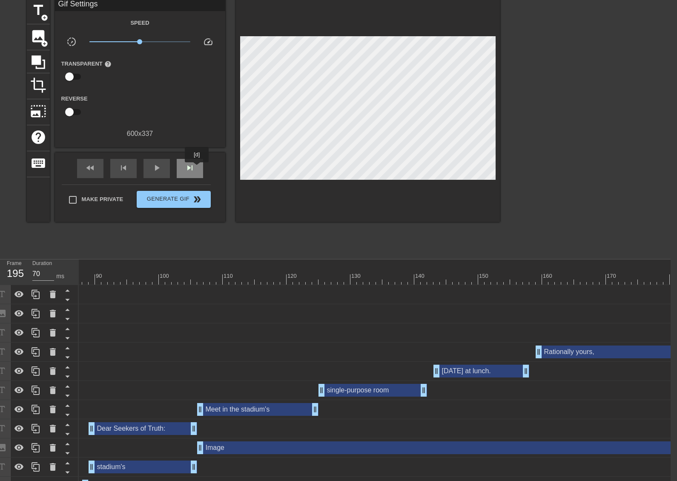
click at [195, 168] on span "skip_next" at bounding box center [190, 168] width 10 height 10
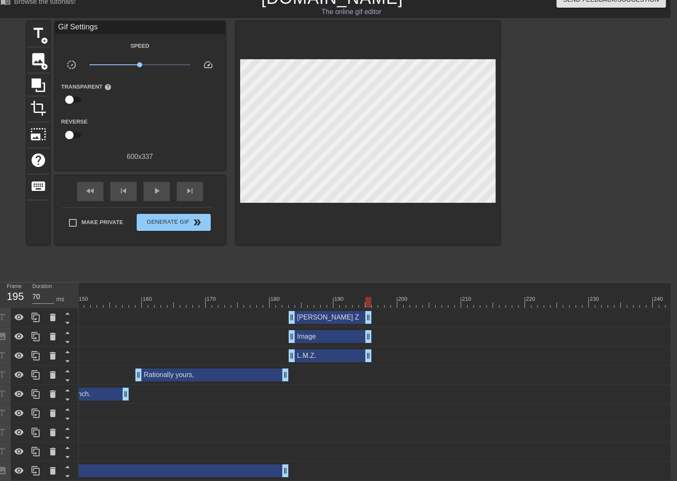
scroll to position [0, 6]
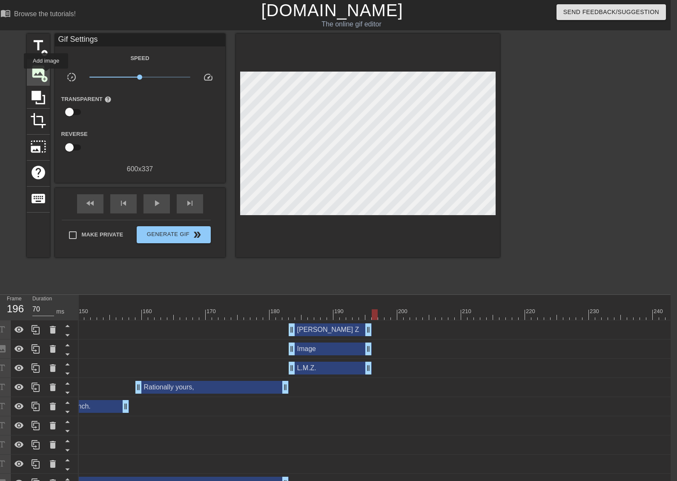
click at [46, 75] on span "add_circle" at bounding box center [44, 78] width 7 height 7
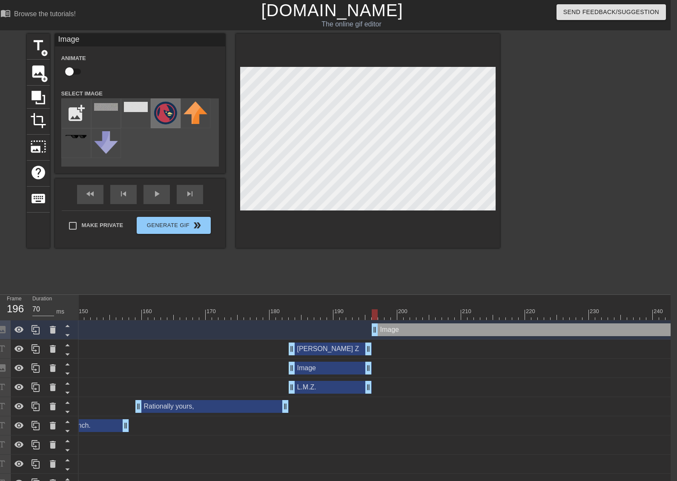
click at [161, 115] on img at bounding box center [166, 112] width 24 height 23
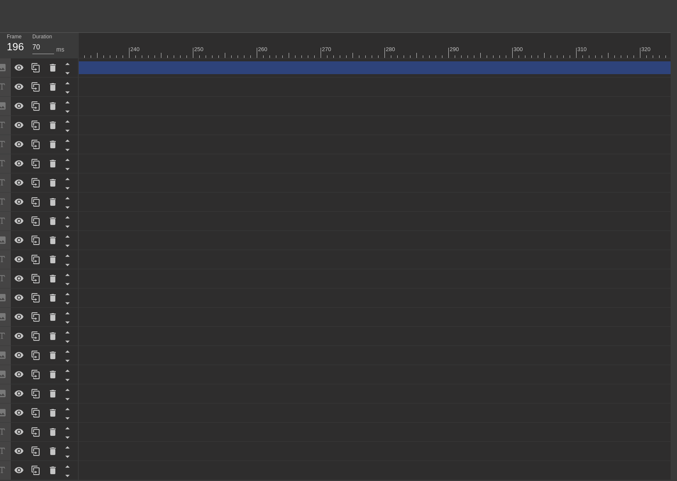
scroll to position [0, 1774]
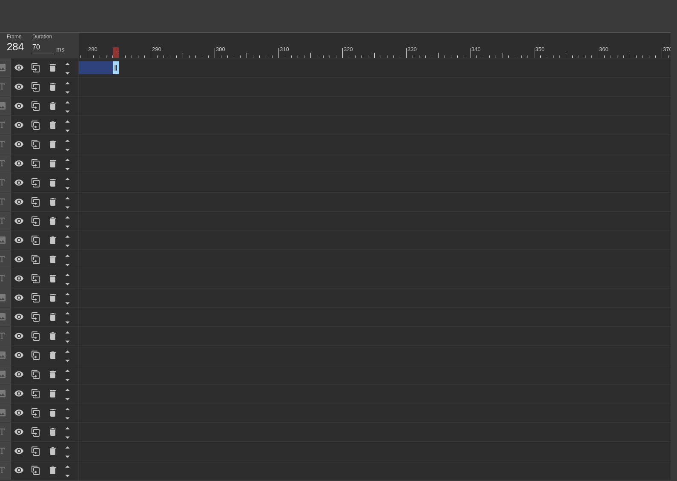
drag, startPoint x: 672, startPoint y: 62, endPoint x: 83, endPoint y: 78, distance: 588.9
drag, startPoint x: 538, startPoint y: 475, endPoint x: 496, endPoint y: 466, distance: 42.5
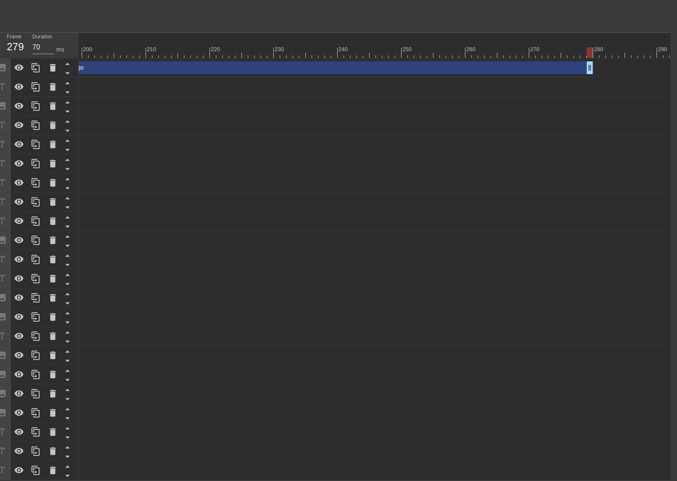
scroll to position [97, 6]
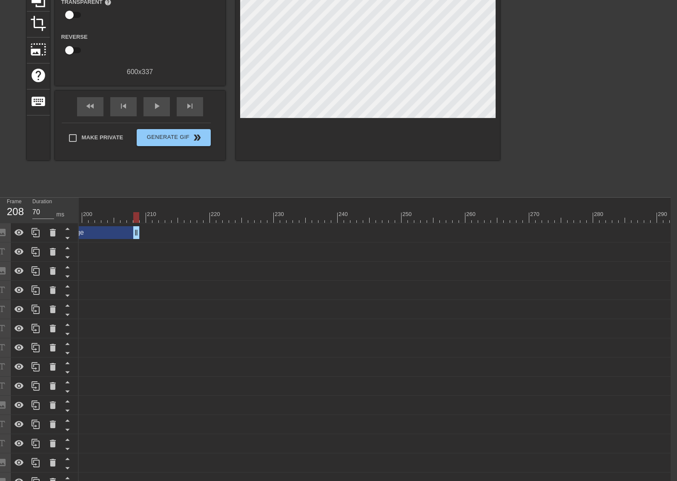
drag, startPoint x: 590, startPoint y: 230, endPoint x: 134, endPoint y: 210, distance: 456.2
click at [134, 210] on div "10 20 30 40 50 60 70 80 90 100 110 120 130 140 150 160" at bounding box center [375, 421] width 592 height 447
drag, startPoint x: 135, startPoint y: 227, endPoint x: 212, endPoint y: 227, distance: 76.7
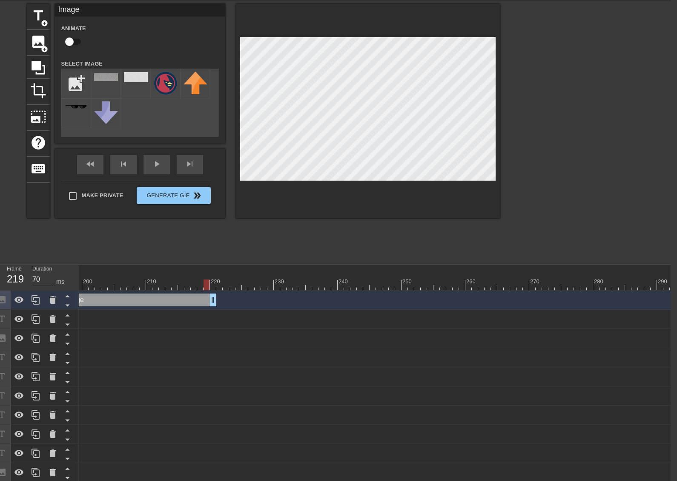
scroll to position [0, 6]
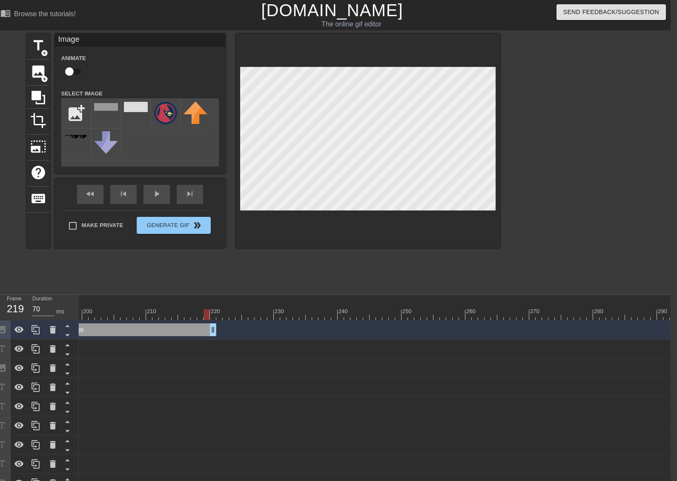
click at [74, 72] on input "checkbox" at bounding box center [69, 71] width 49 height 16
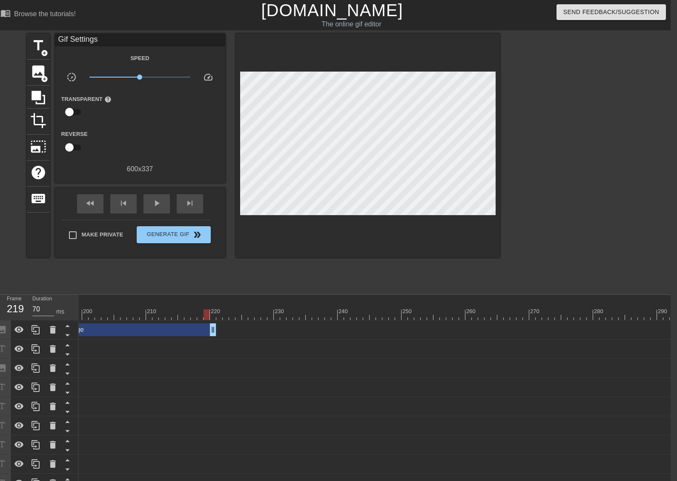
click at [362, 240] on div at bounding box center [368, 146] width 264 height 224
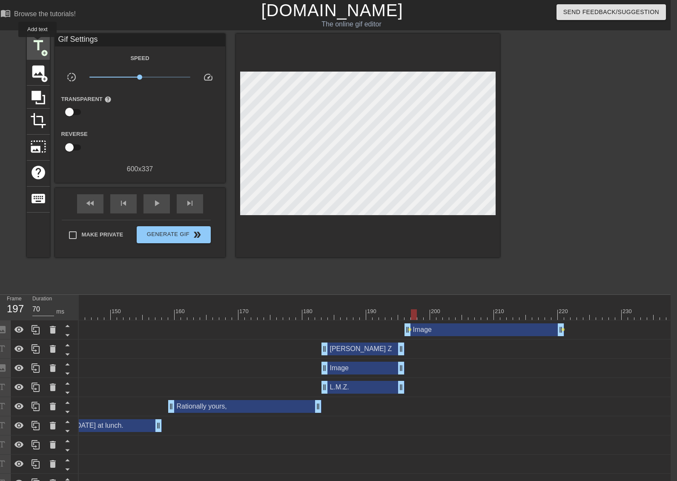
click at [37, 43] on span "title" at bounding box center [38, 45] width 16 height 16
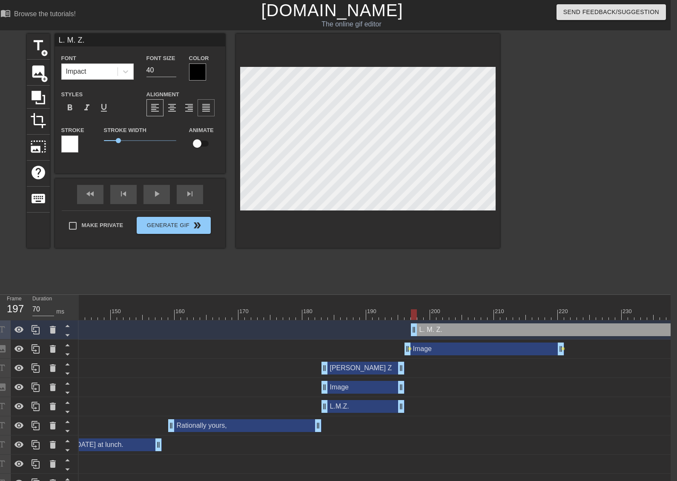
scroll to position [1, 2]
drag, startPoint x: 152, startPoint y: 69, endPoint x: 120, endPoint y: 70, distance: 32.4
click at [121, 70] on div "Font Impact Font Size 40 Color" at bounding box center [140, 67] width 170 height 28
click at [195, 69] on div at bounding box center [197, 71] width 17 height 17
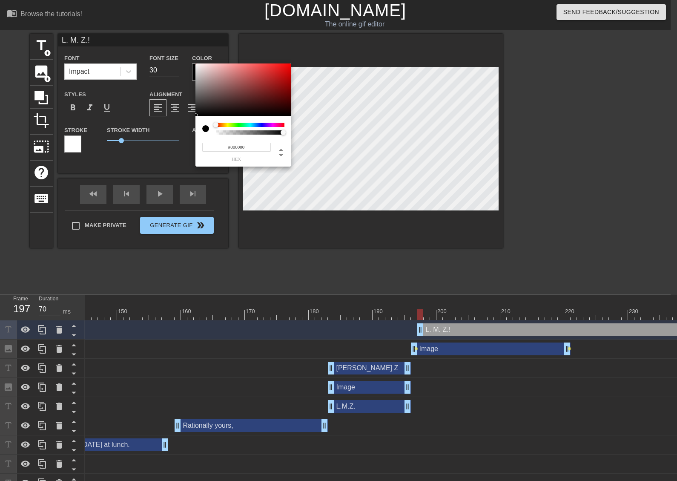
scroll to position [0, 0]
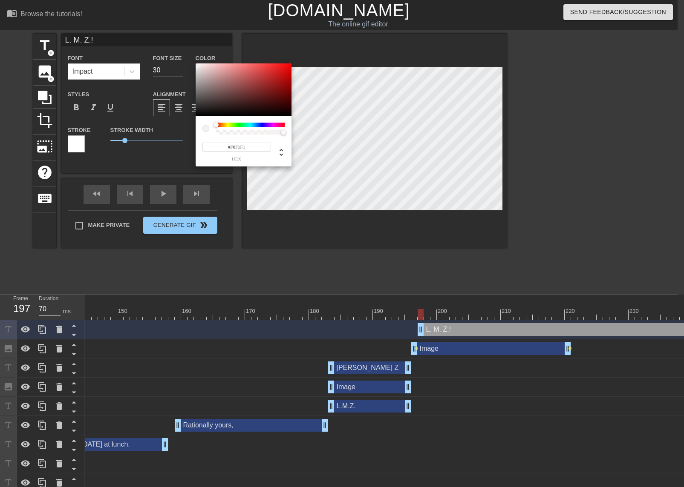
click at [197, 65] on div at bounding box center [244, 89] width 96 height 53
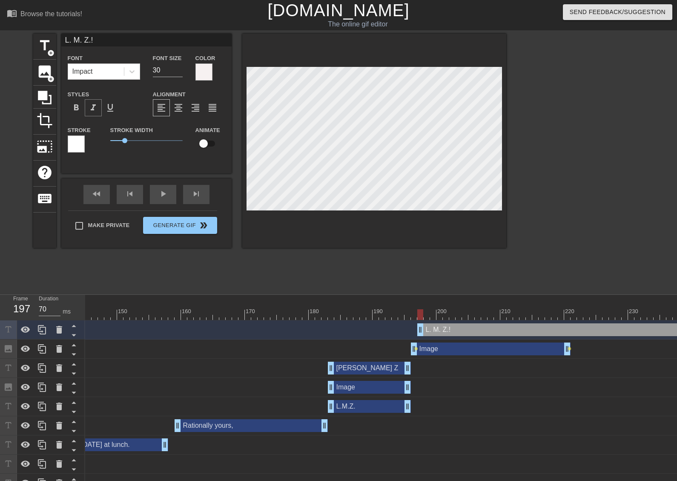
click at [95, 106] on span "format_italic" at bounding box center [93, 108] width 10 height 10
click at [100, 106] on div "format_italic" at bounding box center [93, 107] width 17 height 17
click at [78, 106] on span "format_bold" at bounding box center [76, 108] width 10 height 10
click at [136, 75] on div at bounding box center [131, 71] width 15 height 15
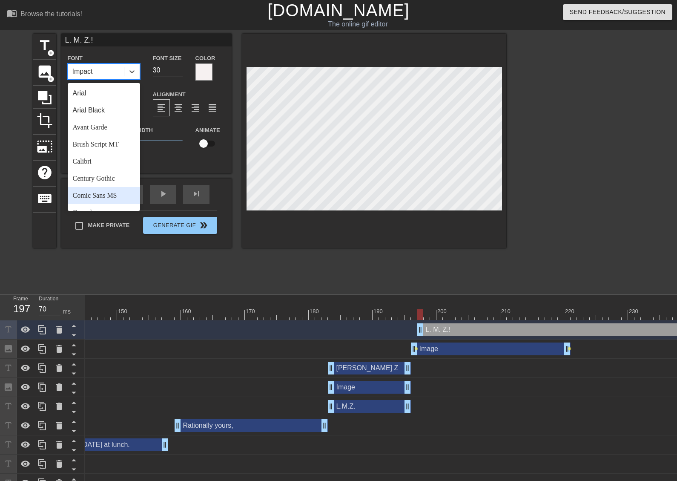
click at [116, 191] on div "Comic Sans MS" at bounding box center [104, 195] width 72 height 17
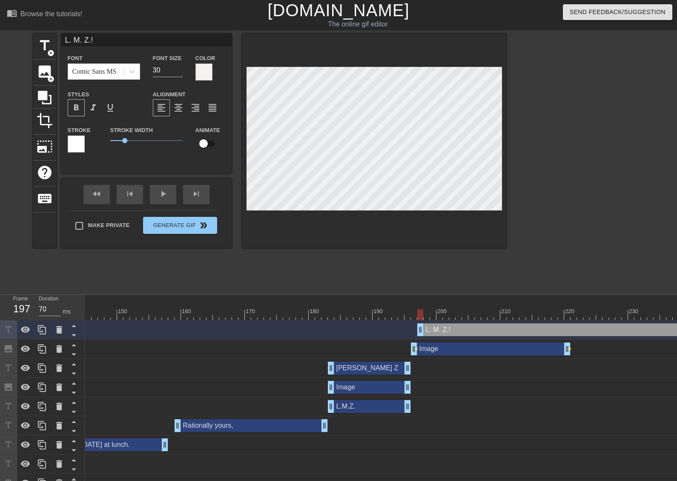
click at [80, 148] on div at bounding box center [76, 143] width 17 height 17
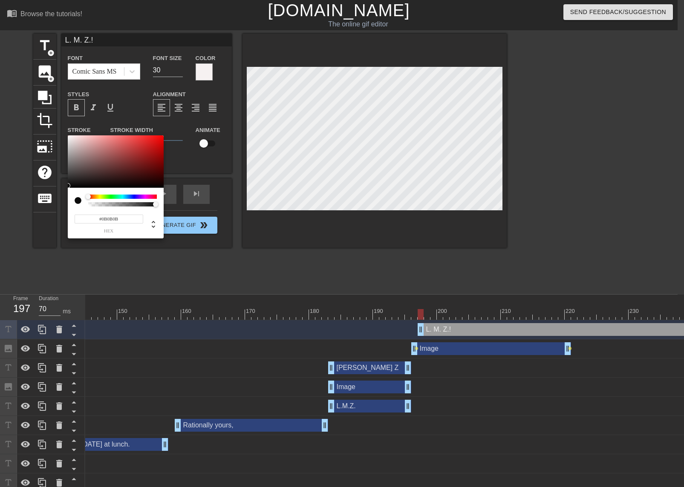
click at [69, 186] on div at bounding box center [116, 161] width 96 height 53
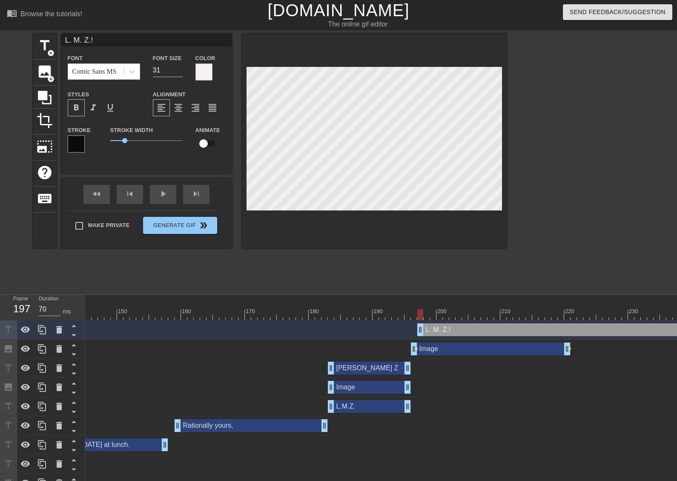
click at [181, 69] on input "31" at bounding box center [168, 70] width 30 height 14
click at [181, 69] on input "32" at bounding box center [168, 70] width 30 height 14
click at [181, 69] on input "33" at bounding box center [168, 70] width 30 height 14
click at [181, 69] on input "34" at bounding box center [168, 70] width 30 height 14
click at [181, 70] on input "33" at bounding box center [168, 70] width 30 height 14
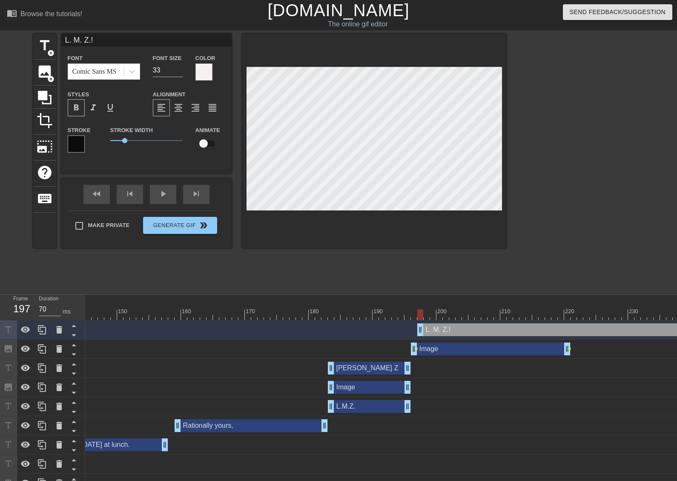
scroll to position [1, 1]
click at [181, 68] on input "34" at bounding box center [168, 70] width 30 height 14
click at [181, 68] on input "35" at bounding box center [168, 70] width 30 height 14
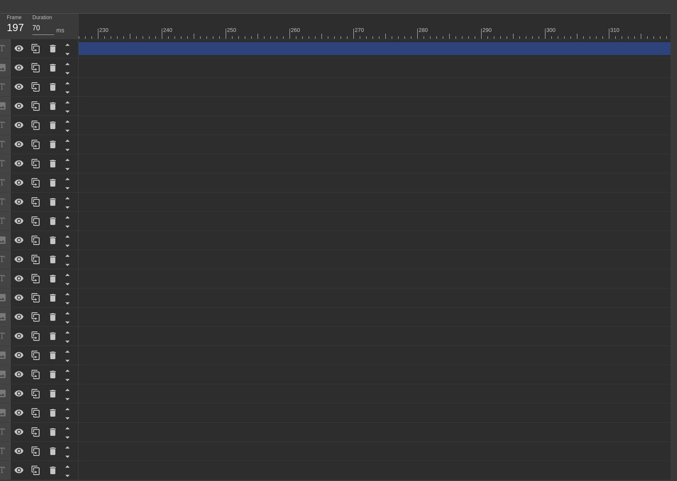
scroll to position [0, 1774]
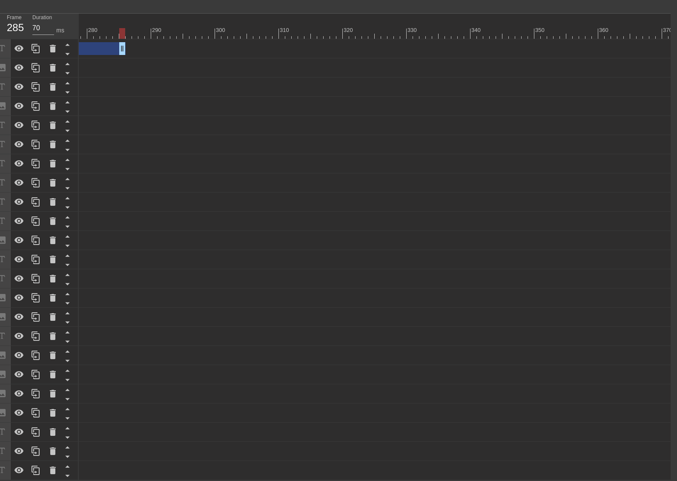
drag, startPoint x: 671, startPoint y: 42, endPoint x: 121, endPoint y: 95, distance: 552.1
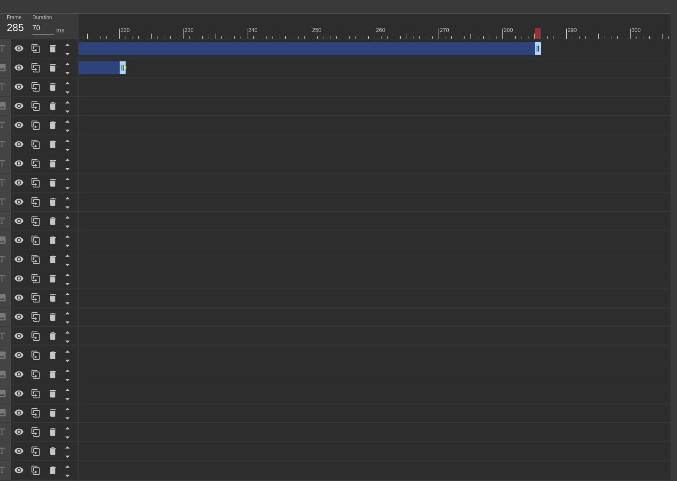
scroll to position [0, 1355]
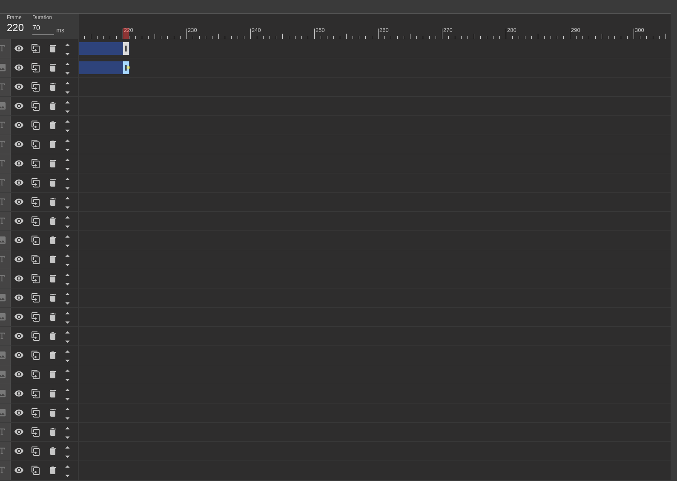
drag, startPoint x: 541, startPoint y: 40, endPoint x: 128, endPoint y: 45, distance: 413.2
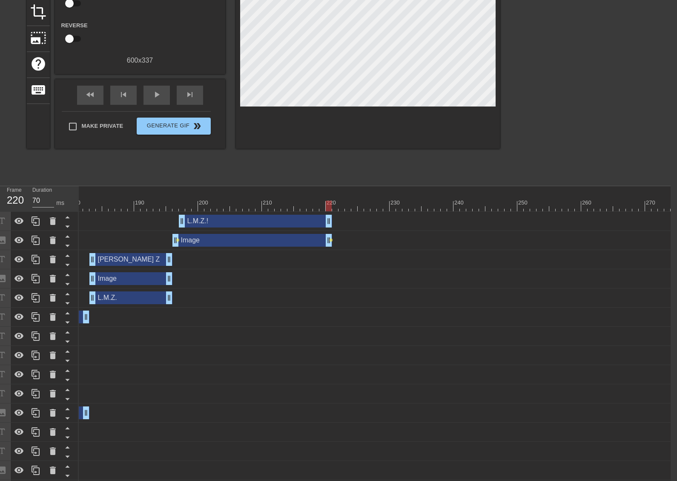
scroll to position [31, 6]
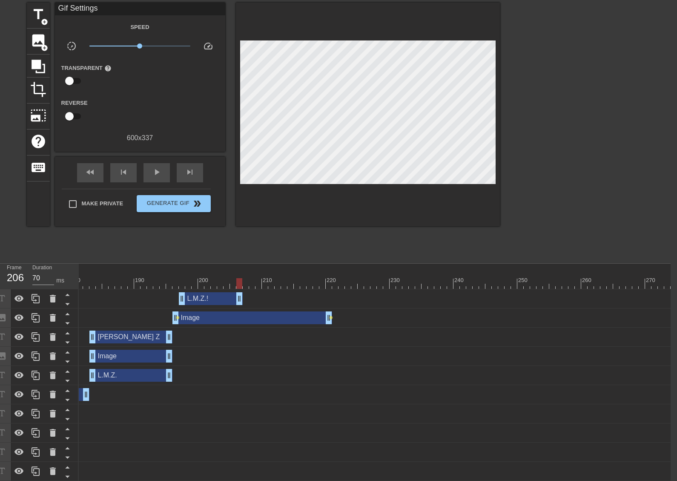
drag, startPoint x: 330, startPoint y: 293, endPoint x: 239, endPoint y: 292, distance: 91.2
click at [239, 292] on div "L.M.Z.! drag_handle drag_handle" at bounding box center [112, 298] width 2371 height 19
click at [175, 283] on div at bounding box center [112, 283] width 2371 height 11
click at [162, 284] on div at bounding box center [112, 283] width 2371 height 11
click at [155, 174] on span "play_arrow" at bounding box center [157, 172] width 10 height 10
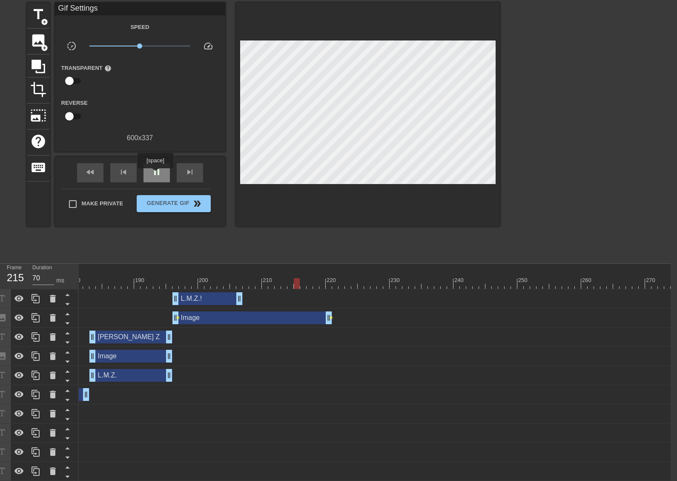
click at [155, 174] on span "pause" at bounding box center [157, 172] width 10 height 10
click at [170, 282] on div at bounding box center [112, 283] width 2371 height 11
click at [163, 182] on div "fast_rewind skip_previous play_arrow skip_next" at bounding box center [140, 173] width 139 height 32
click at [161, 176] on span "play_arrow" at bounding box center [157, 172] width 10 height 10
click at [160, 176] on span "pause" at bounding box center [157, 172] width 10 height 10
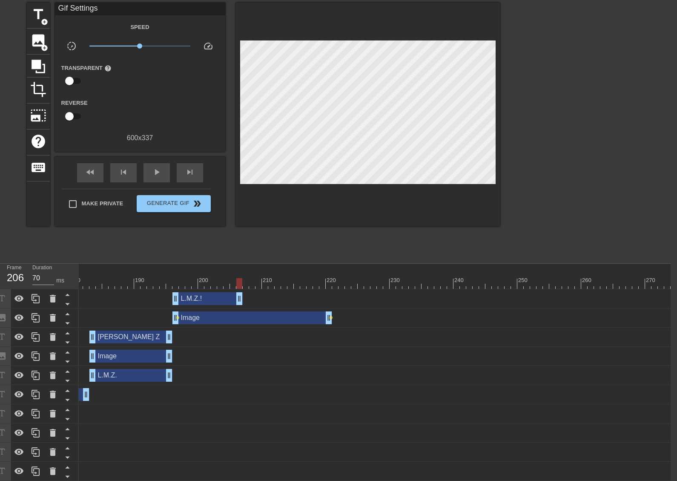
click at [240, 279] on div at bounding box center [112, 283] width 2371 height 11
click at [190, 174] on span "skip_next" at bounding box center [190, 172] width 10 height 10
click at [42, 21] on span "add_circle" at bounding box center [44, 21] width 7 height 7
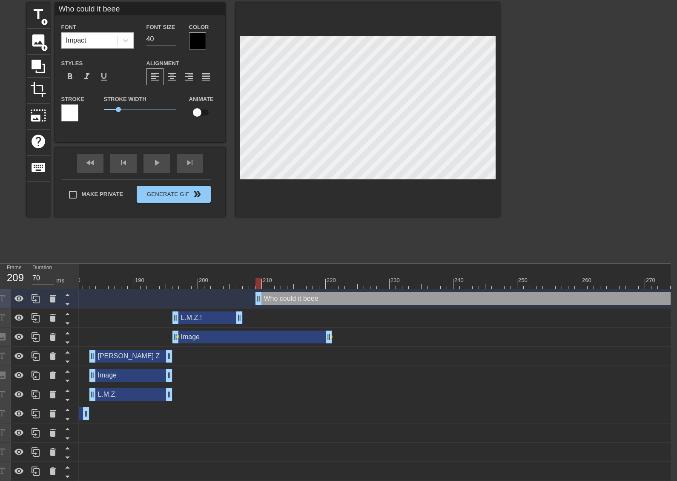
scroll to position [1, 4]
drag, startPoint x: 453, startPoint y: 190, endPoint x: 451, endPoint y: 185, distance: 5.5
click at [453, 190] on div at bounding box center [368, 110] width 264 height 214
click at [432, 180] on div at bounding box center [368, 110] width 264 height 214
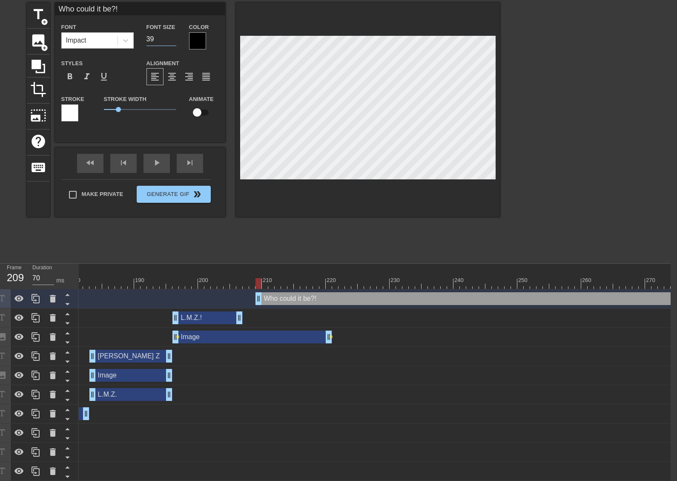
click at [174, 42] on input "39" at bounding box center [162, 39] width 30 height 14
click at [174, 42] on input "38" at bounding box center [162, 39] width 30 height 14
click at [174, 42] on input "37" at bounding box center [162, 39] width 30 height 14
click at [174, 42] on input "36" at bounding box center [162, 39] width 30 height 14
click at [174, 42] on input "35" at bounding box center [162, 39] width 30 height 14
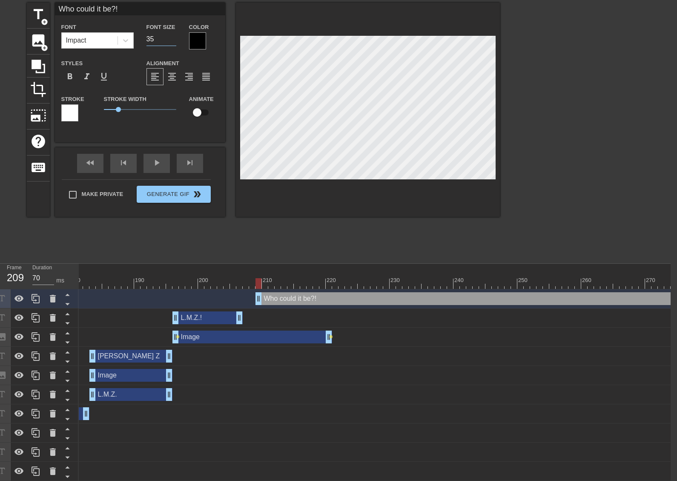
click at [194, 40] on div at bounding box center [197, 40] width 17 height 17
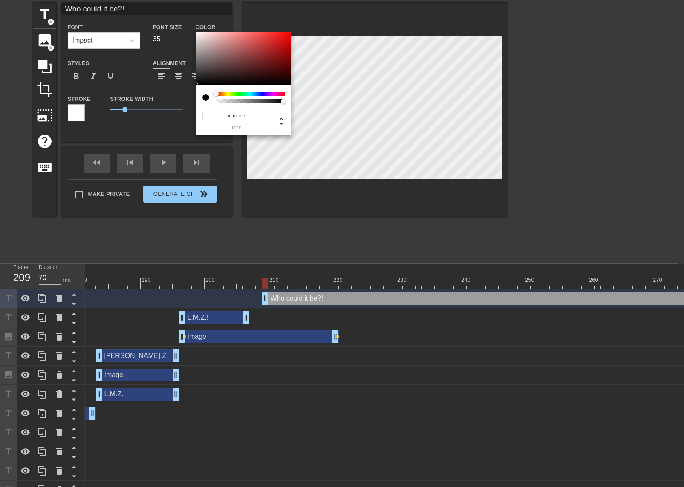
click at [197, 34] on div at bounding box center [244, 58] width 96 height 53
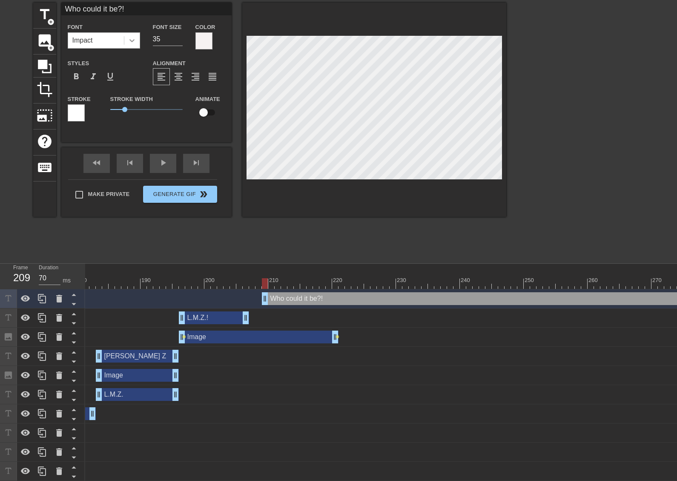
click at [134, 43] on icon at bounding box center [132, 40] width 9 height 9
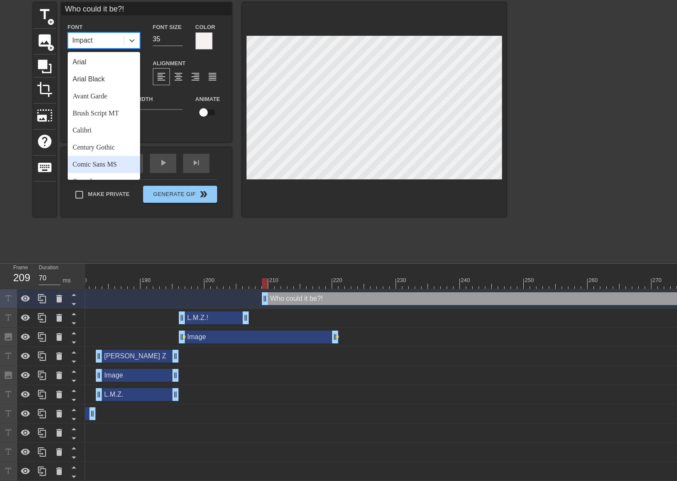
drag, startPoint x: 112, startPoint y: 160, endPoint x: 104, endPoint y: 147, distance: 15.9
click at [112, 160] on div "Comic Sans MS" at bounding box center [104, 164] width 72 height 17
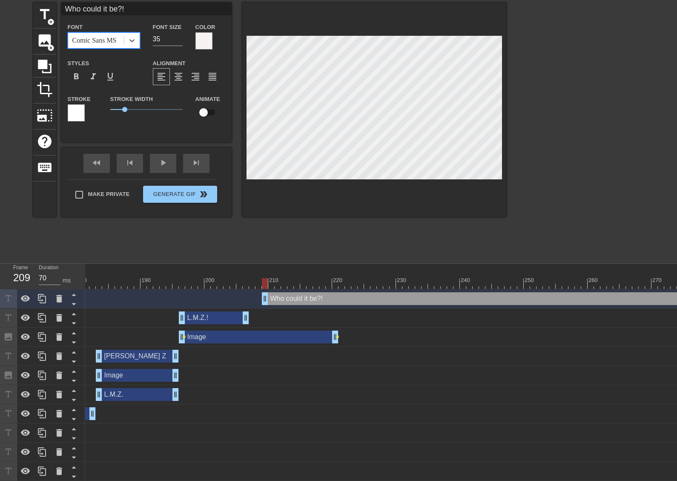
click at [75, 117] on div at bounding box center [76, 112] width 17 height 17
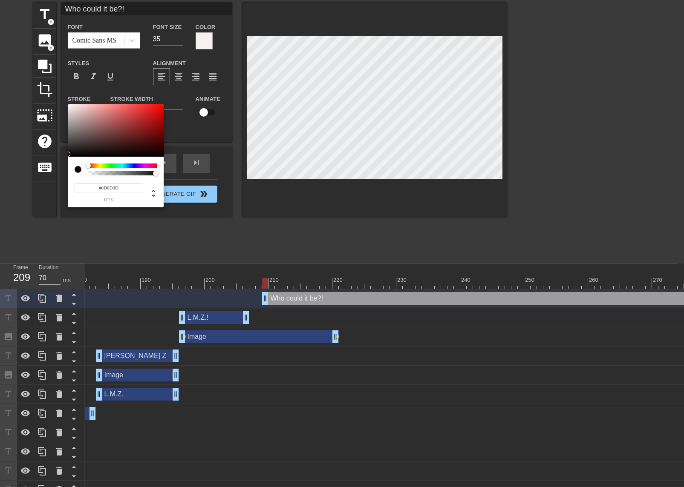
click at [69, 154] on div at bounding box center [116, 130] width 96 height 53
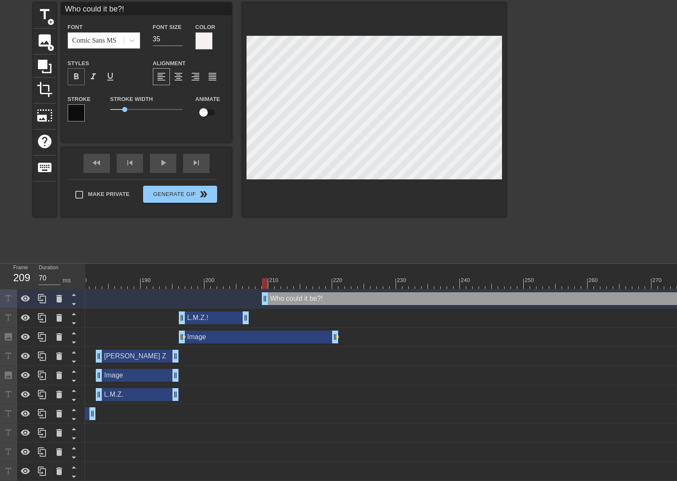
click at [81, 78] on span "format_bold" at bounding box center [76, 77] width 10 height 10
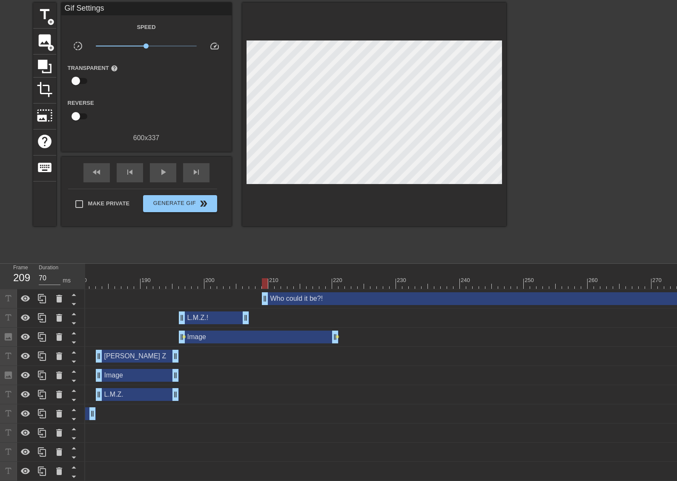
click at [414, 251] on div "title add_circle image add_circle crop photo_size_select_large help keyboard Gi…" at bounding box center [269, 131] width 473 height 256
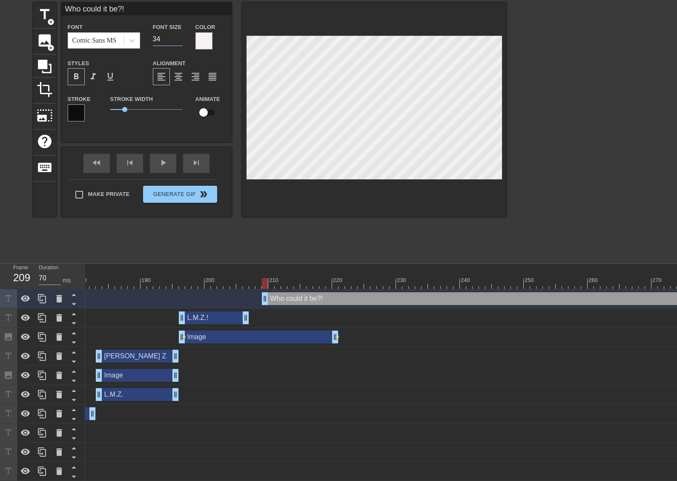
click at [180, 43] on input "34" at bounding box center [168, 39] width 30 height 14
click at [180, 43] on input "33" at bounding box center [168, 39] width 30 height 14
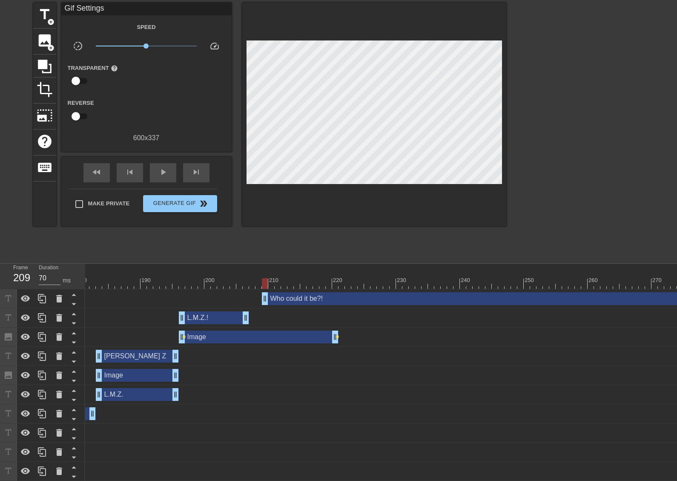
click at [667, 480] on div "Meet in the stadium's drag_handle drag_handle" at bounding box center [118, 471] width 2371 height 19
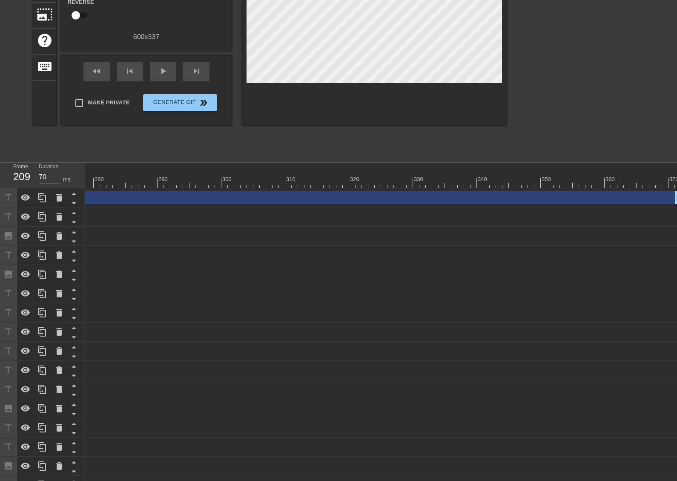
scroll to position [0, 0]
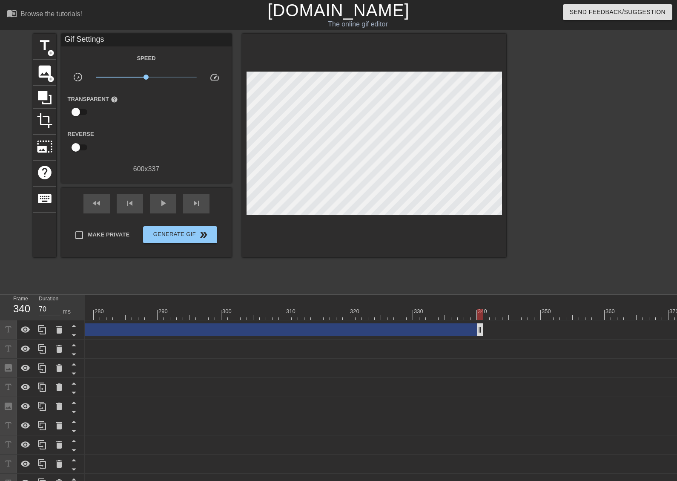
drag, startPoint x: 674, startPoint y: 326, endPoint x: 446, endPoint y: 327, distance: 227.9
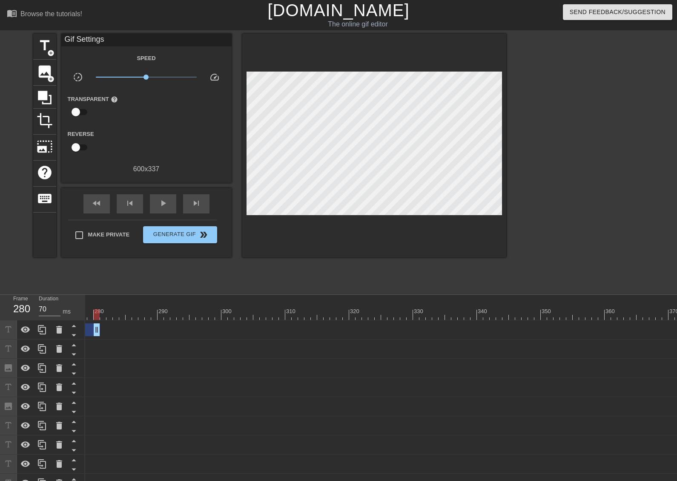
drag, startPoint x: 448, startPoint y: 327, endPoint x: 89, endPoint y: 314, distance: 359.7
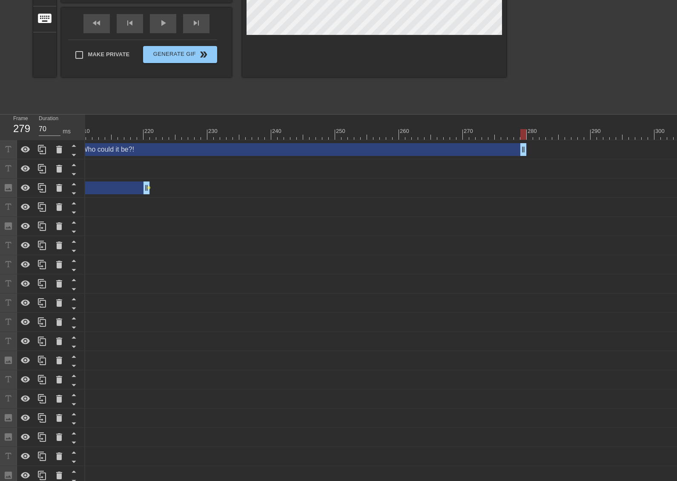
scroll to position [93, 0]
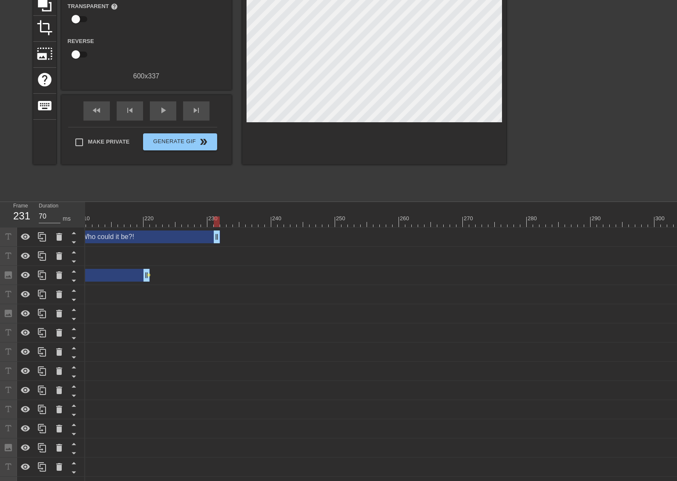
drag, startPoint x: 524, startPoint y: 233, endPoint x: 220, endPoint y: 242, distance: 304.7
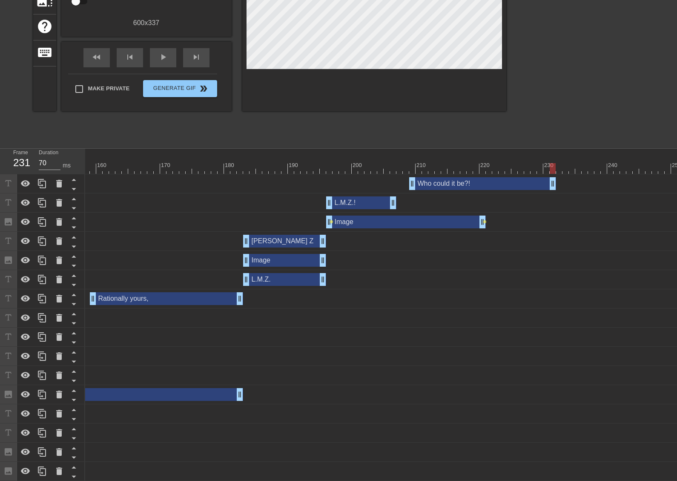
scroll to position [50, 0]
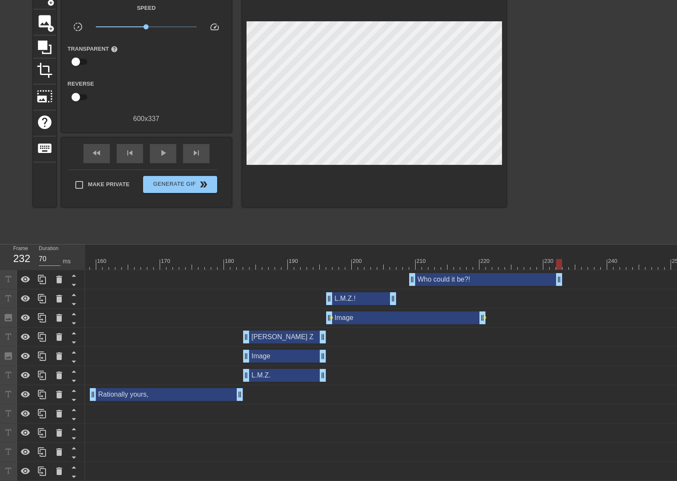
drag, startPoint x: 552, startPoint y: 279, endPoint x: 557, endPoint y: 276, distance: 6.1
drag, startPoint x: 560, startPoint y: 280, endPoint x: 565, endPoint y: 279, distance: 4.8
click at [318, 262] on div at bounding box center [265, 264] width 2371 height 11
click at [161, 156] on span "play_arrow" at bounding box center [163, 153] width 10 height 10
click at [161, 156] on span "pause" at bounding box center [163, 153] width 10 height 10
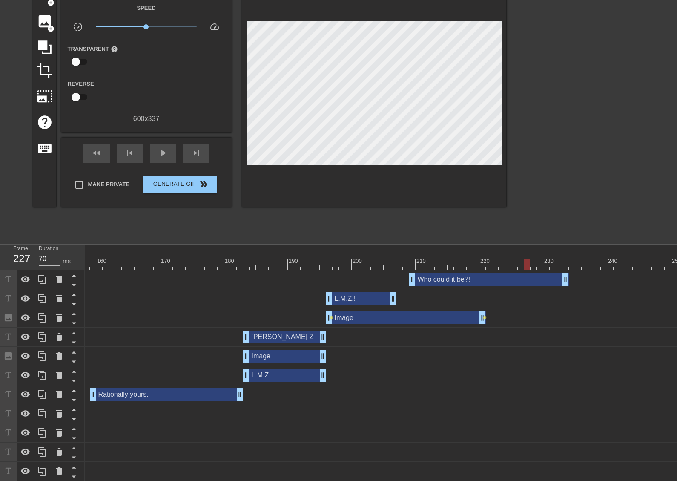
click at [315, 259] on div at bounding box center [265, 264] width 2371 height 11
click at [167, 157] on span "play_arrow" at bounding box center [163, 153] width 10 height 10
click at [167, 157] on span "pause" at bounding box center [163, 153] width 10 height 10
click at [327, 261] on div at bounding box center [265, 264] width 2371 height 11
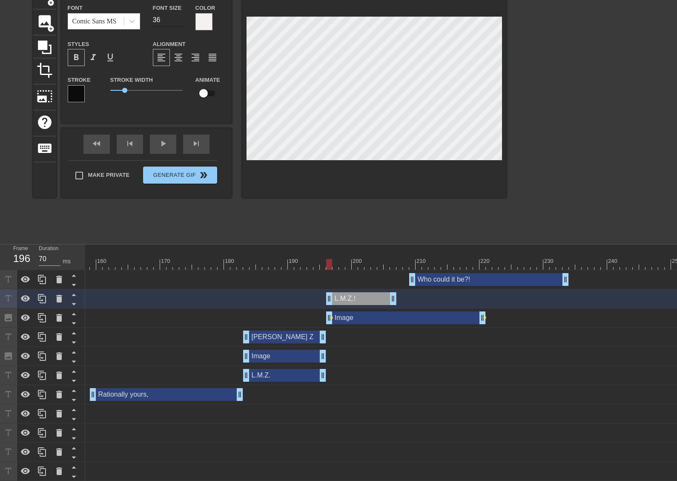
click at [180, 16] on input "36" at bounding box center [168, 20] width 30 height 14
click at [180, 16] on input "37" at bounding box center [168, 20] width 30 height 14
click at [180, 16] on input "38" at bounding box center [168, 20] width 30 height 14
click at [180, 17] on input "39" at bounding box center [168, 20] width 30 height 14
click at [180, 17] on input "40" at bounding box center [168, 20] width 30 height 14
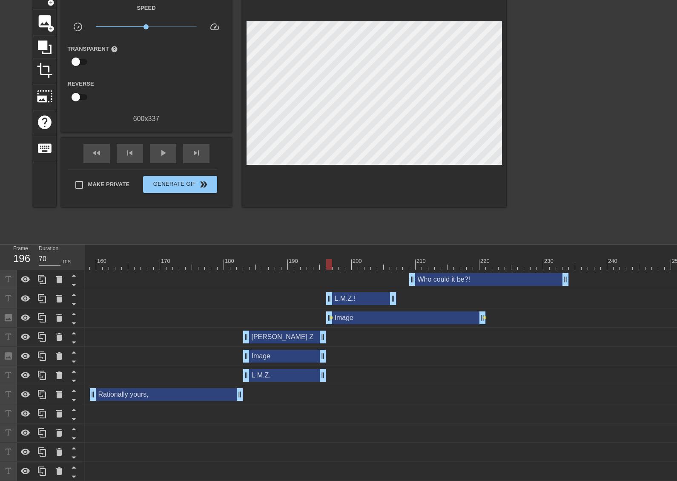
click at [312, 258] on div at bounding box center [310, 258] width 6 height 11
click at [165, 161] on div "play_arrow" at bounding box center [163, 153] width 26 height 19
click at [165, 161] on div "pause" at bounding box center [163, 153] width 26 height 19
click at [327, 263] on div at bounding box center [265, 264] width 2371 height 11
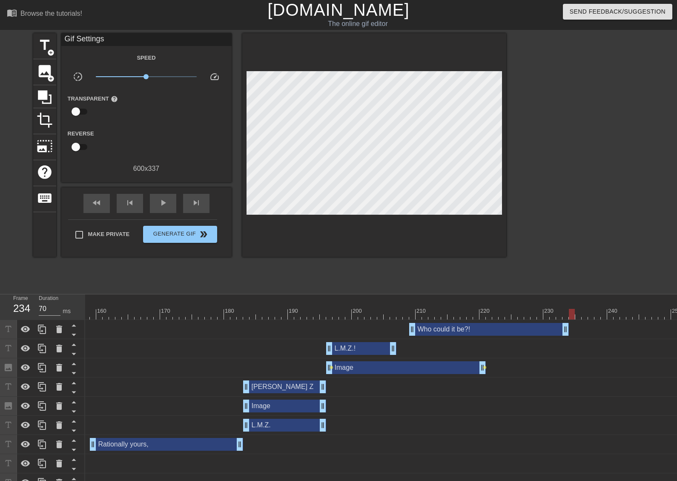
scroll to position [0, 0]
click at [51, 77] on span "add_circle" at bounding box center [50, 78] width 7 height 7
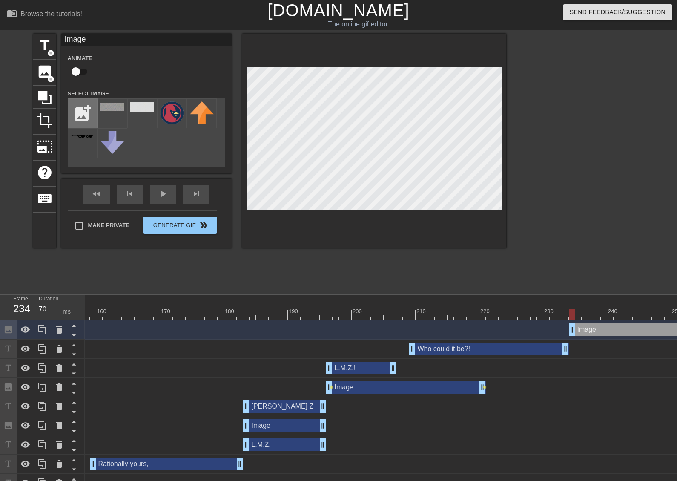
click at [83, 112] on input "file" at bounding box center [82, 113] width 29 height 29
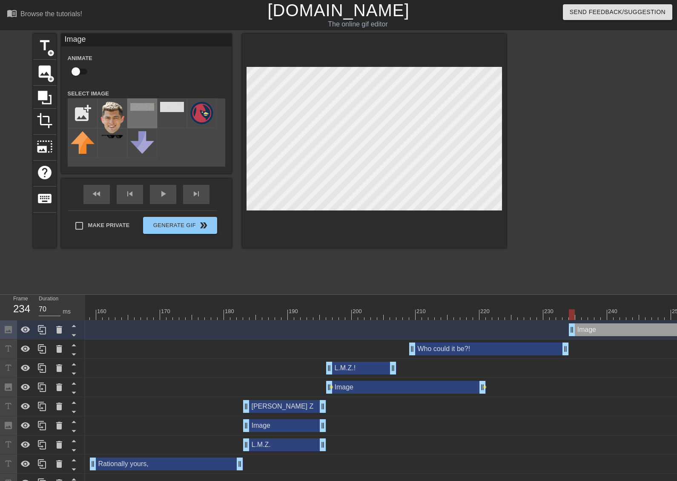
drag, startPoint x: 121, startPoint y: 118, endPoint x: 132, endPoint y: 117, distance: 11.1
click at [121, 118] on img at bounding box center [113, 117] width 24 height 32
click at [169, 192] on div "fast_rewind skip_previous play_arrow skip_next" at bounding box center [146, 194] width 139 height 32
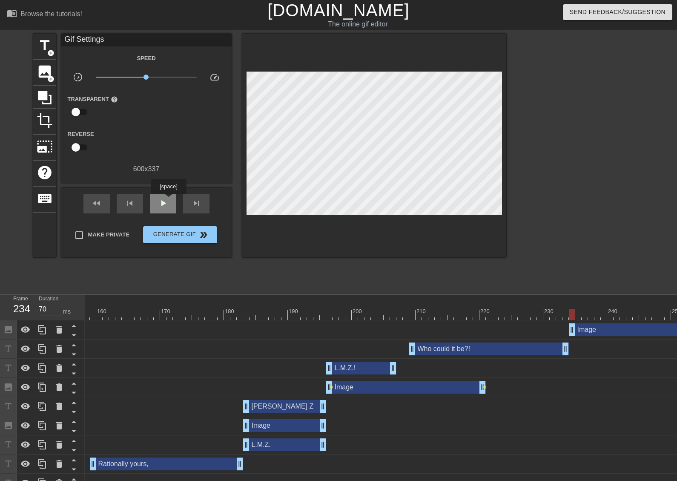
click at [169, 200] on div "play_arrow" at bounding box center [163, 203] width 26 height 19
click at [170, 201] on div "pause" at bounding box center [163, 203] width 26 height 19
click at [567, 314] on div at bounding box center [265, 314] width 2371 height 11
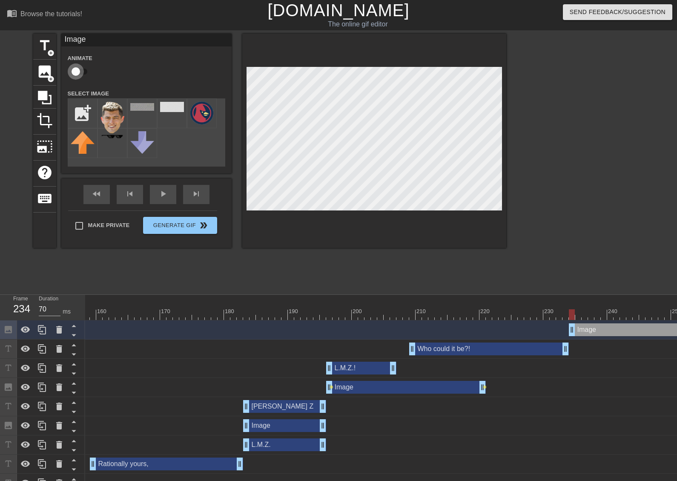
click at [83, 69] on input "checkbox" at bounding box center [76, 71] width 49 height 16
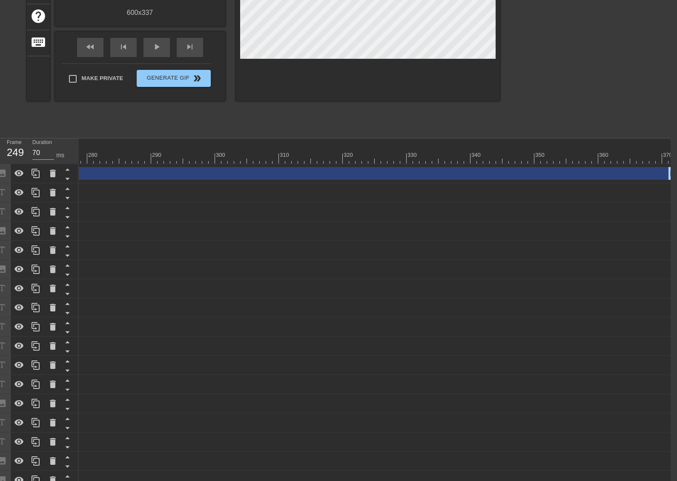
scroll to position [27, 6]
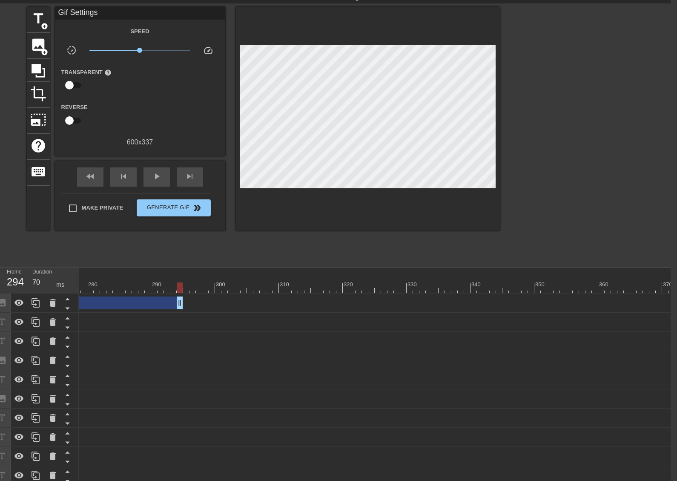
drag, startPoint x: 672, startPoint y: 299, endPoint x: 177, endPoint y: 272, distance: 495.7
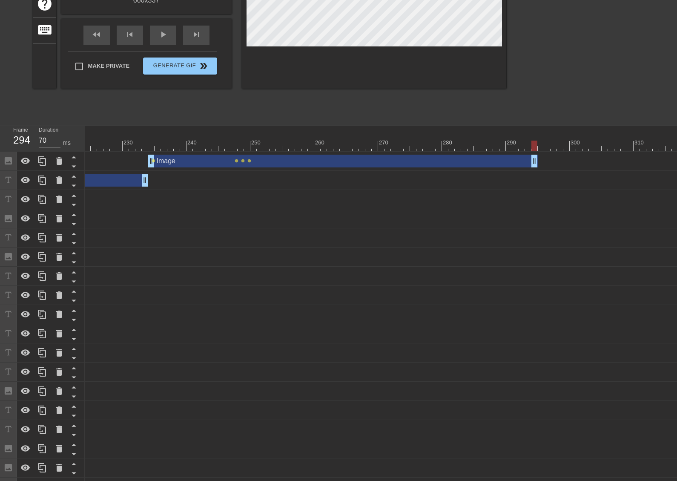
scroll to position [27, 0]
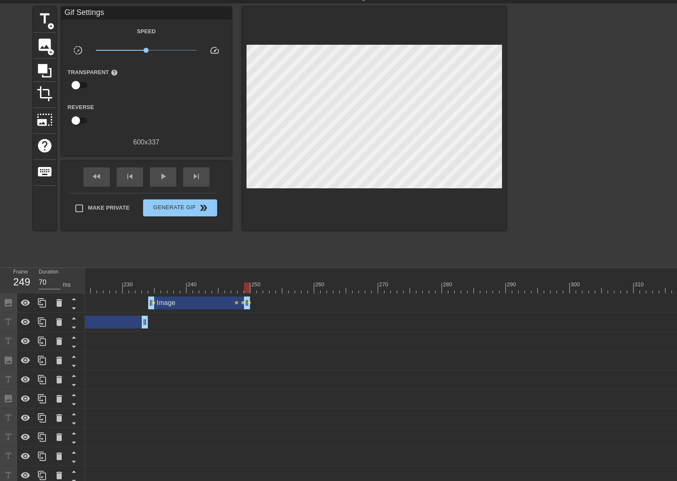
drag, startPoint x: 531, startPoint y: 305, endPoint x: 240, endPoint y: 293, distance: 290.8
drag, startPoint x: 351, startPoint y: 480, endPoint x: 331, endPoint y: 478, distance: 19.3
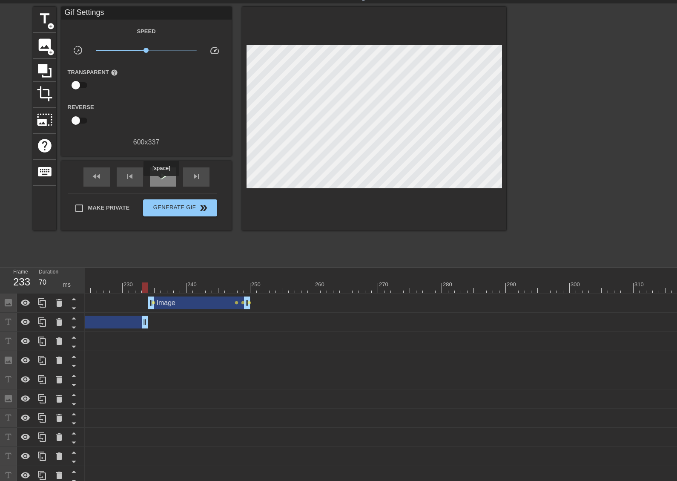
click at [161, 182] on div "play_arrow" at bounding box center [163, 176] width 26 height 19
click at [161, 182] on div "pause" at bounding box center [163, 176] width 26 height 19
click at [51, 49] on span "add_circle" at bounding box center [50, 52] width 7 height 7
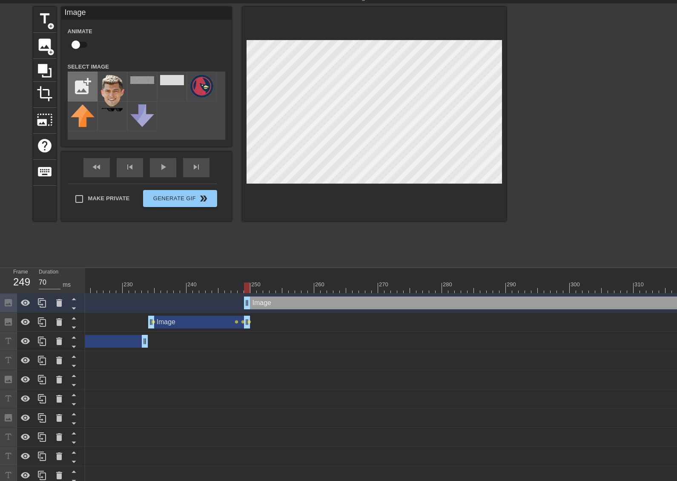
click at [75, 82] on input "file" at bounding box center [82, 86] width 29 height 29
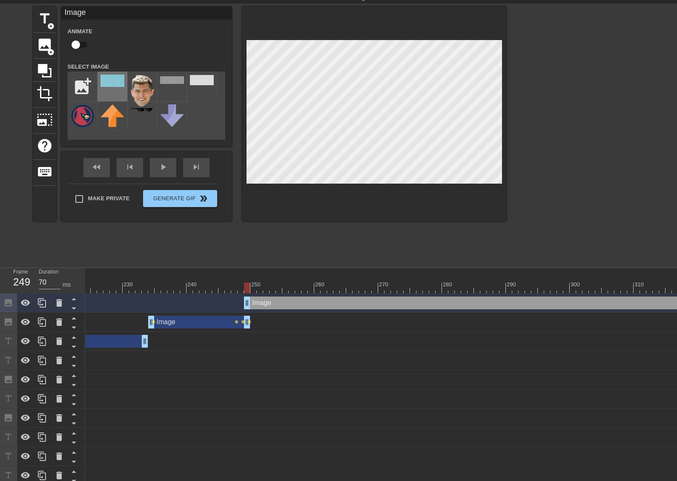
drag, startPoint x: 121, startPoint y: 79, endPoint x: 126, endPoint y: 81, distance: 5.3
click at [121, 79] on img at bounding box center [113, 81] width 24 height 12
drag, startPoint x: 81, startPoint y: 46, endPoint x: 101, endPoint y: 55, distance: 22.9
click at [81, 46] on input "checkbox" at bounding box center [76, 45] width 49 height 16
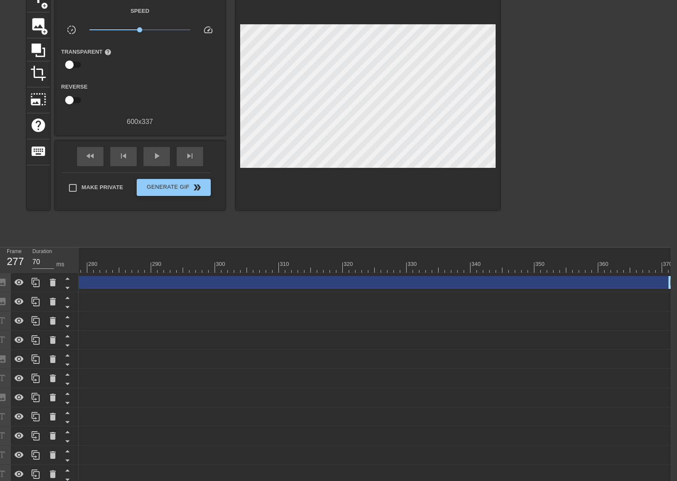
scroll to position [46, 6]
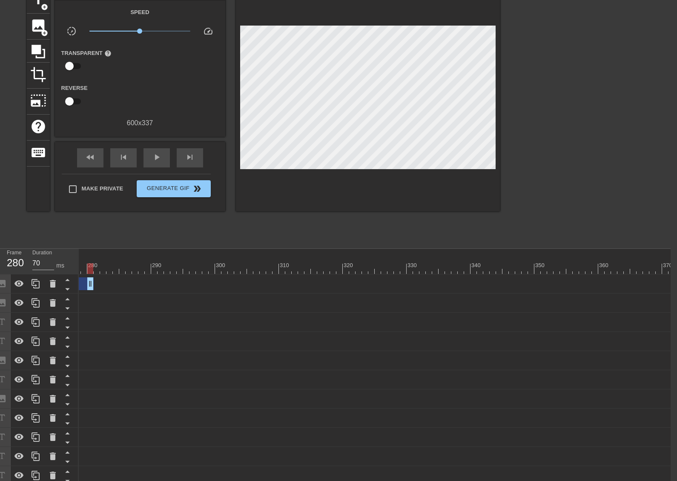
drag, startPoint x: 672, startPoint y: 283, endPoint x: 92, endPoint y: 278, distance: 580.6
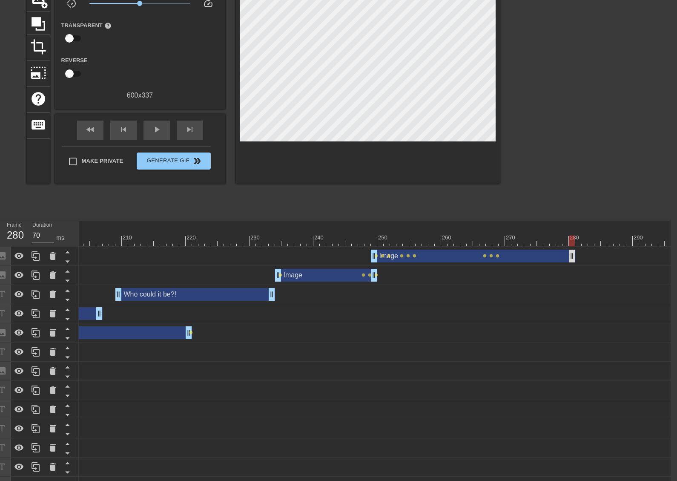
scroll to position [0, 6]
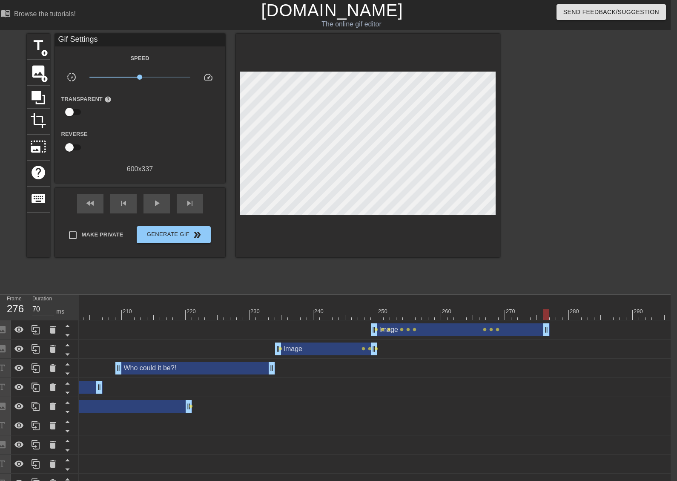
drag, startPoint x: 573, startPoint y: 326, endPoint x: 550, endPoint y: 327, distance: 23.4
click at [43, 49] on span "add_circle" at bounding box center [44, 52] width 7 height 7
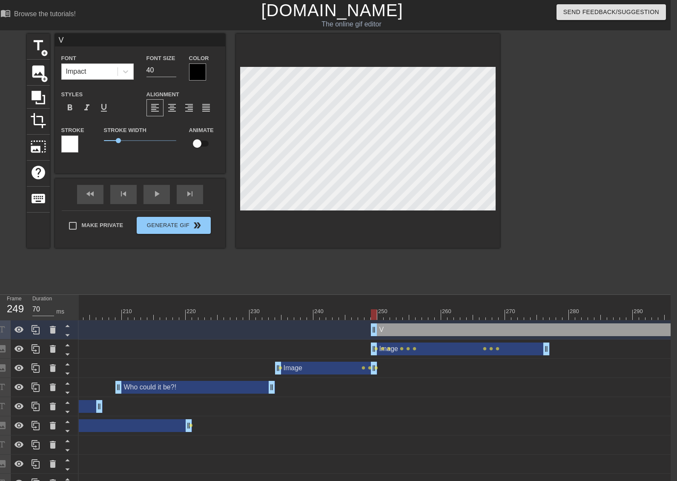
scroll to position [1, 1]
click at [171, 73] on input "39" at bounding box center [162, 70] width 30 height 14
click at [171, 73] on input "38" at bounding box center [162, 70] width 30 height 14
click at [171, 73] on input "37" at bounding box center [162, 70] width 30 height 14
click at [171, 73] on input "36" at bounding box center [162, 70] width 30 height 14
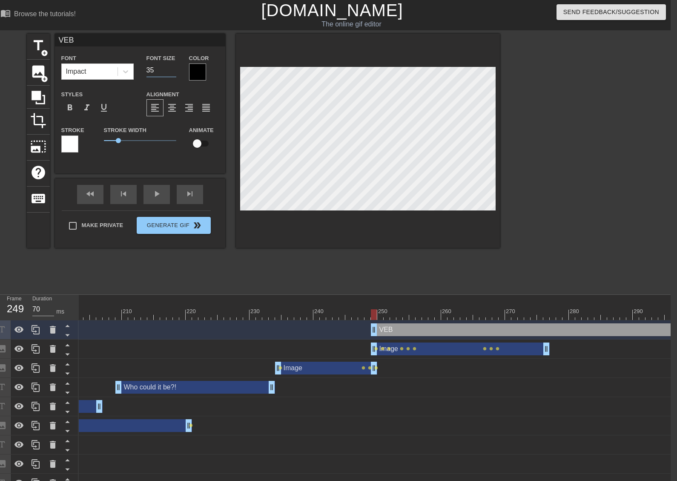
click at [171, 73] on input "35" at bounding box center [162, 70] width 30 height 14
click at [171, 73] on input "34" at bounding box center [162, 70] width 30 height 14
click at [172, 72] on input "33" at bounding box center [162, 70] width 30 height 14
click at [172, 72] on input "32" at bounding box center [162, 70] width 30 height 14
click at [172, 72] on input "31" at bounding box center [162, 70] width 30 height 14
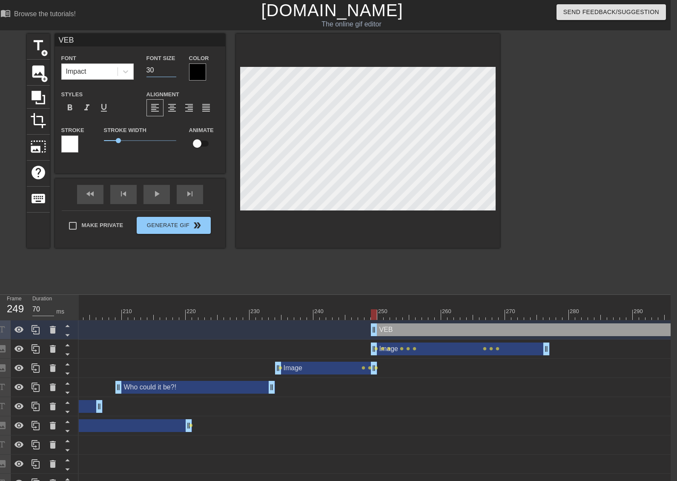
click at [172, 72] on input "30" at bounding box center [162, 70] width 30 height 14
click at [172, 72] on input "29" at bounding box center [162, 70] width 30 height 14
click at [172, 72] on input "28" at bounding box center [162, 70] width 30 height 14
click at [172, 72] on input "27" at bounding box center [162, 70] width 30 height 14
click at [172, 72] on input "26" at bounding box center [162, 70] width 30 height 14
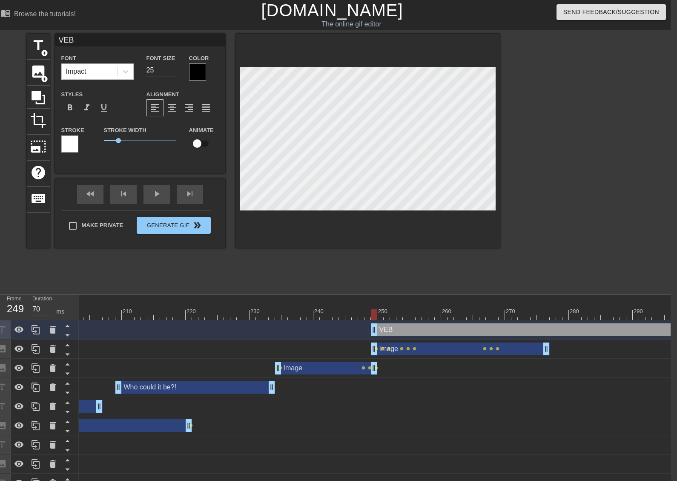
click at [172, 72] on input "25" at bounding box center [162, 70] width 30 height 14
drag, startPoint x: 119, startPoint y: 138, endPoint x: 97, endPoint y: 138, distance: 22.6
click at [97, 138] on div "Stroke Stroke Width 0 Animate" at bounding box center [140, 142] width 170 height 35
click at [596, 101] on div at bounding box center [574, 162] width 128 height 256
click at [175, 73] on input "24" at bounding box center [162, 70] width 30 height 14
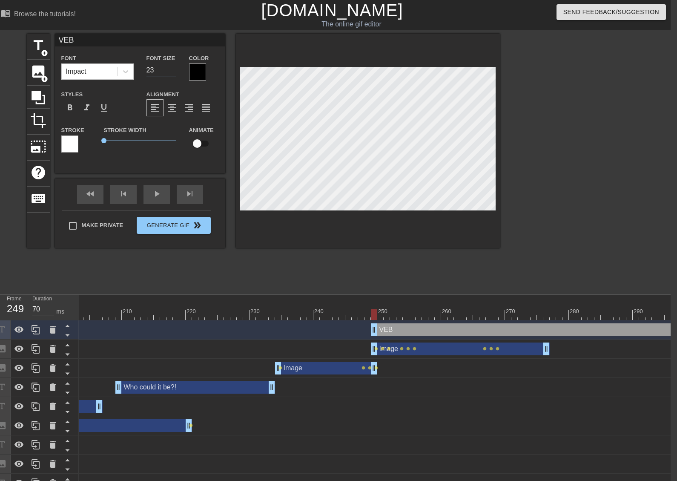
click at [175, 73] on input "23" at bounding box center [162, 70] width 30 height 14
click at [175, 73] on input "22" at bounding box center [162, 70] width 30 height 14
click at [175, 73] on input "21" at bounding box center [162, 70] width 30 height 14
click at [175, 73] on input "20" at bounding box center [162, 70] width 30 height 14
click at [128, 72] on icon at bounding box center [125, 71] width 9 height 9
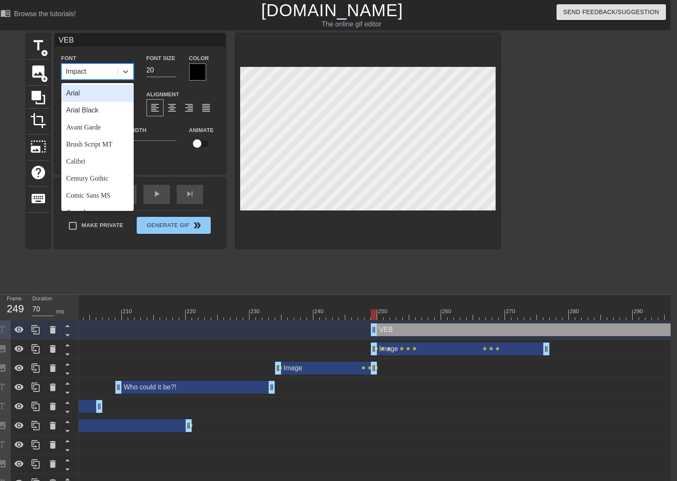
click at [105, 95] on div "Arial" at bounding box center [97, 93] width 72 height 17
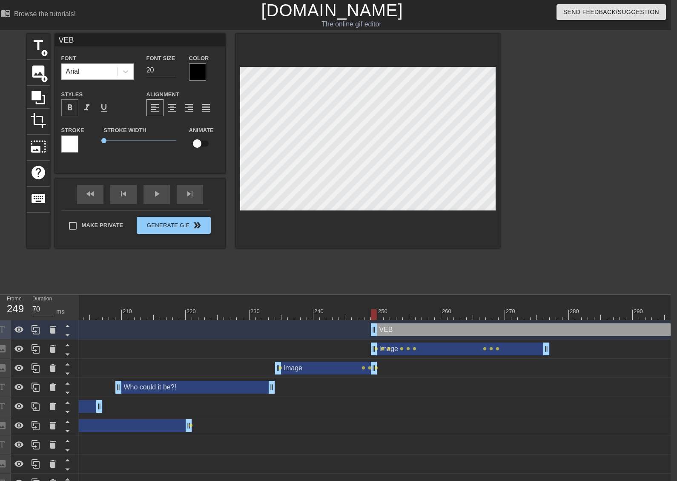
click at [73, 106] on span "format_bold" at bounding box center [70, 108] width 10 height 10
click at [175, 72] on input "19" at bounding box center [162, 70] width 30 height 14
click at [175, 72] on input "18" at bounding box center [162, 70] width 30 height 14
click at [175, 72] on input "17" at bounding box center [162, 70] width 30 height 14
click at [73, 144] on div at bounding box center [69, 143] width 17 height 17
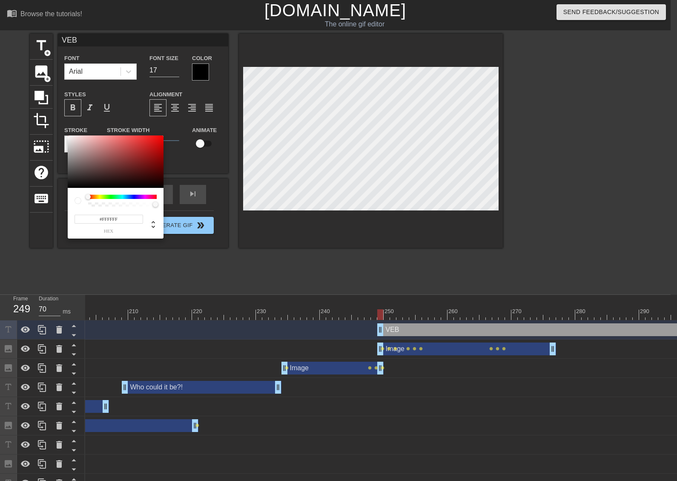
scroll to position [0, 0]
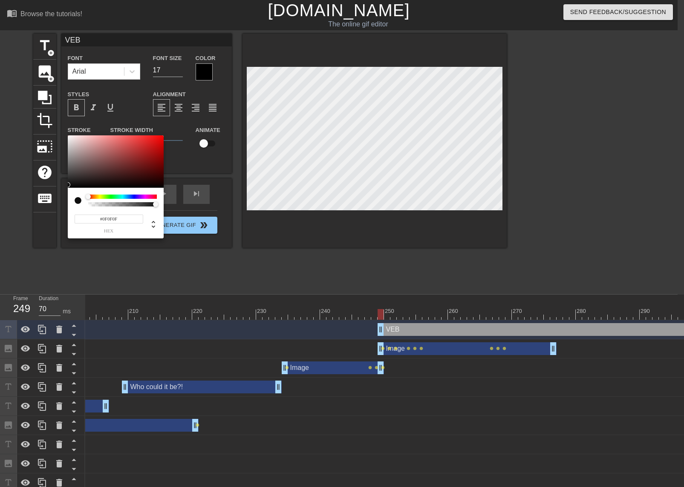
click at [69, 185] on div at bounding box center [116, 161] width 96 height 53
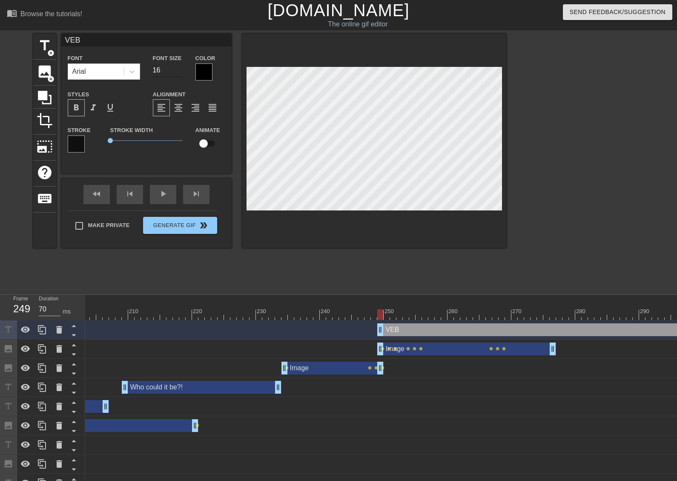
click at [180, 72] on input "16" at bounding box center [168, 70] width 30 height 14
click at [180, 72] on input "15" at bounding box center [168, 70] width 30 height 14
click at [78, 108] on span "format_bold" at bounding box center [76, 108] width 10 height 10
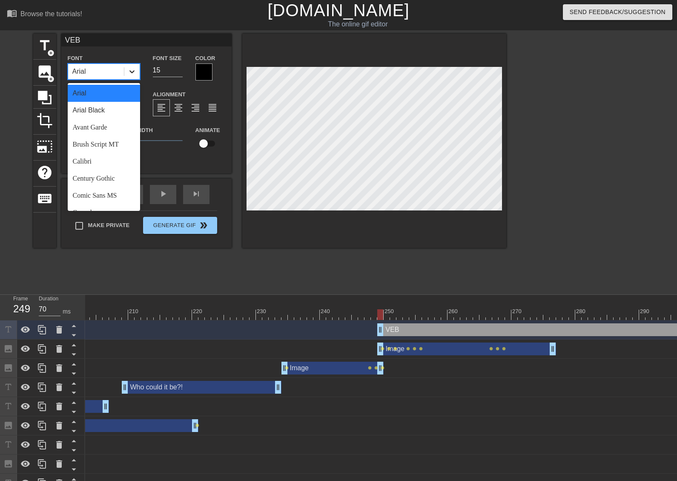
click at [133, 73] on icon at bounding box center [132, 71] width 9 height 9
click at [120, 155] on div "Calibri" at bounding box center [104, 161] width 72 height 17
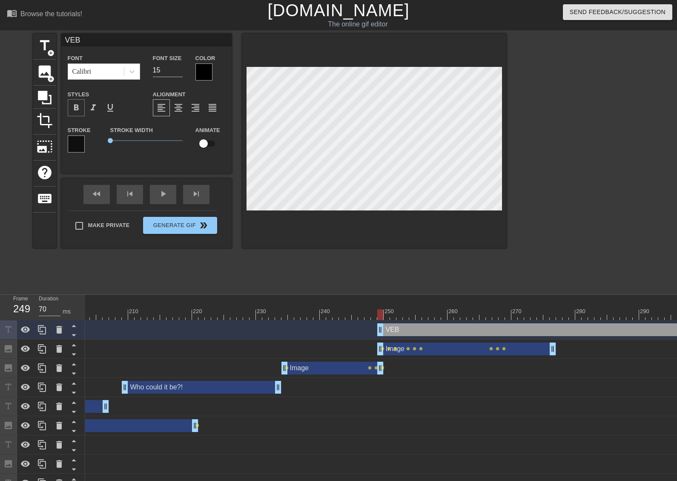
click at [81, 110] on span "format_bold" at bounding box center [76, 108] width 10 height 10
click at [207, 139] on input "checkbox" at bounding box center [203, 143] width 49 height 16
click at [497, 218] on div at bounding box center [374, 141] width 264 height 214
click at [465, 213] on div at bounding box center [374, 141] width 264 height 214
click at [445, 224] on div at bounding box center [374, 141] width 264 height 214
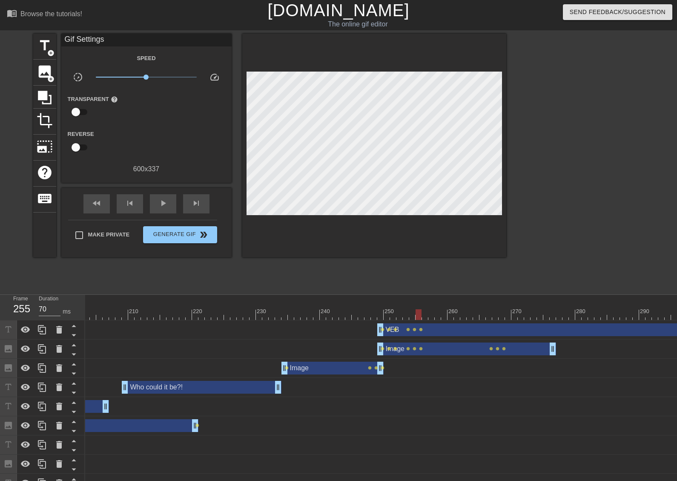
click at [455, 216] on div at bounding box center [374, 146] width 264 height 224
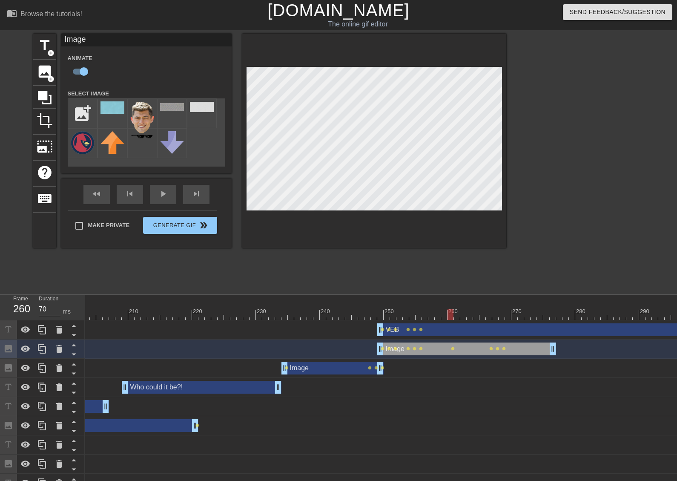
click at [459, 215] on div at bounding box center [374, 141] width 264 height 214
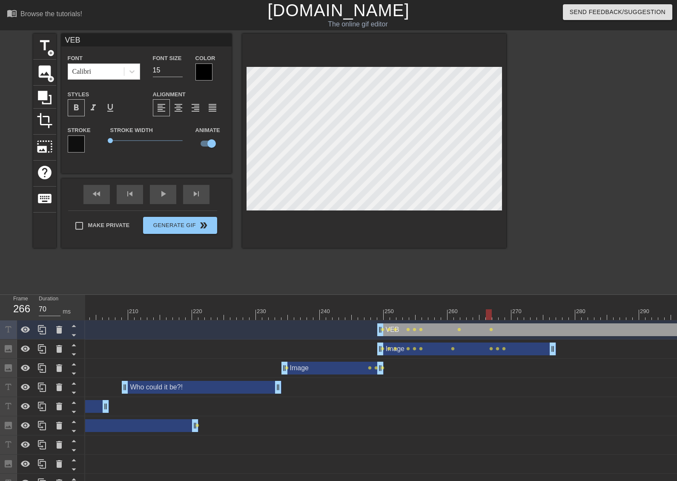
click at [432, 216] on div at bounding box center [374, 141] width 264 height 214
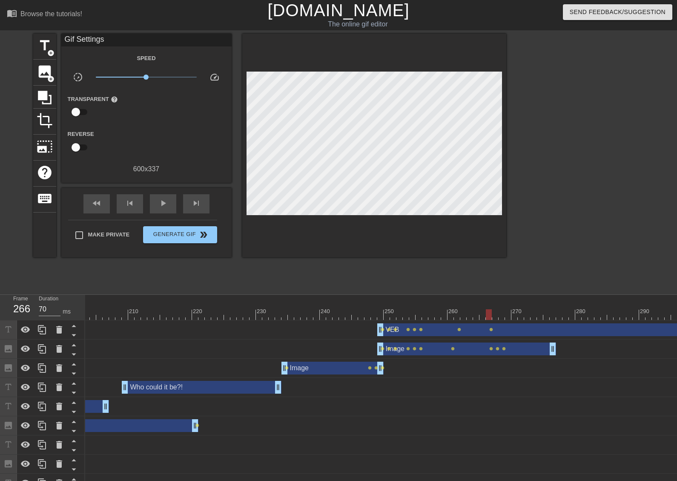
click at [473, 220] on div at bounding box center [374, 146] width 264 height 224
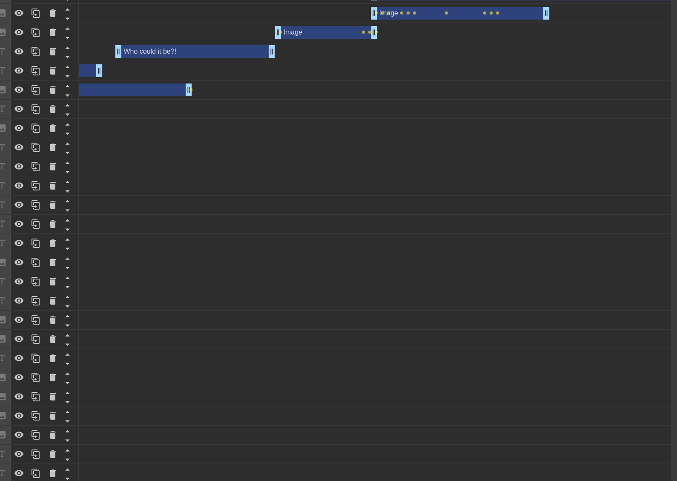
scroll to position [363, 6]
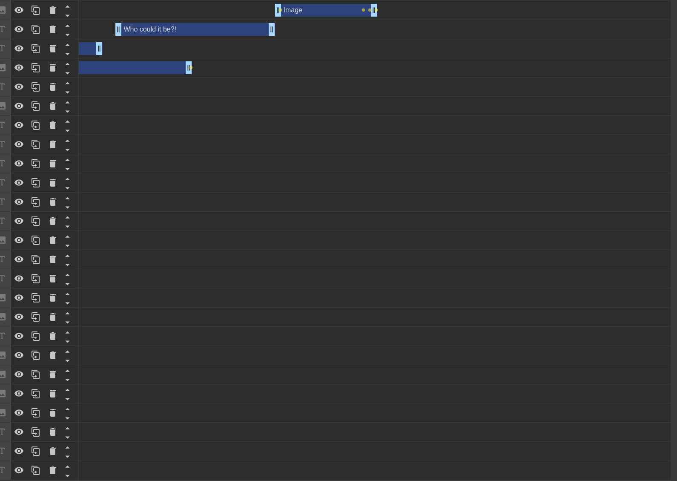
click at [662, 475] on div "10 20 30 40 50 60 70 80 90 100 110 120 130 140 150 160" at bounding box center [375, 208] width 592 height 543
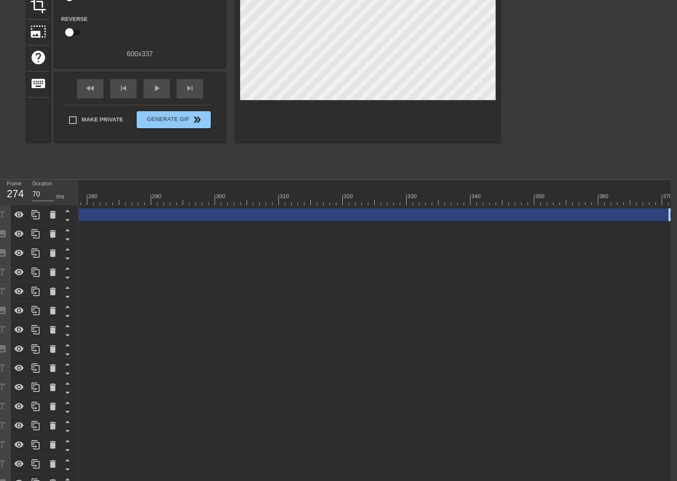
scroll to position [23, 6]
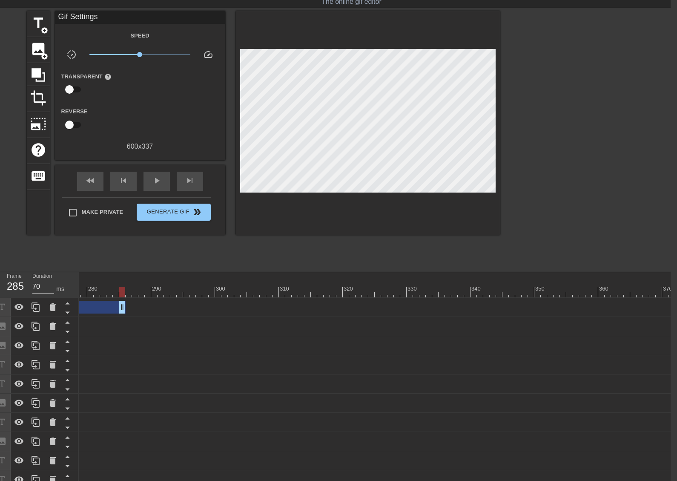
drag, startPoint x: 671, startPoint y: 303, endPoint x: 114, endPoint y: 282, distance: 557.6
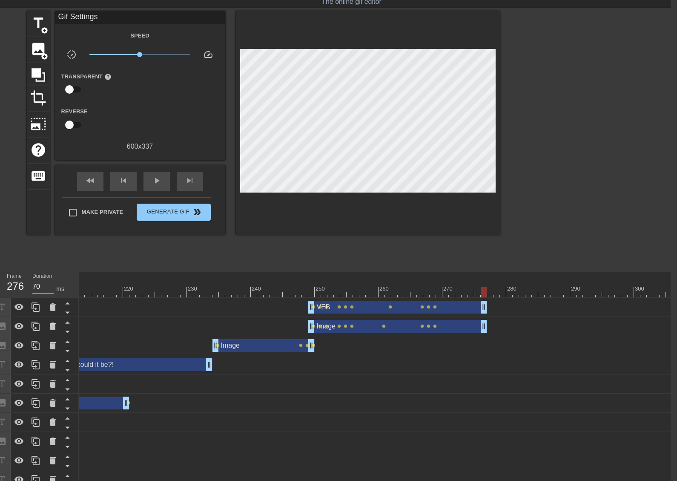
drag, startPoint x: 536, startPoint y: 302, endPoint x: 485, endPoint y: 300, distance: 51.2
click at [40, 26] on span "title" at bounding box center [38, 23] width 16 height 16
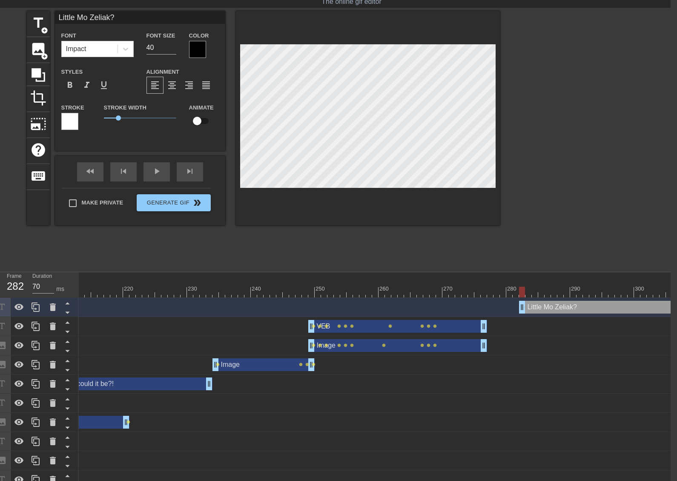
scroll to position [1, 3]
click at [359, 217] on div at bounding box center [368, 118] width 264 height 214
click at [364, 190] on div at bounding box center [368, 118] width 264 height 214
click at [127, 51] on icon at bounding box center [125, 49] width 9 height 9
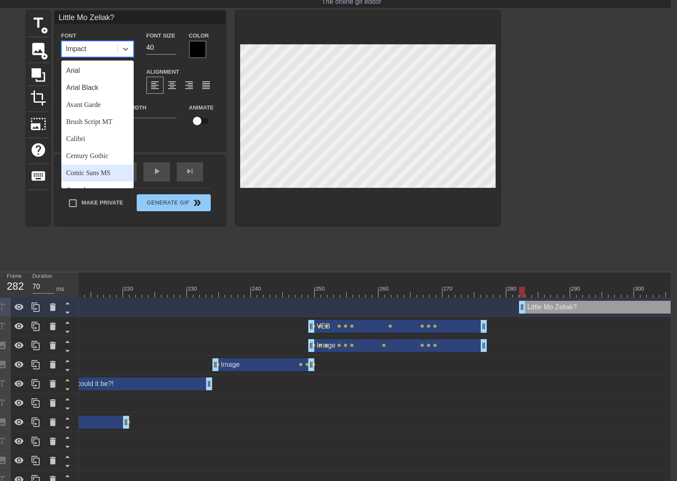
drag, startPoint x: 94, startPoint y: 170, endPoint x: 99, endPoint y: 131, distance: 39.0
click at [94, 169] on div "Comic Sans MS" at bounding box center [97, 172] width 72 height 17
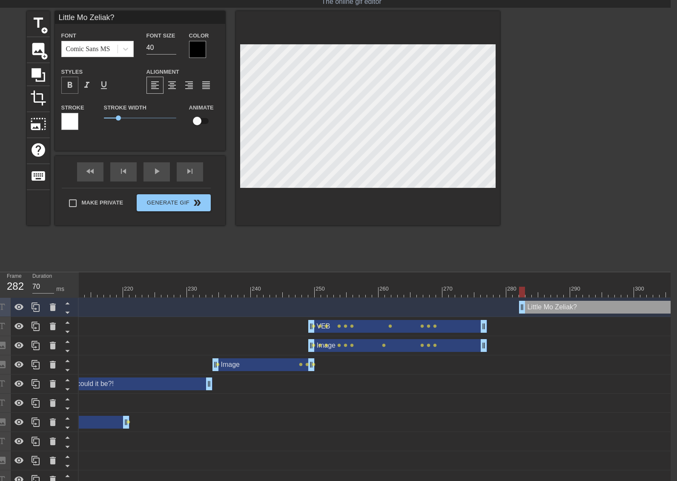
click at [74, 84] on span "format_bold" at bounding box center [70, 85] width 10 height 10
click at [194, 53] on div at bounding box center [197, 49] width 17 height 17
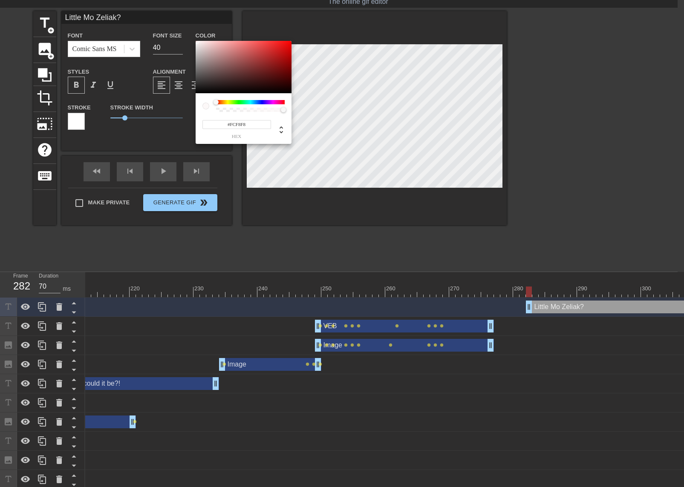
click at [197, 41] on div at bounding box center [244, 67] width 96 height 53
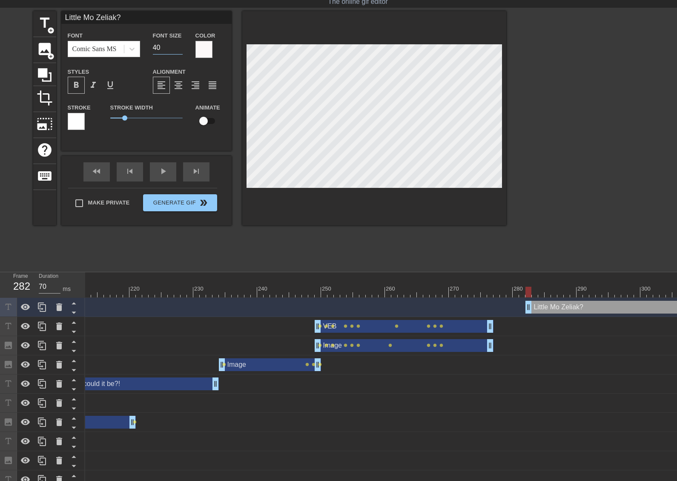
drag, startPoint x: 157, startPoint y: 49, endPoint x: 123, endPoint y: 58, distance: 34.7
click at [126, 56] on div "Font Comic Sans MS Font Size 40 Color" at bounding box center [146, 44] width 170 height 28
click at [80, 125] on div at bounding box center [76, 121] width 17 height 17
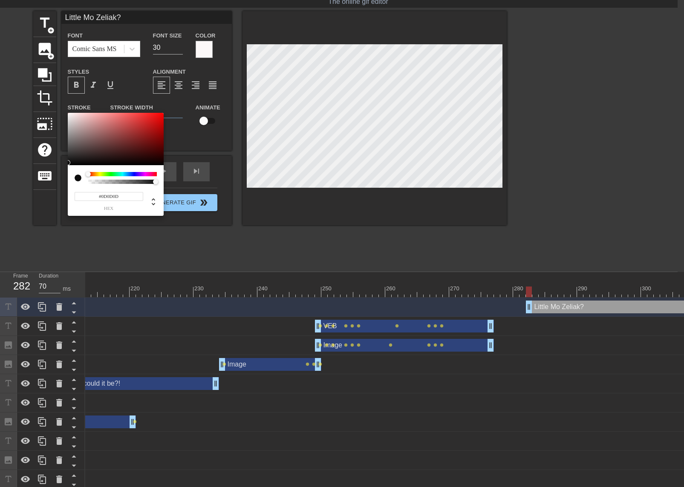
click at [69, 163] on div at bounding box center [116, 139] width 96 height 53
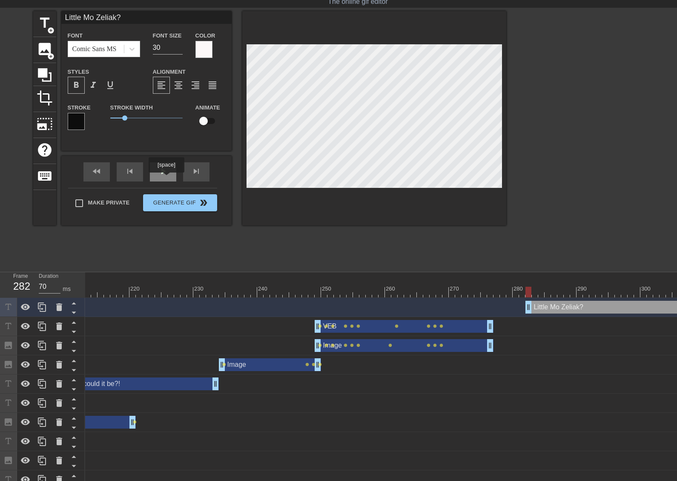
click at [166, 178] on div "play_arrow" at bounding box center [163, 171] width 26 height 19
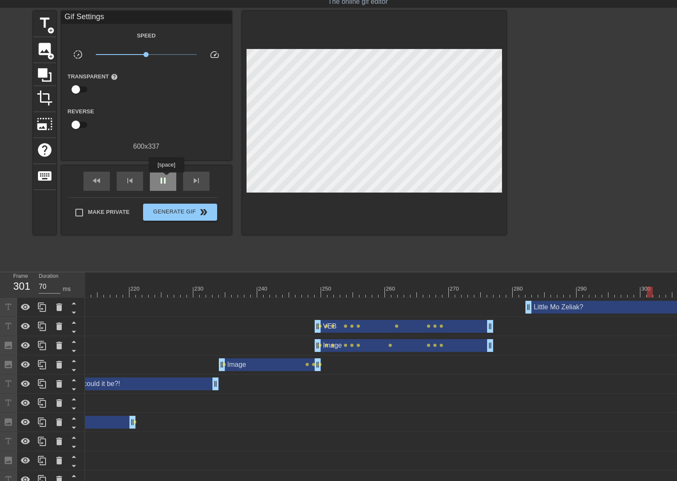
click at [166, 178] on span "pause" at bounding box center [163, 180] width 10 height 10
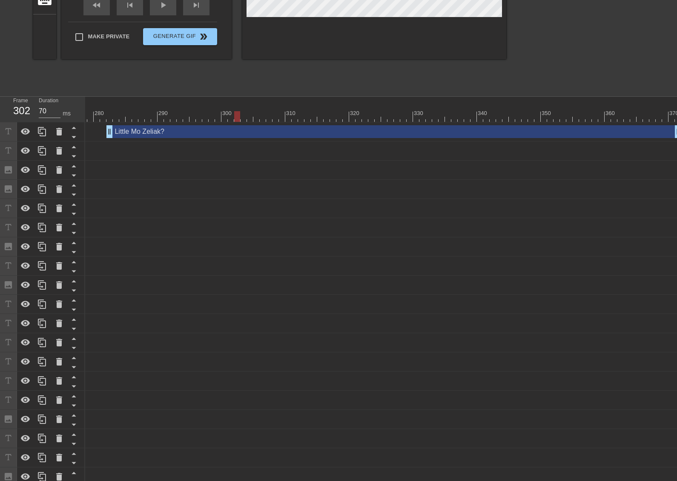
scroll to position [127, 0]
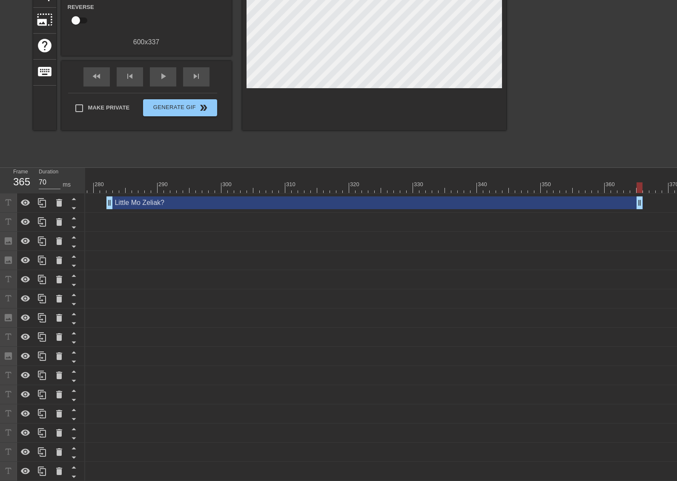
drag, startPoint x: 675, startPoint y: 201, endPoint x: 636, endPoint y: 201, distance: 38.3
drag, startPoint x: 334, startPoint y: 201, endPoint x: 343, endPoint y: 200, distance: 9.0
click at [343, 200] on div "Little Mo Zeliak? drag_handle drag_handle" at bounding box center [381, 202] width 537 height 13
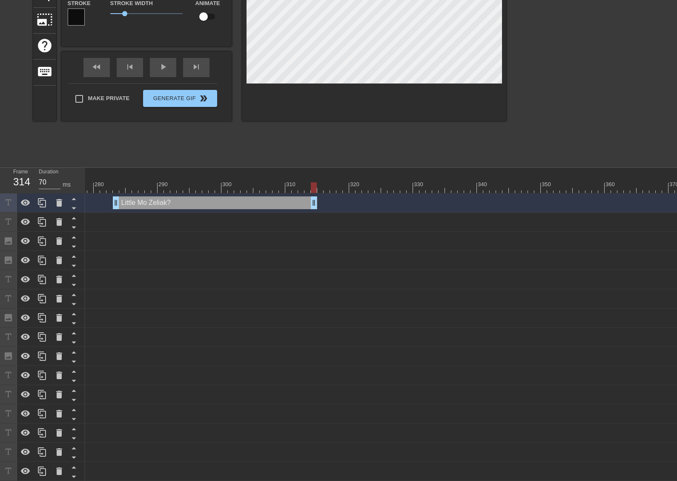
drag, startPoint x: 645, startPoint y: 202, endPoint x: 315, endPoint y: 196, distance: 330.2
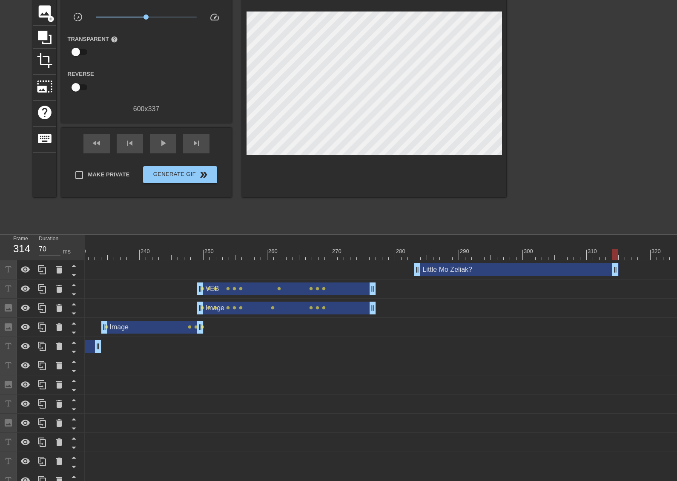
scroll to position [0, 0]
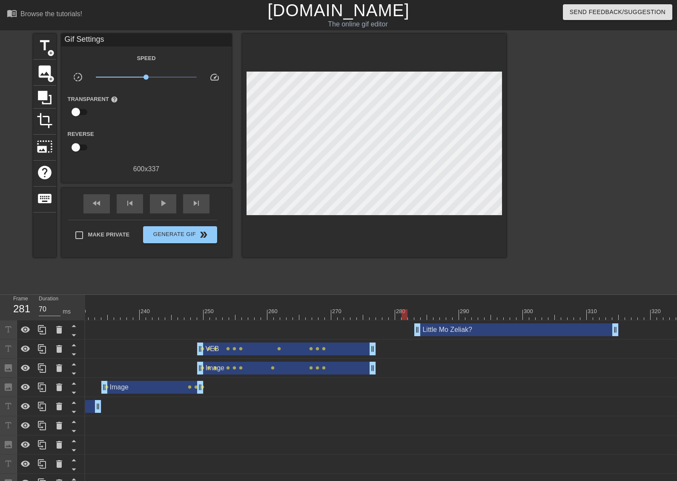
drag, startPoint x: 417, startPoint y: 331, endPoint x: 412, endPoint y: 330, distance: 5.6
drag, startPoint x: 614, startPoint y: 328, endPoint x: 538, endPoint y: 328, distance: 76.2
click at [51, 45] on span "title" at bounding box center [45, 45] width 16 height 16
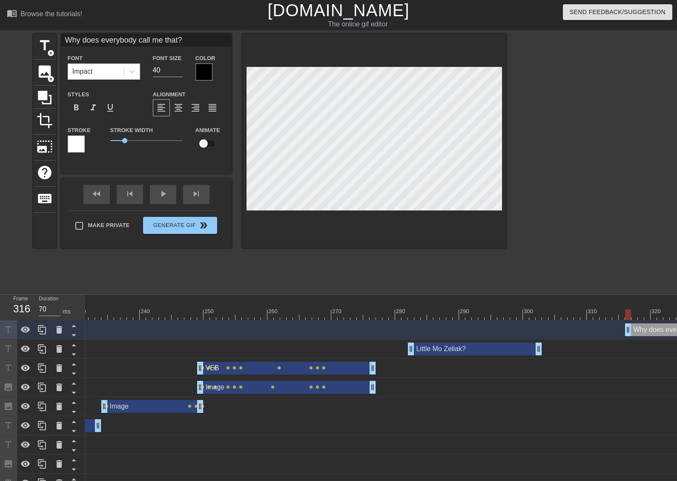
scroll to position [1, 7]
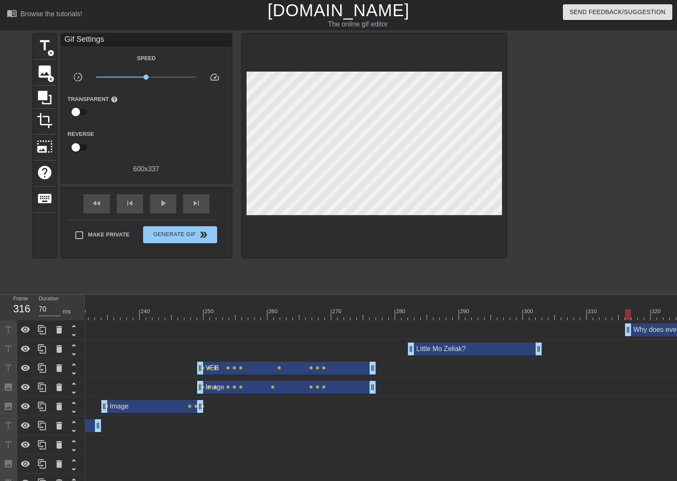
drag, startPoint x: 347, startPoint y: 231, endPoint x: 351, endPoint y: 216, distance: 15.5
click at [347, 231] on div at bounding box center [374, 146] width 264 height 224
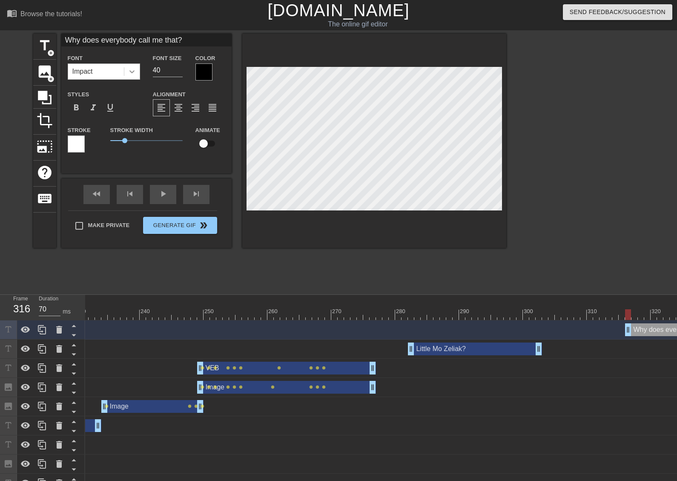
drag, startPoint x: 158, startPoint y: 73, endPoint x: 139, endPoint y: 75, distance: 18.4
click at [139, 75] on div "Font Impact Font Size 40 Color" at bounding box center [146, 67] width 170 height 28
click at [199, 71] on div at bounding box center [204, 71] width 17 height 17
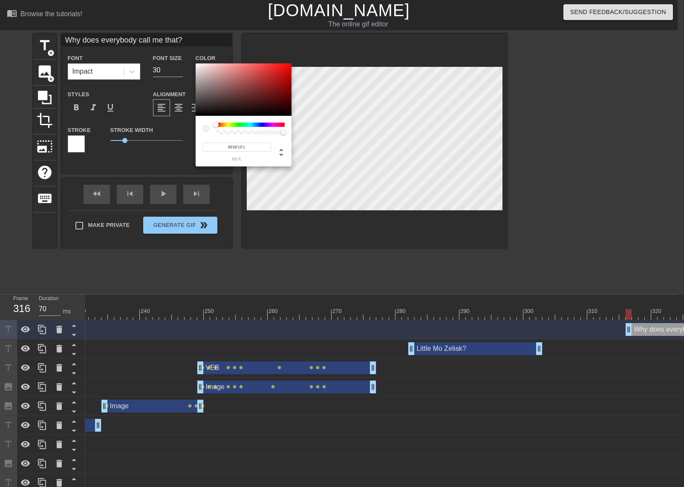
click at [197, 65] on div at bounding box center [244, 89] width 96 height 53
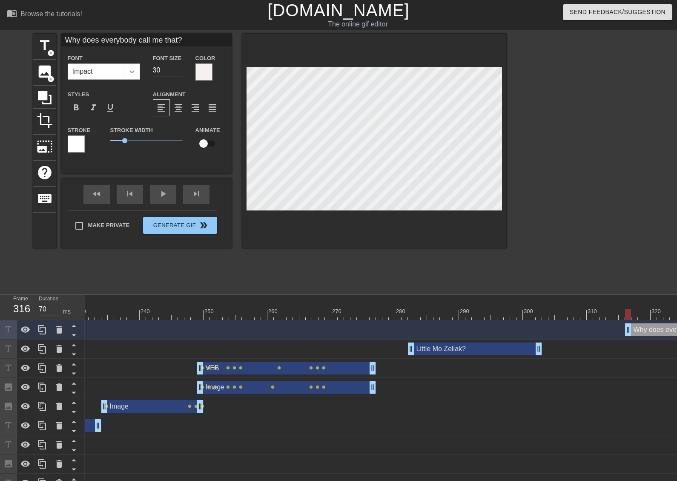
click at [131, 73] on icon at bounding box center [132, 71] width 9 height 9
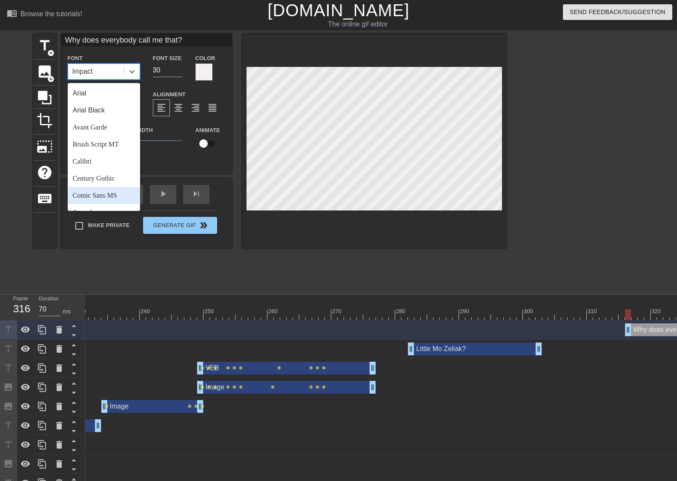
click at [116, 193] on div "Comic Sans MS" at bounding box center [104, 195] width 72 height 17
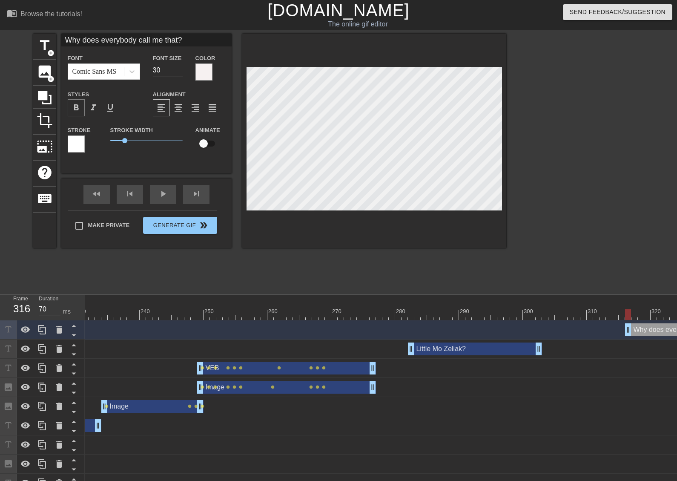
click at [75, 109] on span "format_bold" at bounding box center [76, 108] width 10 height 10
click at [78, 148] on div at bounding box center [76, 143] width 17 height 17
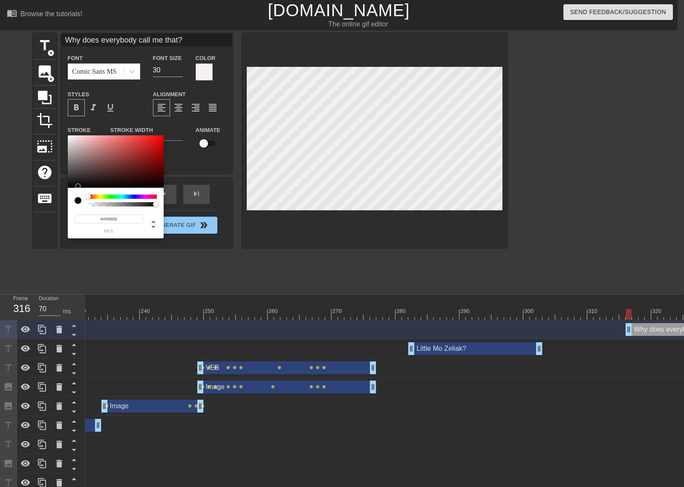
click at [71, 186] on div at bounding box center [116, 161] width 96 height 53
click at [70, 186] on div at bounding box center [116, 161] width 96 height 53
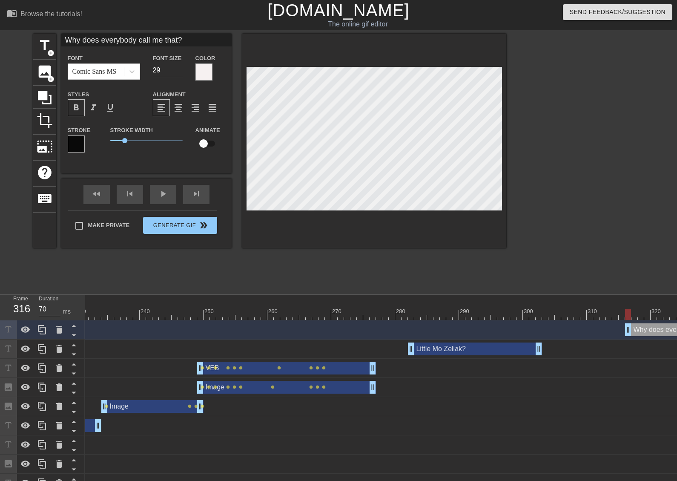
click at [180, 73] on input "29" at bounding box center [168, 70] width 30 height 14
click at [180, 73] on input "28" at bounding box center [168, 70] width 30 height 14
click at [180, 73] on input "27" at bounding box center [168, 70] width 30 height 14
click at [180, 74] on input "26" at bounding box center [168, 70] width 30 height 14
click at [374, 228] on div at bounding box center [374, 141] width 264 height 214
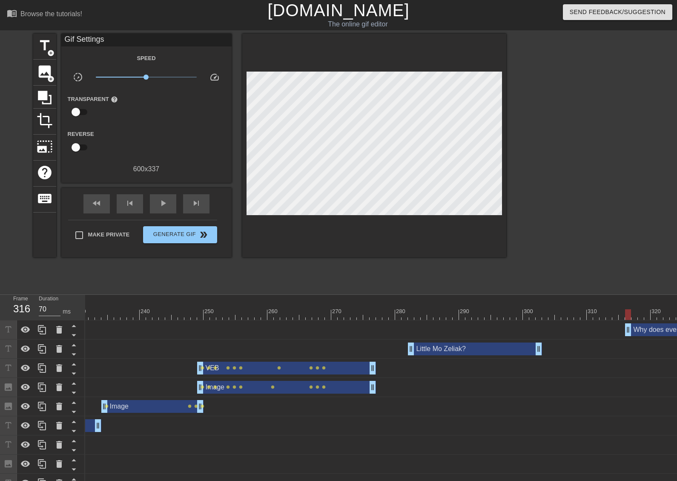
click at [379, 230] on div at bounding box center [374, 146] width 264 height 224
click at [168, 206] on div "play_arrow" at bounding box center [163, 203] width 26 height 19
click at [169, 206] on div "pause" at bounding box center [163, 203] width 26 height 19
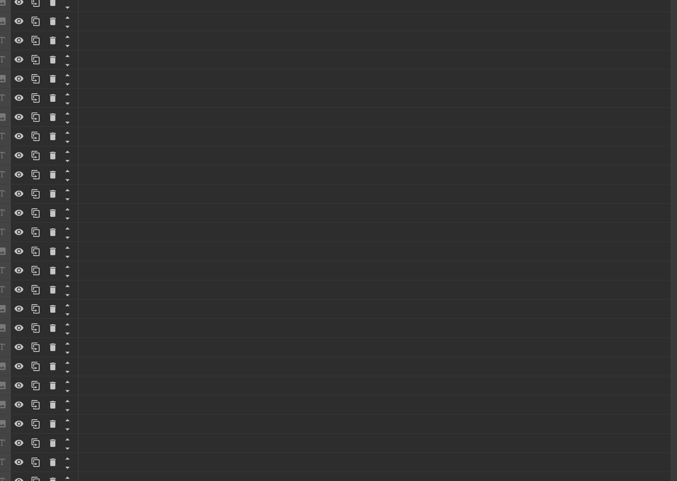
scroll to position [104, 6]
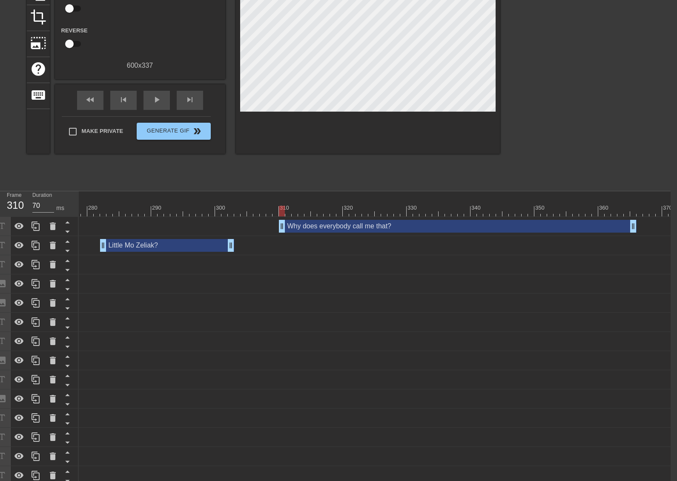
drag, startPoint x: 654, startPoint y: 224, endPoint x: 626, endPoint y: 224, distance: 28.5
click at [626, 224] on div "Why does everybody call me that? drag_handle drag_handle" at bounding box center [458, 226] width 358 height 13
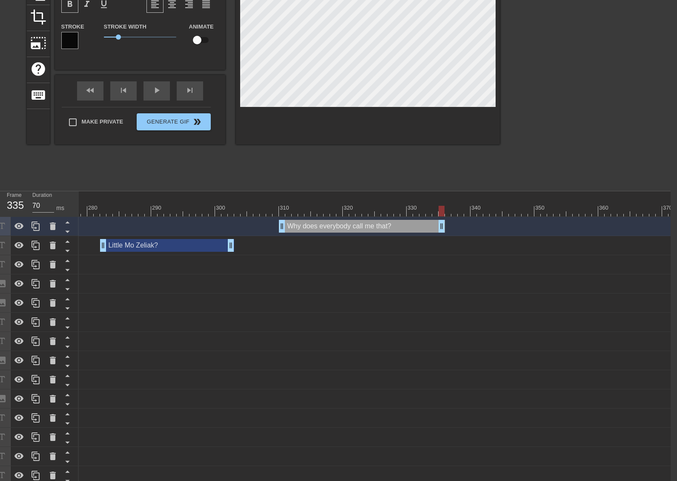
drag, startPoint x: 634, startPoint y: 224, endPoint x: 415, endPoint y: 221, distance: 219.0
click at [162, 95] on div "play_arrow" at bounding box center [157, 90] width 26 height 19
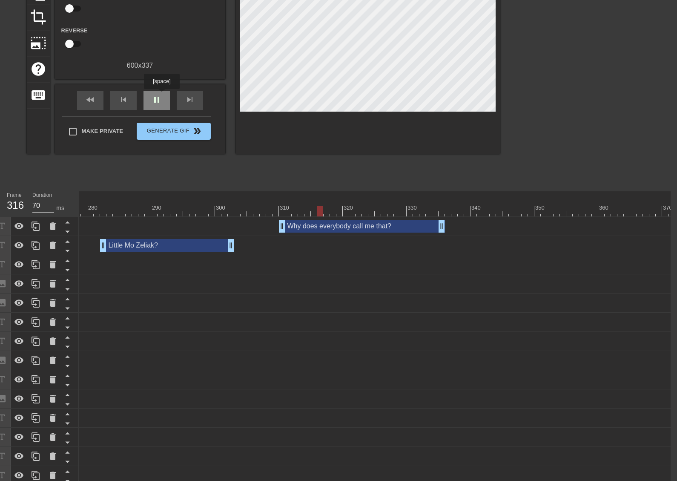
click at [161, 95] on span "pause" at bounding box center [157, 100] width 10 height 10
drag, startPoint x: 282, startPoint y: 222, endPoint x: 291, endPoint y: 219, distance: 9.4
click at [159, 104] on span "play_arrow" at bounding box center [157, 100] width 10 height 10
click at [162, 105] on div "pause" at bounding box center [157, 100] width 26 height 19
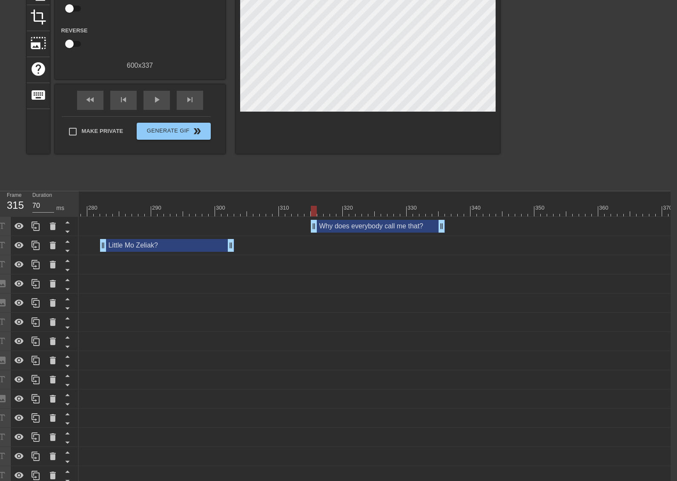
drag, startPoint x: 294, startPoint y: 221, endPoint x: 311, endPoint y: 218, distance: 16.4
click at [155, 103] on span "play_arrow" at bounding box center [157, 100] width 10 height 10
click at [155, 104] on span "pause" at bounding box center [157, 100] width 10 height 10
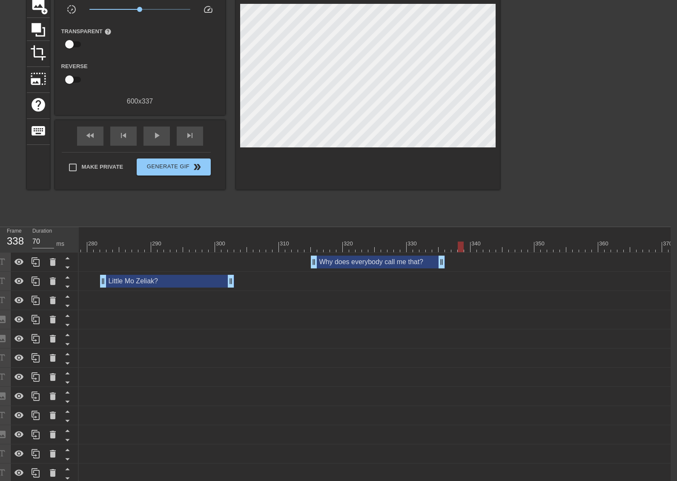
scroll to position [0, 6]
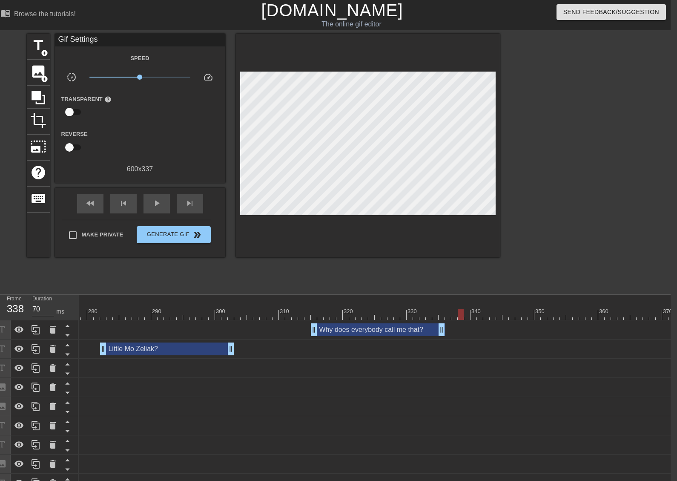
click at [46, 73] on div "image add_circle" at bounding box center [38, 73] width 23 height 26
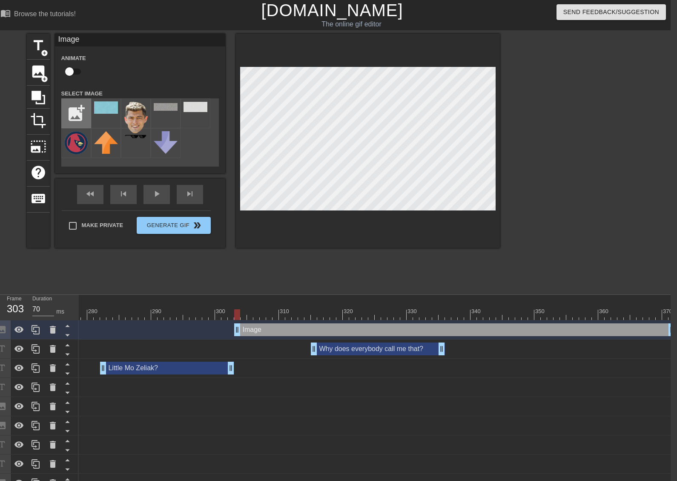
click at [77, 105] on input "file" at bounding box center [76, 113] width 29 height 29
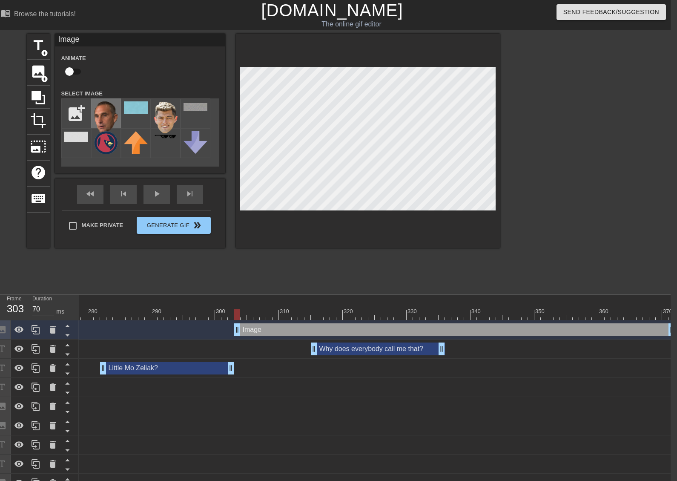
click at [106, 111] on img at bounding box center [106, 117] width 24 height 32
click at [72, 73] on input "checkbox" at bounding box center [69, 71] width 49 height 16
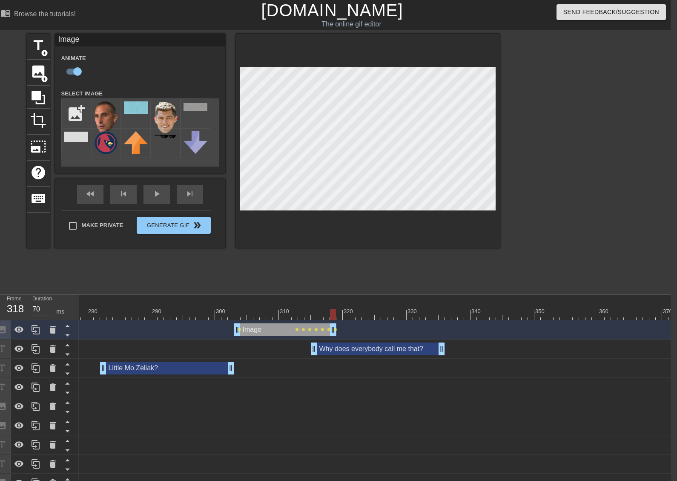
drag, startPoint x: 670, startPoint y: 329, endPoint x: 334, endPoint y: 312, distance: 336.1
click at [43, 77] on span "add_circle" at bounding box center [44, 78] width 7 height 7
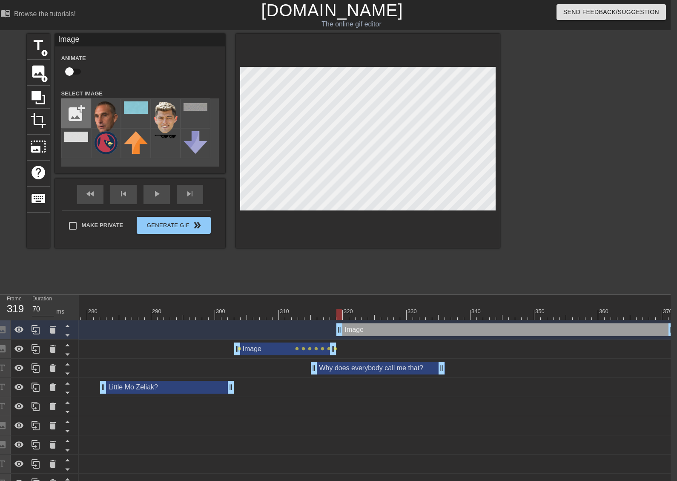
click at [68, 109] on input "file" at bounding box center [76, 113] width 29 height 29
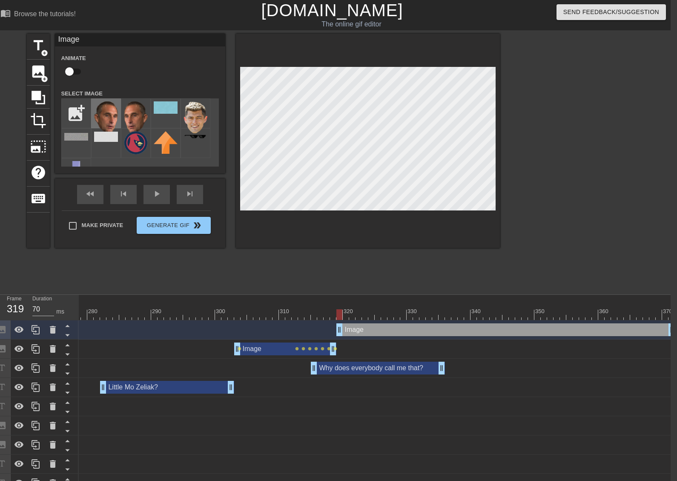
click at [117, 117] on img at bounding box center [106, 117] width 24 height 32
drag, startPoint x: 78, startPoint y: 71, endPoint x: 133, endPoint y: 80, distance: 55.7
click at [78, 70] on input "checkbox" at bounding box center [69, 71] width 49 height 16
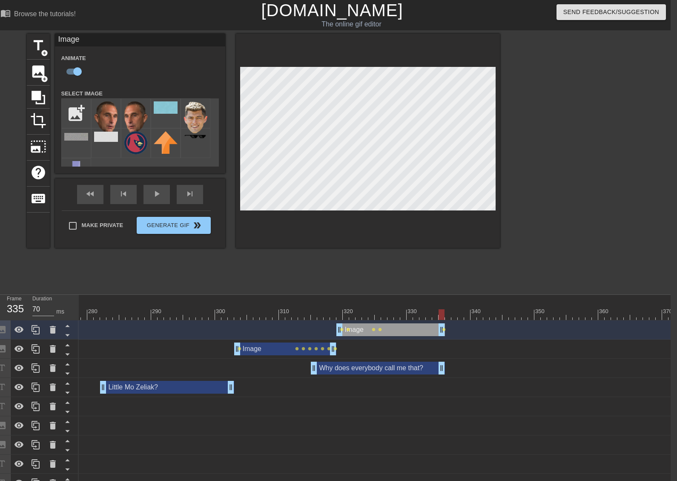
drag, startPoint x: 671, startPoint y: 326, endPoint x: 444, endPoint y: 300, distance: 229.0
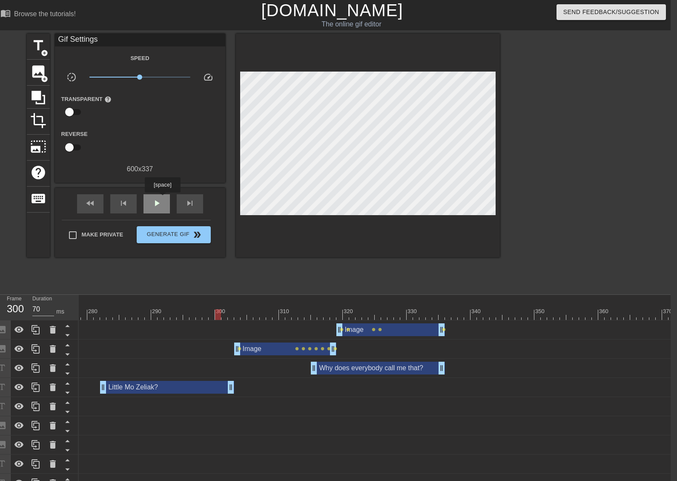
click at [162, 199] on div "play_arrow" at bounding box center [157, 203] width 26 height 19
click at [211, 209] on div "fast_rewind skip_previous pause skip_next Make Private Generate Gif double_arrow" at bounding box center [140, 222] width 170 height 69
click at [157, 204] on span "pause" at bounding box center [157, 203] width 10 height 10
click at [447, 308] on div at bounding box center [447, 311] width 2 height 9
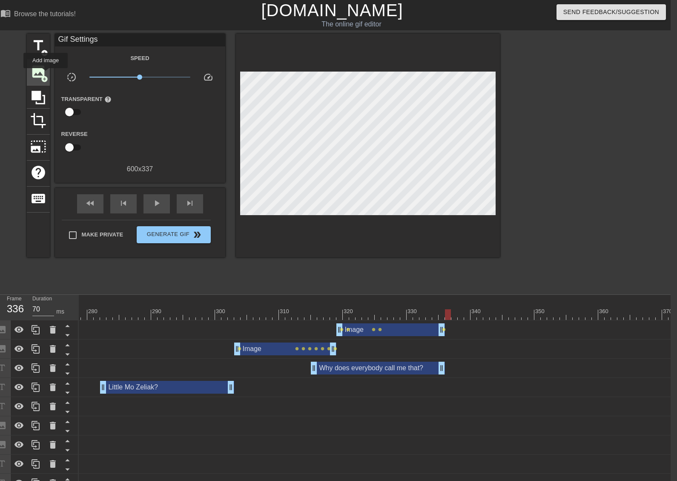
click at [46, 74] on span "image" at bounding box center [38, 71] width 16 height 16
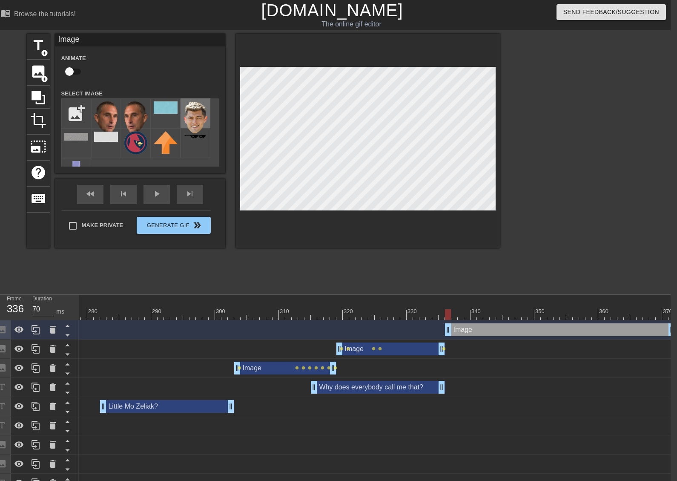
click at [193, 118] on img at bounding box center [196, 117] width 24 height 32
click at [46, 51] on span "add_circle" at bounding box center [44, 52] width 7 height 7
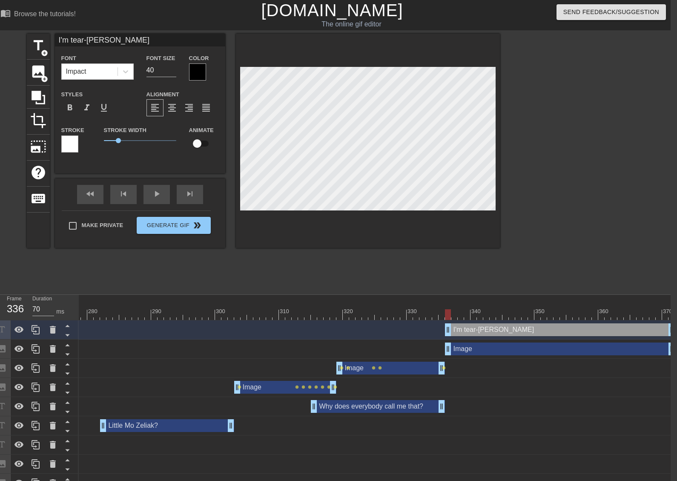
scroll to position [1, 3]
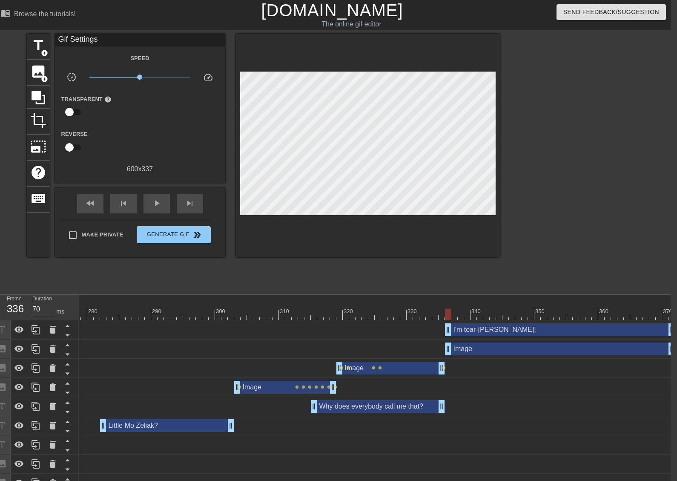
drag, startPoint x: 386, startPoint y: 241, endPoint x: 386, endPoint y: 220, distance: 20.4
click at [386, 239] on div at bounding box center [368, 146] width 264 height 224
click at [386, 213] on div at bounding box center [368, 146] width 264 height 224
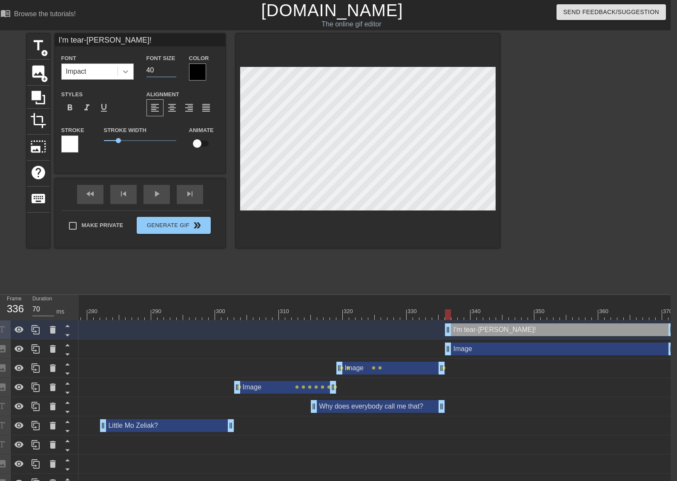
drag, startPoint x: 152, startPoint y: 73, endPoint x: 130, endPoint y: 77, distance: 22.1
click at [131, 76] on div "Font Impact Font Size 40 Color" at bounding box center [140, 67] width 170 height 28
click at [193, 71] on div at bounding box center [197, 71] width 17 height 17
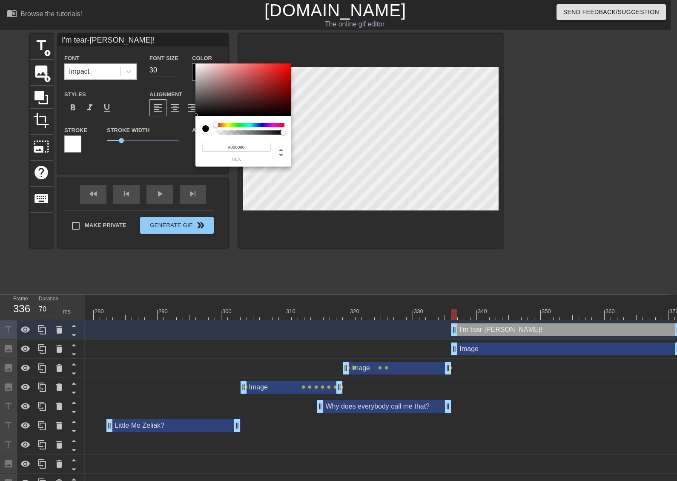
scroll to position [0, 0]
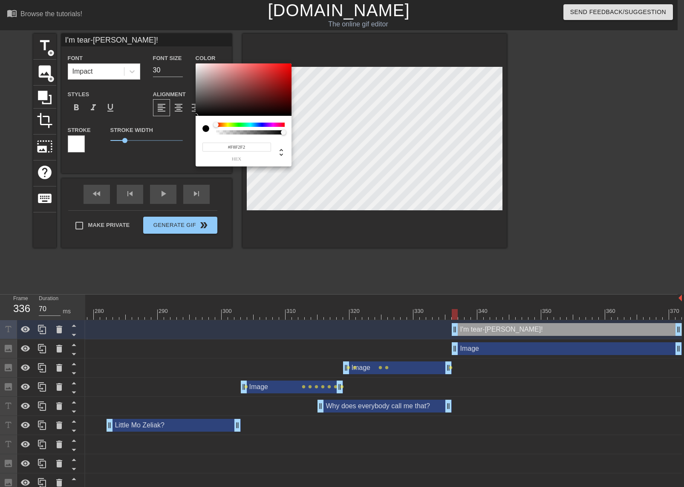
click at [198, 65] on div at bounding box center [244, 89] width 96 height 53
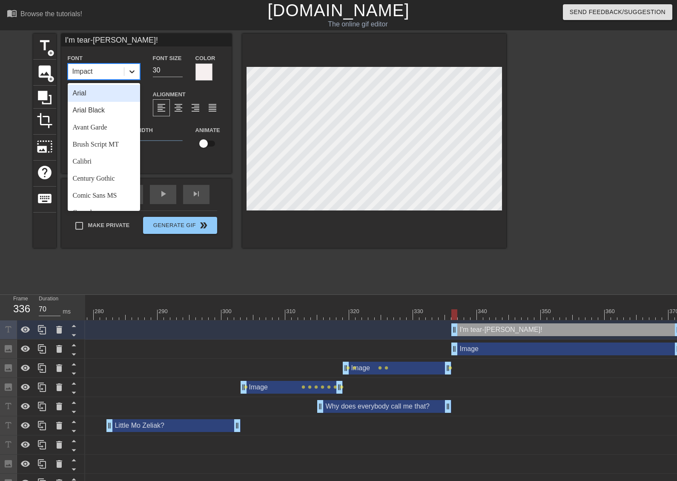
click at [136, 75] on div at bounding box center [131, 71] width 15 height 15
click at [111, 189] on div "Comic Sans MS" at bounding box center [104, 195] width 72 height 17
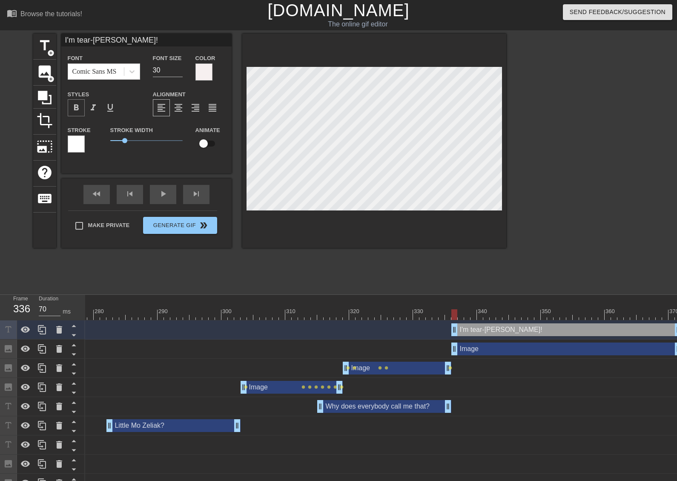
click at [79, 110] on span "format_bold" at bounding box center [76, 108] width 10 height 10
click at [80, 144] on div at bounding box center [76, 143] width 17 height 17
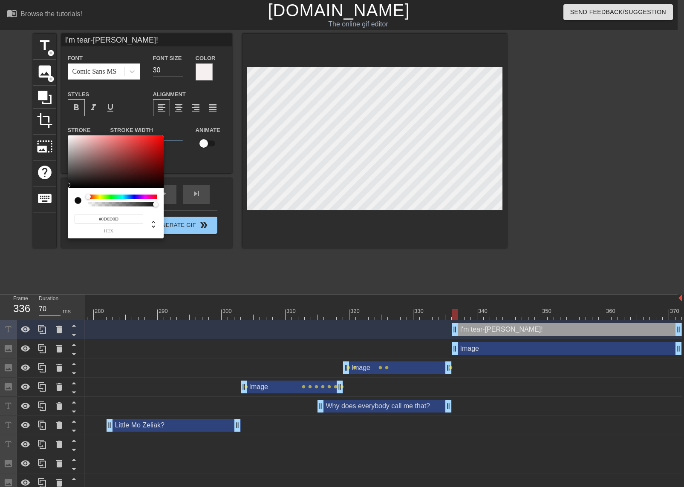
click at [70, 185] on div at bounding box center [116, 161] width 96 height 53
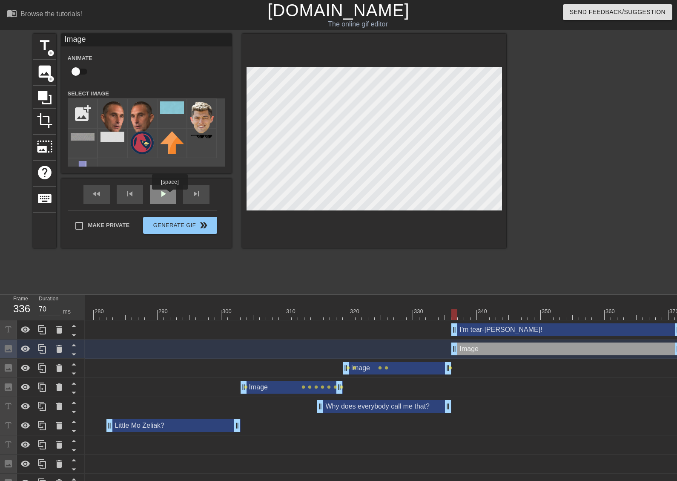
click at [169, 196] on div "play_arrow" at bounding box center [163, 194] width 26 height 19
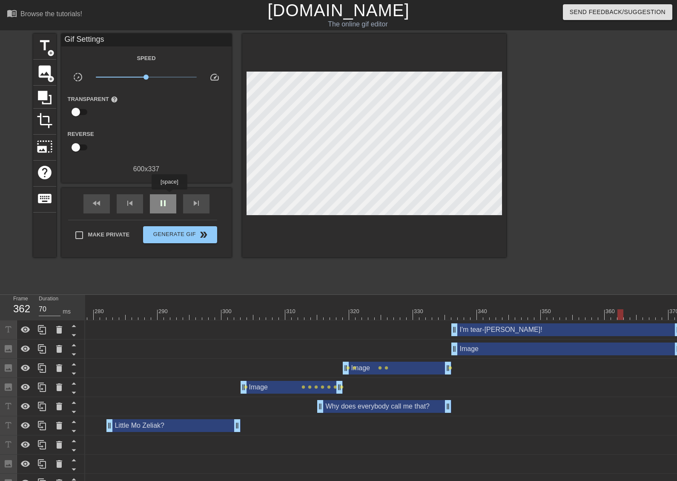
click at [169, 196] on div "pause" at bounding box center [163, 203] width 26 height 19
click at [168, 207] on span "play_arrow" at bounding box center [163, 203] width 10 height 10
click at [168, 207] on span "pause" at bounding box center [163, 203] width 10 height 10
drag, startPoint x: 455, startPoint y: 332, endPoint x: 471, endPoint y: 331, distance: 16.7
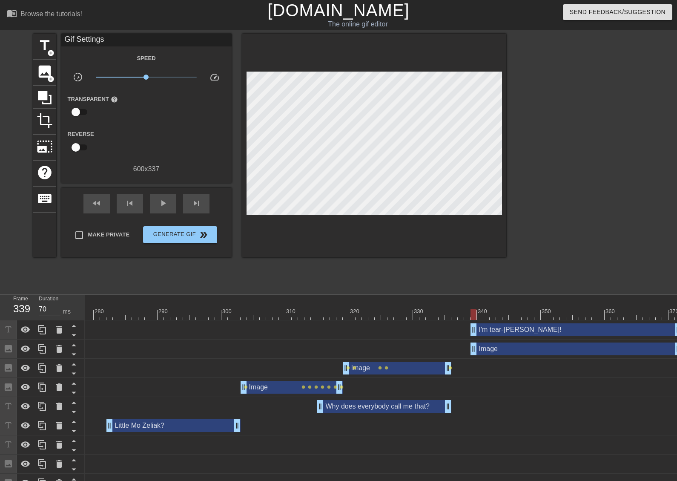
drag, startPoint x: 456, startPoint y: 345, endPoint x: 472, endPoint y: 345, distance: 16.6
click at [198, 207] on span "skip_next" at bounding box center [196, 203] width 10 height 10
click at [199, 207] on span "skip_next" at bounding box center [196, 203] width 10 height 10
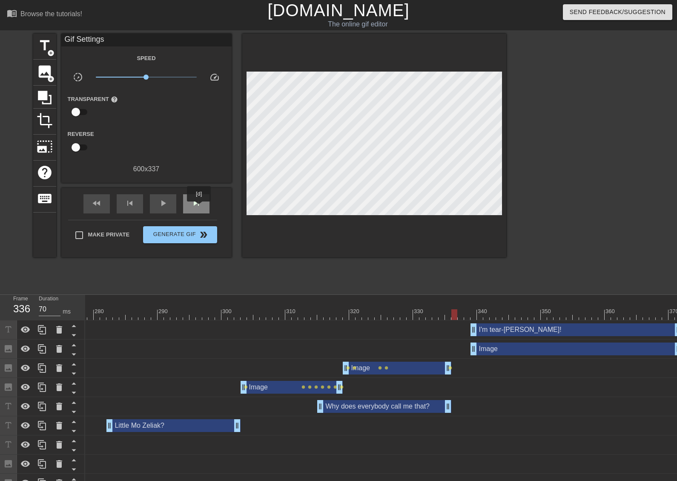
click at [199, 207] on span "skip_next" at bounding box center [196, 203] width 10 height 10
click at [200, 207] on span "skip_next" at bounding box center [196, 203] width 10 height 10
drag, startPoint x: 473, startPoint y: 347, endPoint x: 457, endPoint y: 345, distance: 16.3
click at [167, 205] on span "play_arrow" at bounding box center [163, 203] width 10 height 10
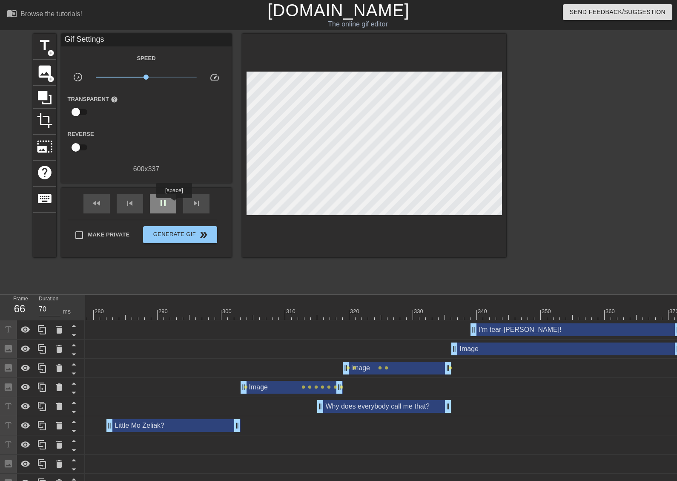
click at [173, 204] on div "pause" at bounding box center [163, 203] width 26 height 19
click at [106, 201] on div "fast_rewind" at bounding box center [96, 203] width 26 height 19
click at [157, 204] on div "play_arrow" at bounding box center [163, 203] width 26 height 19
click at [161, 201] on span "pause" at bounding box center [163, 203] width 10 height 10
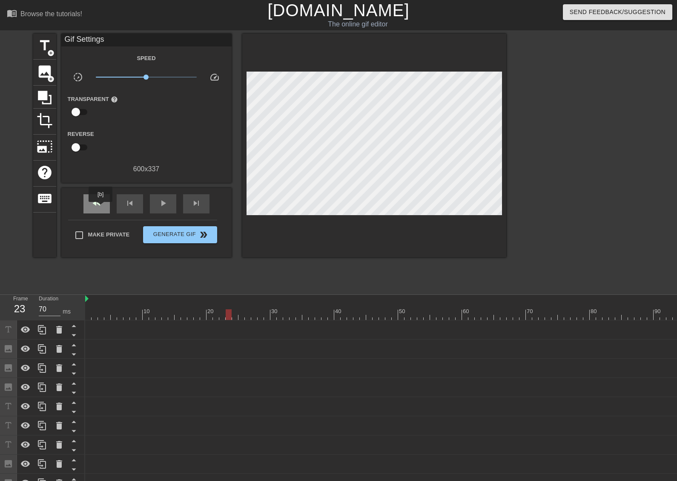
click at [101, 207] on span "fast_rewind" at bounding box center [97, 203] width 10 height 10
click at [166, 212] on div "play_arrow" at bounding box center [163, 203] width 26 height 19
click at [166, 212] on div "pause" at bounding box center [163, 203] width 26 height 19
click at [153, 305] on div at bounding box center [152, 308] width 6 height 11
click at [104, 208] on div "fast_rewind" at bounding box center [96, 203] width 26 height 19
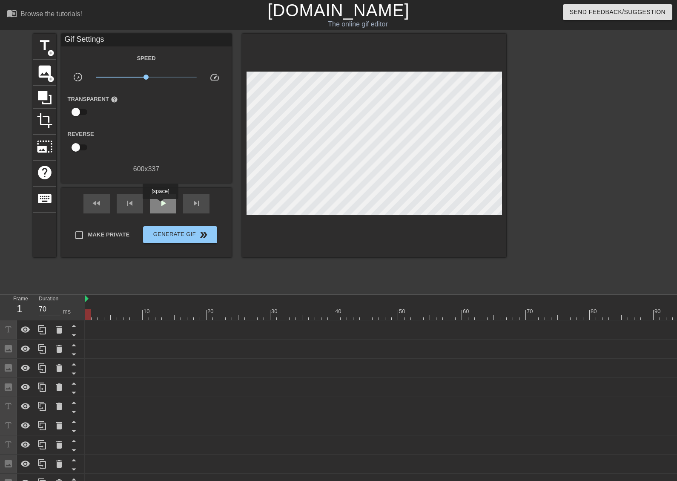
click at [160, 205] on span "play_arrow" at bounding box center [163, 203] width 10 height 10
click at [160, 205] on span "pause" at bounding box center [163, 203] width 10 height 10
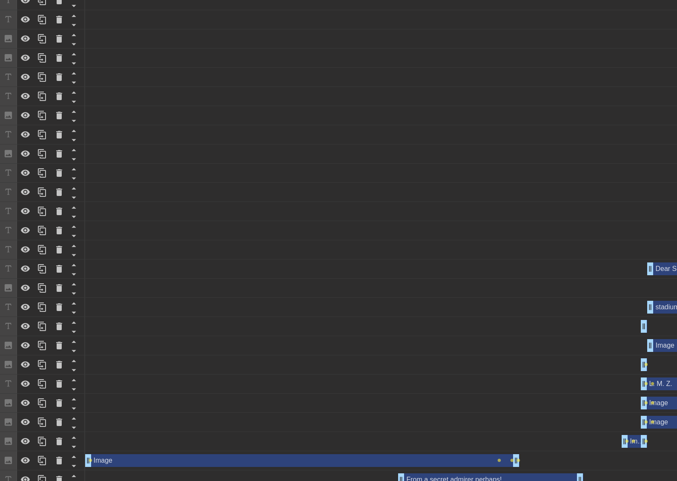
scroll to position [478, 0]
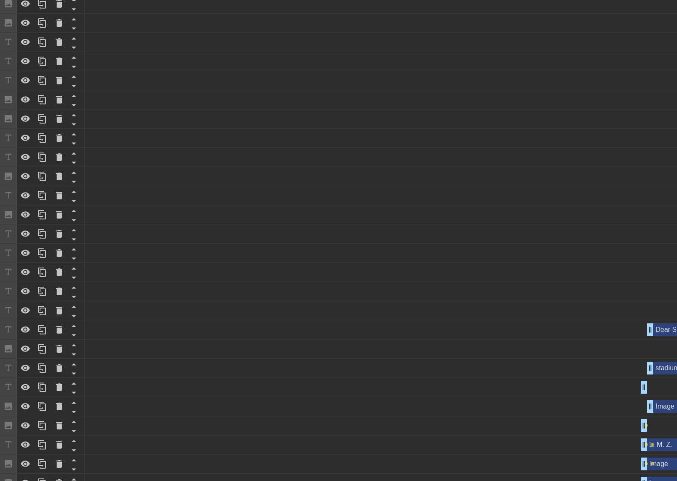
scroll to position [138, 0]
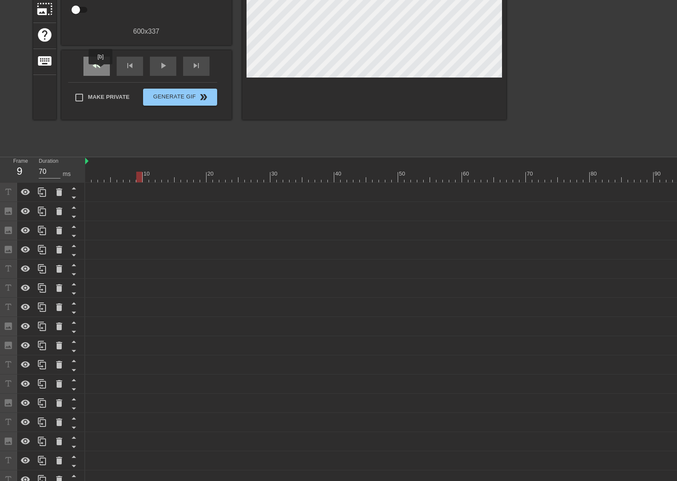
click at [101, 70] on span "fast_rewind" at bounding box center [97, 65] width 10 height 10
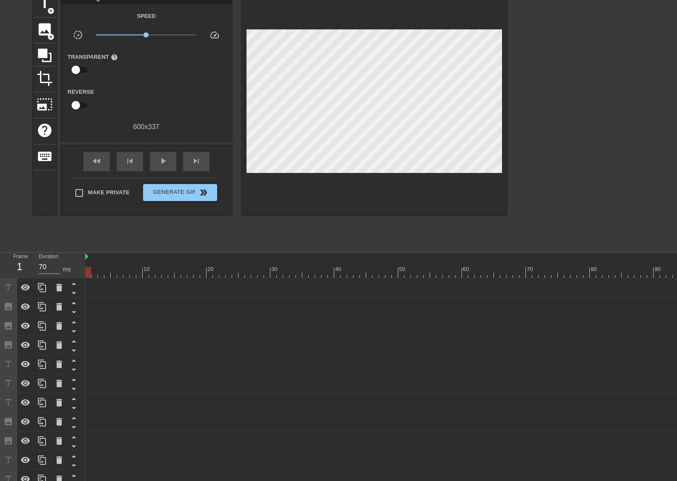
scroll to position [0, 0]
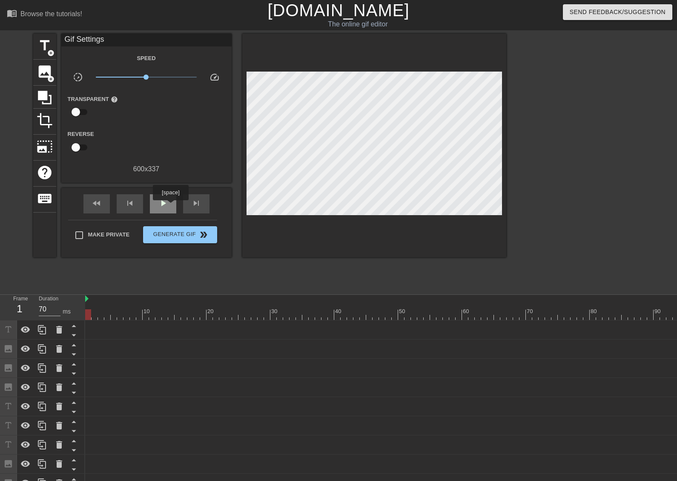
click at [170, 206] on div "play_arrow" at bounding box center [163, 203] width 26 height 19
click at [170, 206] on div "pause" at bounding box center [163, 203] width 26 height 19
click at [106, 195] on div "fast_rewind" at bounding box center [96, 203] width 26 height 19
click at [169, 204] on div "play_arrow" at bounding box center [163, 203] width 26 height 19
click at [169, 204] on div "pause" at bounding box center [163, 203] width 26 height 19
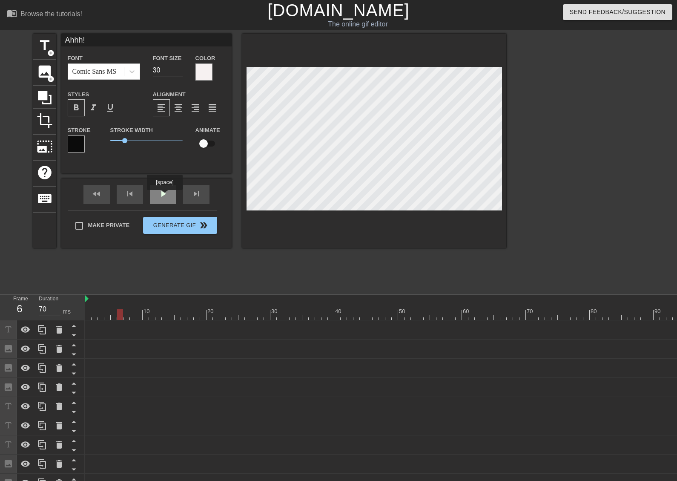
click at [164, 196] on div "play_arrow" at bounding box center [163, 194] width 26 height 19
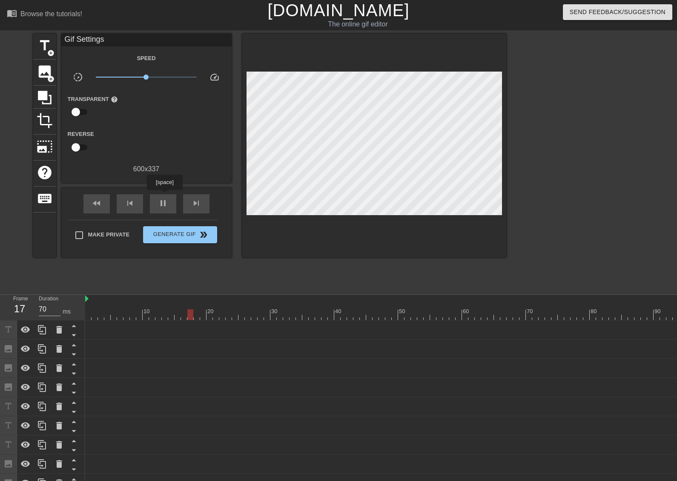
drag, startPoint x: 164, startPoint y: 196, endPoint x: 170, endPoint y: 193, distance: 5.9
click at [164, 196] on div "pause" at bounding box center [163, 203] width 26 height 19
click at [161, 194] on div "play_arrow" at bounding box center [163, 203] width 26 height 19
click at [161, 195] on div "pause" at bounding box center [163, 203] width 26 height 19
click at [106, 201] on div "fast_rewind" at bounding box center [96, 203] width 26 height 19
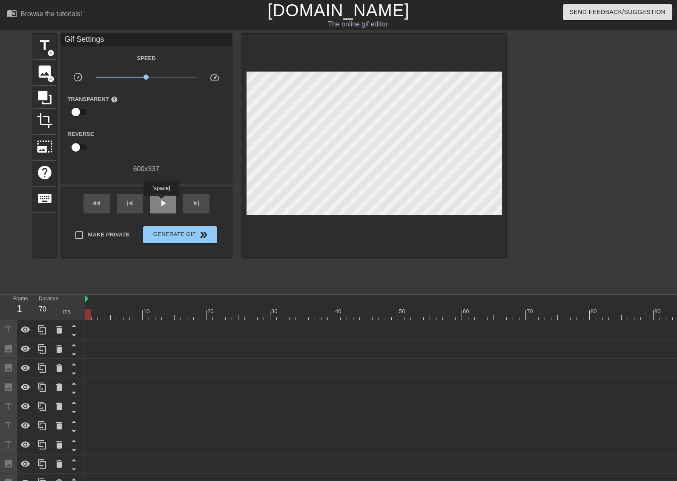
click at [161, 202] on span "play_arrow" at bounding box center [163, 203] width 10 height 10
click at [161, 201] on span "pause" at bounding box center [163, 203] width 10 height 10
click at [160, 201] on span "play_arrow" at bounding box center [163, 203] width 10 height 10
click at [160, 201] on span "pause" at bounding box center [163, 203] width 10 height 10
click at [200, 202] on span "skip_next" at bounding box center [196, 203] width 10 height 10
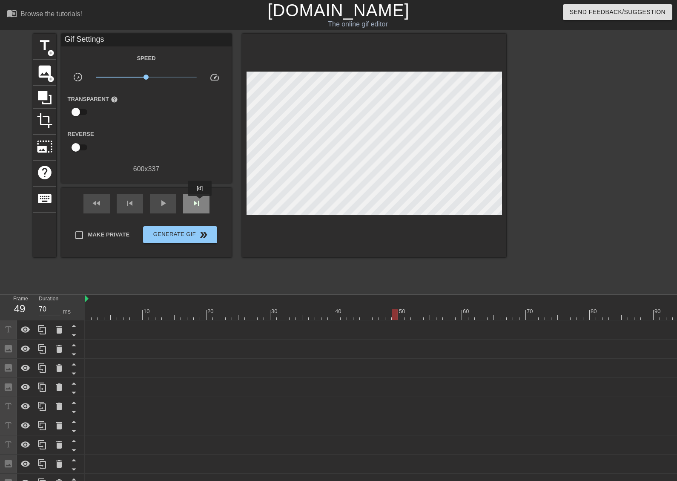
click at [200, 202] on span "skip_next" at bounding box center [196, 203] width 10 height 10
click at [170, 204] on div "play_arrow" at bounding box center [163, 203] width 26 height 19
click at [170, 204] on div "pause" at bounding box center [163, 203] width 26 height 19
click at [170, 204] on div "play_arrow" at bounding box center [163, 203] width 26 height 19
click at [170, 204] on div "pause" at bounding box center [163, 203] width 26 height 19
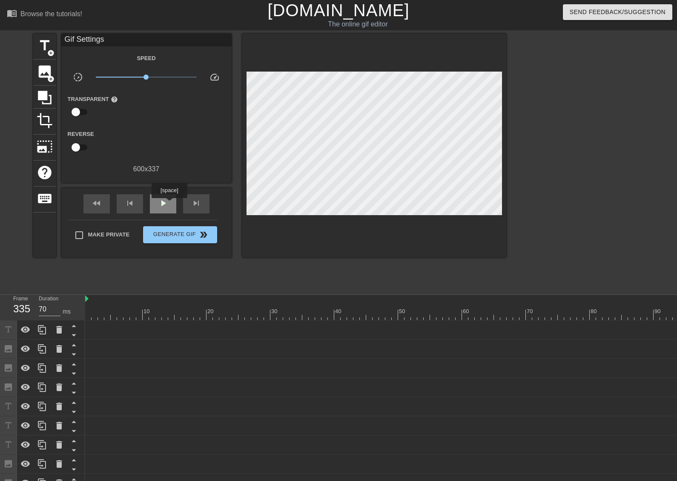
click at [169, 204] on div "play_arrow" at bounding box center [163, 203] width 26 height 19
click at [169, 204] on div "pause" at bounding box center [163, 203] width 26 height 19
click at [169, 204] on div "play_arrow" at bounding box center [163, 203] width 26 height 19
click at [169, 204] on div "pause" at bounding box center [163, 203] width 26 height 19
click at [168, 207] on span "play_arrow" at bounding box center [163, 203] width 10 height 10
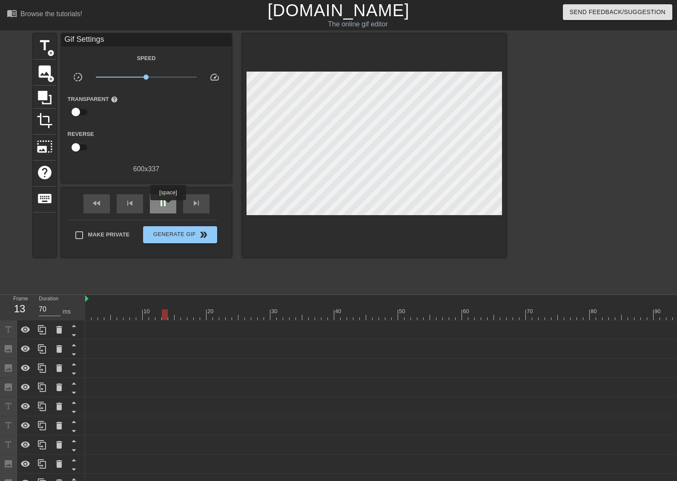
click at [168, 206] on span "pause" at bounding box center [163, 203] width 10 height 10
click at [168, 206] on span "play_arrow" at bounding box center [163, 203] width 10 height 10
click at [168, 206] on span "pause" at bounding box center [163, 203] width 10 height 10
click at [168, 206] on span "play_arrow" at bounding box center [163, 203] width 10 height 10
click at [168, 206] on span "pause" at bounding box center [163, 203] width 10 height 10
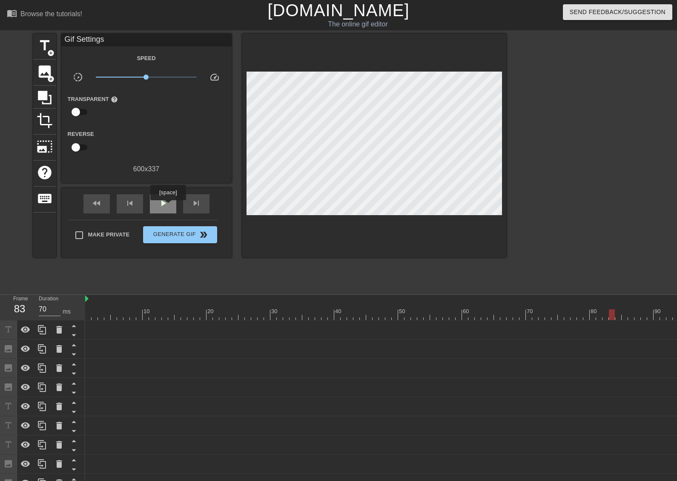
click at [168, 206] on span "play_arrow" at bounding box center [163, 203] width 10 height 10
click at [168, 206] on span "pause" at bounding box center [163, 203] width 10 height 10
click at [168, 206] on div "play_arrow" at bounding box center [163, 203] width 26 height 19
click at [168, 206] on div "pause" at bounding box center [163, 203] width 26 height 19
click at [168, 206] on div "play_arrow" at bounding box center [163, 203] width 26 height 19
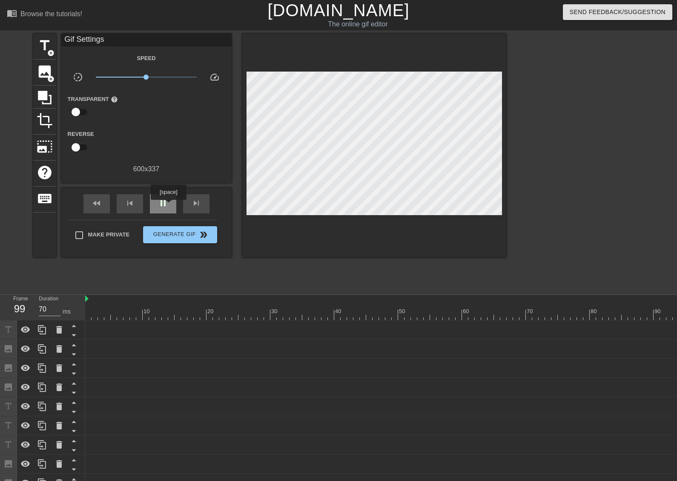
click at [168, 206] on div "pause" at bounding box center [163, 203] width 26 height 19
click at [169, 204] on div "play_arrow" at bounding box center [163, 203] width 26 height 19
click at [169, 204] on div "pause" at bounding box center [163, 203] width 26 height 19
click at [169, 204] on div "play_arrow" at bounding box center [163, 203] width 26 height 19
click at [169, 204] on div "pause" at bounding box center [163, 203] width 26 height 19
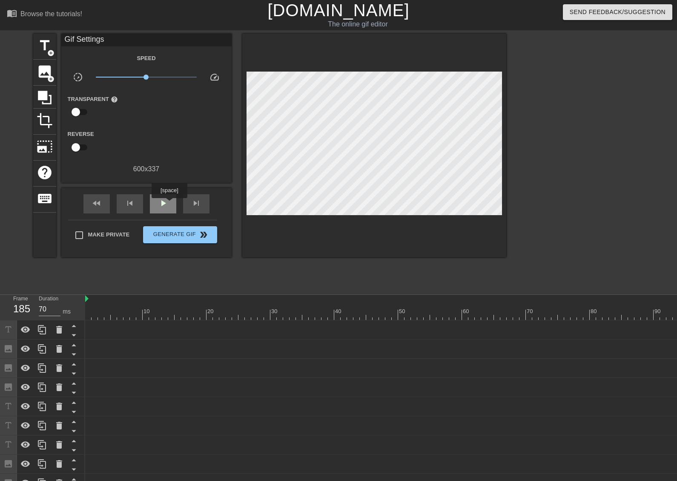
click at [169, 204] on div "play_arrow" at bounding box center [163, 203] width 26 height 19
click at [170, 204] on div "pause" at bounding box center [163, 203] width 26 height 19
click at [170, 204] on div "play_arrow" at bounding box center [163, 203] width 26 height 19
click at [170, 204] on div "pause" at bounding box center [163, 203] width 26 height 19
click at [170, 204] on div "play_arrow" at bounding box center [163, 203] width 26 height 19
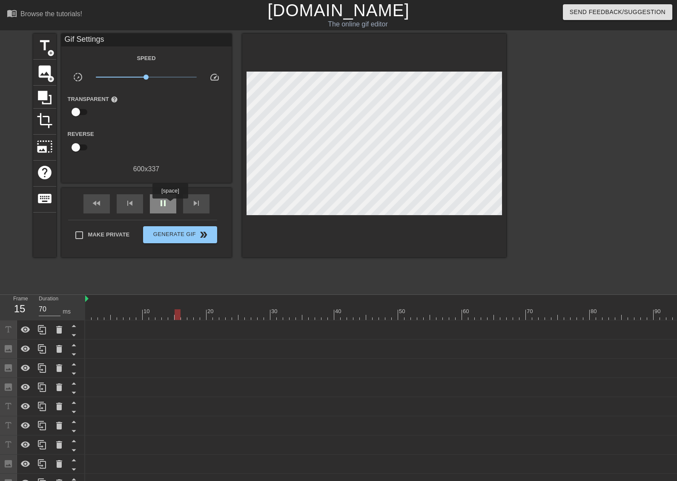
click at [170, 204] on div "pause" at bounding box center [163, 203] width 26 height 19
click at [170, 204] on div "play_arrow" at bounding box center [163, 203] width 26 height 19
click at [170, 204] on div "pause" at bounding box center [163, 203] width 26 height 19
click at [170, 204] on div "play_arrow" at bounding box center [163, 203] width 26 height 19
click at [170, 204] on div "pause" at bounding box center [163, 203] width 26 height 19
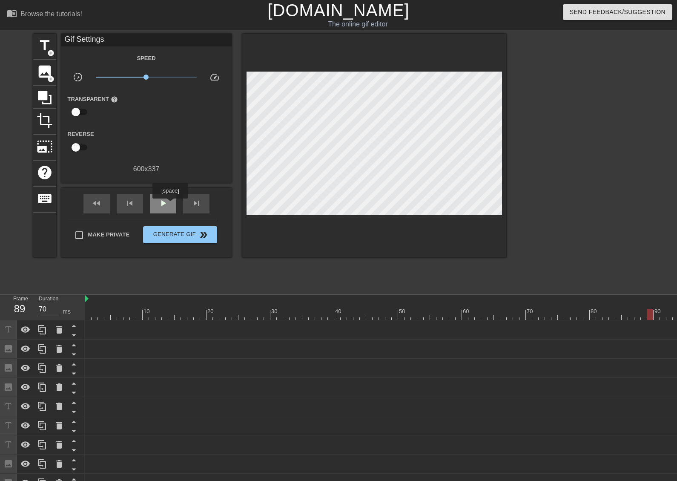
click at [170, 204] on div "play_arrow" at bounding box center [163, 203] width 26 height 19
click at [170, 204] on div "pause" at bounding box center [163, 203] width 26 height 19
click at [170, 204] on div "play_arrow" at bounding box center [163, 203] width 26 height 19
click at [170, 204] on div "pause" at bounding box center [163, 203] width 26 height 19
click at [170, 204] on div "play_arrow" at bounding box center [163, 203] width 26 height 19
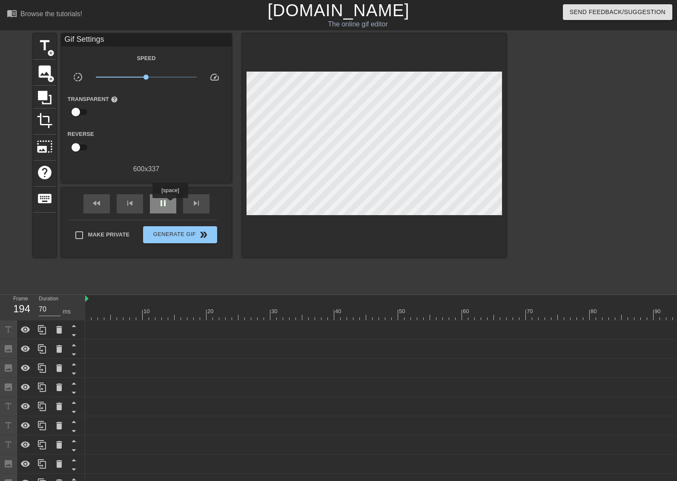
click at [170, 204] on div "pause" at bounding box center [163, 203] width 26 height 19
click at [141, 206] on div "skip_previous" at bounding box center [130, 203] width 26 height 19
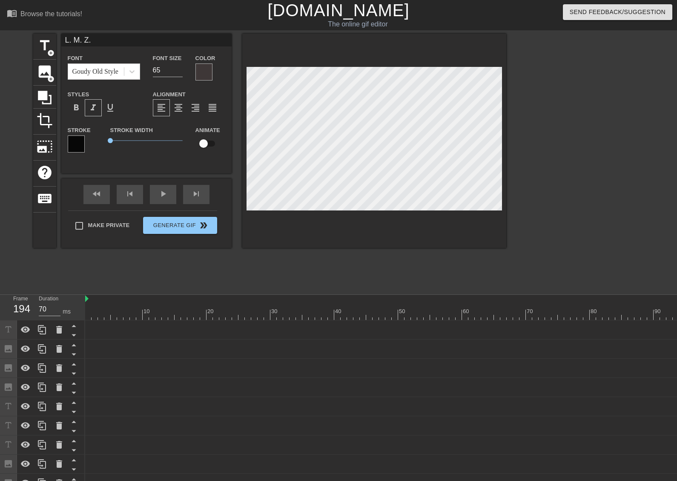
scroll to position [1, 2]
click at [106, 195] on div "fast_rewind" at bounding box center [96, 194] width 26 height 19
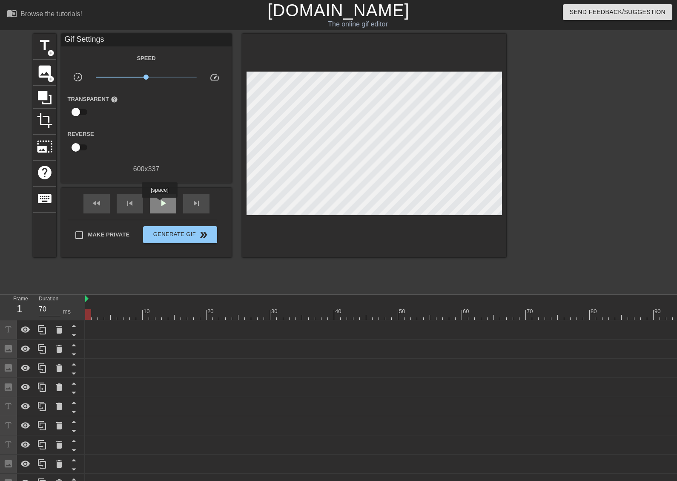
click at [159, 204] on span "play_arrow" at bounding box center [163, 203] width 10 height 10
click at [166, 203] on span "pause" at bounding box center [163, 203] width 10 height 10
click at [166, 203] on span "play_arrow" at bounding box center [163, 203] width 10 height 10
click at [166, 202] on span "pause" at bounding box center [163, 203] width 10 height 10
click at [166, 202] on span "play_arrow" at bounding box center [163, 203] width 10 height 10
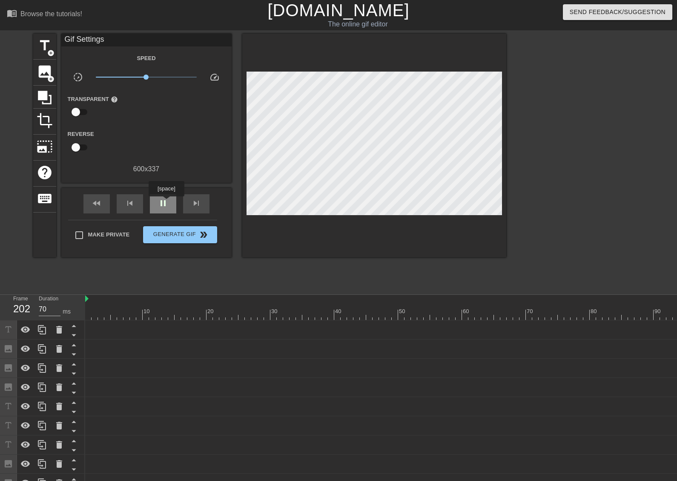
click at [167, 203] on span "pause" at bounding box center [163, 203] width 10 height 10
click at [135, 205] on div "skip_previous" at bounding box center [130, 203] width 26 height 19
click at [136, 205] on div "skip_previous" at bounding box center [130, 203] width 26 height 19
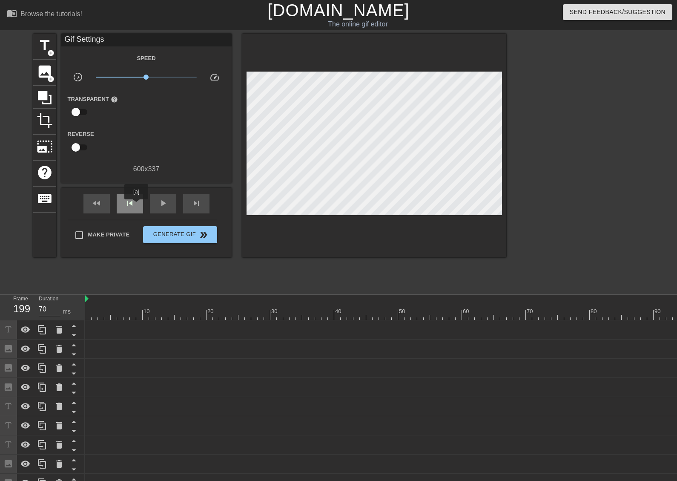
click at [136, 205] on div "skip_previous" at bounding box center [130, 203] width 26 height 19
click at [137, 205] on div "skip_previous" at bounding box center [130, 203] width 26 height 19
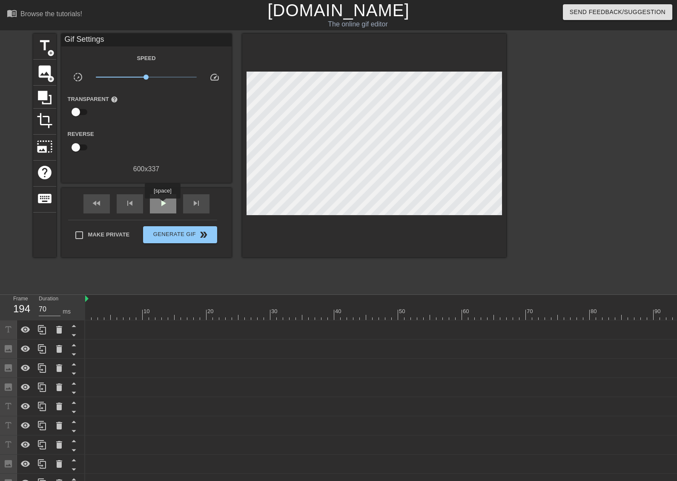
click at [162, 204] on span "play_arrow" at bounding box center [163, 203] width 10 height 10
click at [162, 204] on span "pause" at bounding box center [163, 203] width 10 height 10
click at [162, 204] on span "play_arrow" at bounding box center [163, 203] width 10 height 10
click at [162, 204] on span "pause" at bounding box center [163, 203] width 10 height 10
click at [135, 204] on span "skip_previous" at bounding box center [130, 203] width 10 height 10
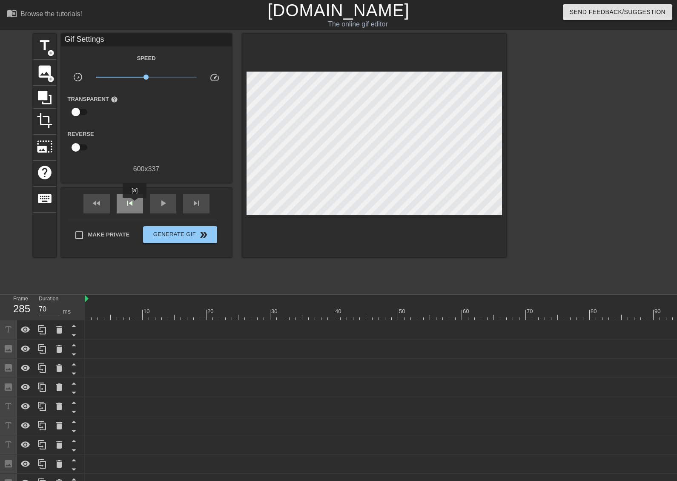
click at [135, 204] on span "skip_previous" at bounding box center [130, 203] width 10 height 10
click at [135, 204] on div "skip_previous" at bounding box center [130, 203] width 26 height 19
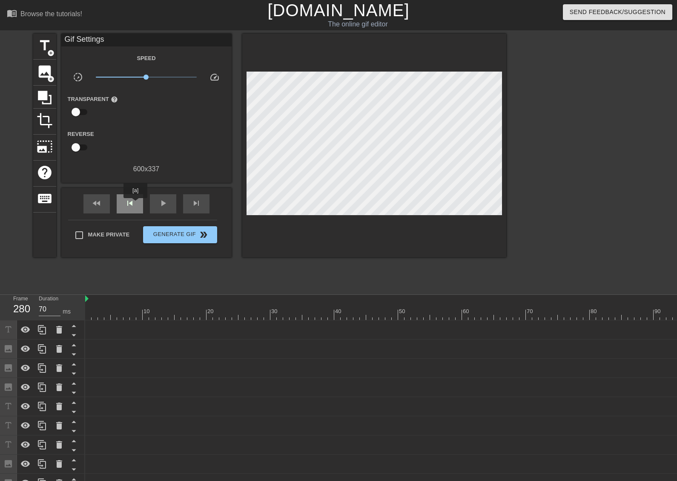
click at [135, 204] on div "skip_previous" at bounding box center [130, 203] width 26 height 19
click at [136, 204] on div "skip_previous" at bounding box center [130, 203] width 26 height 19
click at [198, 203] on span "skip_next" at bounding box center [196, 203] width 10 height 10
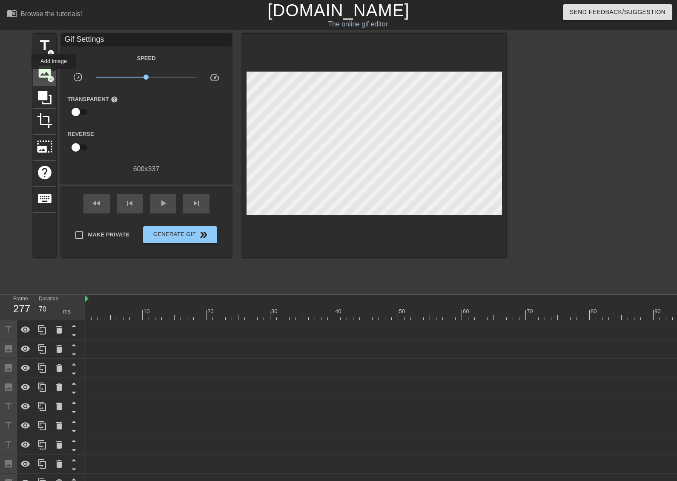
click at [53, 75] on span "add_circle" at bounding box center [50, 78] width 7 height 7
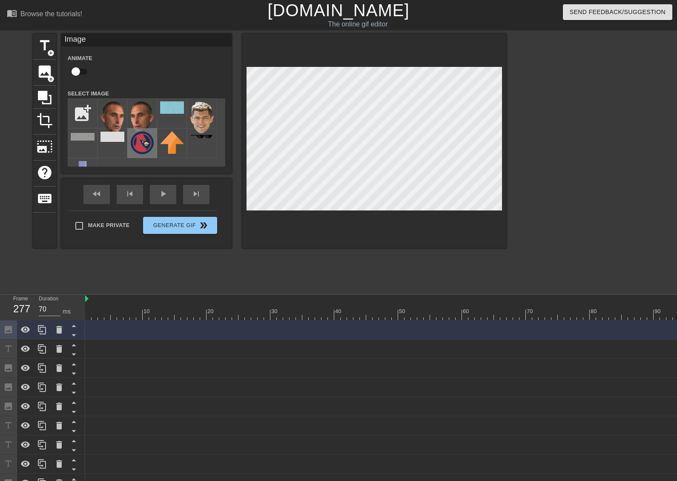
click at [135, 137] on img at bounding box center [142, 142] width 24 height 23
click at [78, 70] on input "checkbox" at bounding box center [76, 71] width 49 height 16
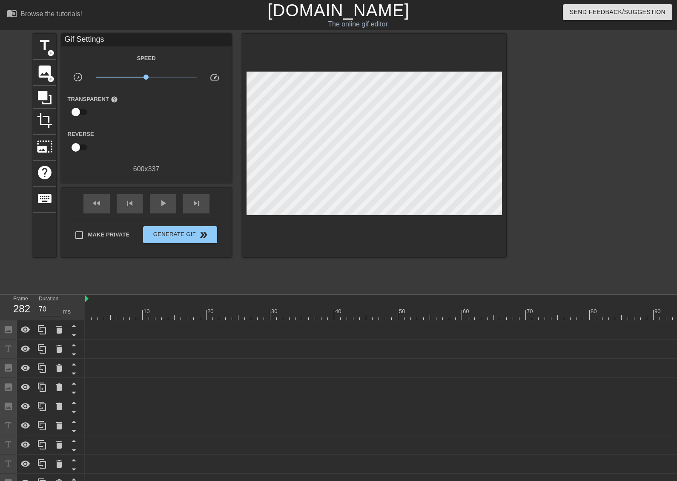
click at [407, 225] on div at bounding box center [374, 146] width 264 height 224
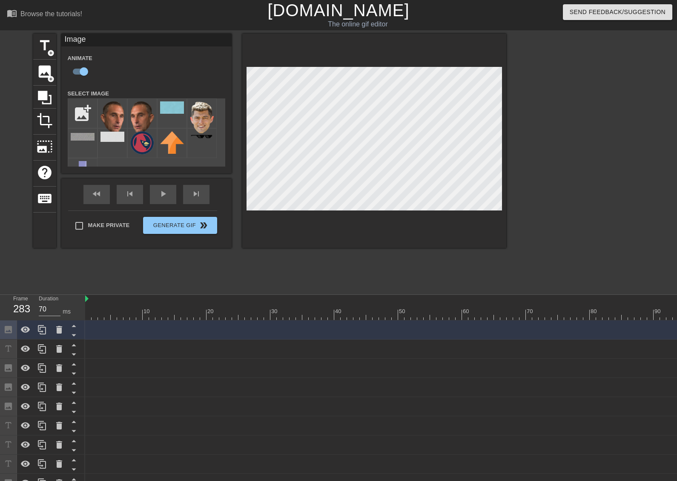
click at [424, 214] on div at bounding box center [374, 141] width 264 height 214
click at [414, 223] on div at bounding box center [374, 141] width 264 height 214
click at [407, 224] on div at bounding box center [374, 141] width 264 height 214
click at [420, 261] on div "title add_circle image add_circle crop photo_size_select_large help keyboard Im…" at bounding box center [269, 162] width 473 height 256
click at [401, 213] on div at bounding box center [374, 141] width 264 height 214
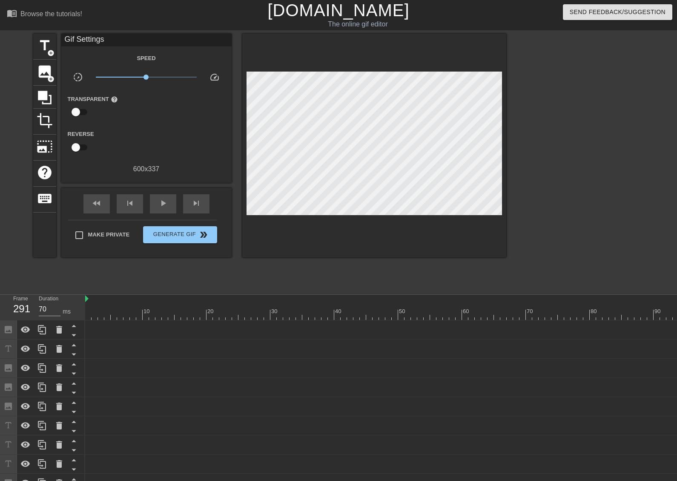
click at [411, 234] on div at bounding box center [374, 146] width 264 height 224
click at [404, 216] on div at bounding box center [374, 146] width 264 height 224
click at [404, 214] on div at bounding box center [374, 146] width 264 height 224
click at [406, 237] on div at bounding box center [374, 146] width 264 height 224
click at [404, 213] on div at bounding box center [374, 146] width 264 height 224
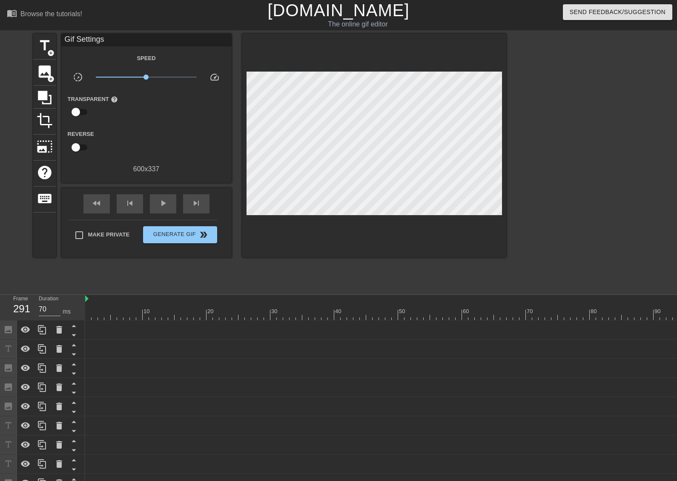
click at [423, 231] on div at bounding box center [374, 146] width 264 height 224
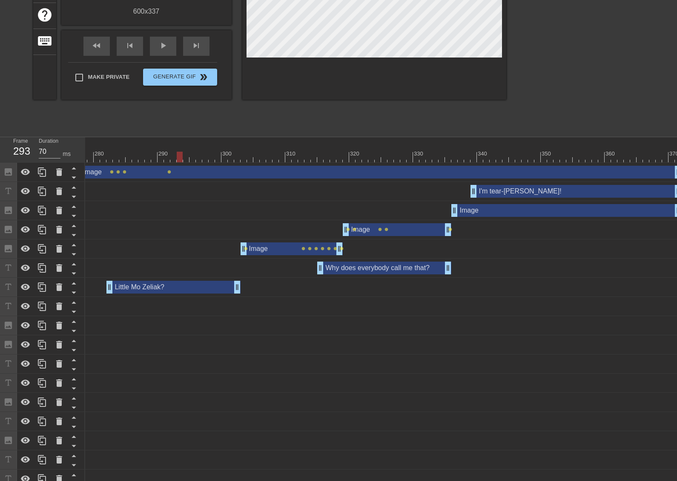
scroll to position [157, 0]
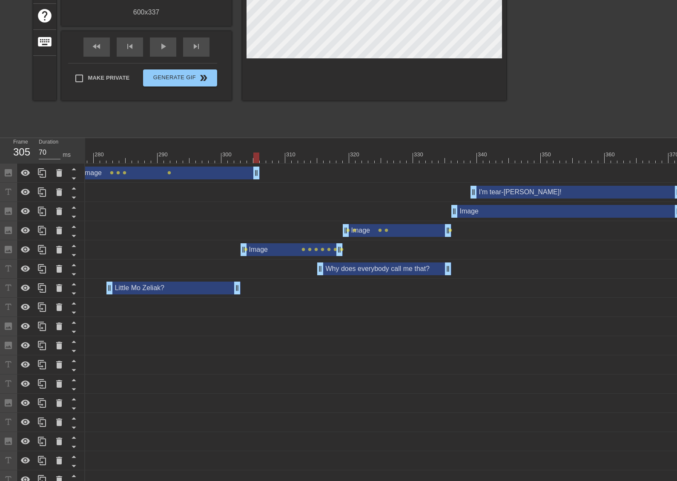
drag, startPoint x: 675, startPoint y: 171, endPoint x: 254, endPoint y: 167, distance: 420.9
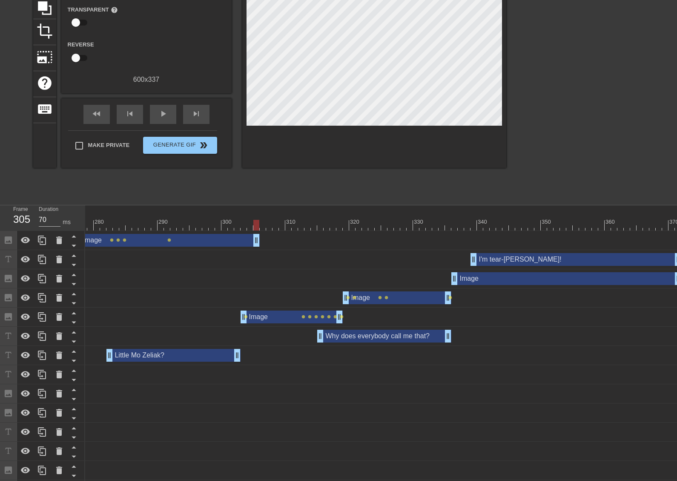
scroll to position [29, 0]
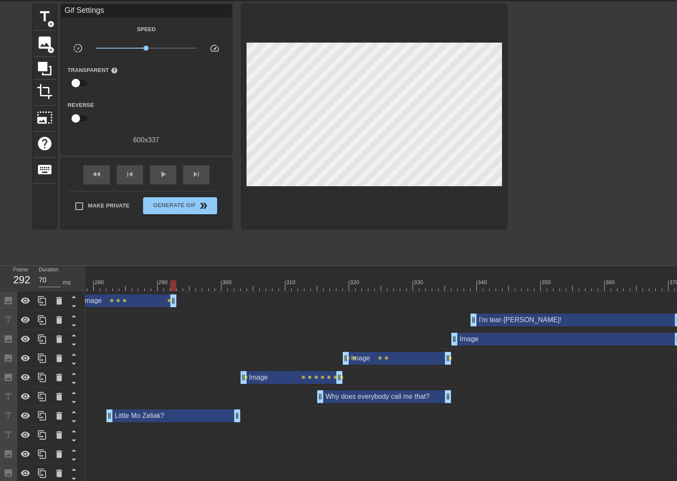
drag, startPoint x: 256, startPoint y: 295, endPoint x: 170, endPoint y: 283, distance: 86.4
click at [164, 176] on span "play_arrow" at bounding box center [163, 174] width 10 height 10
click at [164, 175] on span "pause" at bounding box center [163, 174] width 10 height 10
click at [168, 167] on div "play_arrow" at bounding box center [163, 174] width 26 height 19
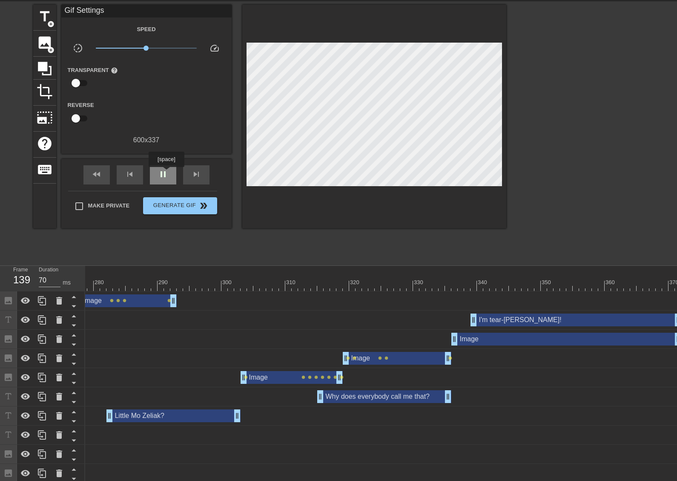
click at [166, 173] on span "pause" at bounding box center [163, 174] width 10 height 10
click at [127, 174] on span "skip_previous" at bounding box center [130, 174] width 10 height 10
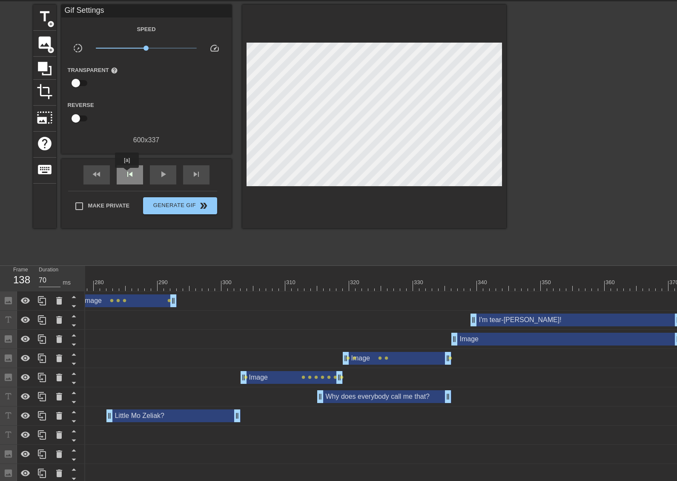
click at [127, 174] on span "skip_previous" at bounding box center [130, 174] width 10 height 10
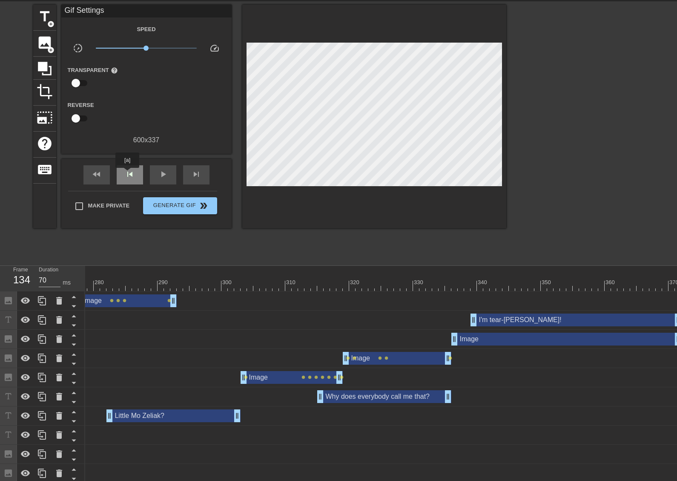
click at [127, 174] on span "skip_previous" at bounding box center [130, 174] width 10 height 10
click at [128, 174] on span "skip_previous" at bounding box center [130, 174] width 10 height 10
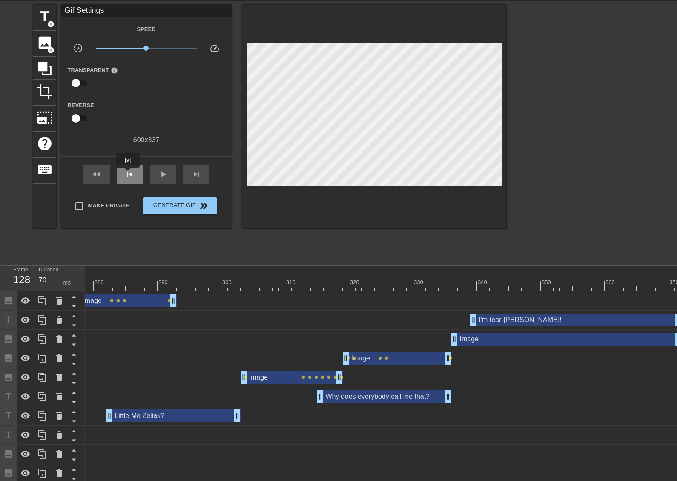
click at [128, 174] on span "skip_previous" at bounding box center [130, 174] width 10 height 10
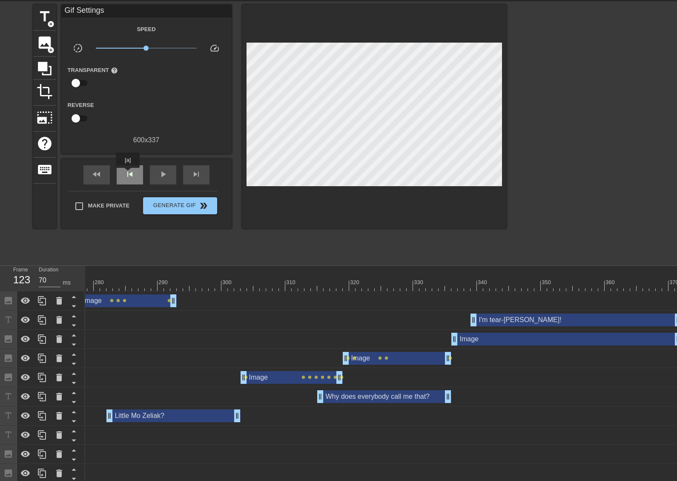
click at [128, 174] on span "skip_previous" at bounding box center [130, 174] width 10 height 10
click at [129, 174] on span "skip_previous" at bounding box center [130, 174] width 10 height 10
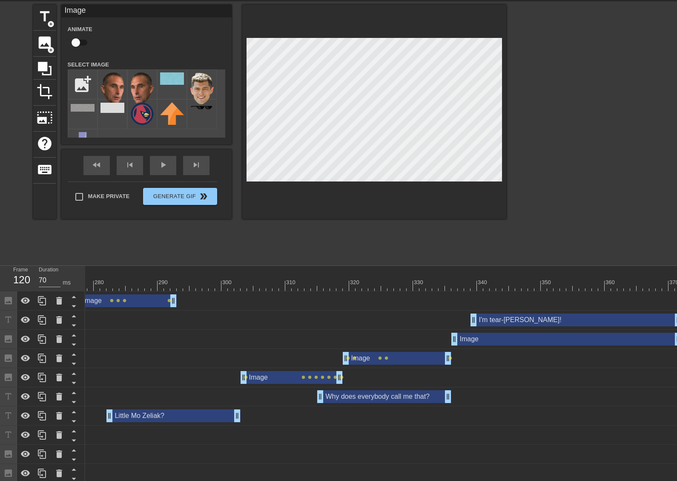
click at [83, 40] on input "checkbox" at bounding box center [76, 43] width 49 height 16
click at [406, 183] on div at bounding box center [374, 112] width 264 height 214
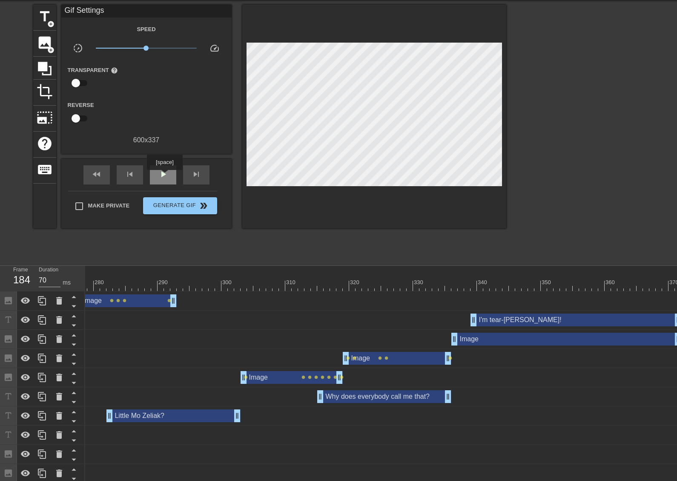
click at [164, 176] on span "play_arrow" at bounding box center [163, 174] width 10 height 10
click at [164, 176] on span "pause" at bounding box center [163, 174] width 10 height 10
click at [164, 176] on span "play_arrow" at bounding box center [163, 174] width 10 height 10
click at [164, 176] on span "pause" at bounding box center [163, 174] width 10 height 10
click at [164, 176] on span "play_arrow" at bounding box center [163, 174] width 10 height 10
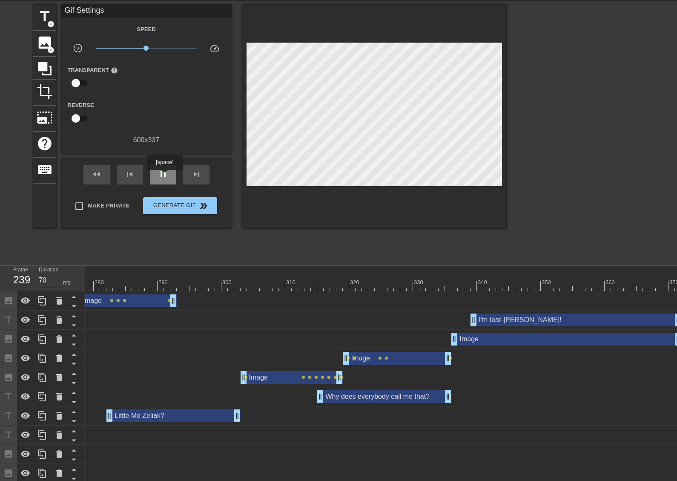
click at [164, 176] on span "pause" at bounding box center [163, 174] width 10 height 10
click at [164, 176] on span "play_arrow" at bounding box center [163, 174] width 10 height 10
click at [164, 176] on span "pause" at bounding box center [163, 174] width 10 height 10
click at [197, 176] on span "skip_next" at bounding box center [196, 174] width 10 height 10
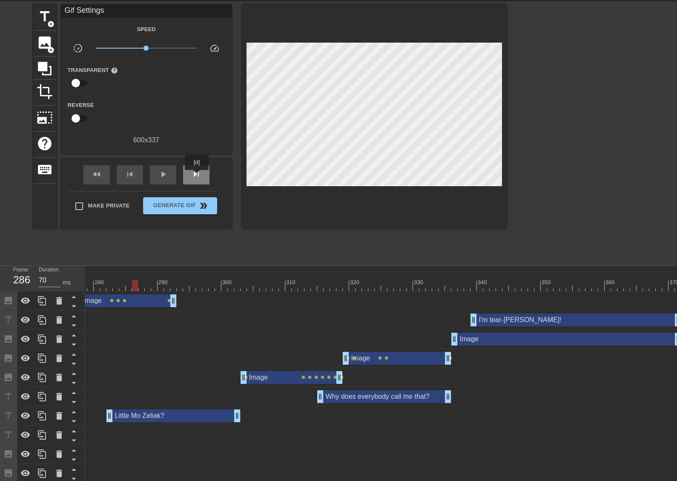
click at [197, 176] on span "skip_next" at bounding box center [196, 174] width 10 height 10
click at [198, 175] on span "skip_next" at bounding box center [196, 174] width 10 height 10
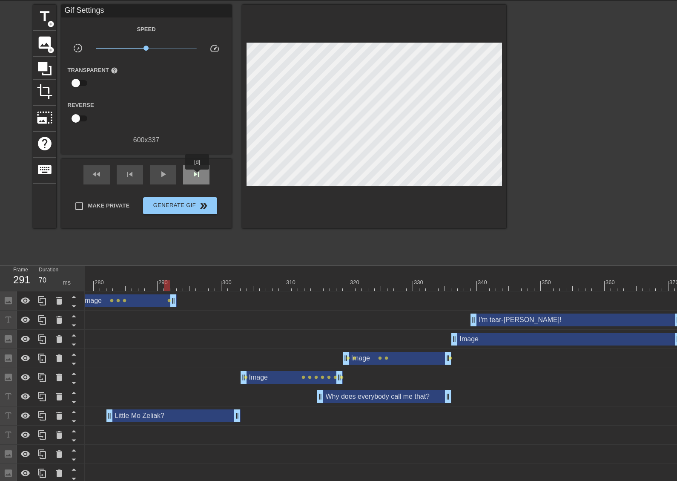
click at [198, 175] on span "skip_next" at bounding box center [196, 174] width 10 height 10
click at [166, 175] on span "play_arrow" at bounding box center [163, 174] width 10 height 10
click at [166, 175] on span "pause" at bounding box center [163, 174] width 10 height 10
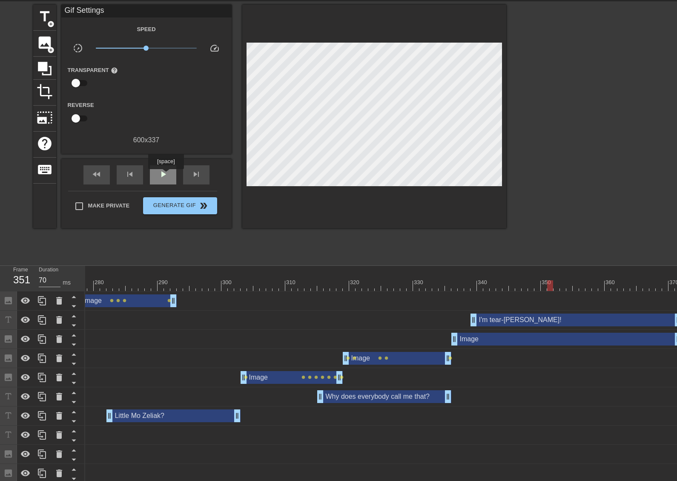
click at [166, 175] on span "play_arrow" at bounding box center [163, 174] width 10 height 10
click at [165, 173] on span "pause" at bounding box center [163, 174] width 10 height 10
click at [164, 177] on span "play_arrow" at bounding box center [163, 174] width 10 height 10
click at [166, 171] on span "pause" at bounding box center [163, 174] width 10 height 10
click at [162, 170] on span "play_arrow" at bounding box center [163, 174] width 10 height 10
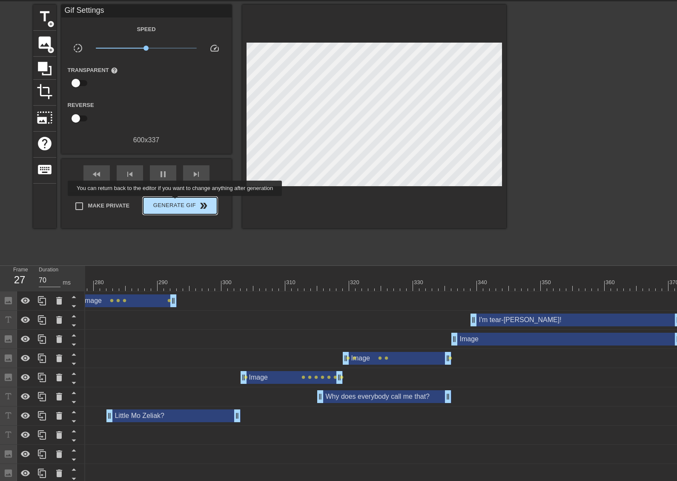
click at [176, 202] on span "Generate Gif double_arrow" at bounding box center [180, 206] width 67 height 10
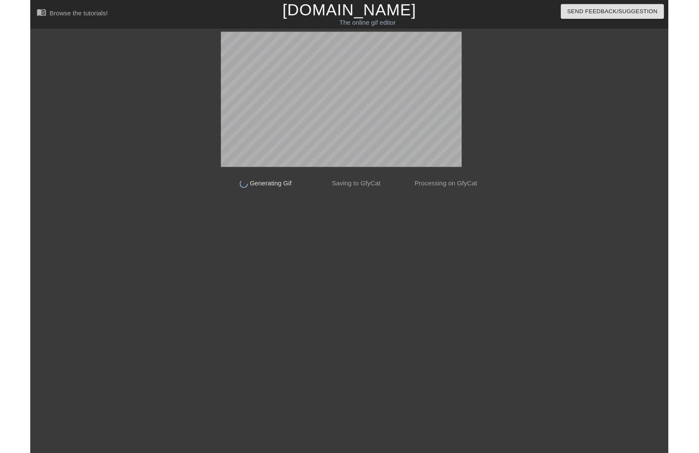
scroll to position [0, 0]
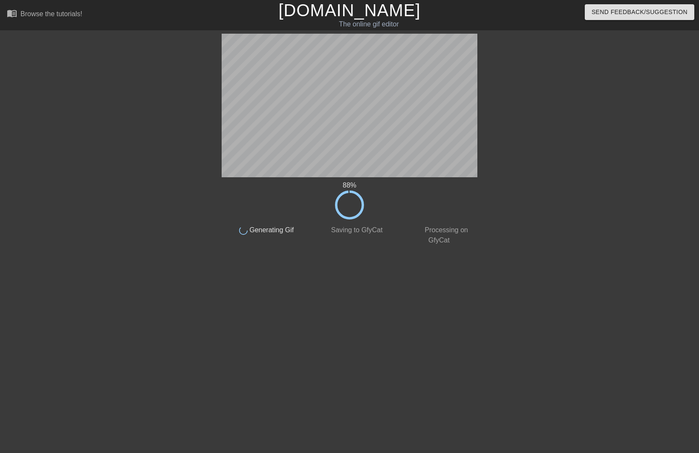
drag, startPoint x: 76, startPoint y: 144, endPoint x: 40, endPoint y: 156, distance: 37.6
click at [76, 144] on div "88 % done Generating Gif done Saving to GfyCat done Processing on GfyCat title …" at bounding box center [349, 162] width 699 height 256
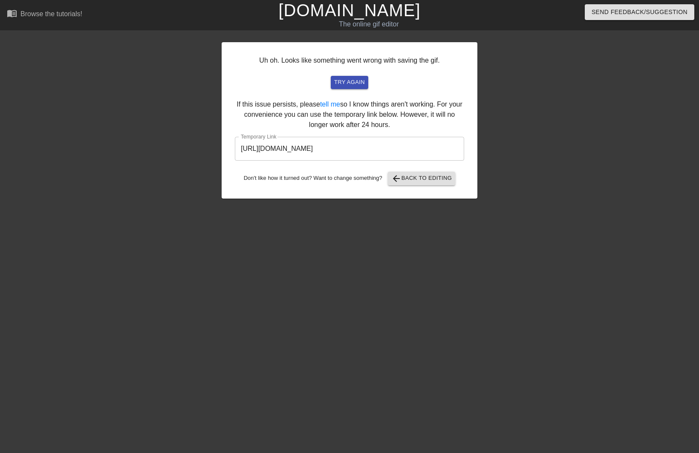
click at [294, 144] on input "[URL][DOMAIN_NAME]" at bounding box center [349, 149] width 229 height 24
